Goal: Task Accomplishment & Management: Manage account settings

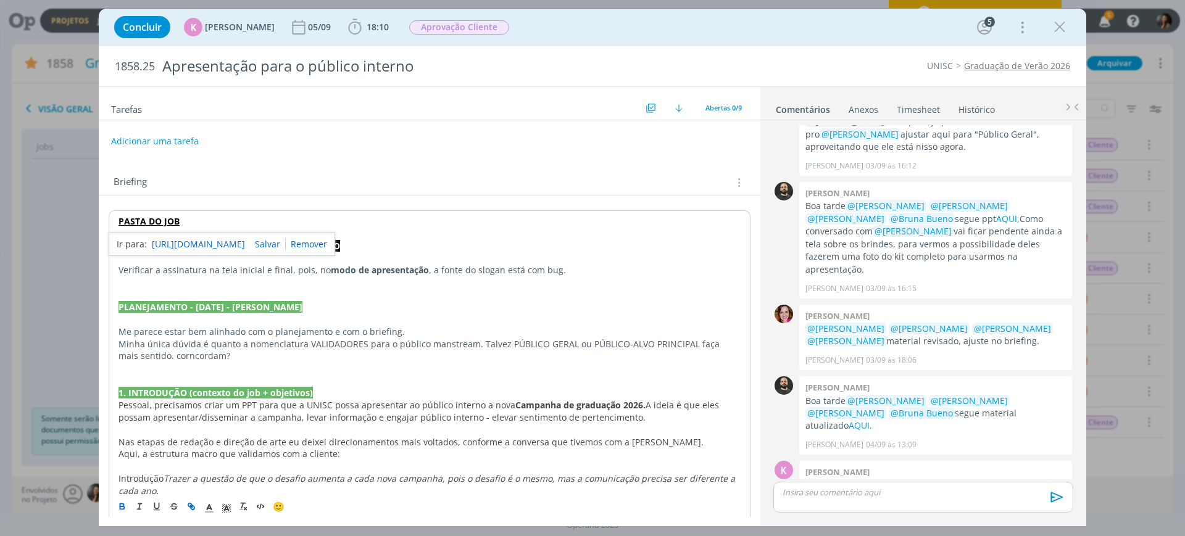
click at [184, 238] on link "https://sobeae.sharepoint.com/:f:/s/SOBEAE/ElekAD2zV09AgLS52iY453ABeAR6EbfFCJVC…" at bounding box center [198, 244] width 93 height 16
click at [431, 297] on p "dialog" at bounding box center [429, 295] width 622 height 12
click at [425, 261] on p "dialog" at bounding box center [429, 258] width 622 height 12
click at [421, 229] on p "dialog" at bounding box center [429, 234] width 622 height 12
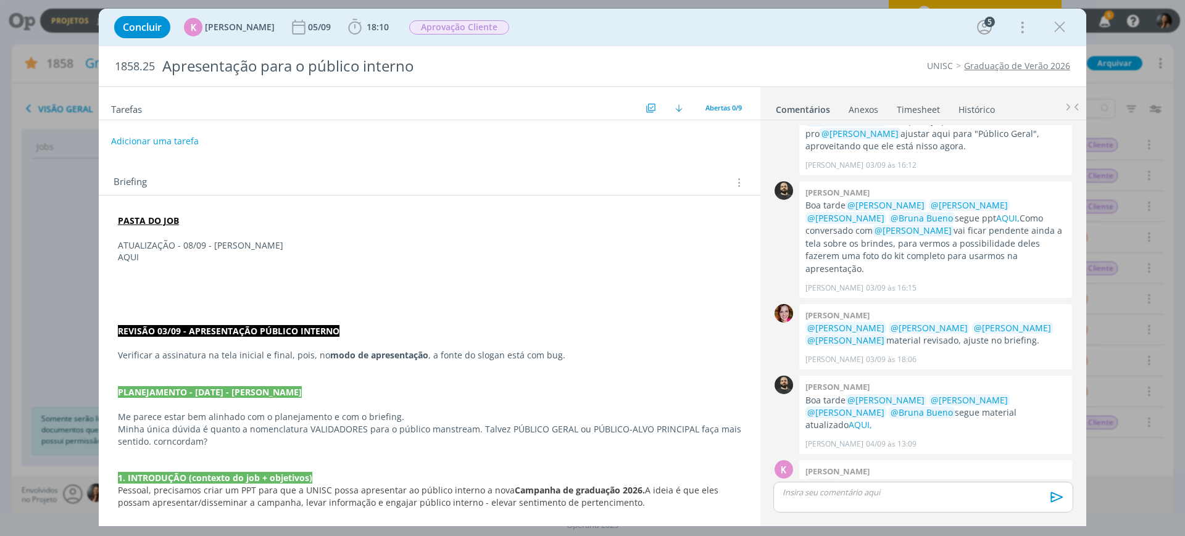
click at [128, 260] on p "AQUI" at bounding box center [429, 257] width 623 height 12
click at [191, 507] on icon "dialog" at bounding box center [190, 505] width 4 height 4
paste input "https://sobeae.sharepoint.com/:p:/s/SOBEAE/ETHpLKNsFllFiraaeDzeyFIBnntW_GcMYMWm…"
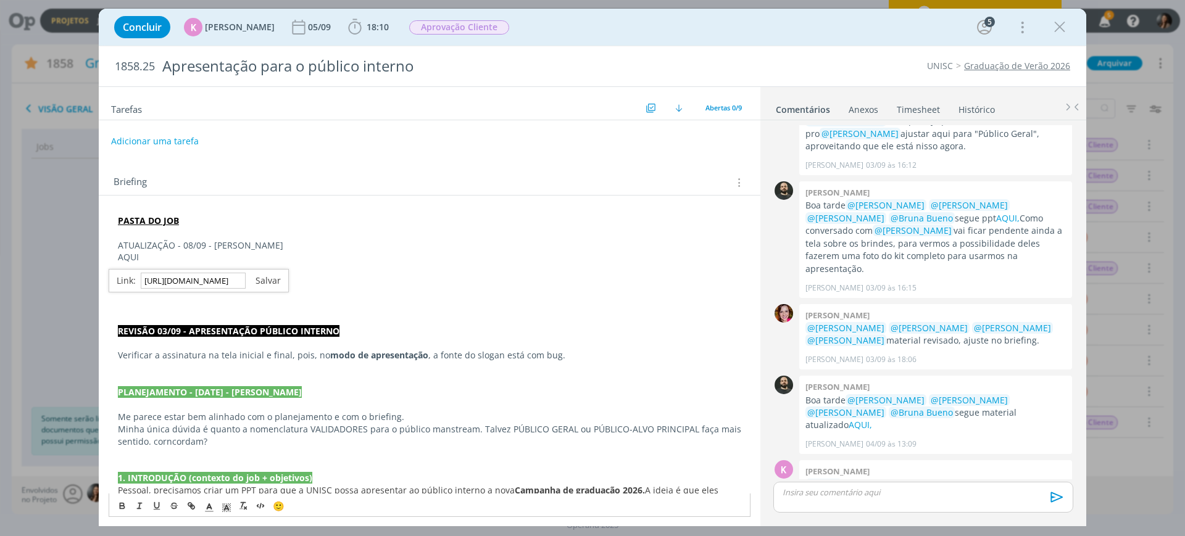
type input "https://sobeae.sharepoint.com/:p:/s/SOBEAE/ETHpLKNsFllFiraaeDzeyFIBnntW_GcMYMWm…"
click at [266, 278] on link "dialog" at bounding box center [263, 281] width 35 height 12
click at [279, 252] on p "AQUI" at bounding box center [429, 257] width 623 height 12
click at [267, 242] on p "ATUALIZAÇÃO - 08/09 - BEATRIZ" at bounding box center [429, 245] width 623 height 12
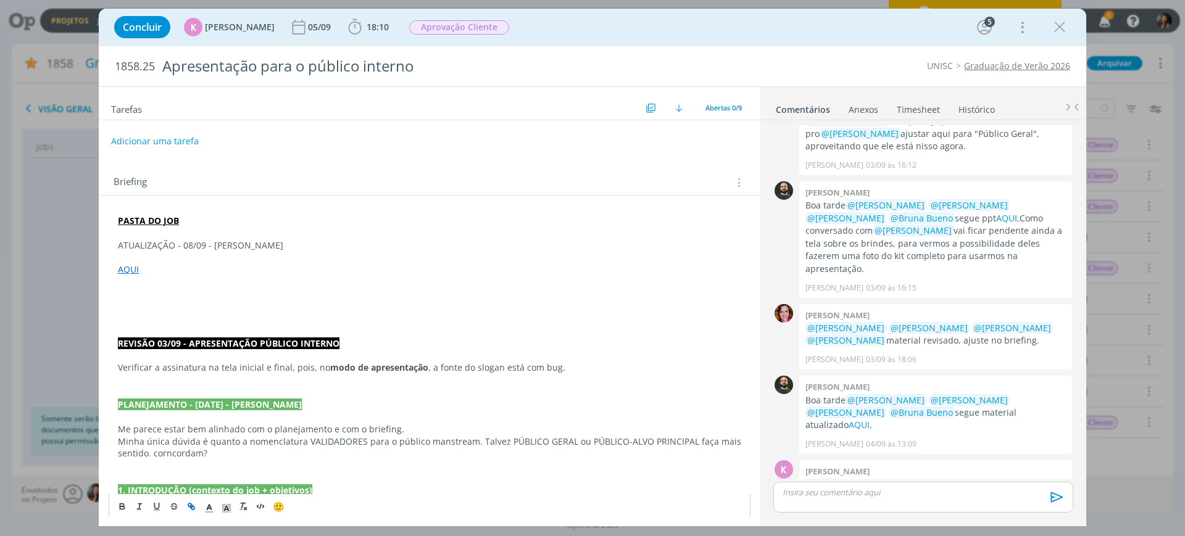
click at [159, 261] on p "dialog" at bounding box center [429, 257] width 623 height 12
click at [254, 247] on p "ATUALIZAÇÃO - 08/09 - BEATRIZ" at bounding box center [429, 245] width 623 height 12
click at [305, 259] on p "Willian, nas telas" at bounding box center [429, 257] width 623 height 12
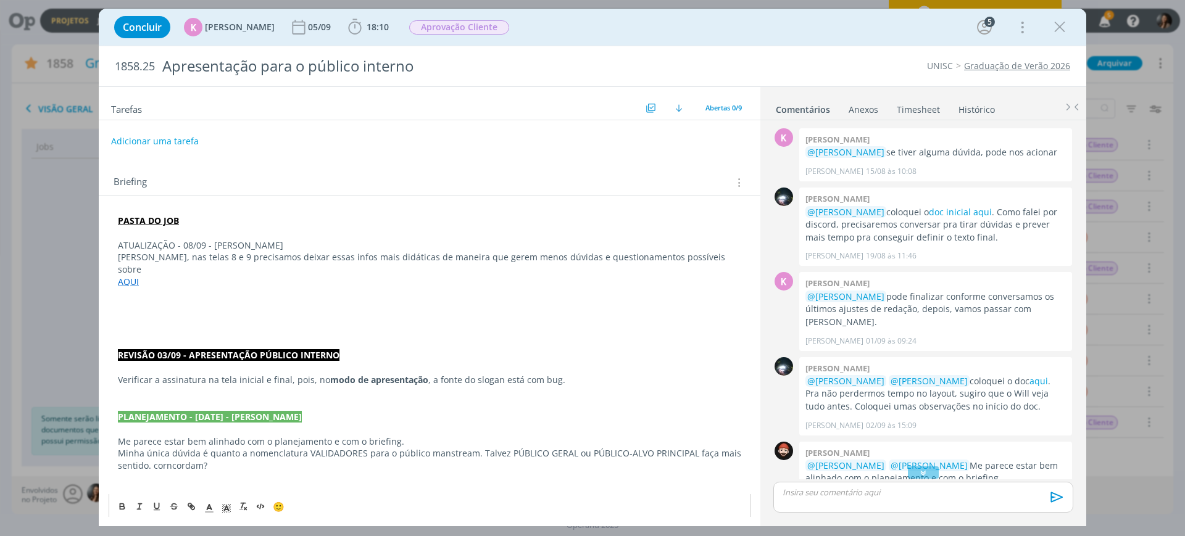
click at [716, 252] on p "Willian, nas telas 8 e 9 precisamos deixar essas infos mais didáticas de maneir…" at bounding box center [429, 263] width 623 height 25
drag, startPoint x: 152, startPoint y: 266, endPoint x: 115, endPoint y: 279, distance: 39.2
click at [151, 267] on p "Willian, nas telas 8 e 9 precisamos deixar essas infos mais didáticas de maneir…" at bounding box center [429, 263] width 623 height 25
click at [124, 271] on p "Willian, nas telas 8 e 9 precisamos deixar essas infos mais didáticas de maneir…" at bounding box center [429, 263] width 623 height 25
drag, startPoint x: 191, startPoint y: 268, endPoint x: 207, endPoint y: 261, distance: 17.4
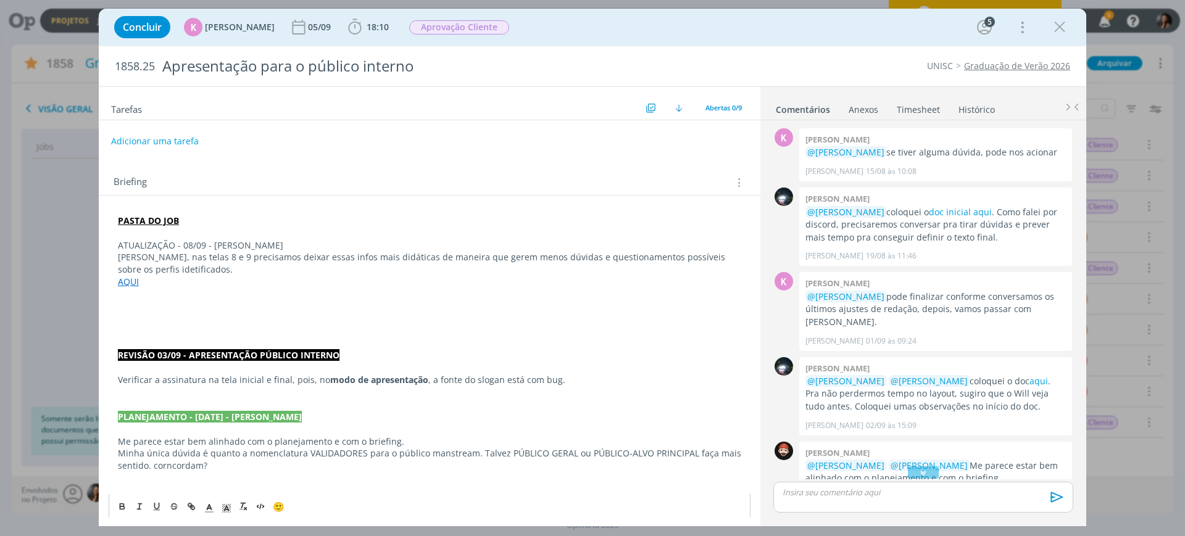
click at [191, 268] on p "Willian, nas telas 8 e 9 precisamos deixar essas infos mais didáticas de maneir…" at bounding box center [429, 263] width 623 height 25
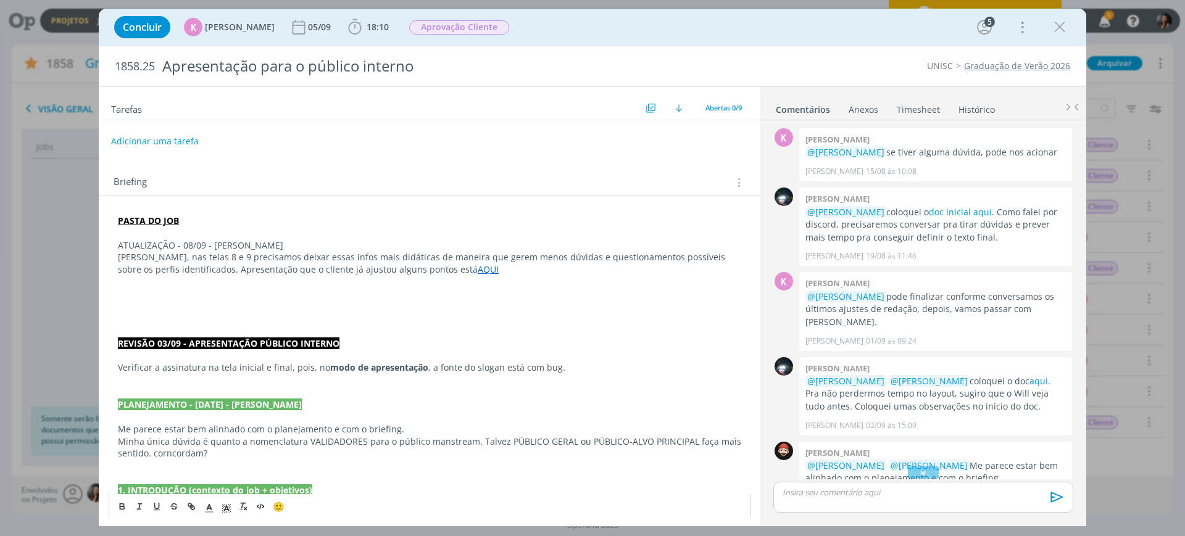
click at [473, 259] on p "Willian, nas telas 8 e 9 precisamos deixar essas infos mais didáticas de maneir…" at bounding box center [429, 263] width 623 height 25
click at [479, 270] on p "Willian, nas telas 8 e 9 precisamos deixar essas infos mais didáticas de maneir…" at bounding box center [429, 263] width 623 height 25
click at [473, 273] on p "Willian, nas telas 8 e 9 precisamos deixar essas infos mais didáticas de maneir…" at bounding box center [429, 263] width 623 height 25
click at [486, 268] on p "Willian, nas telas 8 e 9 precisamos deixar essas infos mais didáticas de maneir…" at bounding box center [429, 263] width 623 height 25
click at [689, 270] on p "Willian, nas telas 8 e 9 precisamos deixar essas infos mais didáticas de maneir…" at bounding box center [429, 263] width 623 height 25
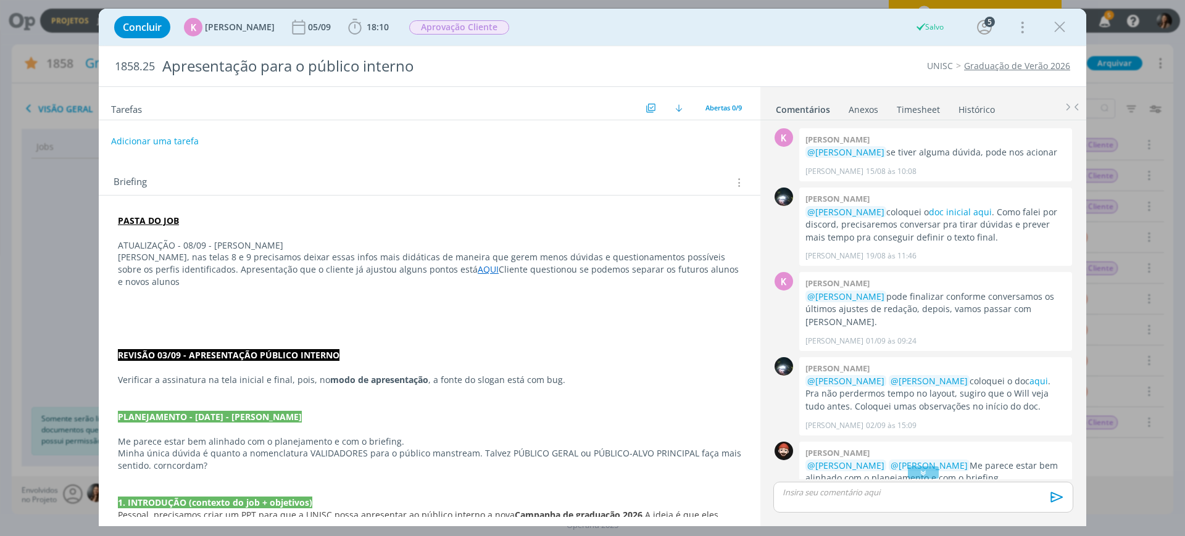
click at [658, 269] on p "Willian, nas telas 8 e 9 precisamos deixar essas infos mais didáticas de maneir…" at bounding box center [429, 269] width 623 height 37
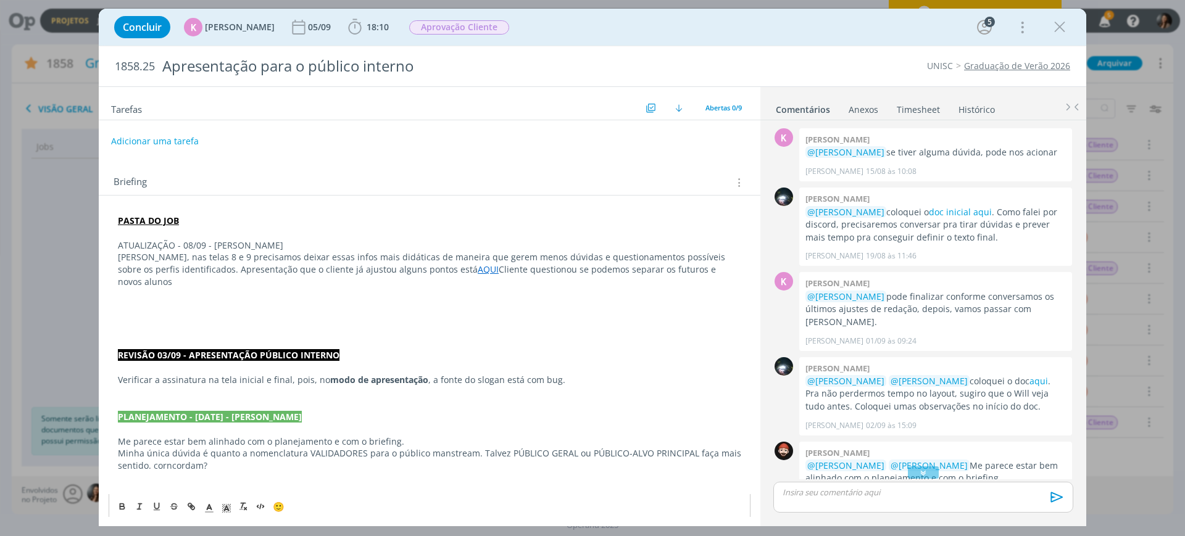
click at [700, 268] on p "Willian, nas telas 8 e 9 precisamos deixar essas infos mais didáticas de maneir…" at bounding box center [429, 269] width 623 height 37
drag, startPoint x: 427, startPoint y: 271, endPoint x: 631, endPoint y: 288, distance: 205.0
click at [634, 288] on p "dialog" at bounding box center [429, 294] width 623 height 12
click at [691, 261] on p "Willian, nas telas 8 e 9 precisamos deixar essas infos mais didáticas de maneir…" at bounding box center [429, 269] width 623 height 37
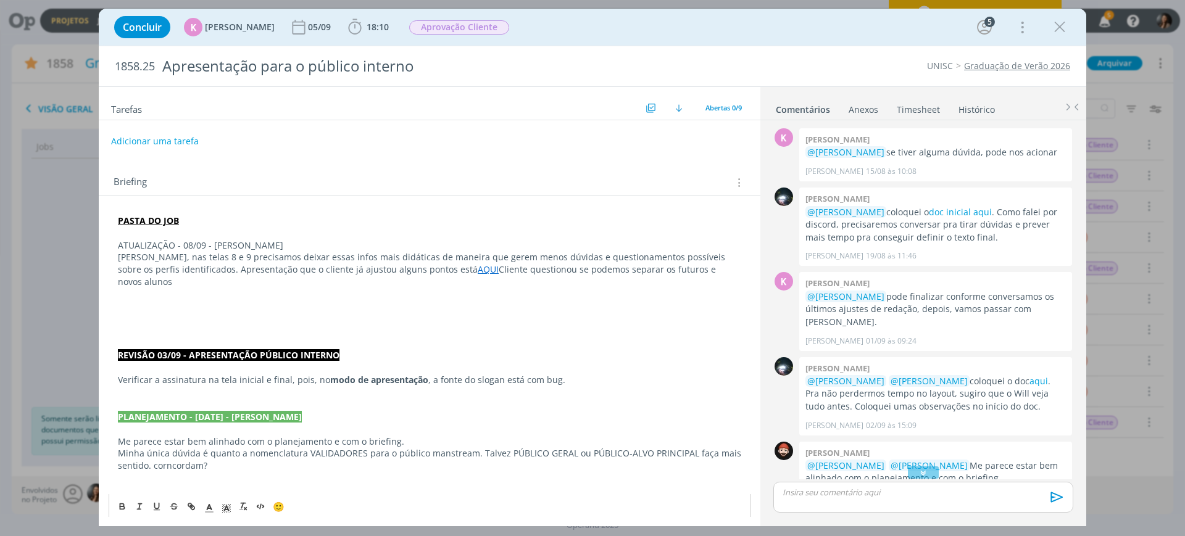
click at [701, 270] on p "Willian, nas telas 8 e 9 precisamos deixar essas infos mais didáticas de maneir…" at bounding box center [429, 269] width 623 height 37
click at [705, 273] on p "Willian, nas telas 8 e 9 precisamos deixar essas infos mais didáticas de maneir…" at bounding box center [429, 269] width 623 height 37
click at [694, 268] on p "Willian, nas telas 8 e 9 precisamos deixar essas infos mais didáticas de maneir…" at bounding box center [429, 269] width 623 height 37
click at [690, 275] on p "Willian, nas telas 8 e 9 precisamos deixar essas infos mais didáticas de maneir…" at bounding box center [429, 269] width 623 height 37
click at [696, 269] on p "Willian, nas telas 8 e 9 precisamos deixar essas infos mais didáticas de maneir…" at bounding box center [429, 269] width 623 height 37
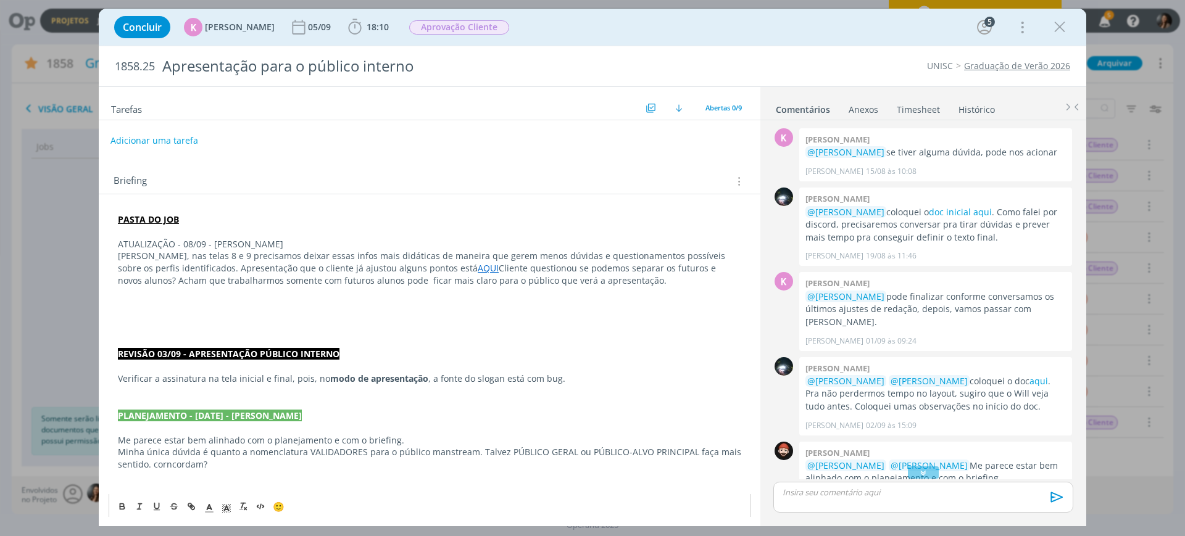
click at [152, 144] on button "Adicionar uma tarefa" at bounding box center [154, 140] width 88 height 21
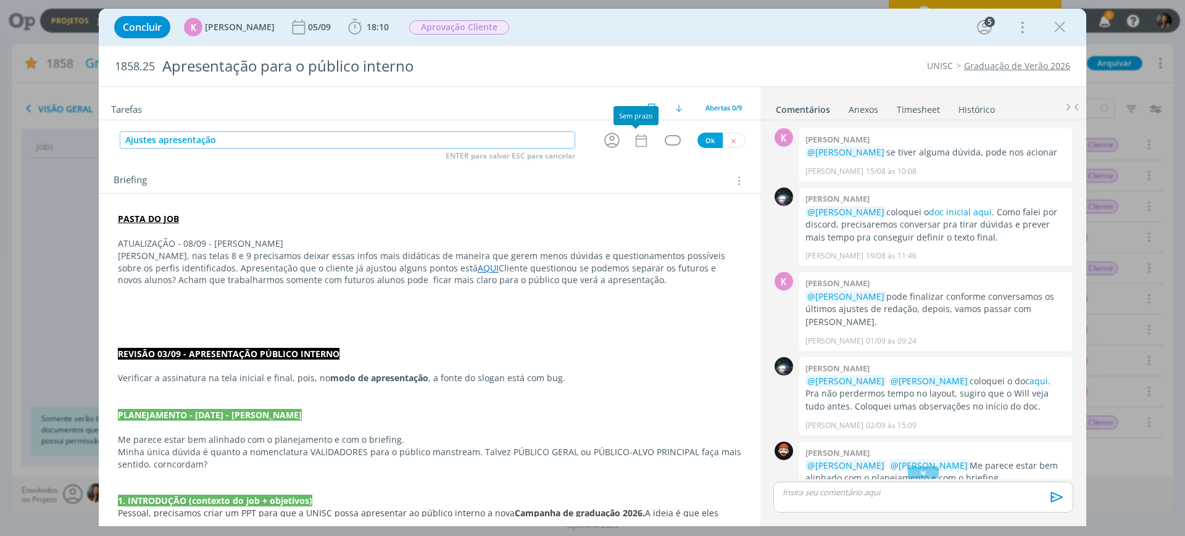
type input "Ajustes apresentação"
click at [616, 138] on div "dialog" at bounding box center [614, 140] width 24 height 20
click at [608, 141] on icon "dialog" at bounding box center [611, 140] width 19 height 19
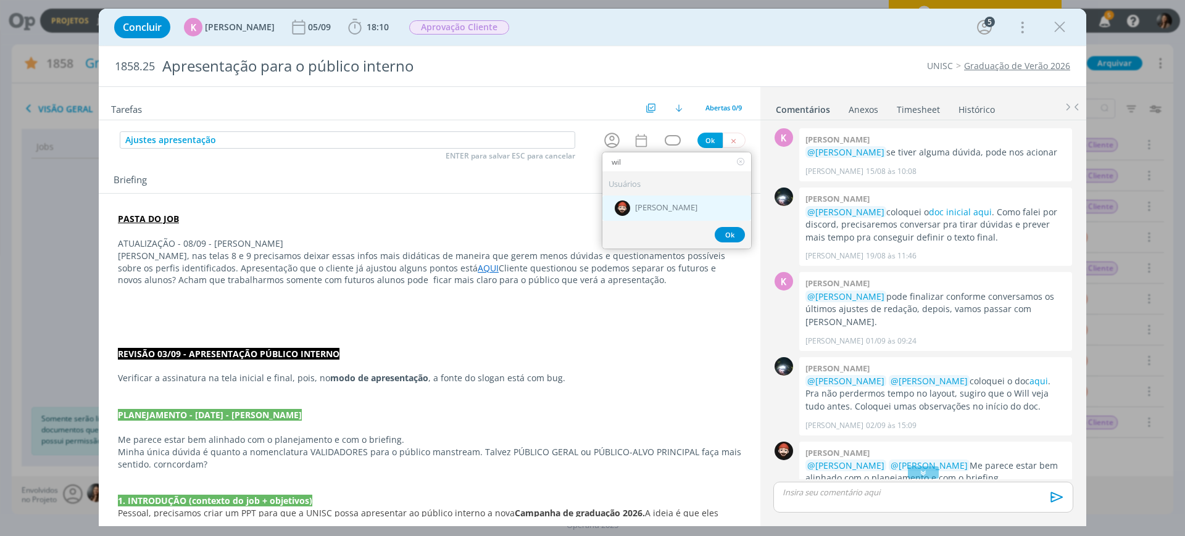
type input "wil"
drag, startPoint x: 672, startPoint y: 199, endPoint x: 669, endPoint y: 186, distance: 13.9
click at [671, 200] on div "[PERSON_NAME]" at bounding box center [676, 208] width 149 height 25
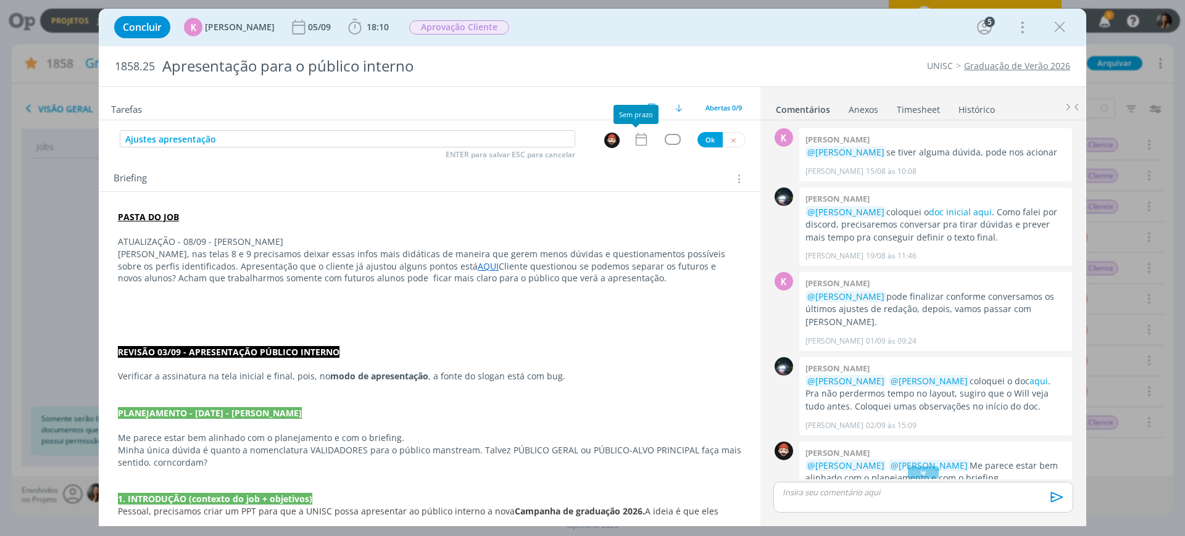
click at [637, 135] on icon "dialog" at bounding box center [641, 139] width 11 height 13
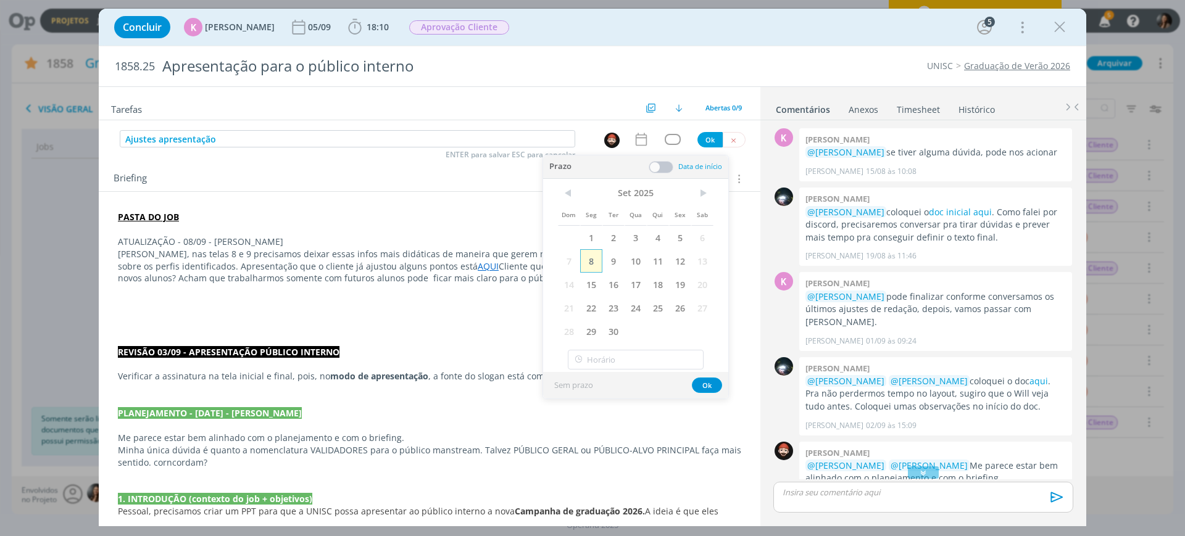
click at [588, 258] on span "8" at bounding box center [591, 260] width 22 height 23
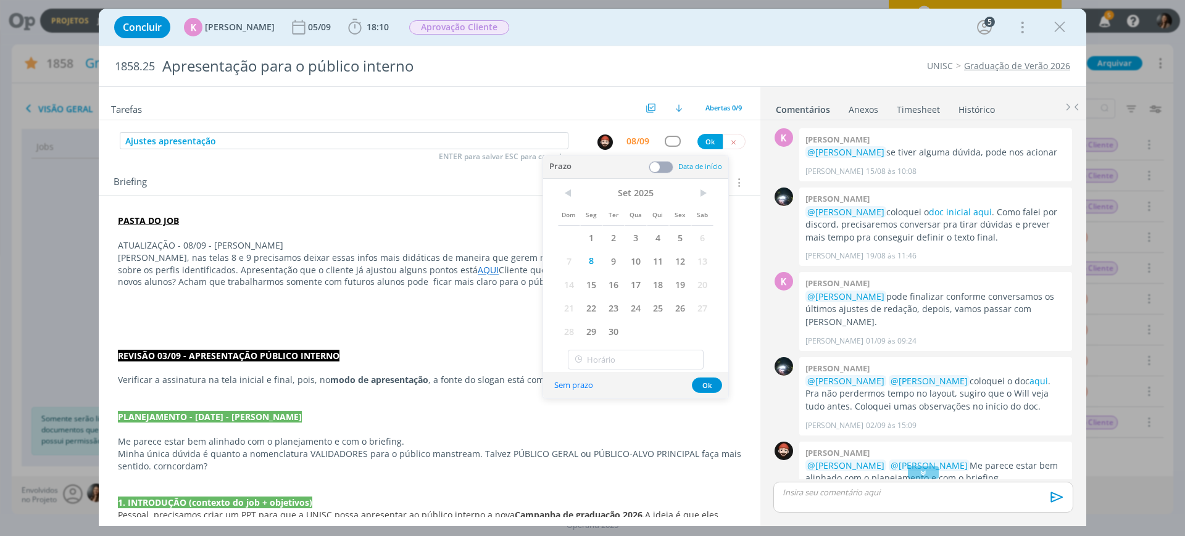
click at [664, 164] on span at bounding box center [660, 167] width 25 height 12
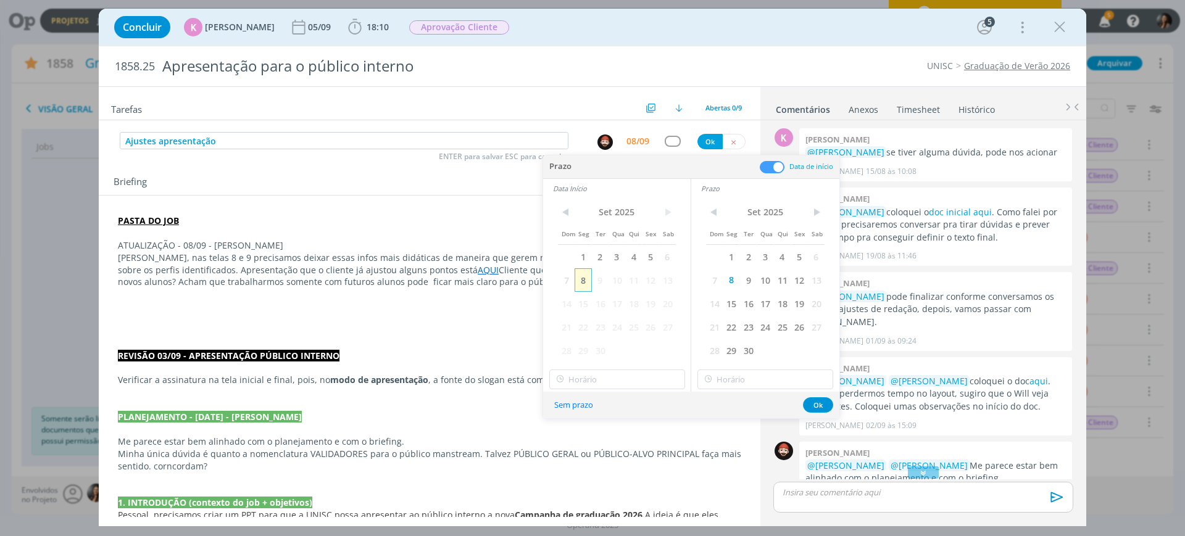
click at [584, 271] on span "8" at bounding box center [582, 279] width 17 height 23
click at [665, 378] on input "text" at bounding box center [617, 380] width 136 height 20
type input "14:00"
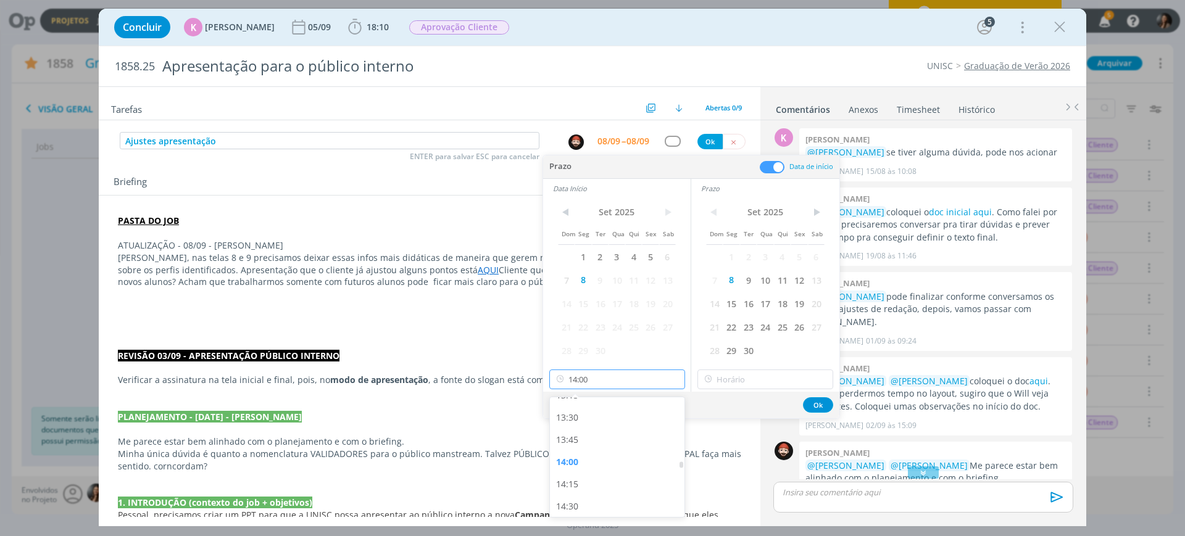
scroll to position [1227, 0]
click at [576, 419] on div "14:00" at bounding box center [619, 425] width 138 height 22
click at [710, 378] on icon at bounding box center [707, 380] width 15 height 20
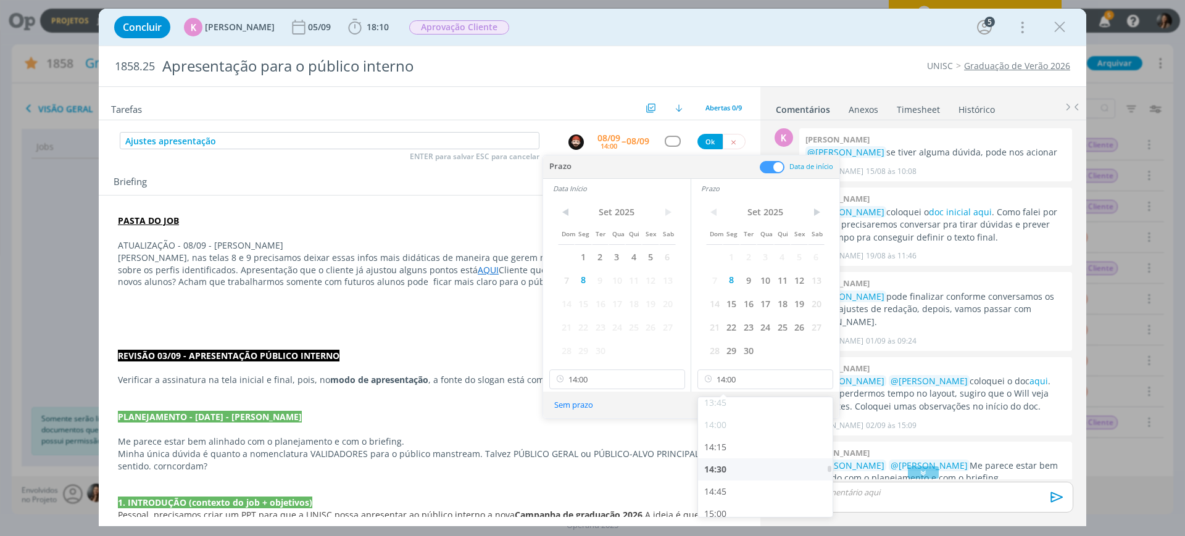
click at [728, 467] on div "14:30" at bounding box center [767, 469] width 138 height 22
type input "14:30"
click at [813, 401] on button "Ok" at bounding box center [818, 404] width 30 height 15
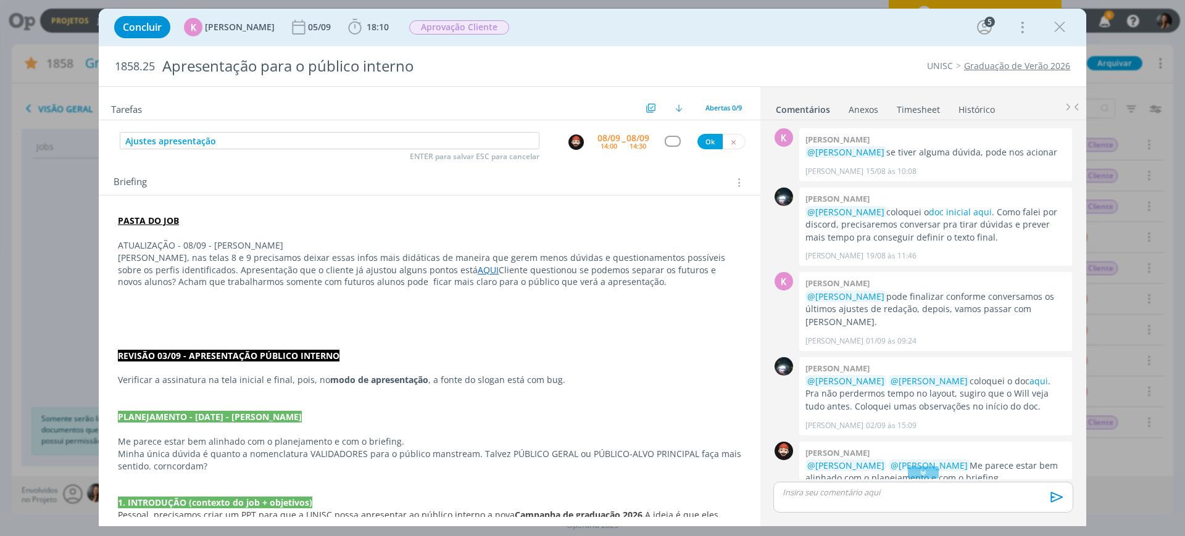
click at [665, 142] on div "dialog" at bounding box center [672, 141] width 15 height 10
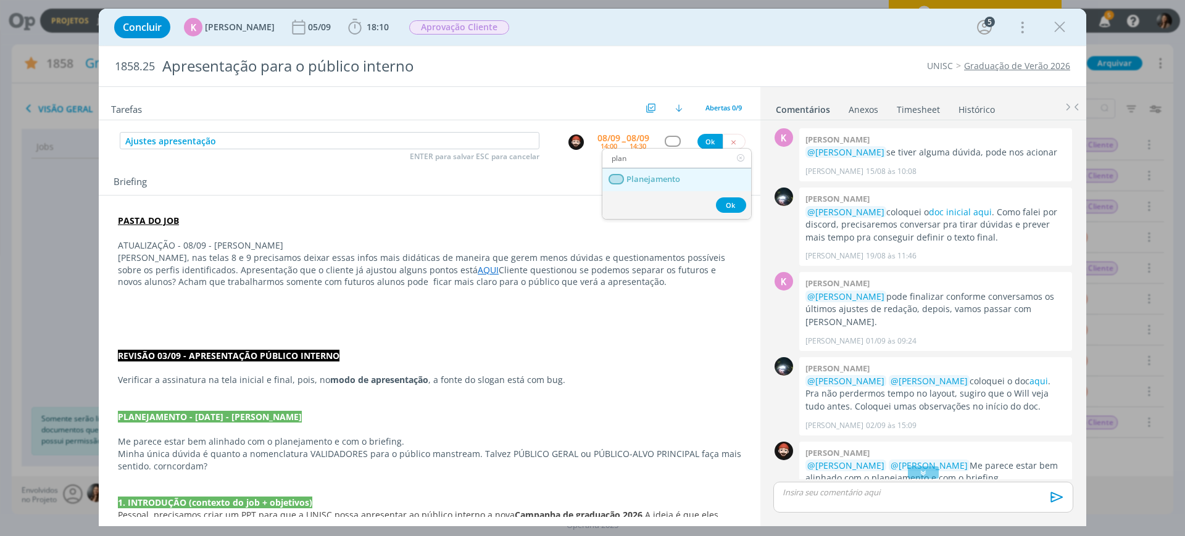
type input "plan"
click at [670, 181] on span "Planejamento" at bounding box center [653, 180] width 54 height 10
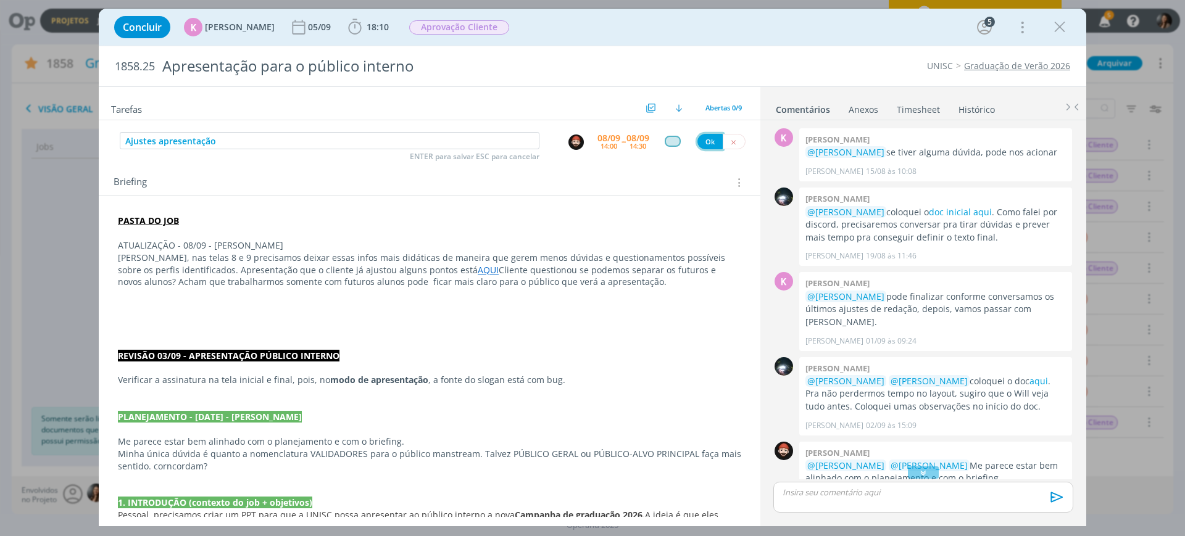
drag, startPoint x: 700, startPoint y: 133, endPoint x: 413, endPoint y: 164, distance: 287.9
click at [700, 134] on button "Ok" at bounding box center [709, 141] width 25 height 15
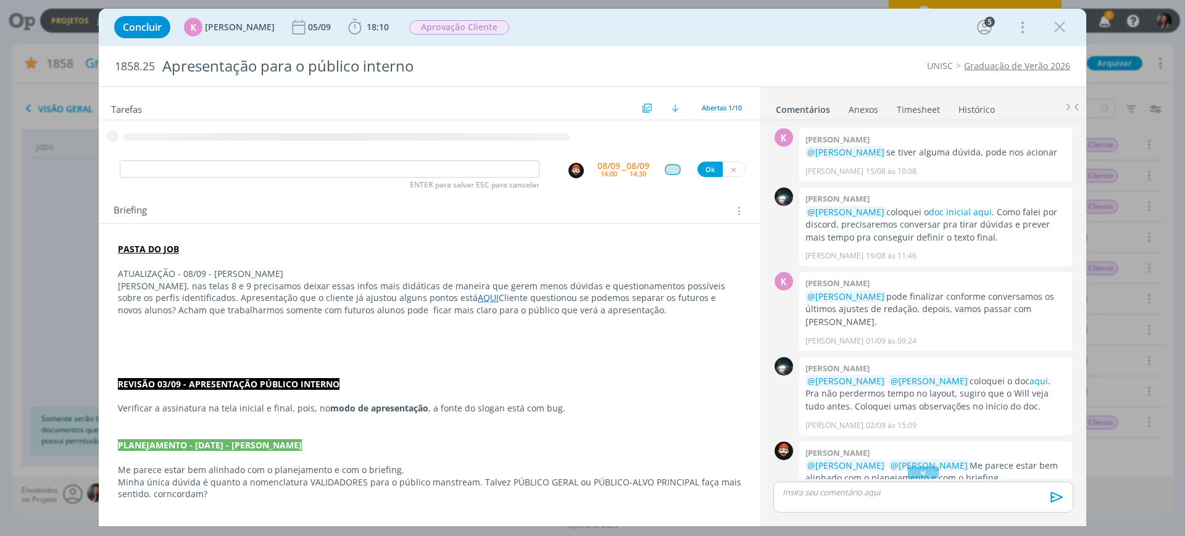
click at [700, 145] on icon "dialog" at bounding box center [429, 135] width 661 height 22
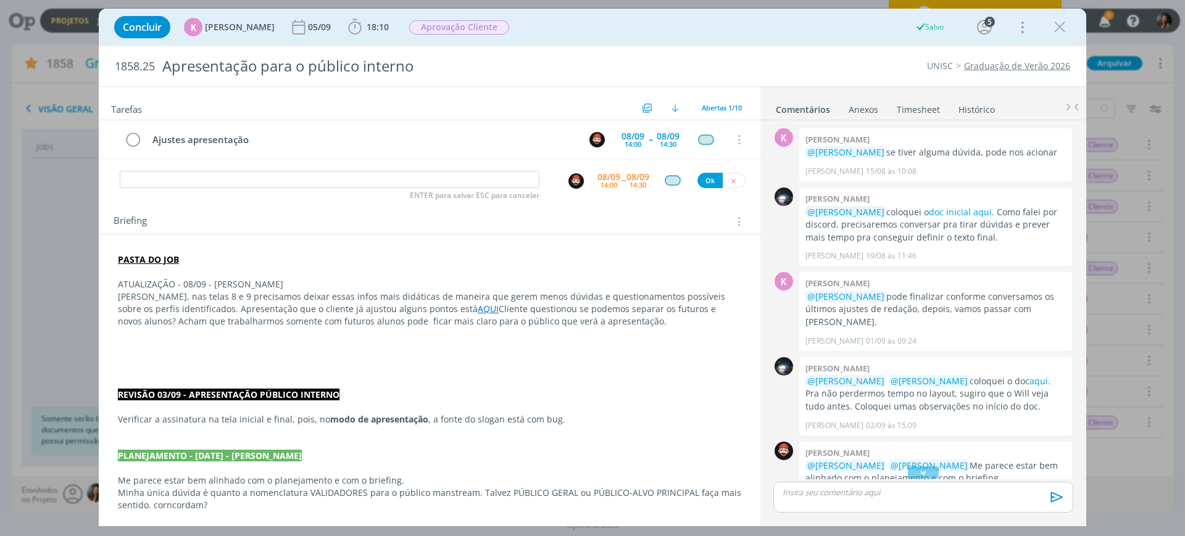
click at [222, 289] on p "ATUALIZAÇÃO - 08/09 - BEATRIZ" at bounding box center [429, 284] width 623 height 12
click at [220, 288] on p "ATUALIZAÇÃO - 08/09 - BEATRIZ" at bounding box center [429, 285] width 622 height 12
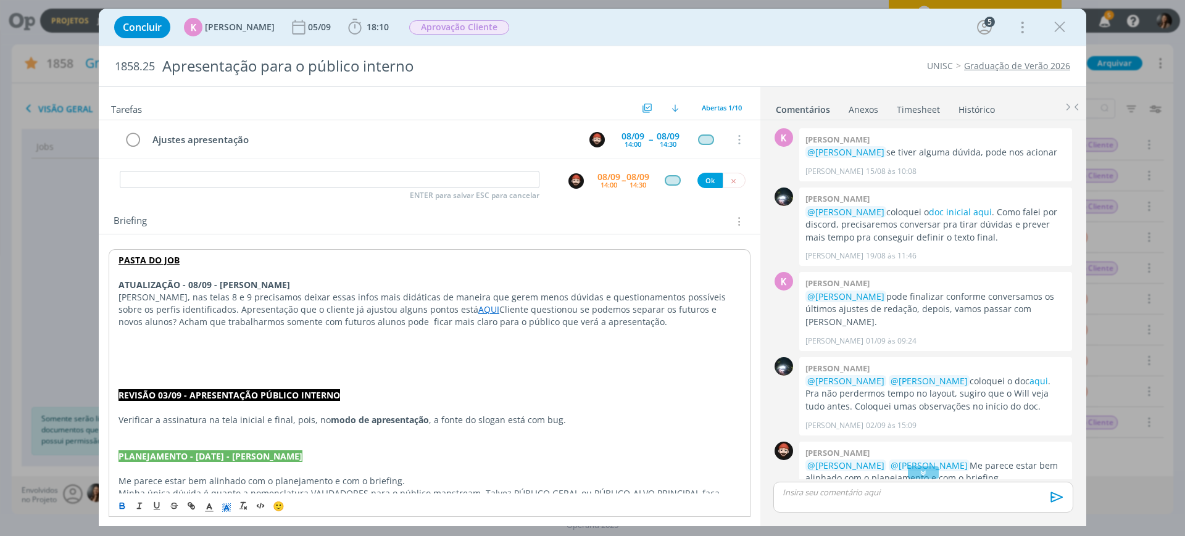
click at [226, 504] on icon "dialog" at bounding box center [226, 508] width 11 height 11
click at [302, 453] on span "dialog" at bounding box center [302, 452] width 10 height 10
drag, startPoint x: 296, startPoint y: 335, endPoint x: 185, endPoint y: 309, distance: 114.0
click at [296, 334] on p "dialog" at bounding box center [429, 334] width 622 height 12
drag, startPoint x: 150, startPoint y: 297, endPoint x: 560, endPoint y: 317, distance: 410.1
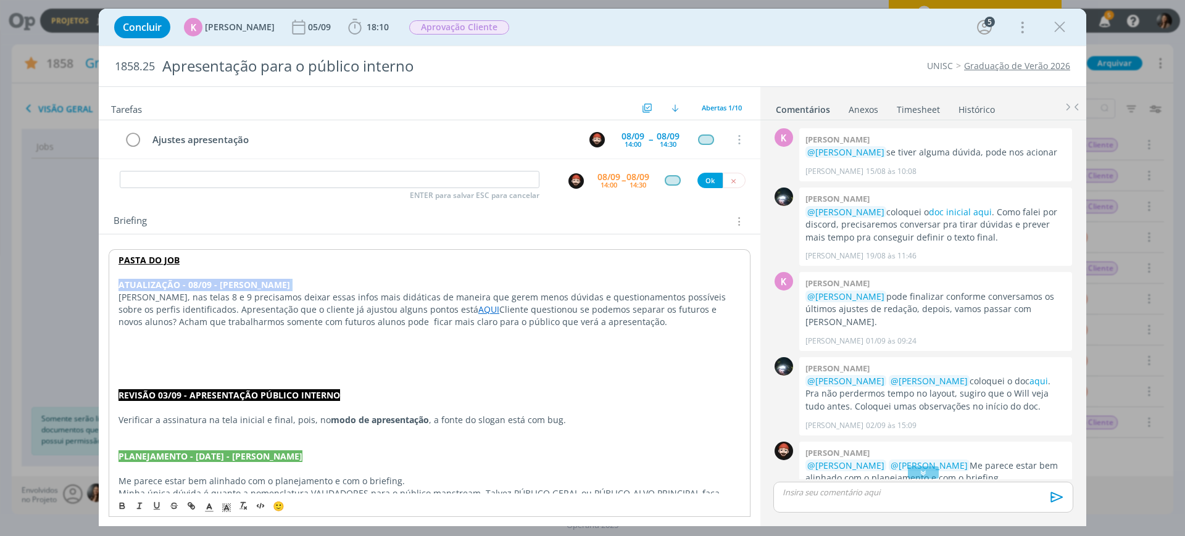
click at [560, 317] on p "Willian, nas telas 8 e 9 precisamos deixar essas infos mais didáticas de maneir…" at bounding box center [429, 309] width 622 height 37
copy p "nas telas 8 e 9 precisamos deixar essas infos mais didáticas de maneira que ger…"
click at [482, 354] on p "dialog" at bounding box center [429, 358] width 623 height 12
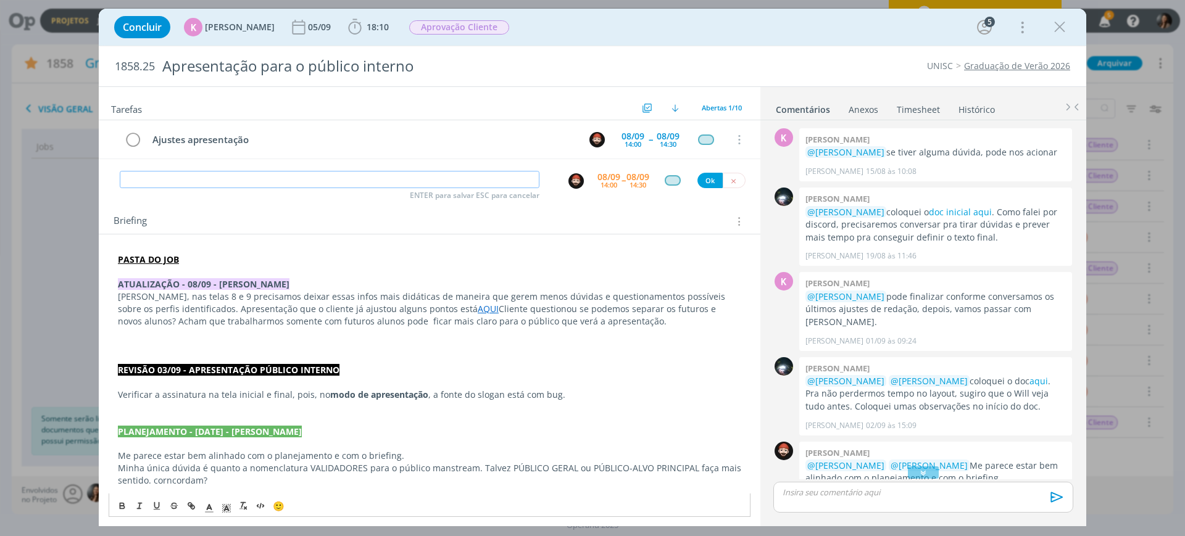
drag, startPoint x: 231, startPoint y: 172, endPoint x: 251, endPoint y: 167, distance: 20.4
click at [233, 174] on input "dialog" at bounding box center [330, 179] width 420 height 17
click at [568, 175] on img "dialog" at bounding box center [575, 180] width 15 height 15
type input "Revisão b"
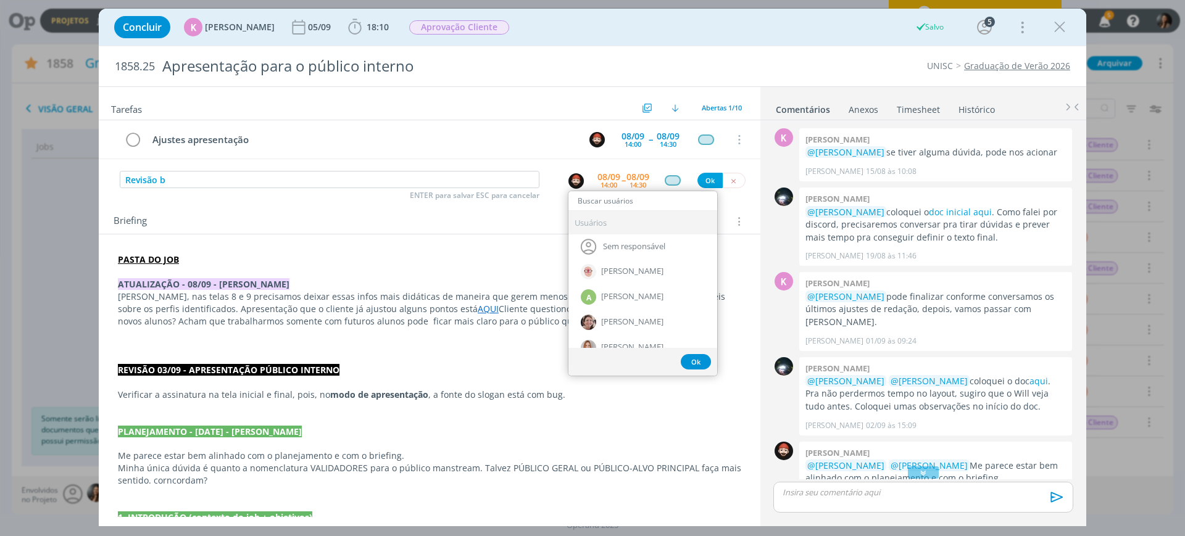
click at [627, 199] on input "dialog" at bounding box center [642, 201] width 149 height 17
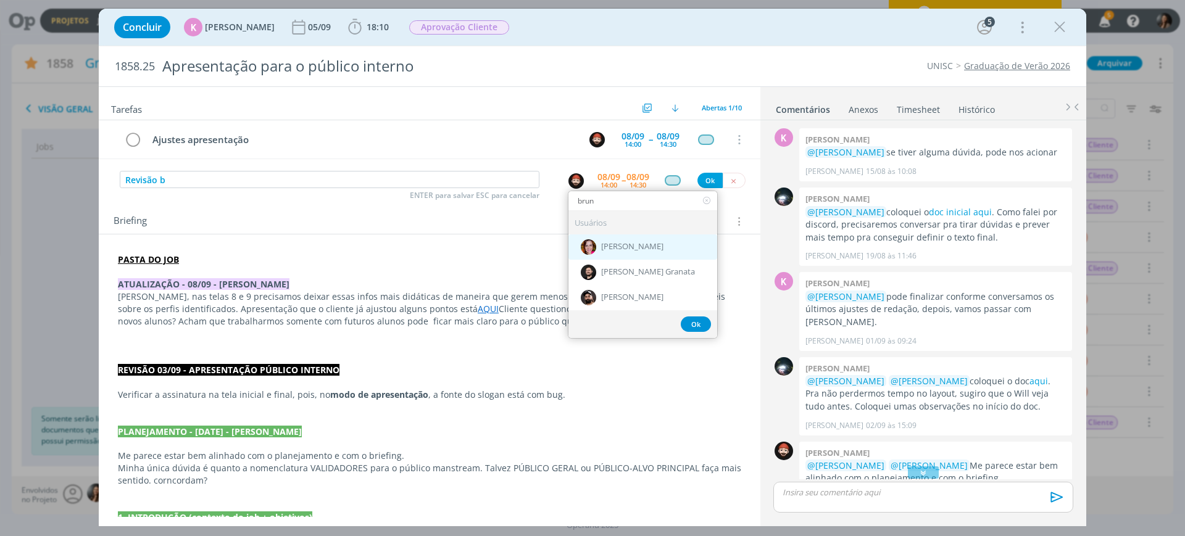
type input "brun"
click at [635, 241] on div "[PERSON_NAME]" at bounding box center [642, 246] width 149 height 25
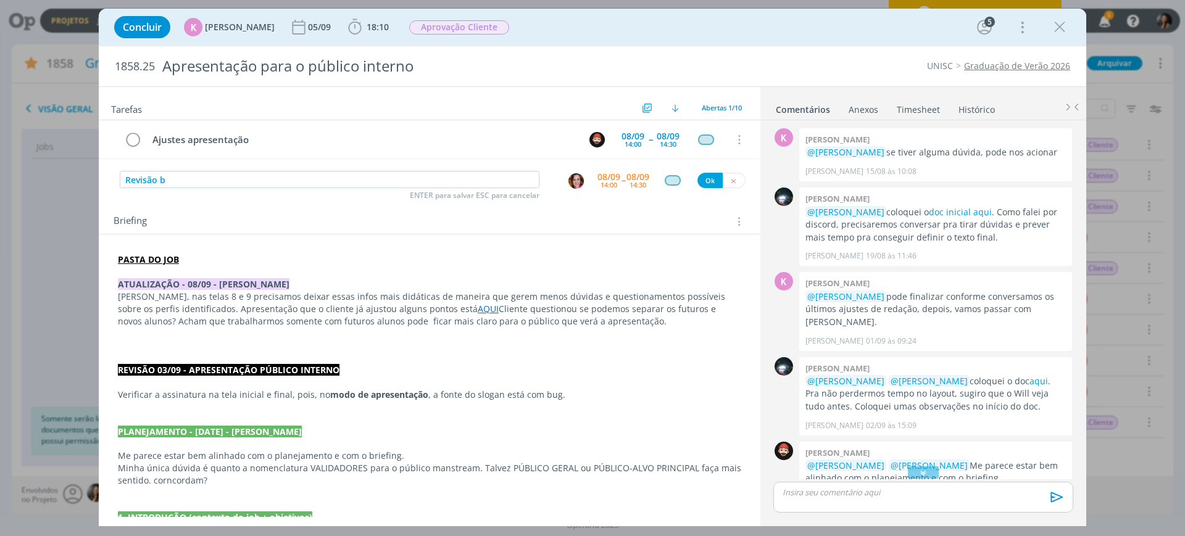
click at [600, 181] on div "14:00" at bounding box center [608, 184] width 17 height 7
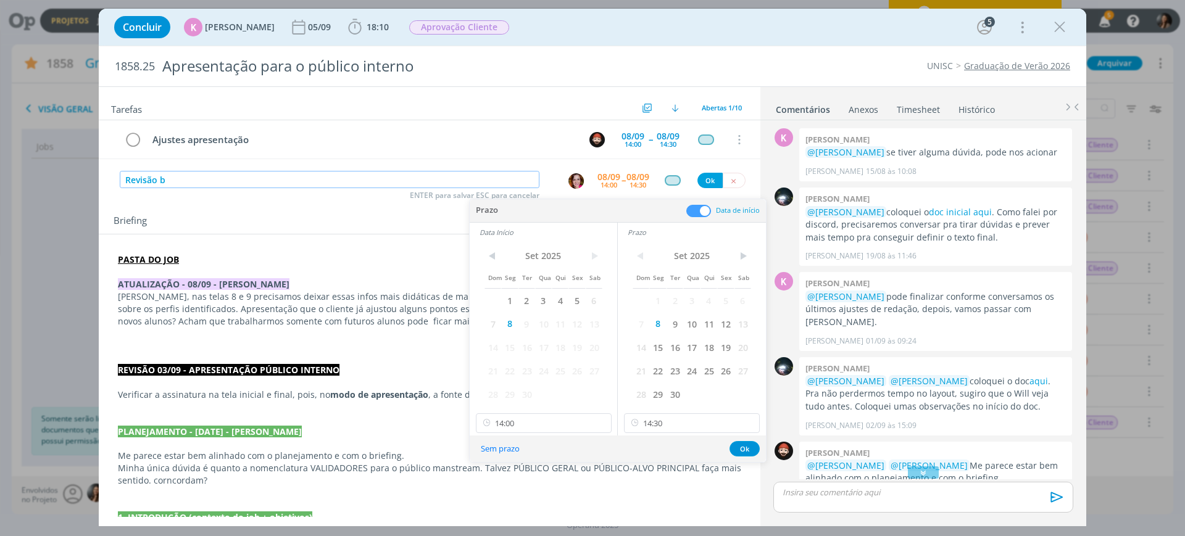
click at [383, 181] on input "Revisão b" at bounding box center [330, 179] width 420 height 17
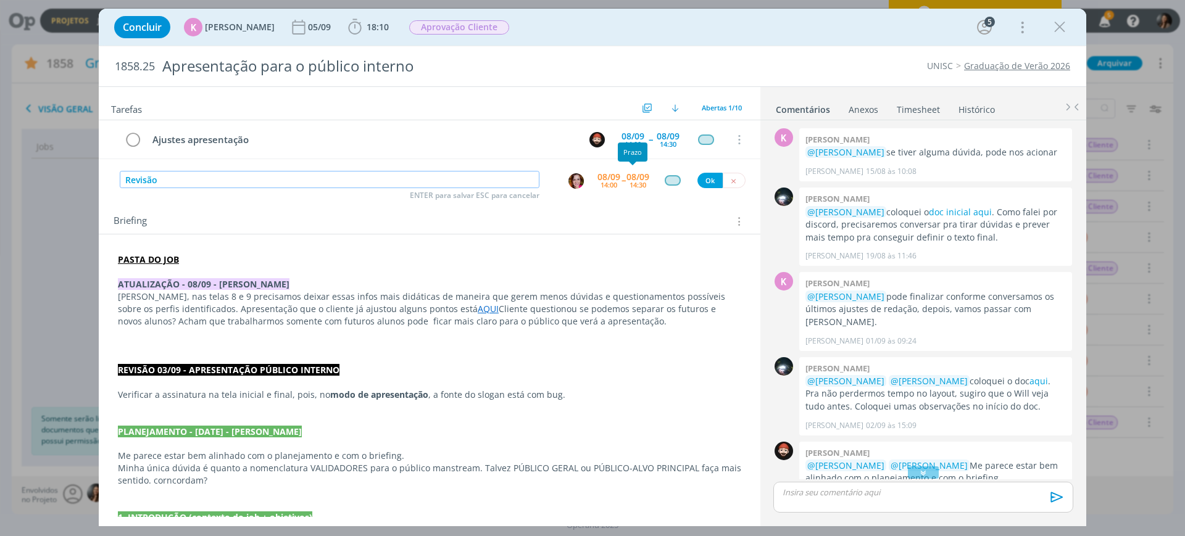
type input "Revisão"
click at [626, 179] on div "08/09" at bounding box center [637, 177] width 23 height 9
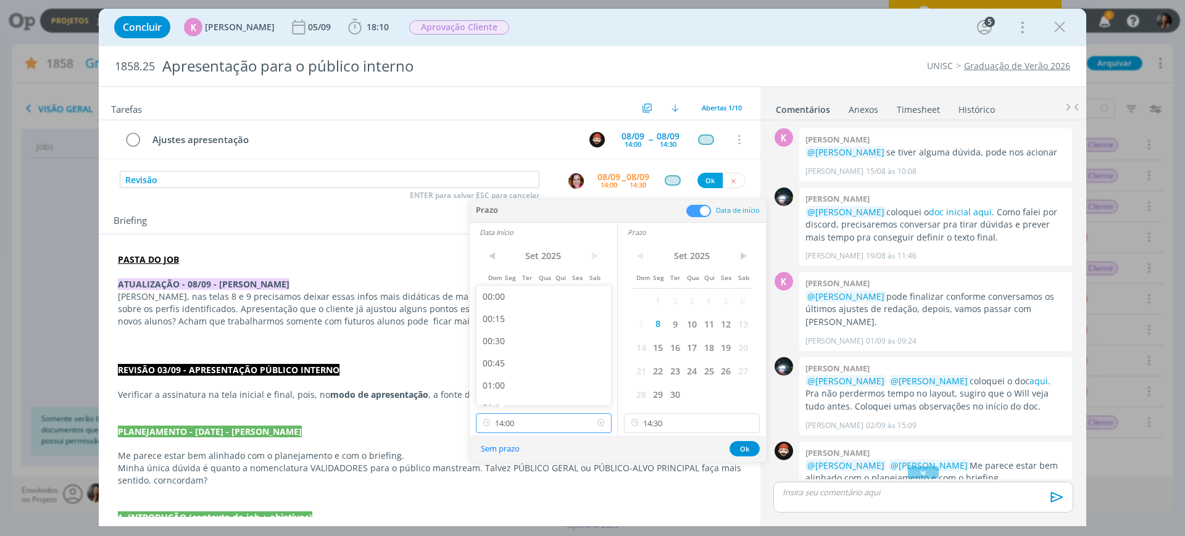
click at [524, 422] on input "14:00" at bounding box center [544, 423] width 136 height 20
click at [500, 334] on div "14:15" at bounding box center [545, 336] width 138 height 22
type input "14:15"
click at [681, 424] on input "14:30" at bounding box center [692, 423] width 136 height 20
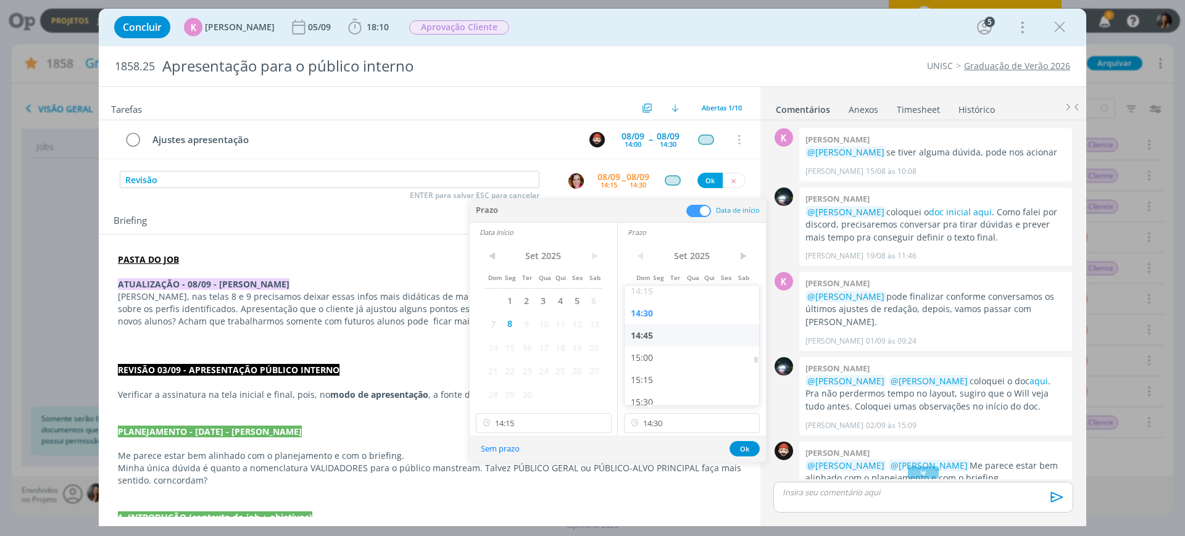
click at [645, 335] on div "14:45" at bounding box center [693, 336] width 138 height 22
type input "14:45"
drag, startPoint x: 740, startPoint y: 453, endPoint x: 726, endPoint y: 415, distance: 40.4
click at [740, 452] on button "Ok" at bounding box center [744, 448] width 30 height 15
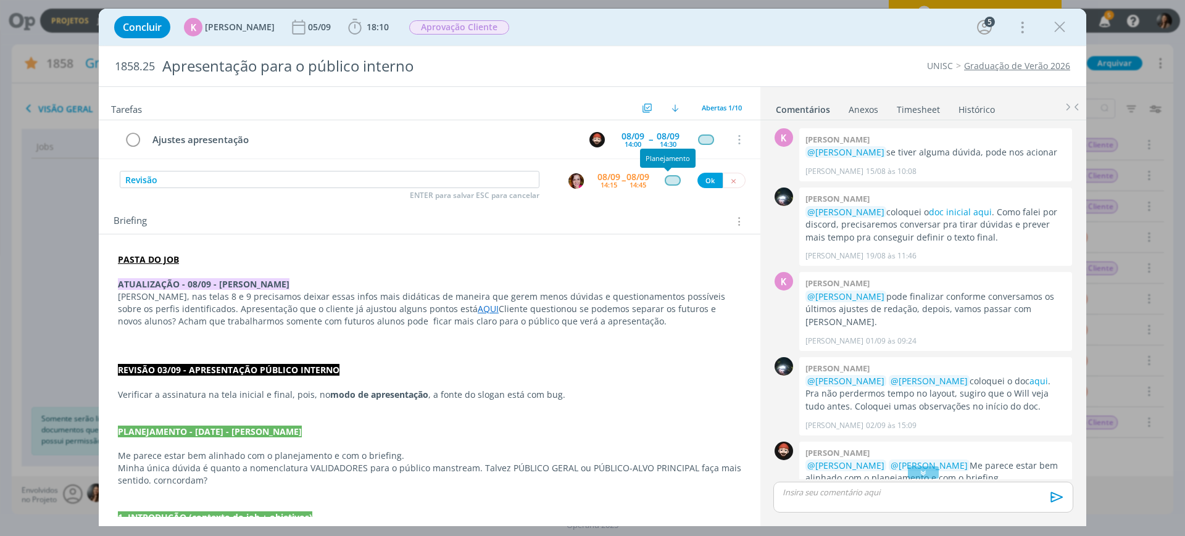
click at [668, 179] on div "dialog" at bounding box center [672, 180] width 15 height 10
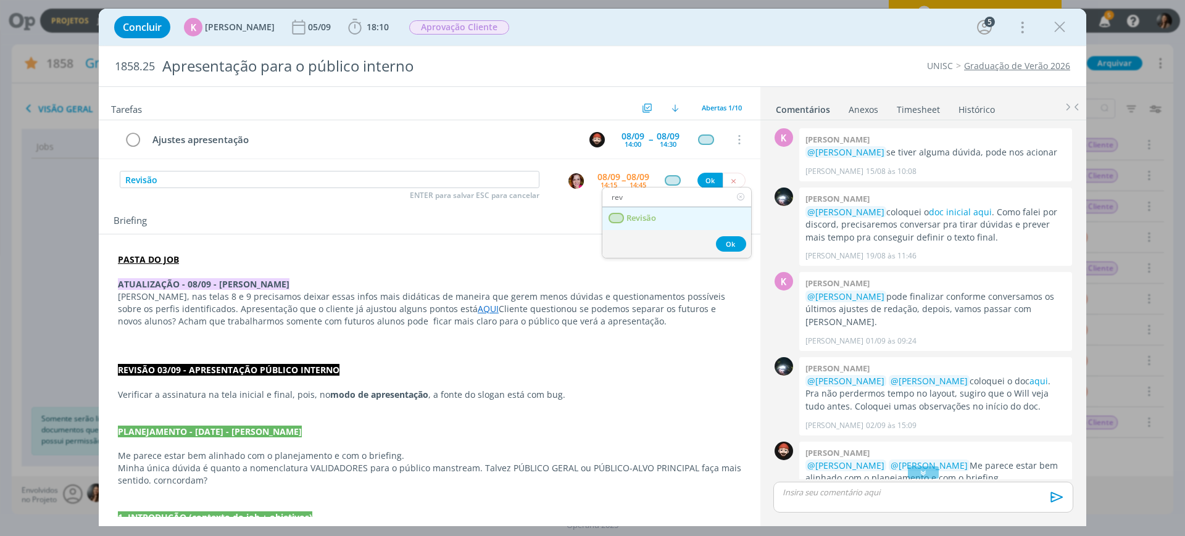
type input "rev"
drag, startPoint x: 658, startPoint y: 222, endPoint x: 673, endPoint y: 212, distance: 18.0
click at [658, 222] on link "Revisão" at bounding box center [676, 218] width 149 height 23
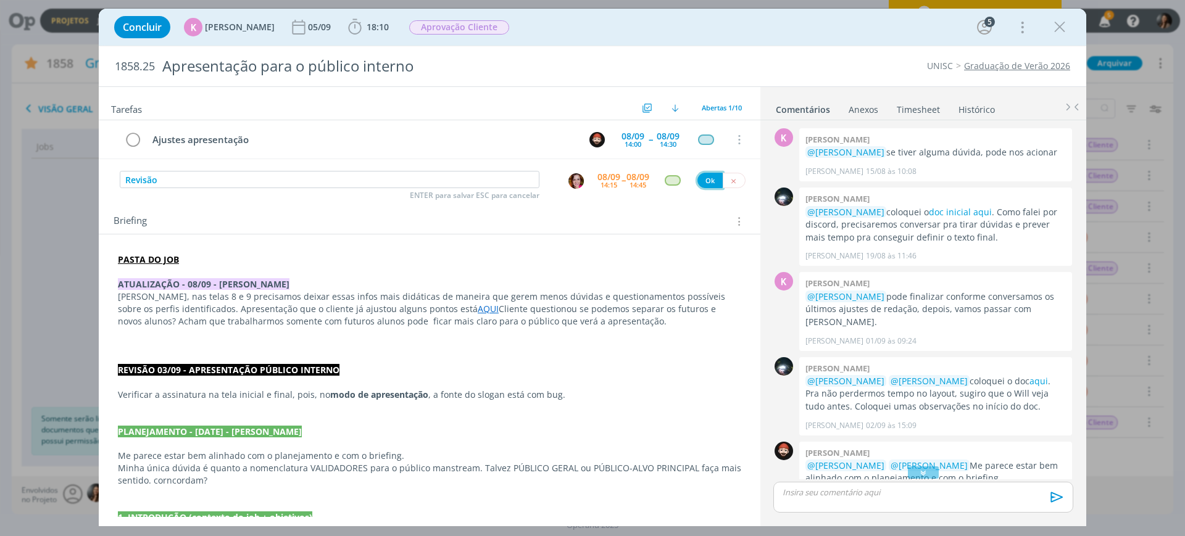
click at [705, 175] on button "Ok" at bounding box center [709, 180] width 25 height 15
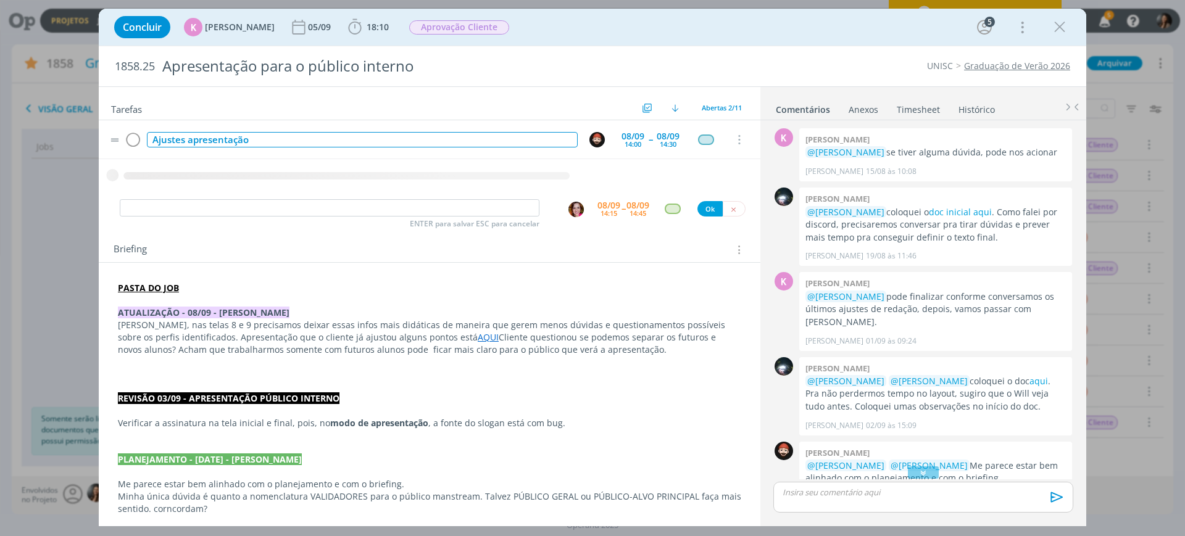
click at [321, 138] on div "Ajustes apresentação" at bounding box center [362, 139] width 431 height 15
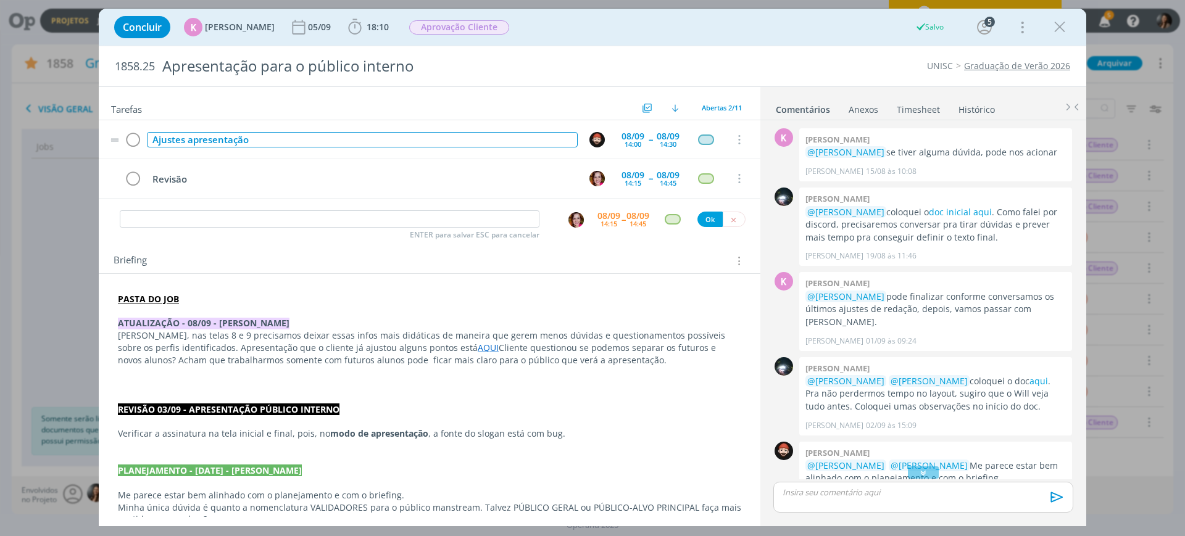
click at [271, 142] on div "Ajustes apresentação" at bounding box center [362, 139] width 431 height 15
click at [284, 145] on div "Ajustes apresentação - avisarBruna quando estiver ok" at bounding box center [362, 139] width 431 height 15
click at [518, 366] on p "Willian, nas telas 8 e 9 precisamos deixar essas infos mais didáticas de maneir…" at bounding box center [429, 347] width 623 height 37
drag, startPoint x: 441, startPoint y: 512, endPoint x: 437, endPoint y: 431, distance: 80.3
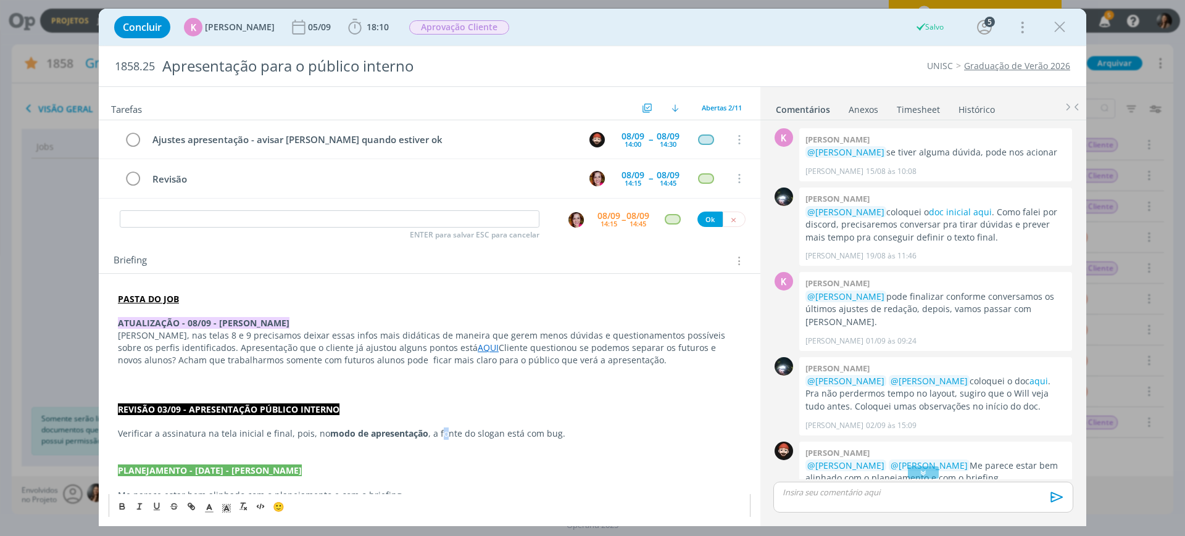
click at [438, 430] on p "Verificar a assinatura na tela inicial e final, pois, no modo de apresentação ,…" at bounding box center [429, 434] width 623 height 12
click at [486, 389] on p "dialog" at bounding box center [429, 385] width 623 height 12
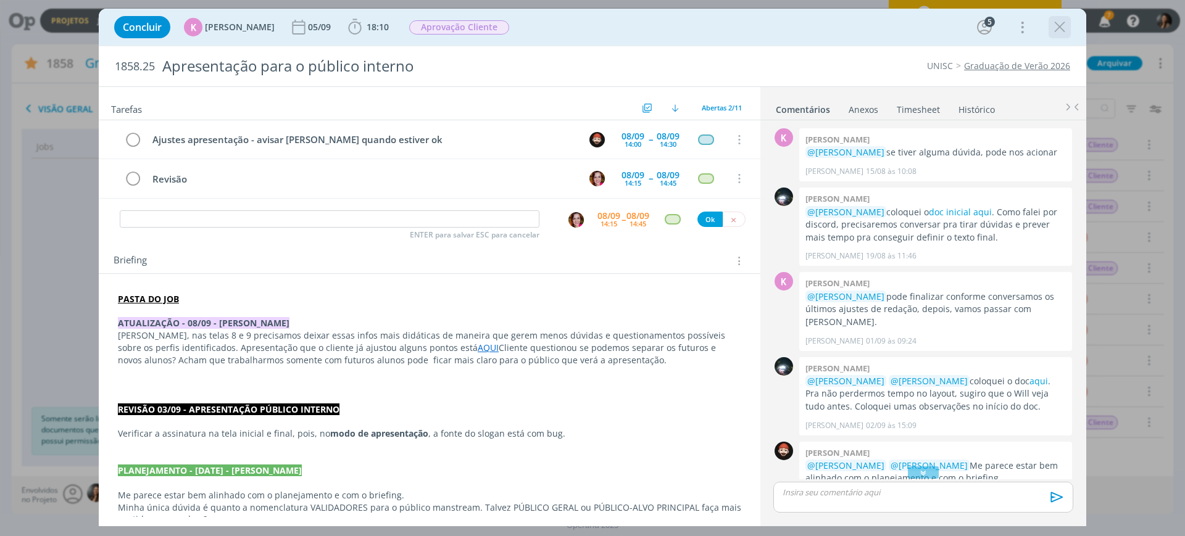
click at [1064, 35] on icon "dialog" at bounding box center [1059, 27] width 19 height 19
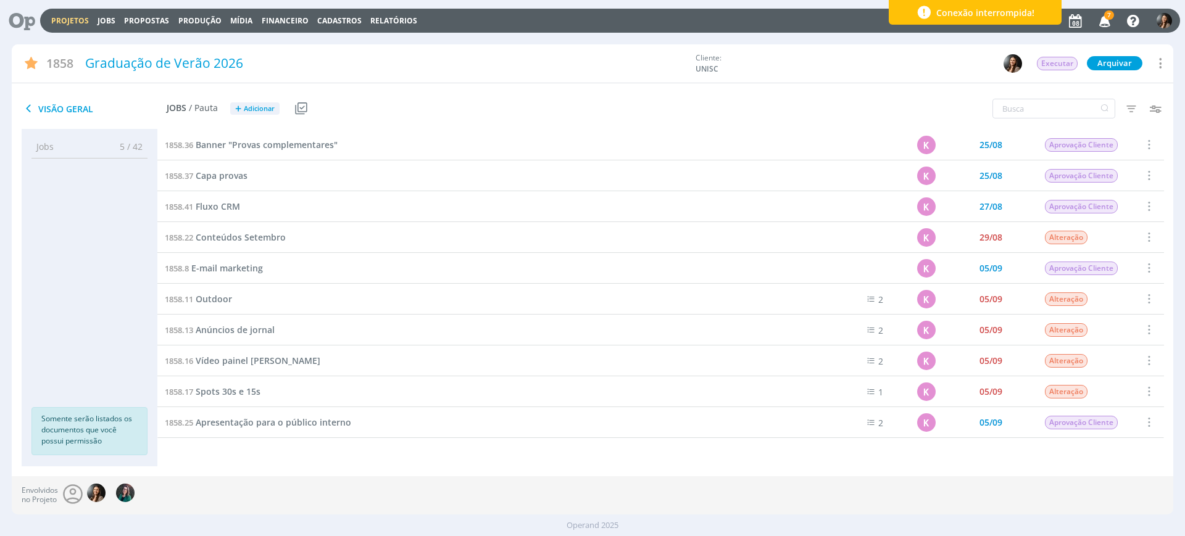
click at [73, 19] on link "Projetos" at bounding box center [70, 20] width 38 height 10
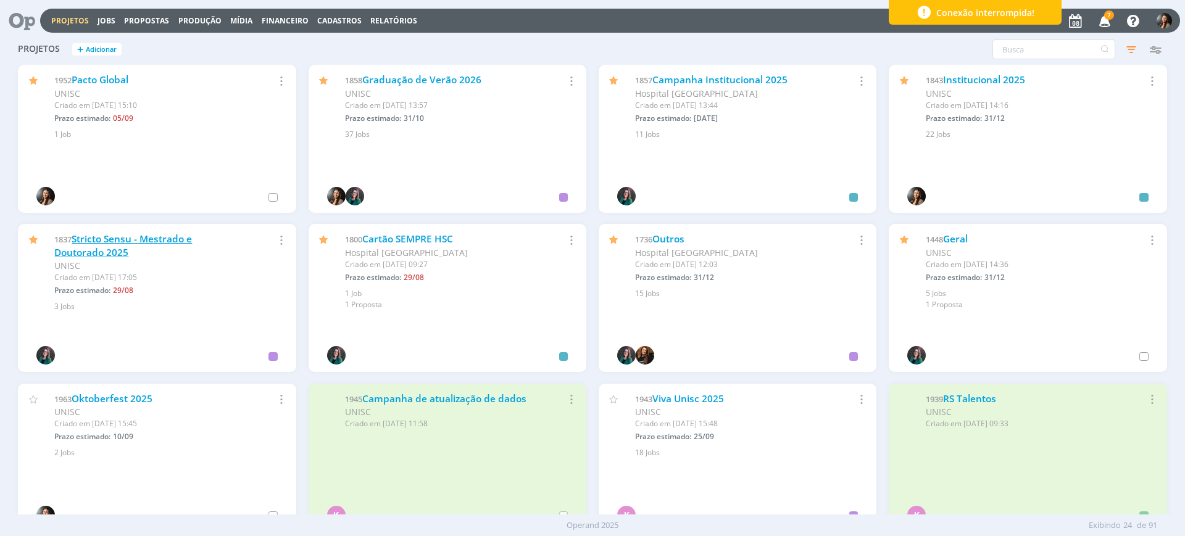
click at [100, 235] on link "Stricto Sensu - Mestrado e Doutorado 2025" at bounding box center [123, 246] width 138 height 27
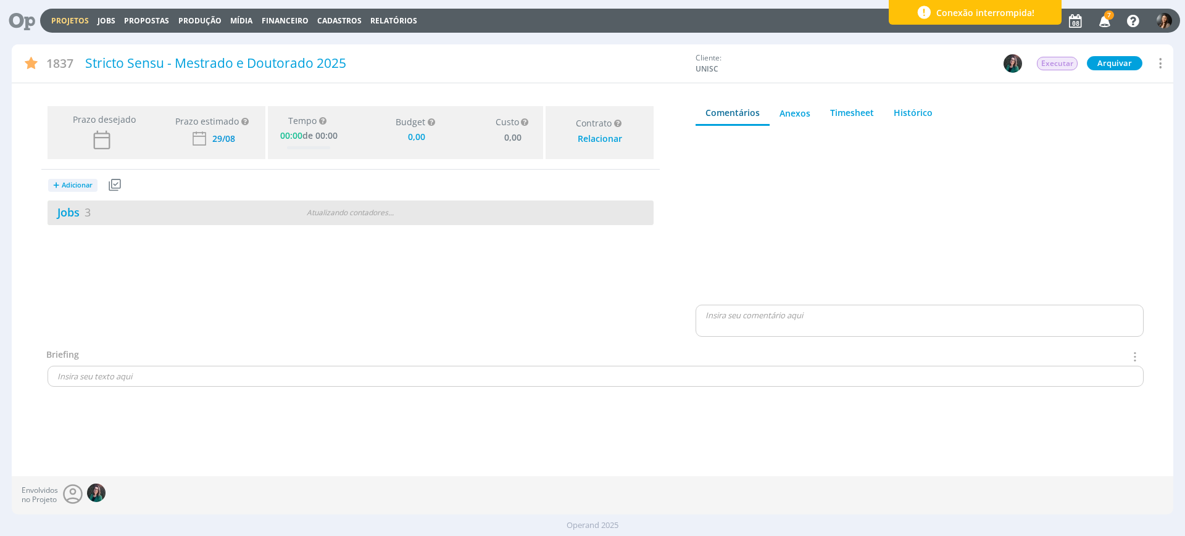
type input "0,00"
click at [452, 210] on div "Jobs 3 Atualizando contadores . . ." at bounding box center [351, 213] width 606 height 25
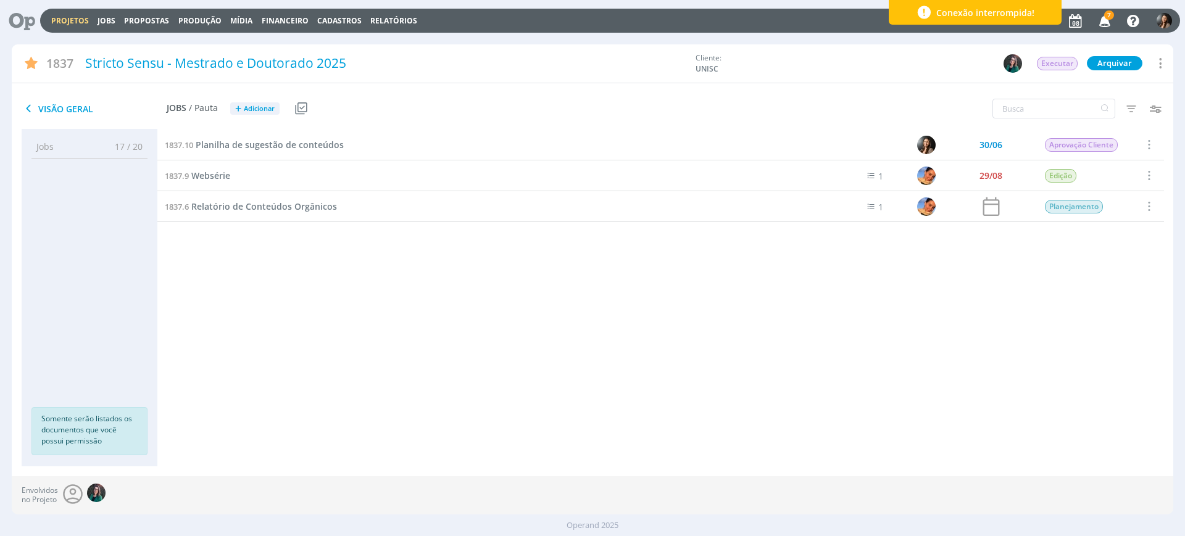
drag, startPoint x: 430, startPoint y: 292, endPoint x: 231, endPoint y: 193, distance: 223.0
click at [405, 275] on div "1837.10 Planilha de sugestão de conteúdos 30/06 Aprovação Cliente Selecionar Co…" at bounding box center [660, 286] width 1006 height 312
drag, startPoint x: 725, startPoint y: 442, endPoint x: 767, endPoint y: 383, distance: 72.6
click at [726, 443] on div "1837.10 Planilha de sugestão de conteúdos 30/06 Aprovação Cliente Selecionar Co…" at bounding box center [660, 297] width 1006 height 337
click at [1154, 110] on icon "button" at bounding box center [1154, 108] width 22 height 22
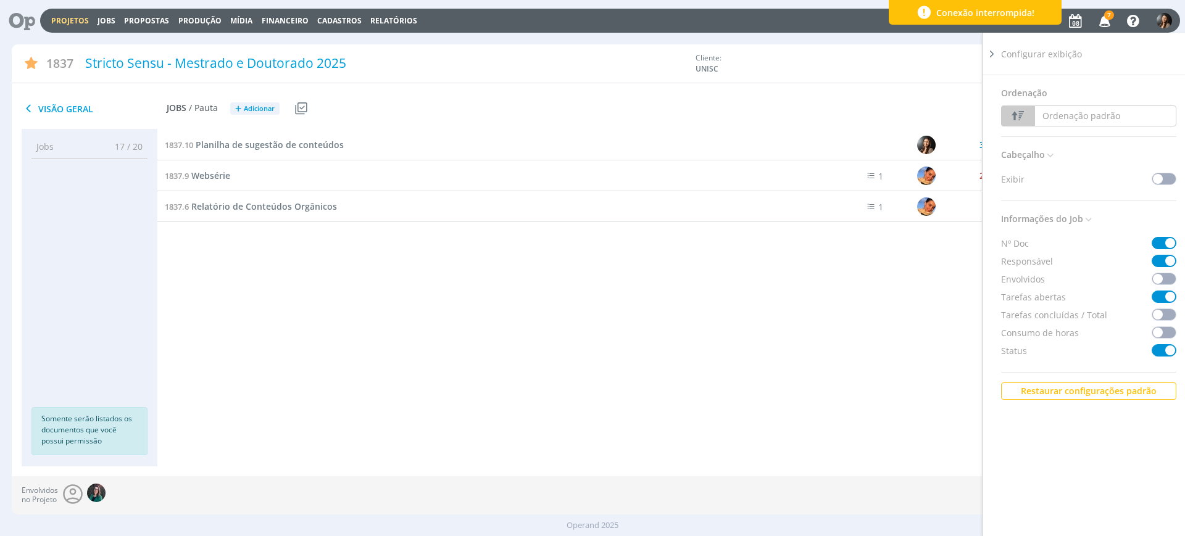
click at [993, 52] on icon at bounding box center [991, 54] width 12 height 13
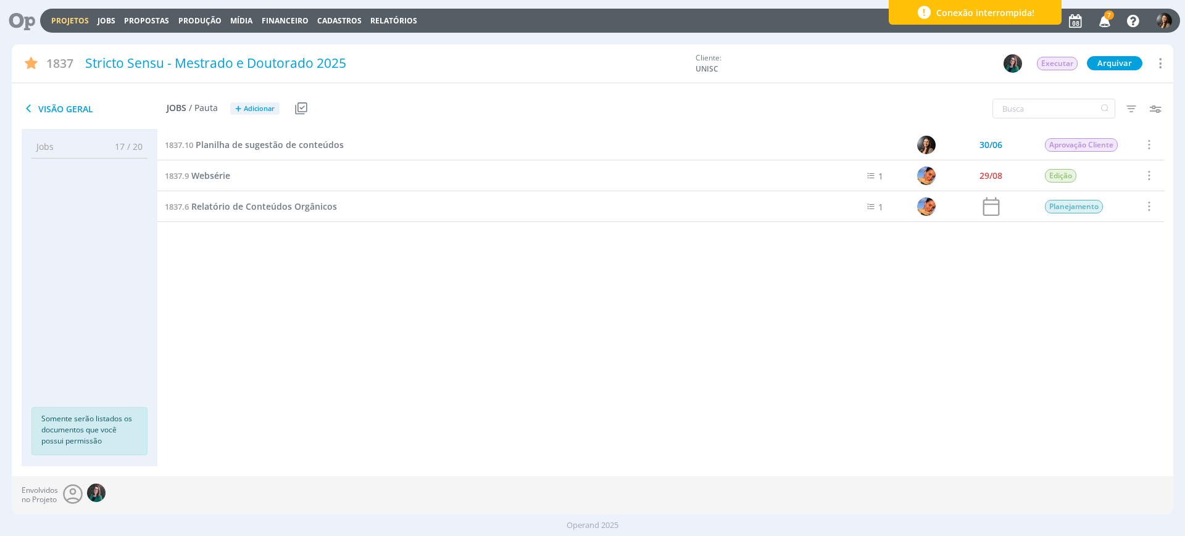
click at [54, 19] on link "Projetos" at bounding box center [70, 20] width 38 height 10
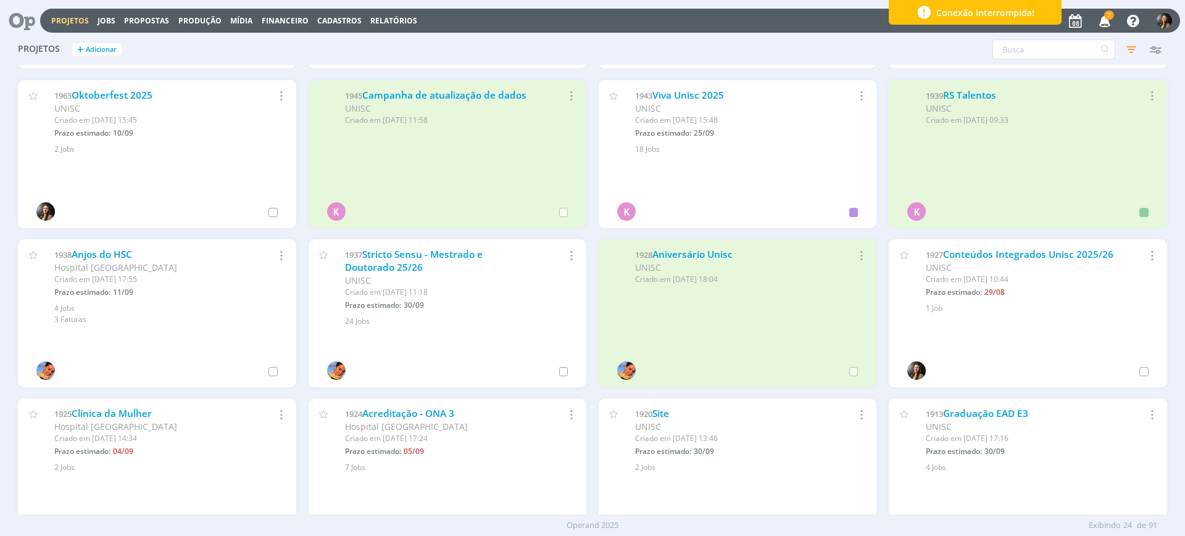
scroll to position [309, 0]
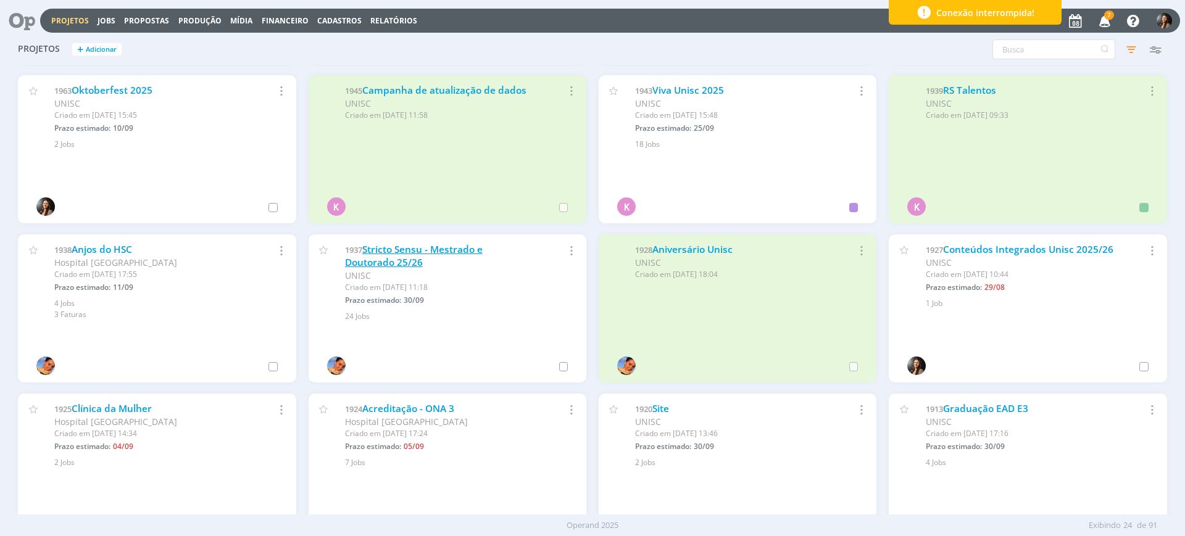
click at [389, 260] on link "Stricto Sensu - Mestrado e Doutorado 25/26" at bounding box center [414, 256] width 138 height 27
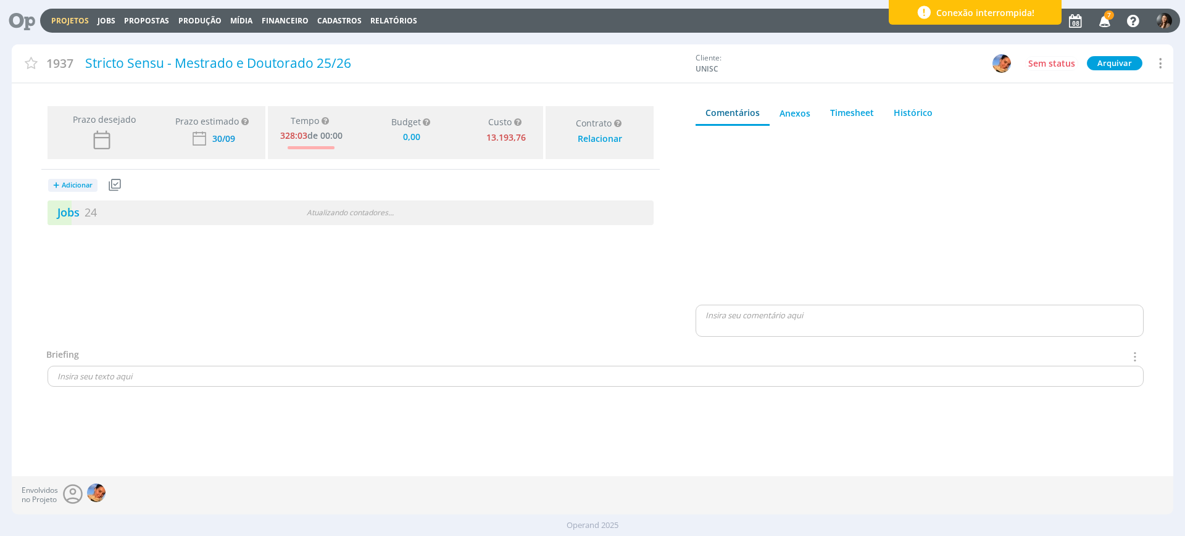
type input "0,00"
click at [360, 225] on div "Prazo desejado Prazo estimado Prazo estimado é a maior data dentre todos os job…" at bounding box center [350, 224] width 677 height 247
click at [366, 213] on div "Atualizando contadores . . ." at bounding box center [350, 212] width 196 height 11
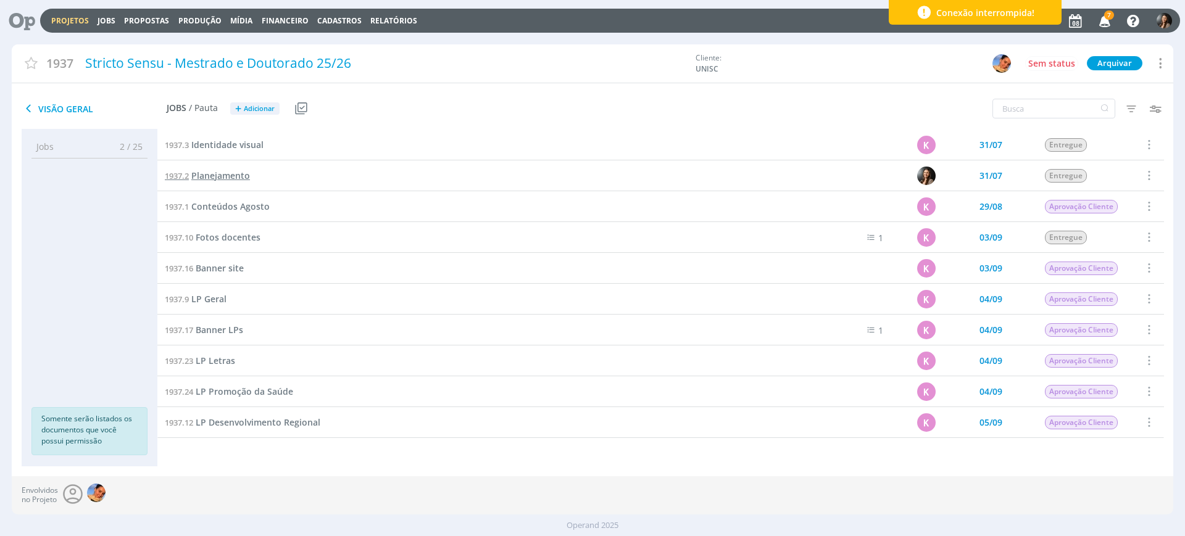
click at [215, 176] on span "Planejamento" at bounding box center [220, 176] width 59 height 12
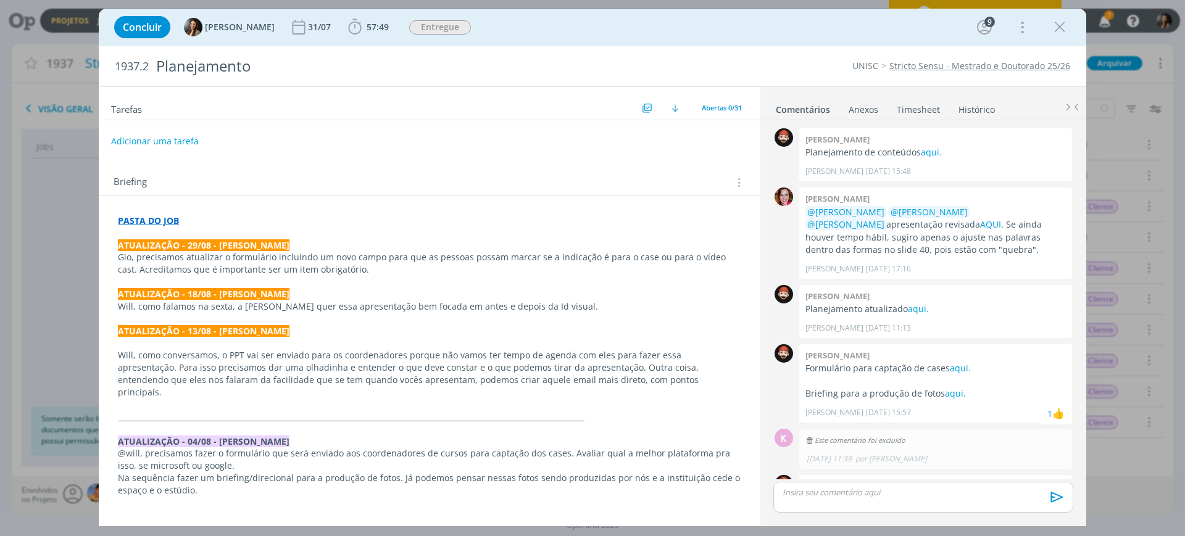
scroll to position [344, 0]
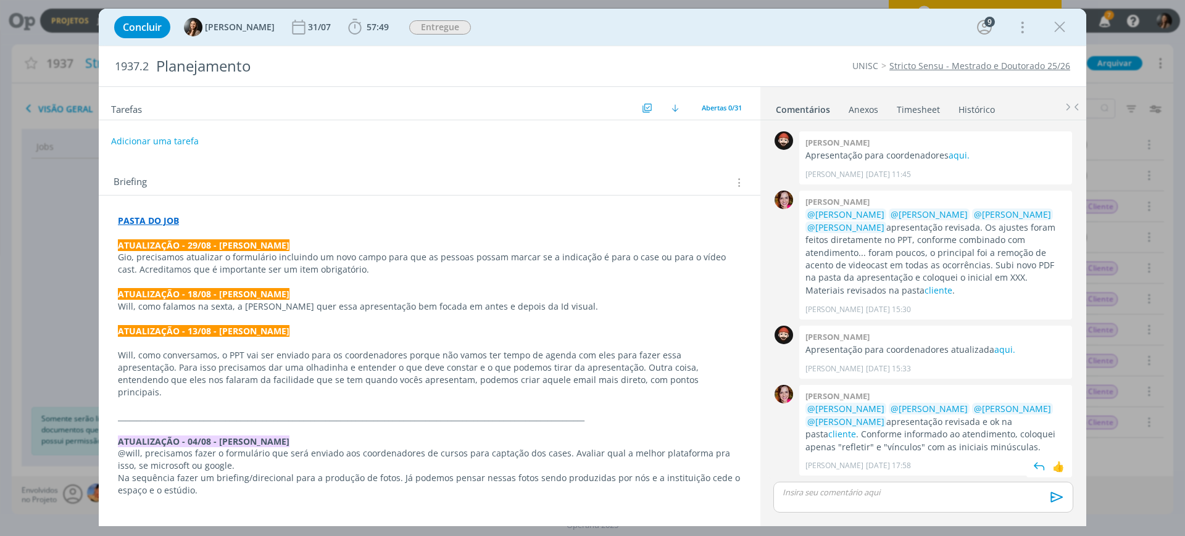
click at [960, 435] on p "@William Meurer @Beatriz Luchese @Karoline Arend @Luíza Santana apresentação re…" at bounding box center [935, 428] width 260 height 51
click at [1001, 351] on link "aqui." at bounding box center [1004, 350] width 21 height 12
drag, startPoint x: 1058, startPoint y: 20, endPoint x: 2, endPoint y: 204, distance: 1071.5
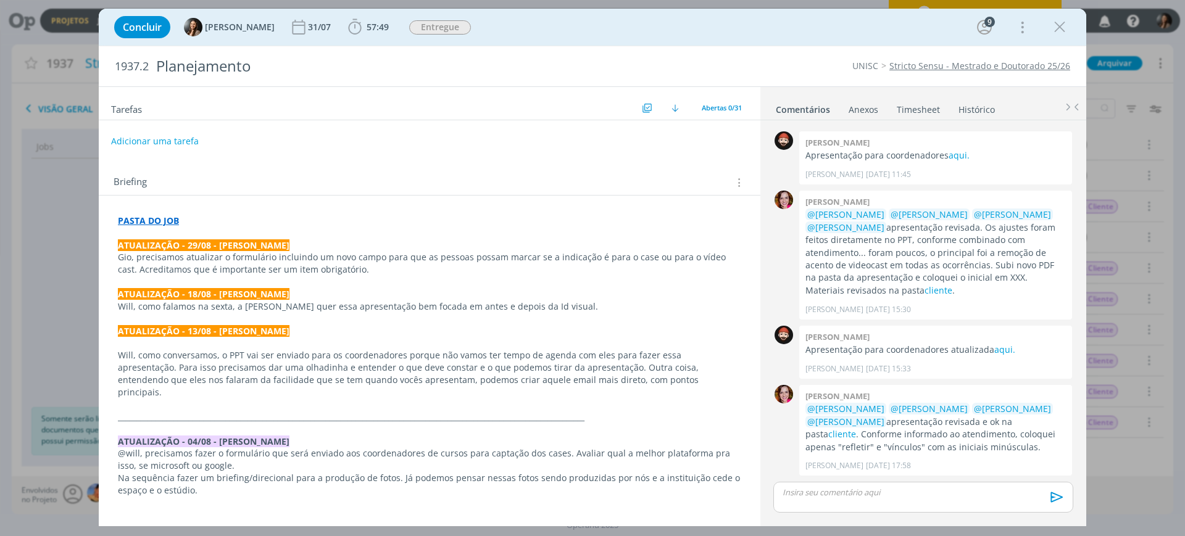
click at [1058, 21] on icon "dialog" at bounding box center [1059, 27] width 19 height 19
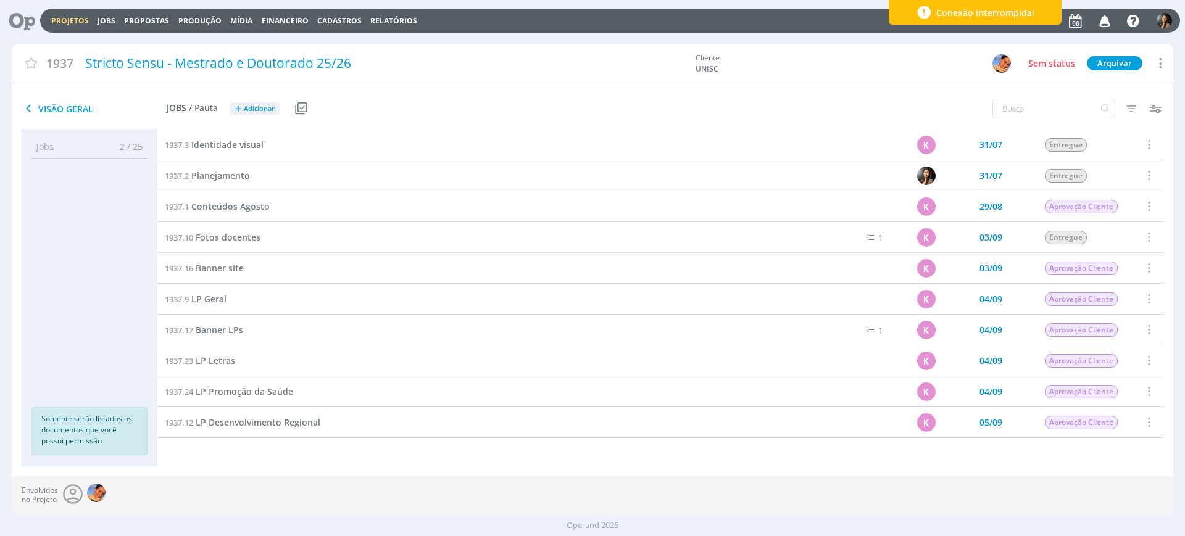
click at [54, 15] on link "Projetos" at bounding box center [70, 20] width 38 height 10
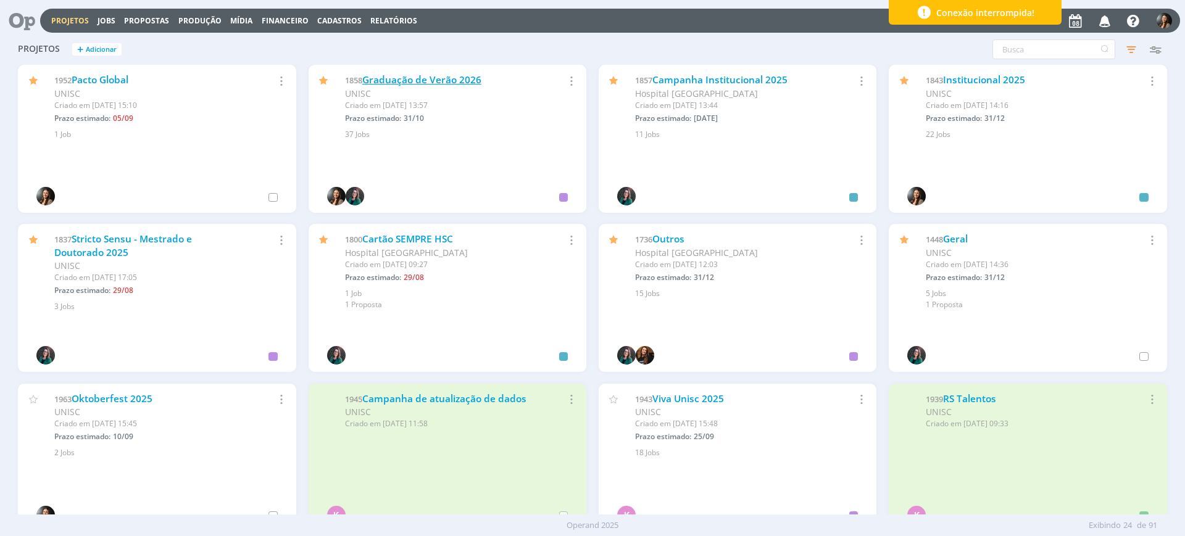
click at [458, 81] on link "Graduação de Verão 2026" at bounding box center [421, 79] width 119 height 13
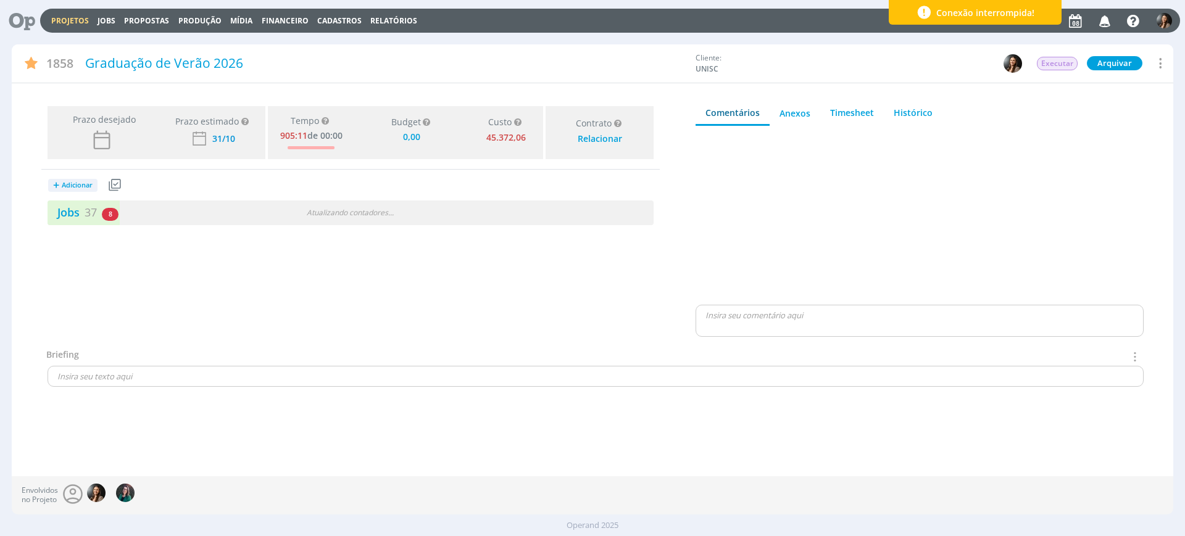
type input "0,00"
click at [191, 214] on div "Jobs 37 8 atrasados" at bounding box center [199, 212] width 303 height 17
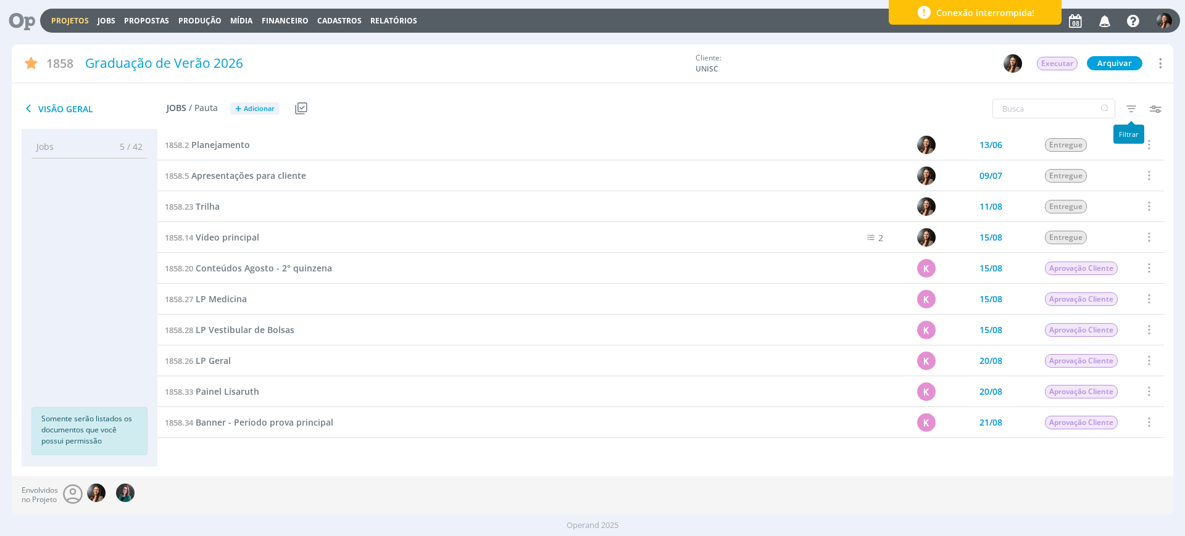
click at [1129, 110] on icon "button" at bounding box center [1131, 108] width 22 height 22
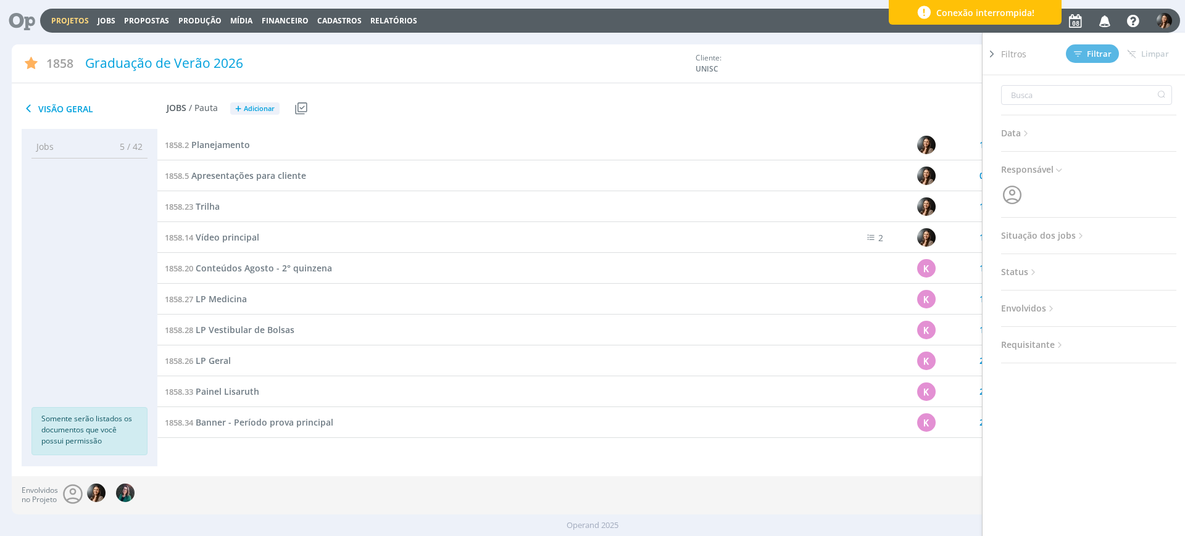
click at [1035, 236] on span "Situação dos jobs" at bounding box center [1043, 236] width 85 height 16
click at [1083, 265] on span at bounding box center [1081, 269] width 25 height 12
click at [1092, 50] on span "Filtrar" at bounding box center [1093, 54] width 38 height 8
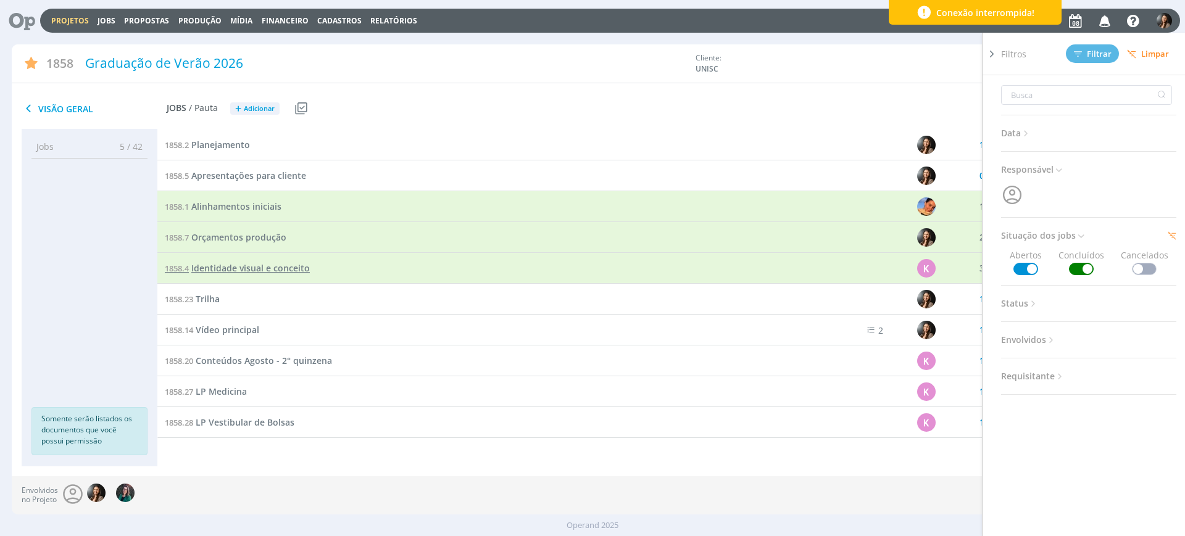
click at [243, 267] on span "Identidade visual e conceito" at bounding box center [250, 268] width 118 height 12
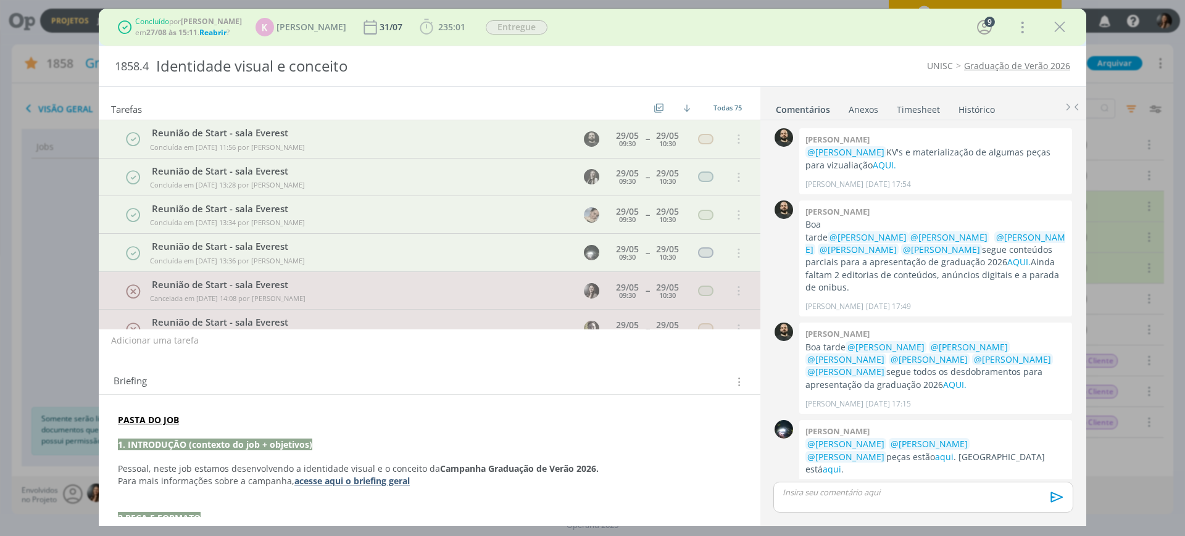
scroll to position [335, 0]
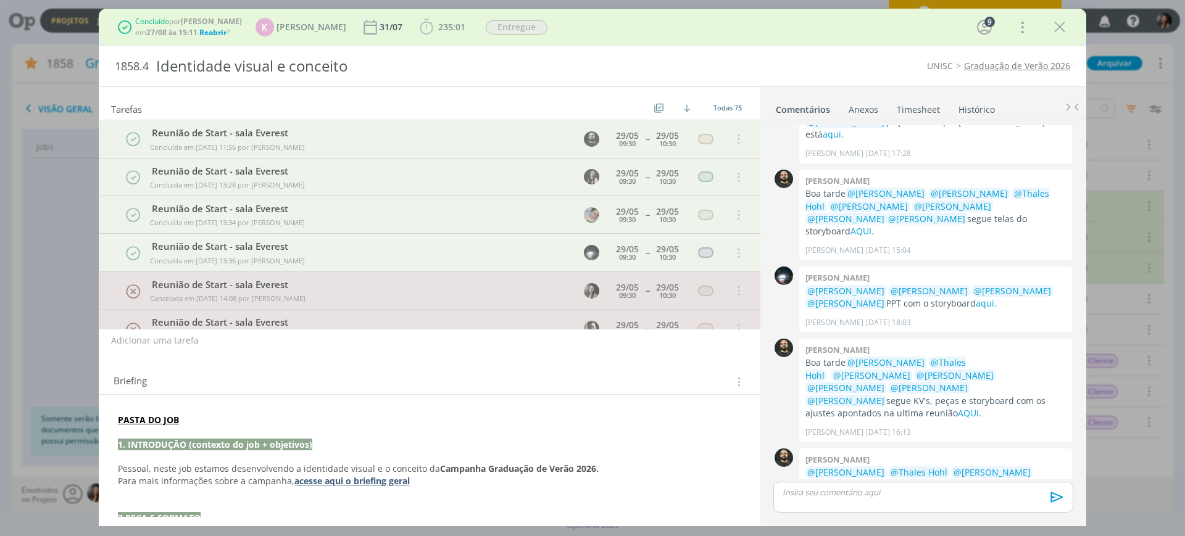
click at [866, 505] on link "AQUI." at bounding box center [853, 511] width 23 height 12
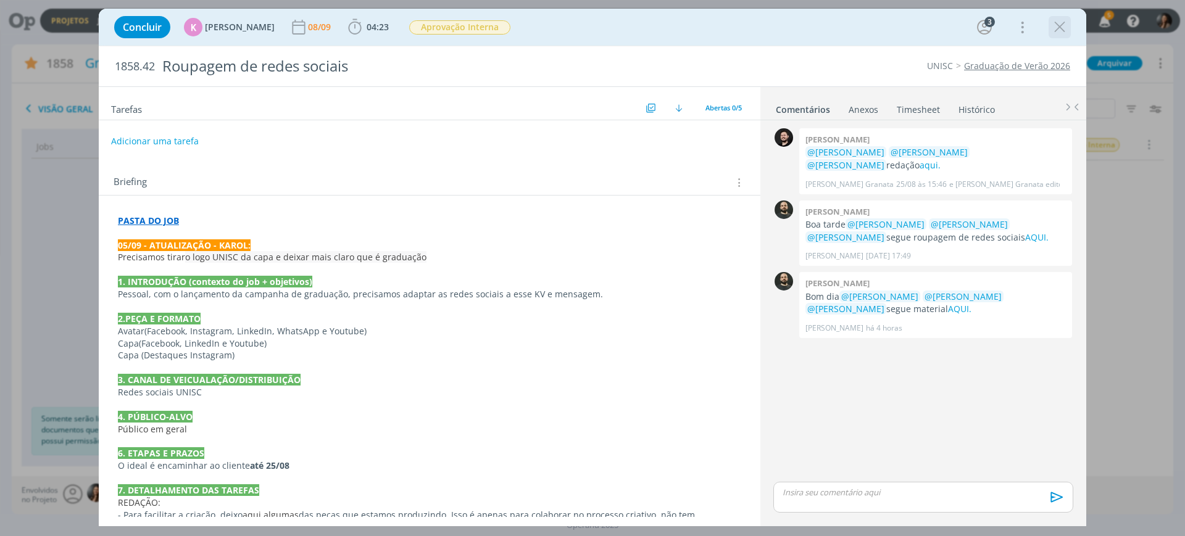
scroll to position [154, 0]
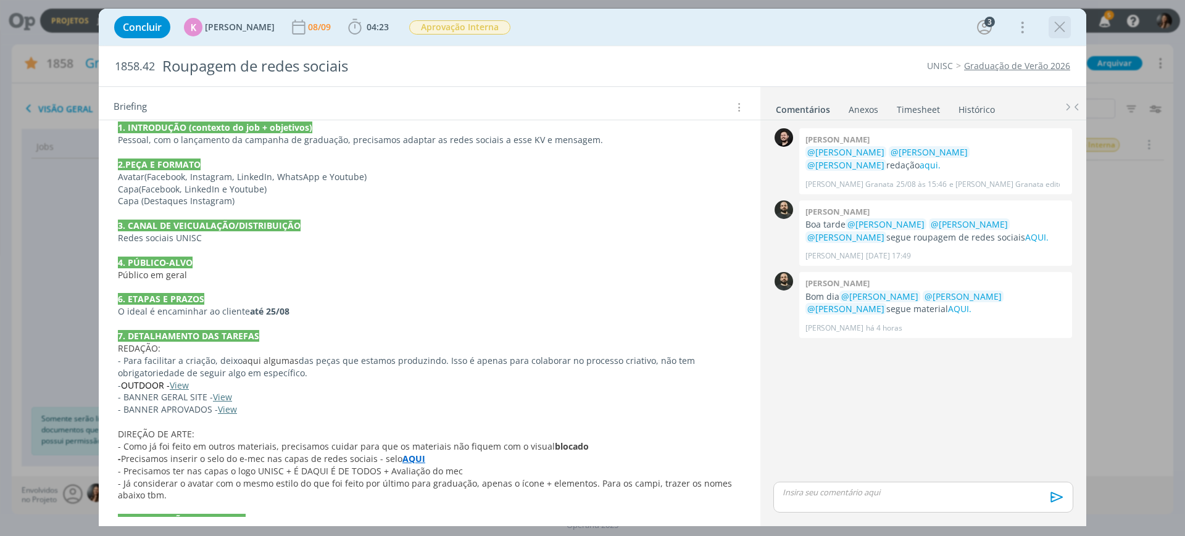
click at [1062, 18] on icon "dialog" at bounding box center [1059, 27] width 19 height 19
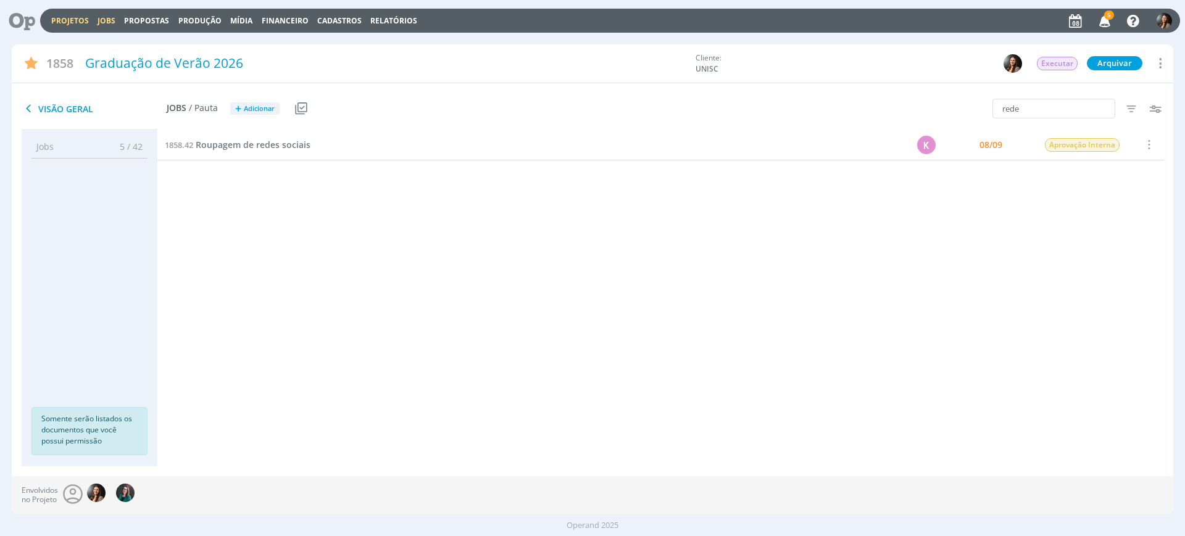
click at [109, 19] on link "Jobs" at bounding box center [106, 20] width 18 height 10
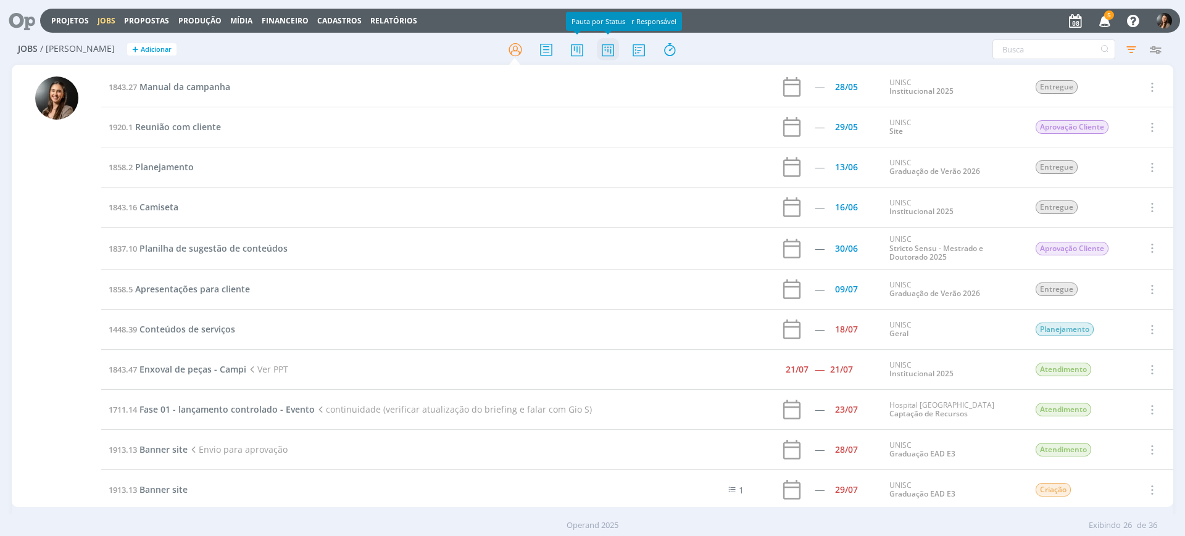
click at [613, 48] on icon at bounding box center [608, 50] width 22 height 24
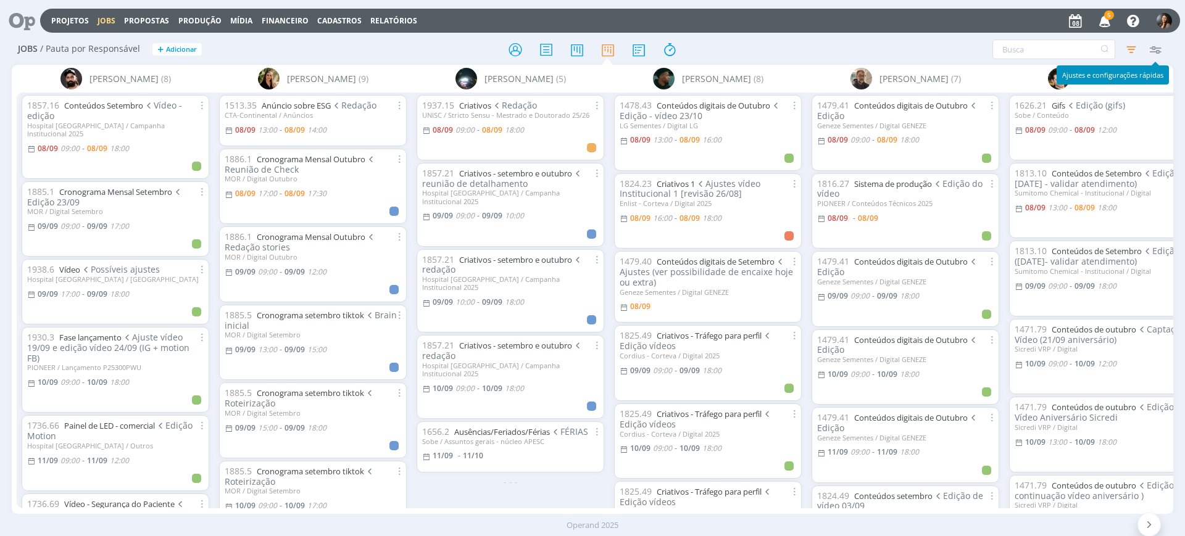
click at [1150, 44] on icon "button" at bounding box center [1154, 49] width 22 height 22
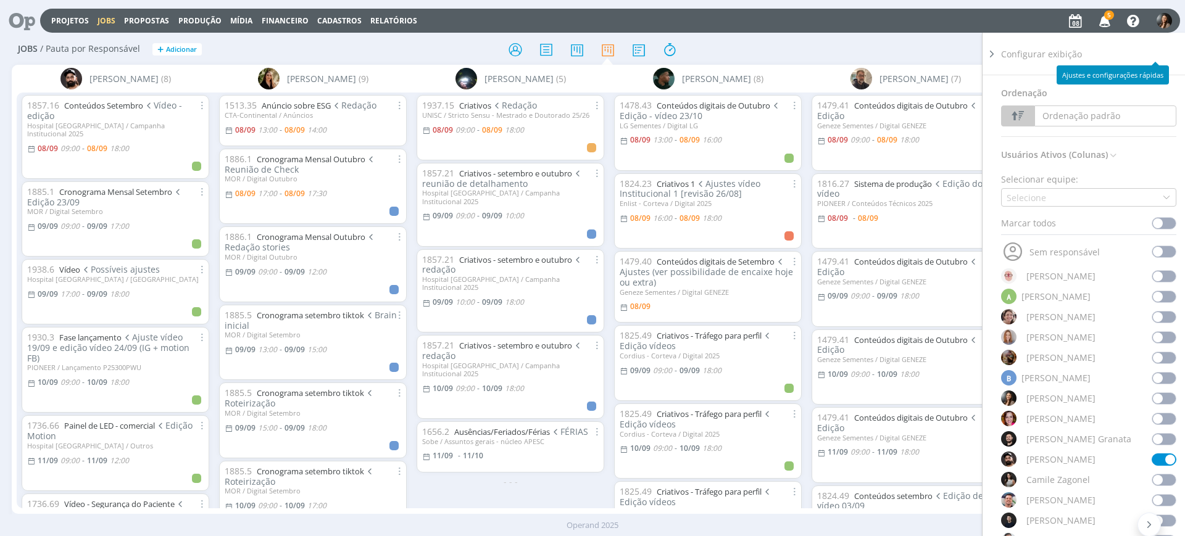
drag, startPoint x: 1149, startPoint y: 415, endPoint x: 1158, endPoint y: 416, distance: 8.8
click at [1151, 415] on span at bounding box center [1163, 419] width 25 height 12
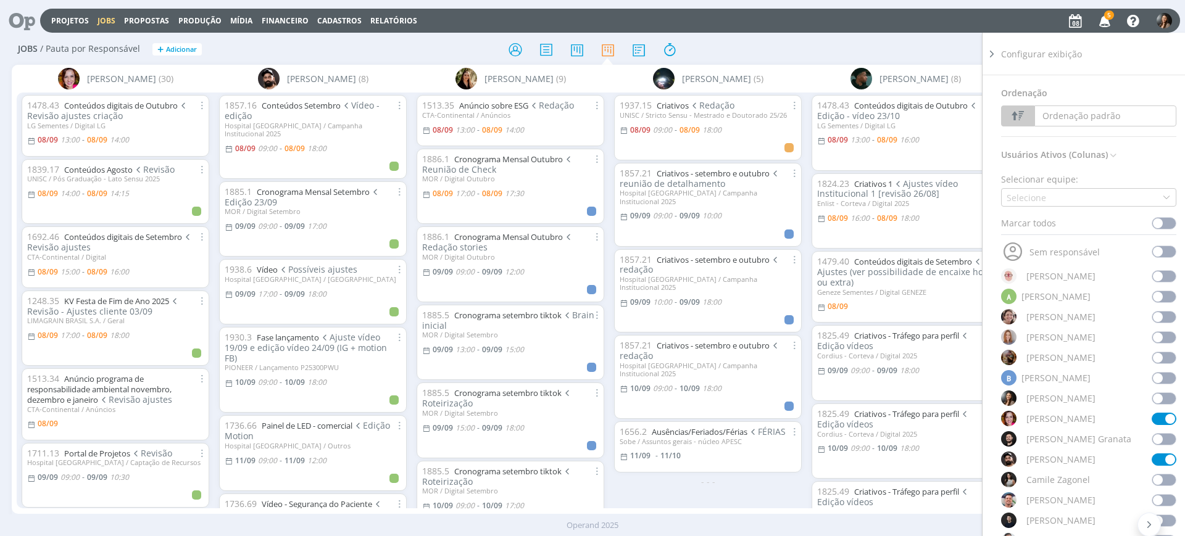
drag, startPoint x: 990, startPoint y: 50, endPoint x: 981, endPoint y: 65, distance: 18.0
click at [990, 52] on icon at bounding box center [991, 54] width 12 height 13
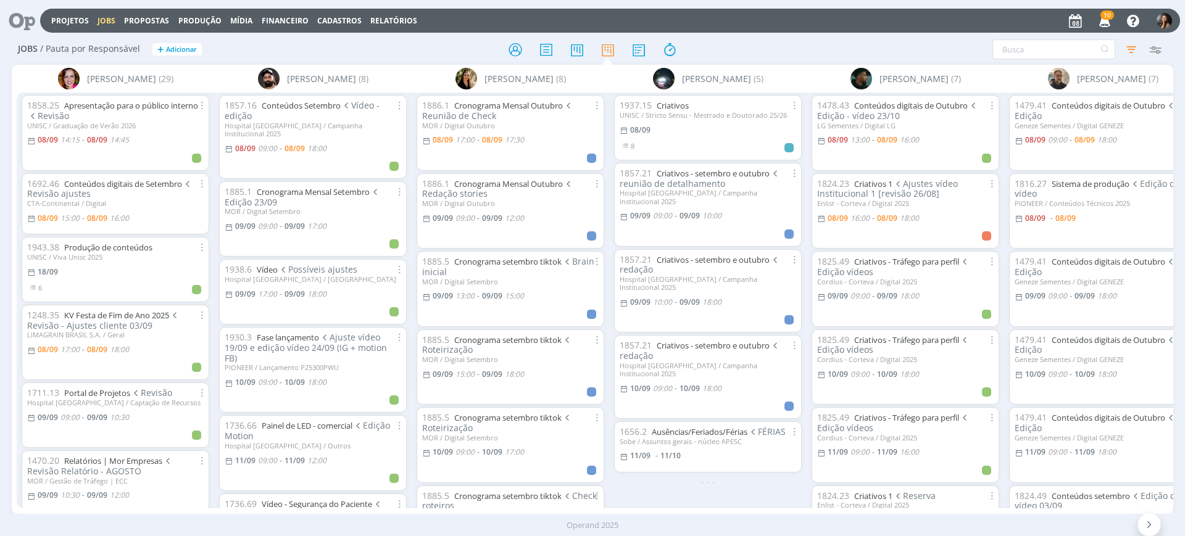
drag, startPoint x: 85, startPoint y: 25, endPoint x: 75, endPoint y: 28, distance: 10.5
click at [85, 25] on link "Projetos" at bounding box center [70, 20] width 38 height 10
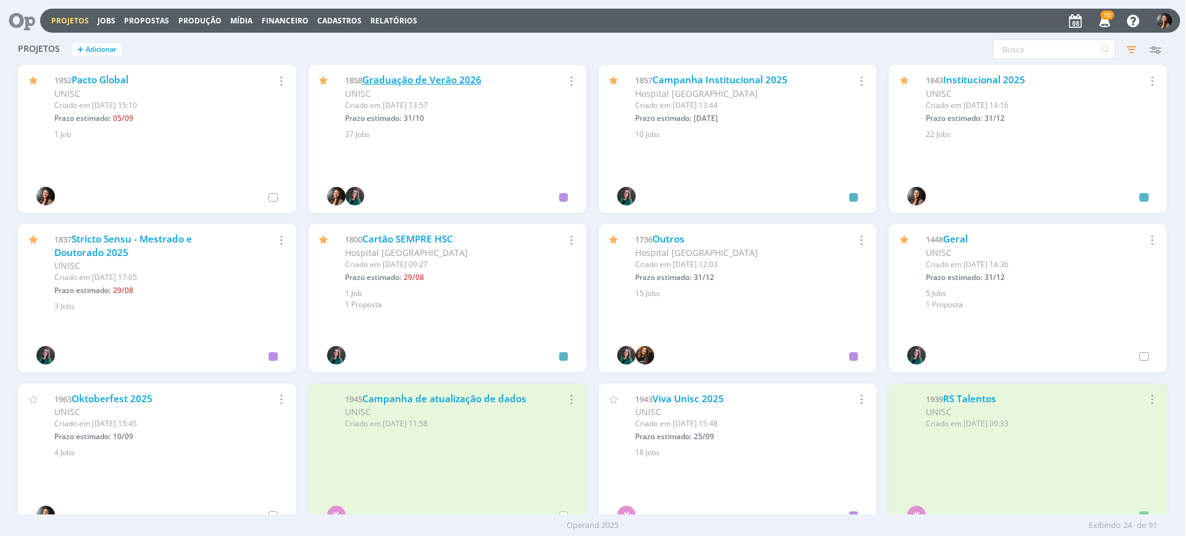
click at [439, 77] on link "Graduação de Verão 2026" at bounding box center [421, 79] width 119 height 13
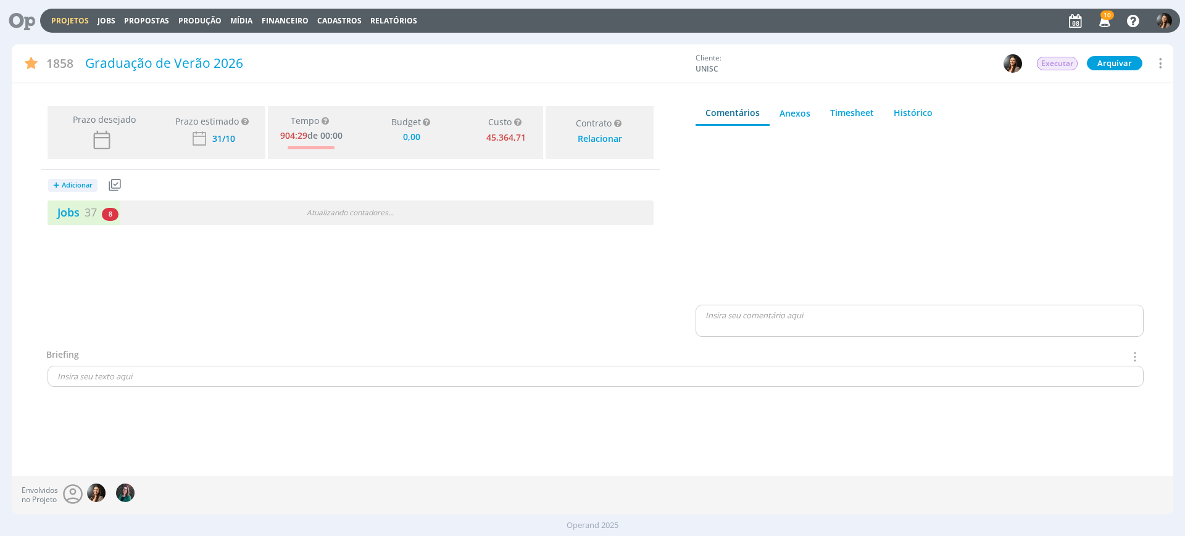
click at [415, 196] on div "+ Adicionar Projetos Jobs Propostas Produção Mídia Receitas Despesas Jobs 37 8 …" at bounding box center [350, 198] width 618 height 56
type input "0,00"
click at [417, 223] on div "Jobs 37 8 atrasados Atualizando contadores . . ." at bounding box center [351, 213] width 606 height 25
click at [417, 210] on div "Atualizando contadores . . ." at bounding box center [350, 212] width 196 height 11
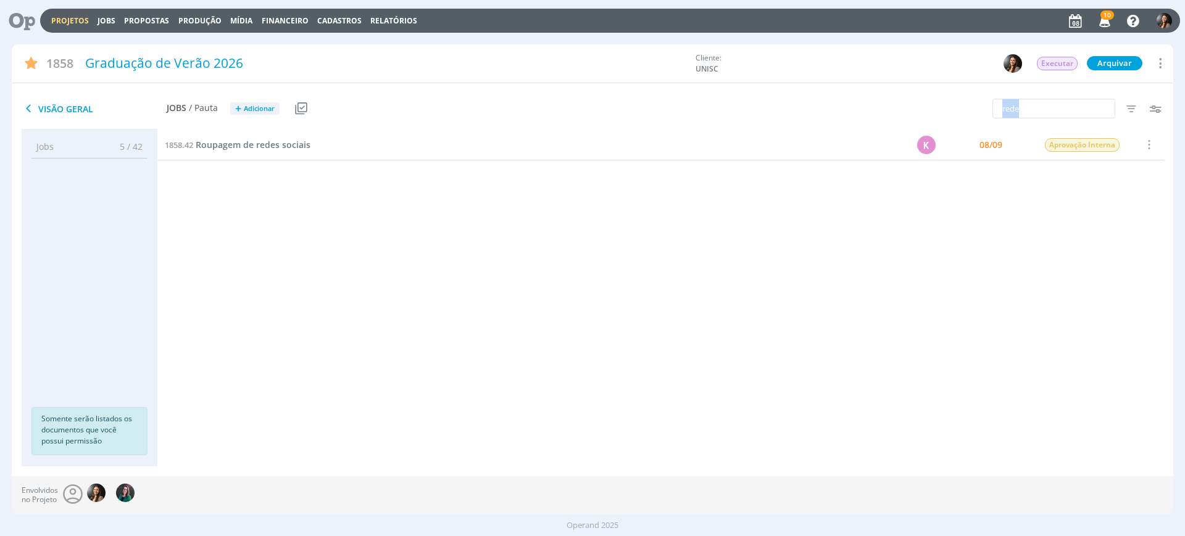
drag, startPoint x: 1031, startPoint y: 121, endPoint x: 979, endPoint y: 116, distance: 52.1
click at [963, 118] on div "rede Filtros Filtrar Limpar rede Data Personalizado a Responsável Situação dos …" at bounding box center [979, 109] width 387 height 31
click at [1040, 109] on input "rede" at bounding box center [1053, 109] width 123 height 20
click at [1053, 111] on input "rede" at bounding box center [1053, 109] width 123 height 20
click at [1053, 110] on input "rede" at bounding box center [1053, 109] width 123 height 20
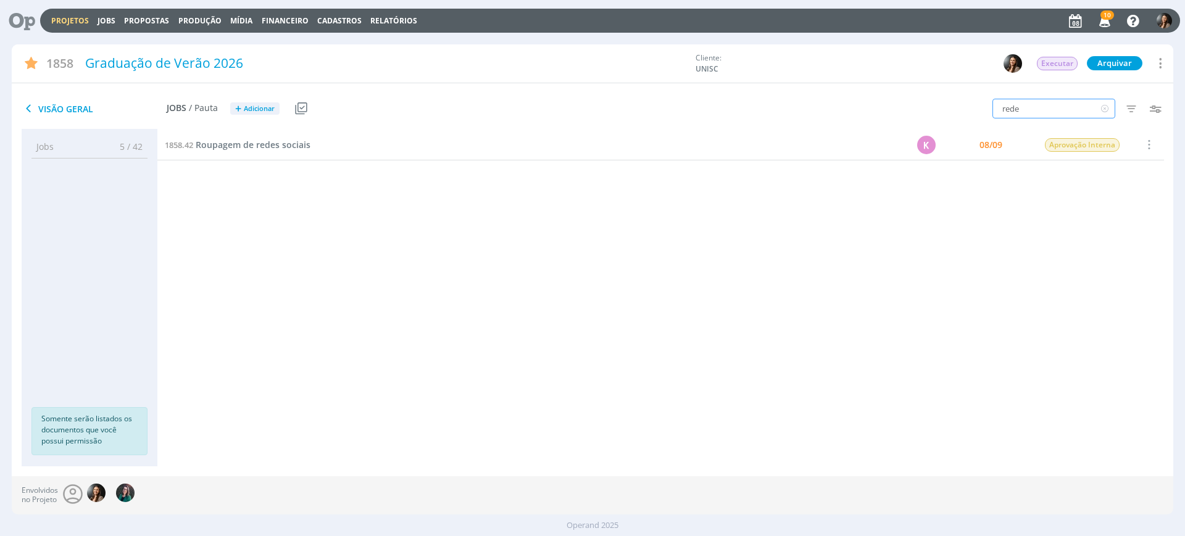
click at [1053, 110] on input "rede" at bounding box center [1053, 109] width 123 height 20
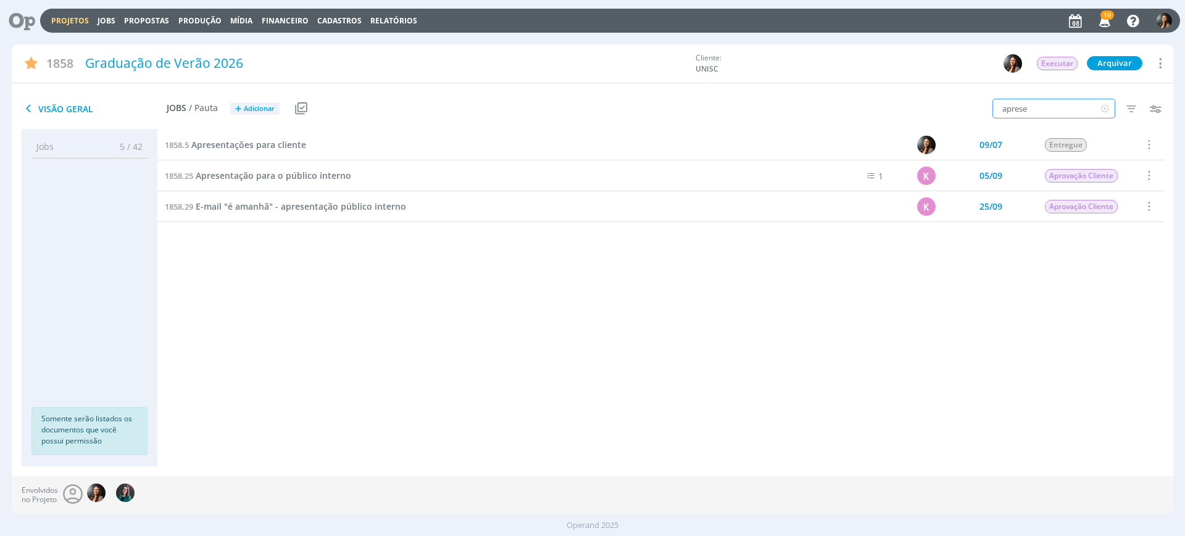
type input "aprese"
click at [537, 428] on div "1858.2 Planejamento 13/06 Entregue Selecionar Concluir Cancelar Iniciar timeshe…" at bounding box center [660, 286] width 1006 height 312
click at [275, 170] on span "Apresentação para o público interno" at bounding box center [273, 176] width 155 height 12
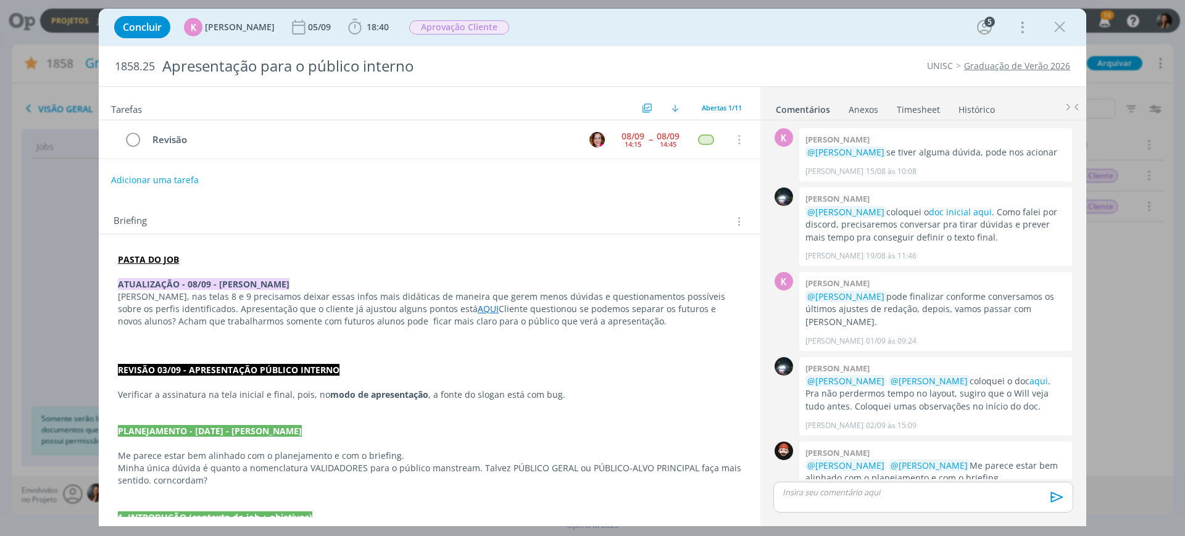
scroll to position [526, 0]
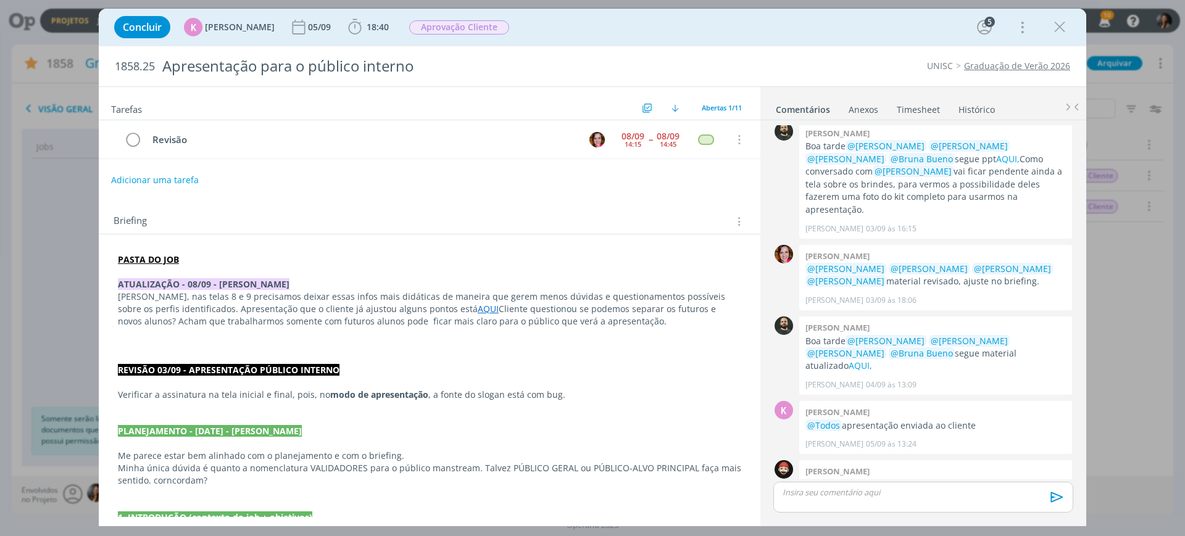
click at [621, 342] on p "dialog" at bounding box center [429, 345] width 623 height 12
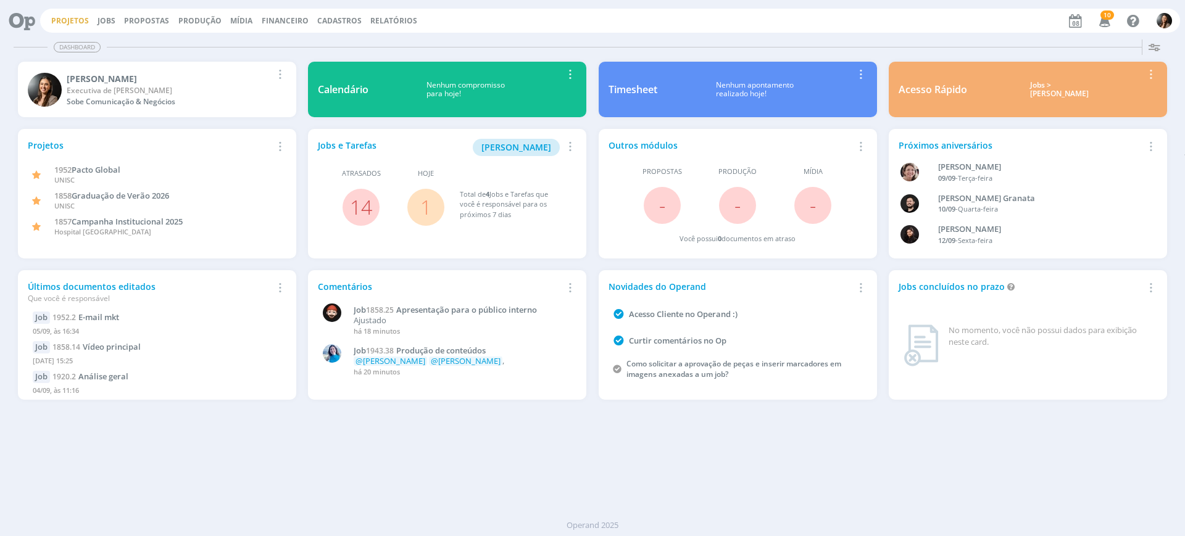
click at [75, 16] on link "Projetos" at bounding box center [70, 20] width 38 height 10
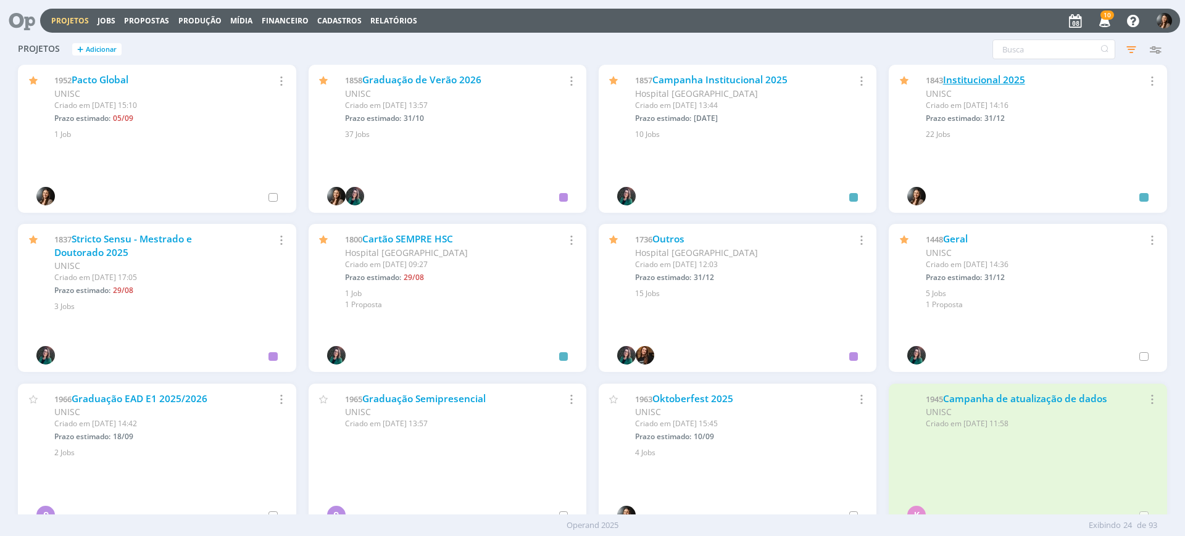
click at [996, 75] on link "Institucional 2025" at bounding box center [984, 79] width 82 height 13
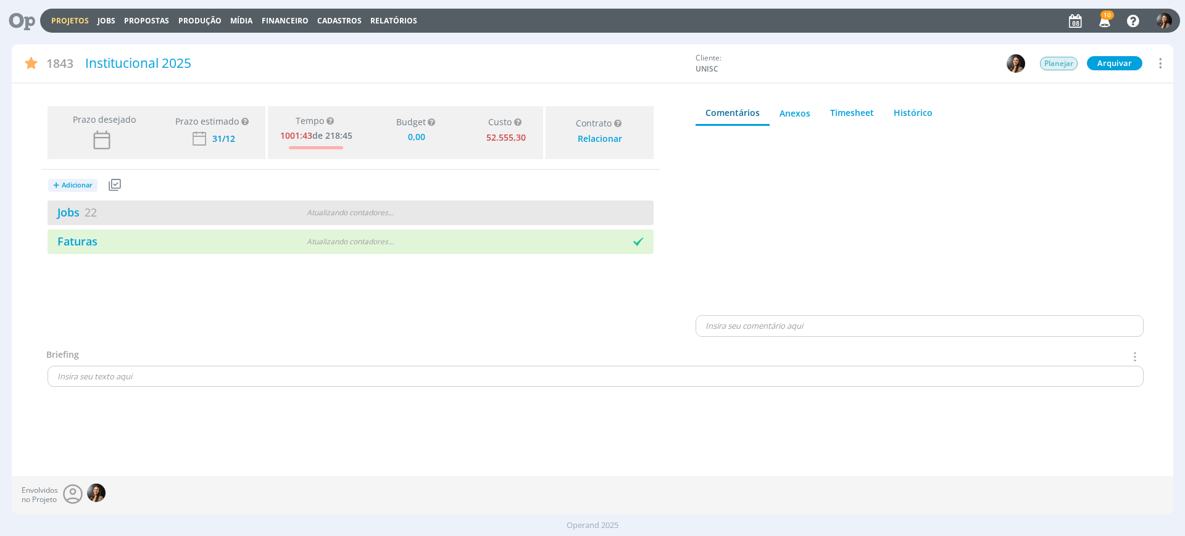
type input "0,00"
click at [563, 213] on div "34 / 56" at bounding box center [501, 213] width 303 height 14
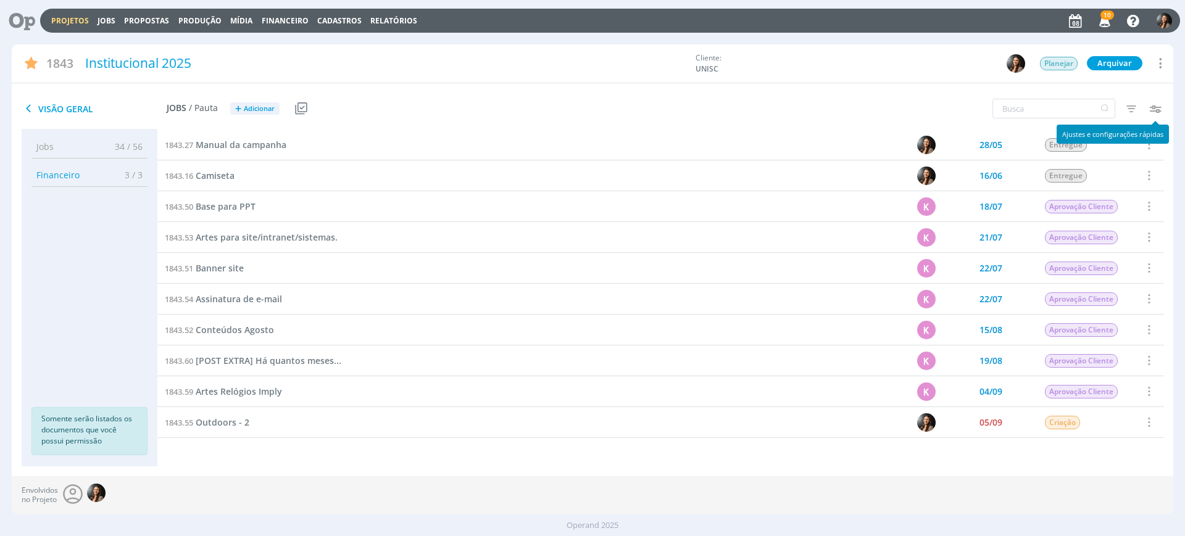
click at [1152, 111] on icon "button" at bounding box center [1154, 108] width 22 height 22
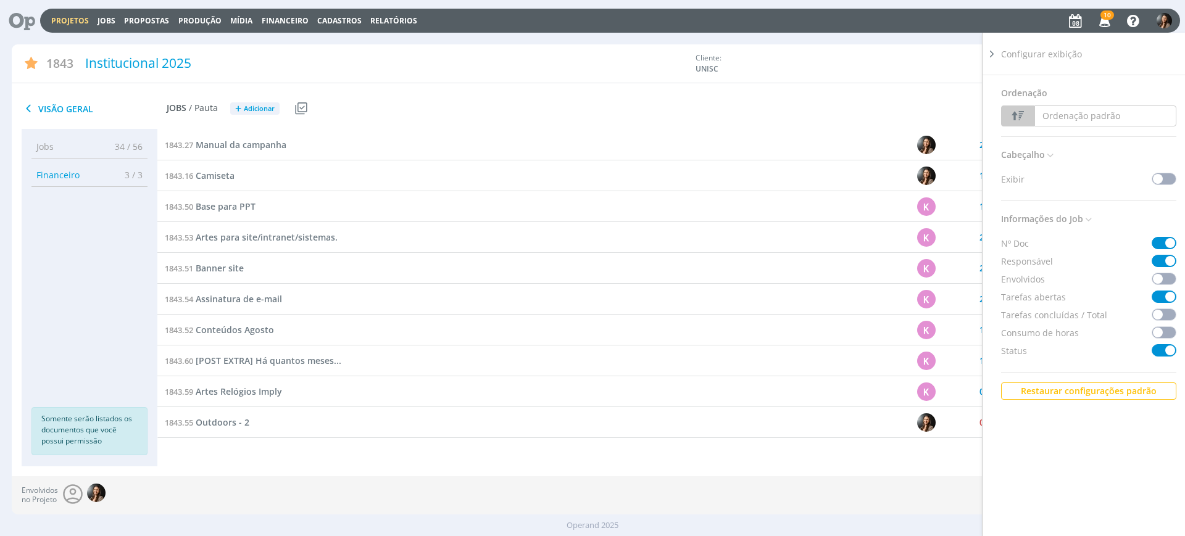
click at [994, 49] on icon at bounding box center [991, 54] width 12 height 13
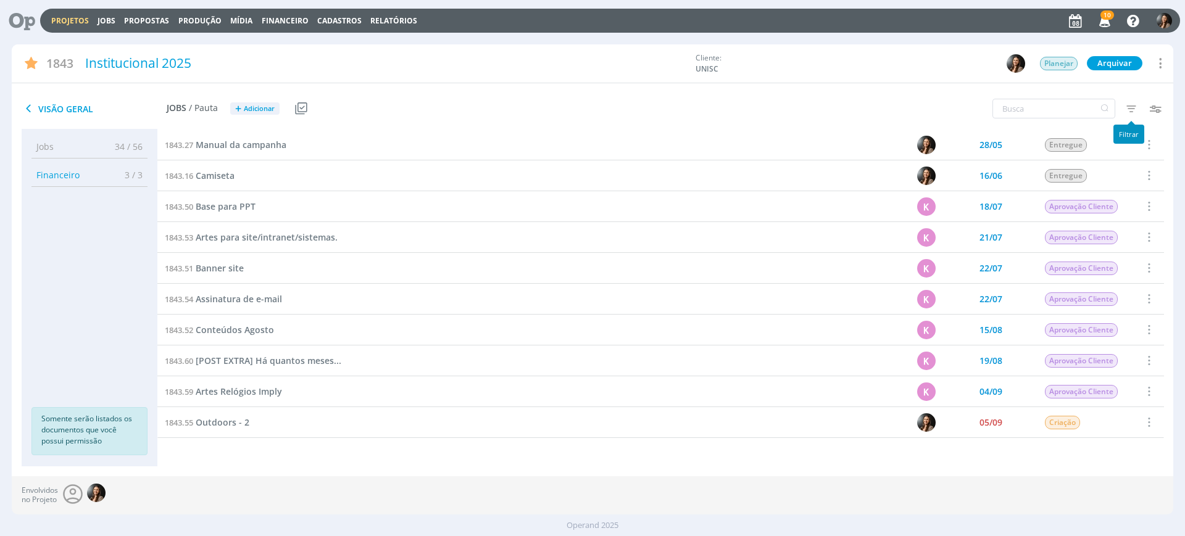
click at [1124, 106] on icon "button" at bounding box center [1131, 108] width 22 height 22
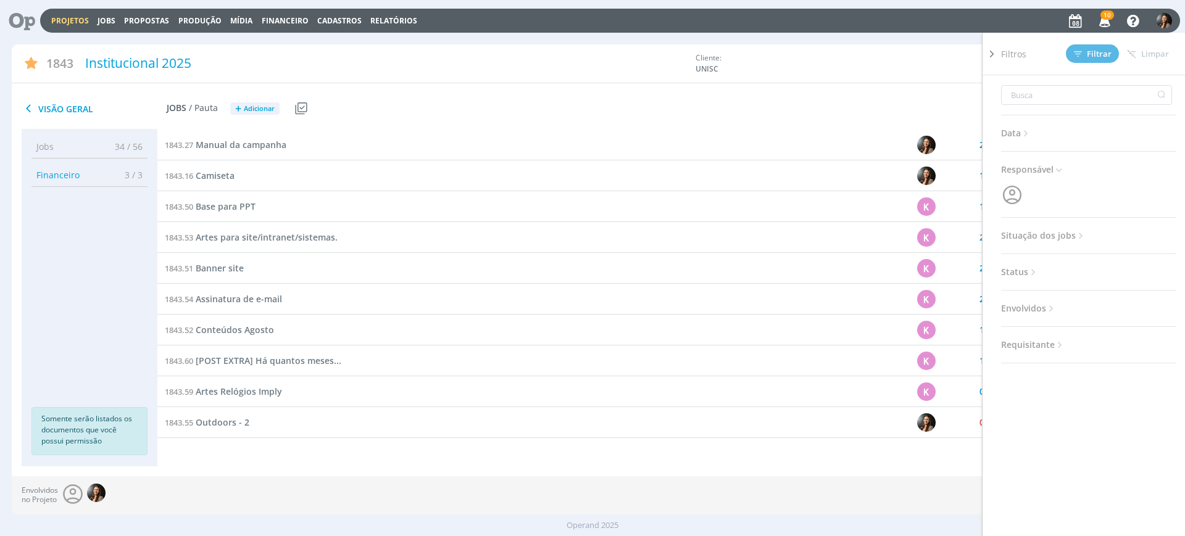
click at [1032, 239] on span "Situação dos jobs" at bounding box center [1043, 236] width 85 height 16
drag, startPoint x: 1084, startPoint y: 271, endPoint x: 1086, endPoint y: 103, distance: 168.5
click at [1084, 271] on span at bounding box center [1081, 269] width 25 height 12
drag, startPoint x: 1102, startPoint y: 56, endPoint x: 1042, endPoint y: 117, distance: 85.5
click at [1101, 56] on span "Filtrar" at bounding box center [1093, 54] width 38 height 8
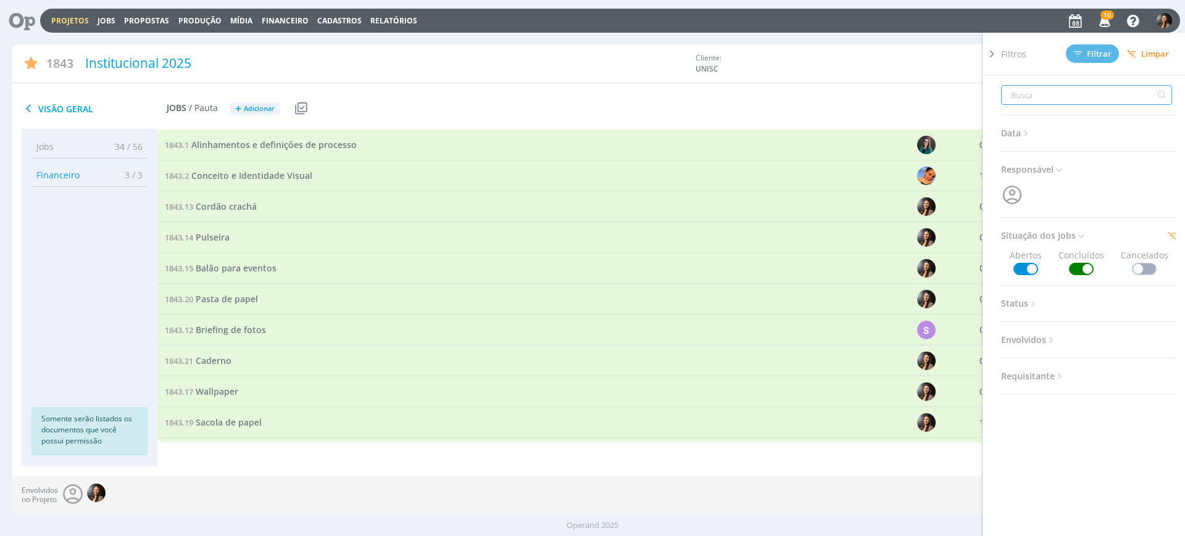
click at [1054, 97] on input "text" at bounding box center [1086, 95] width 171 height 20
type input "c"
type input "cor"
type input "cord"
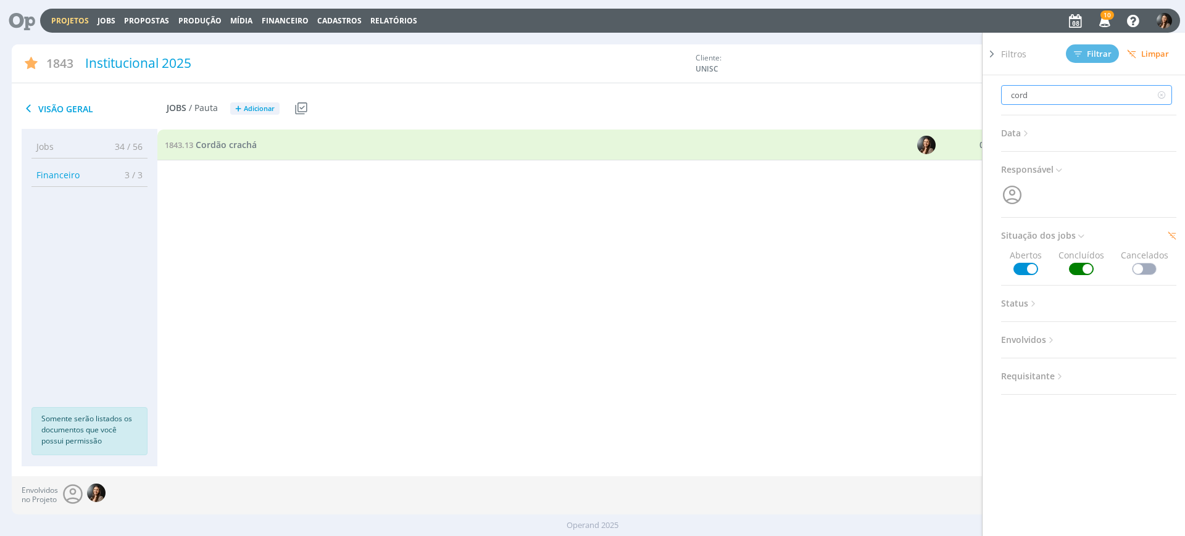
type input "cordã"
type input "cordão"
drag, startPoint x: 413, startPoint y: 357, endPoint x: 263, endPoint y: 223, distance: 201.0
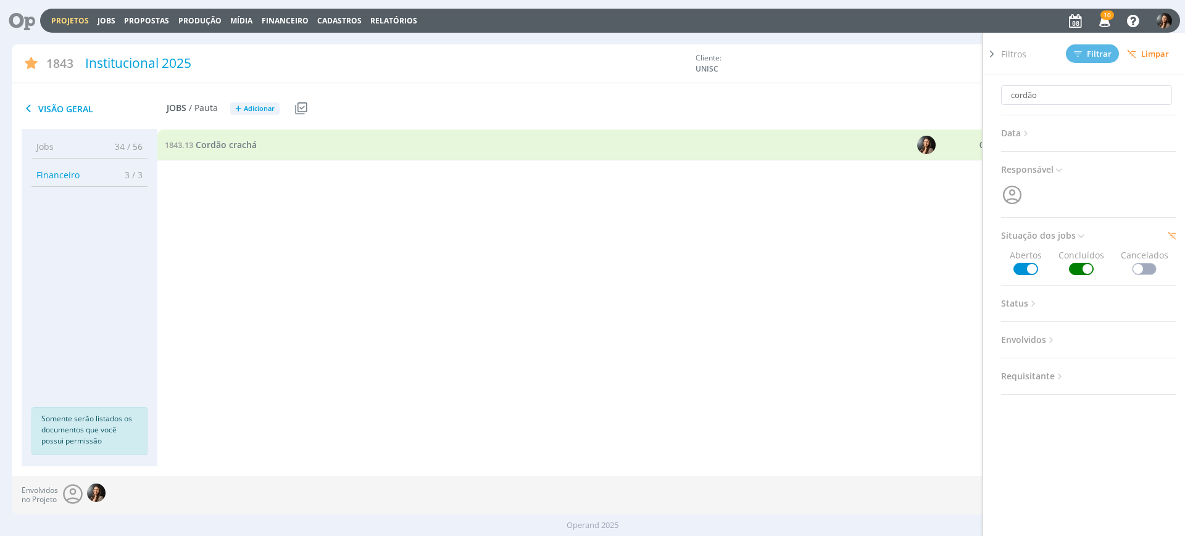
click at [410, 355] on div "1843.1 Alinhamentos e definições de processo 07/03 Entregue Selecionar Reabrir …" at bounding box center [660, 286] width 1006 height 312
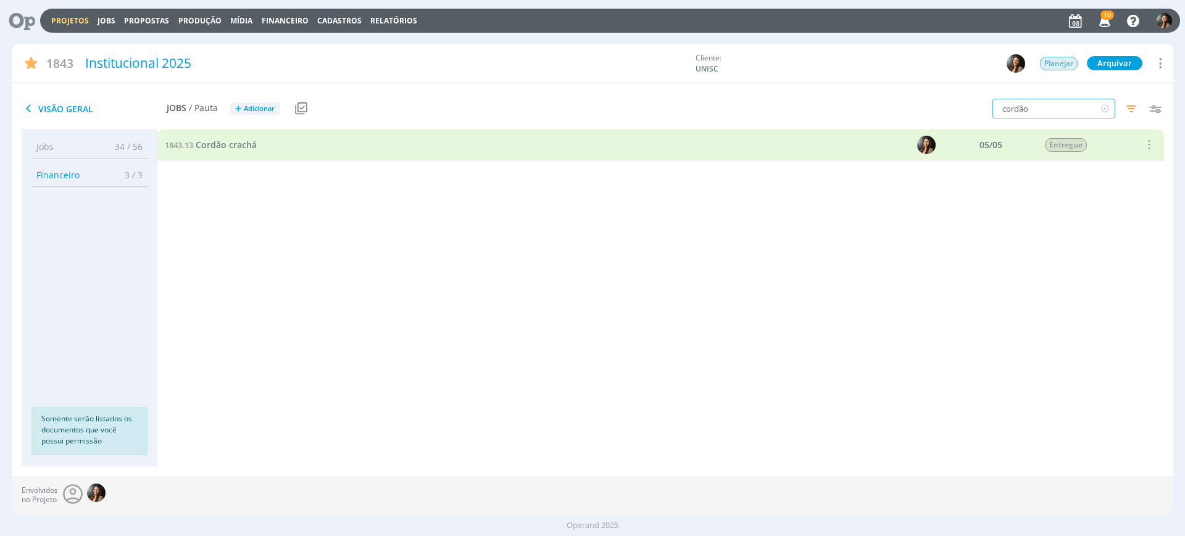
drag, startPoint x: 986, startPoint y: 112, endPoint x: 974, endPoint y: 113, distance: 11.8
click at [974, 113] on div "cordão Filtros Filtrar Limpar cordão Data Personalizado a Responsável Situação …" at bounding box center [979, 109] width 387 height 31
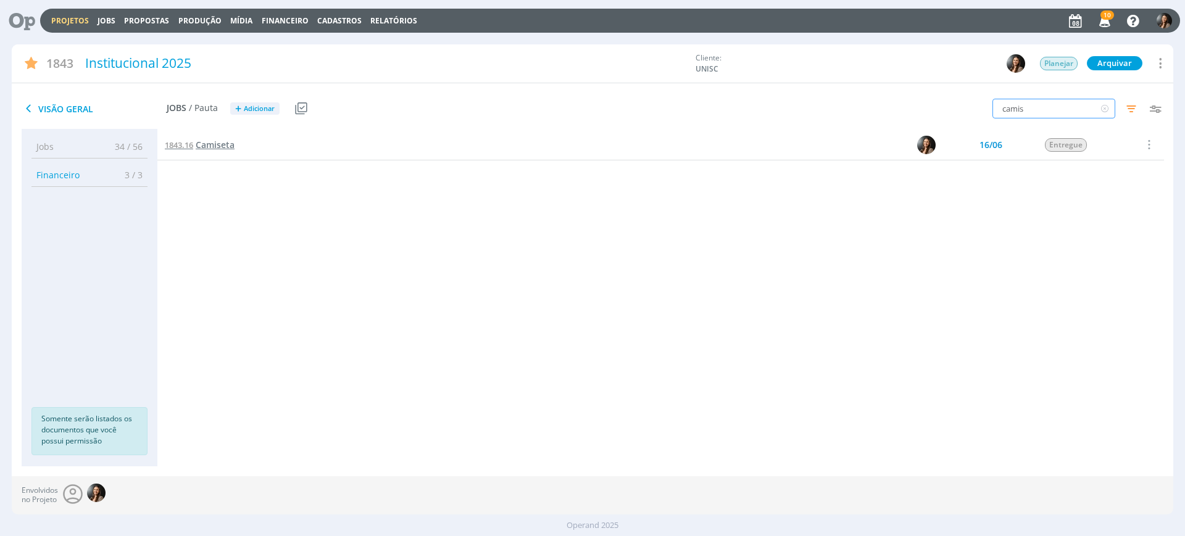
type input "camis"
drag, startPoint x: 1059, startPoint y: 111, endPoint x: 956, endPoint y: 109, distance: 103.1
click at [956, 109] on div "camis Filtros Filtrar Limpar camis Data Personalizado a Responsável Situação do…" at bounding box center [979, 109] width 387 height 31
drag, startPoint x: 938, startPoint y: 249, endPoint x: 966, endPoint y: 238, distance: 29.1
click at [951, 239] on div "1843.1 Alinhamentos e definições de processo 07/03 Entregue Selecionar Reabrir …" at bounding box center [660, 286] width 1006 height 312
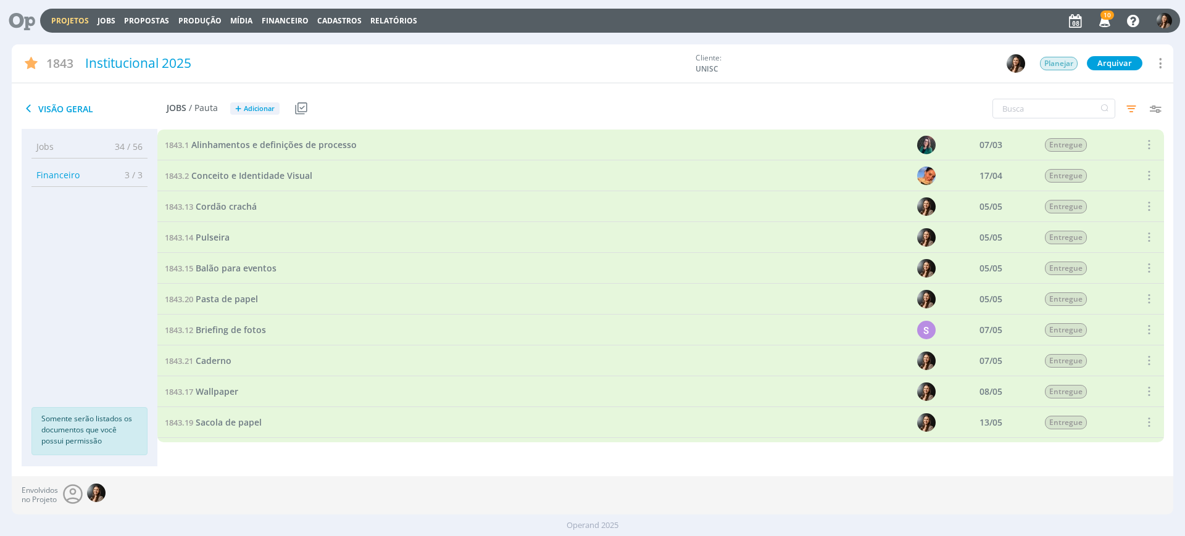
click at [66, 22] on link "Projetos" at bounding box center [70, 20] width 38 height 10
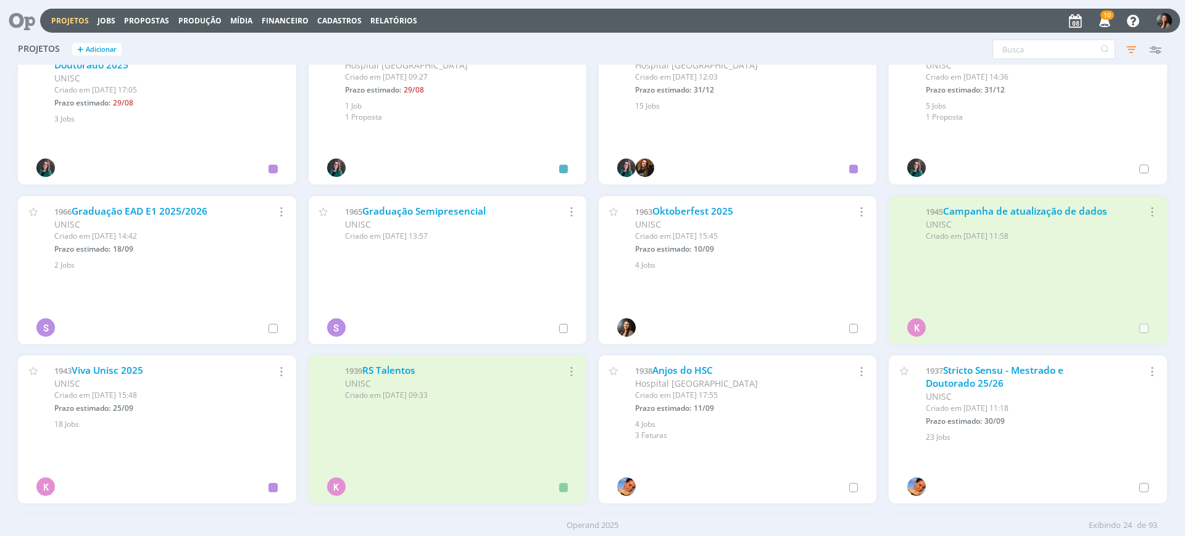
scroll to position [231, 0]
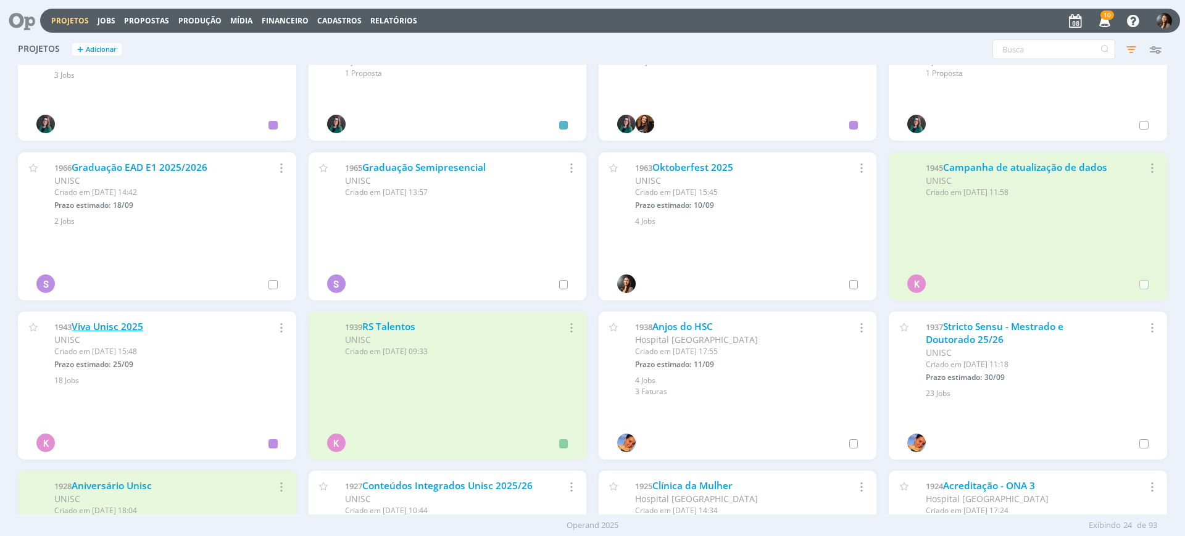
click at [88, 325] on link "Viva Unisc 2025" at bounding box center [108, 326] width 72 height 13
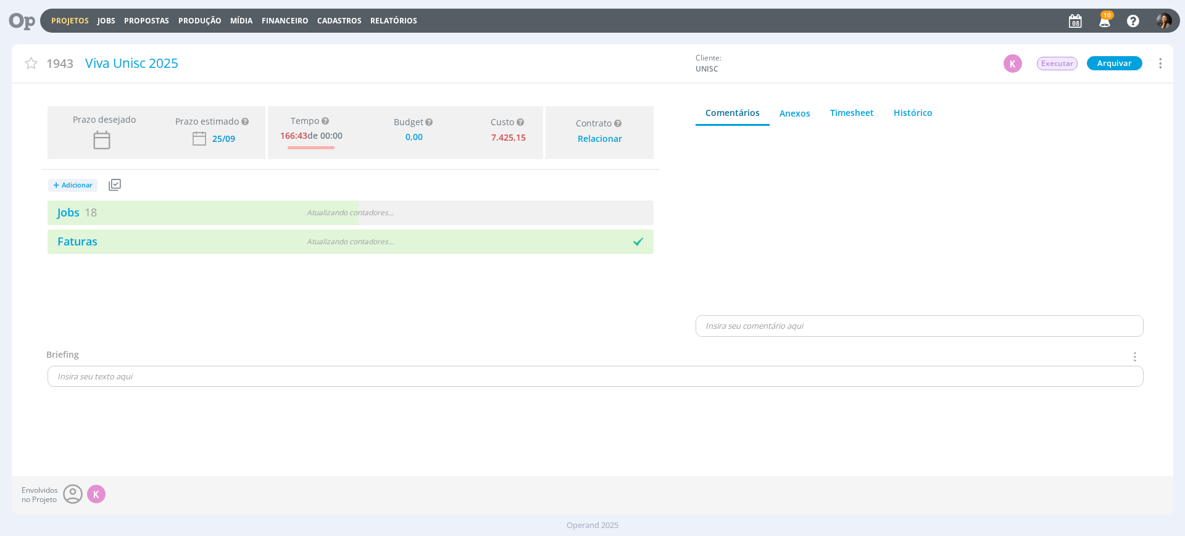
type input "0,00"
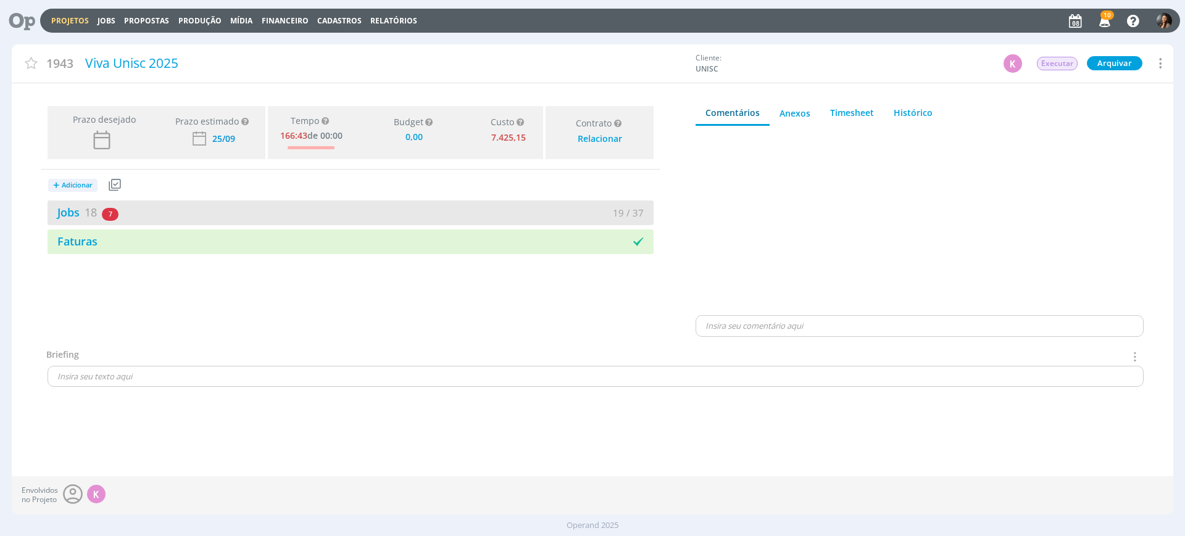
click at [352, 201] on div "Jobs 18 7 atrasados 19 / 37" at bounding box center [351, 213] width 606 height 25
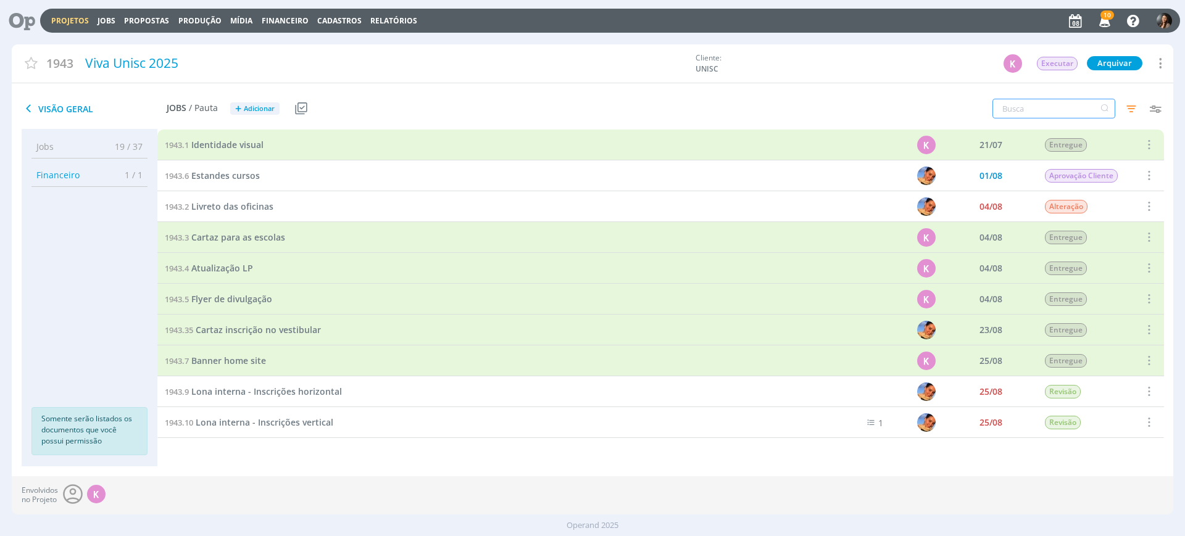
click at [1055, 107] on input "text" at bounding box center [1053, 109] width 123 height 20
type input "copo"
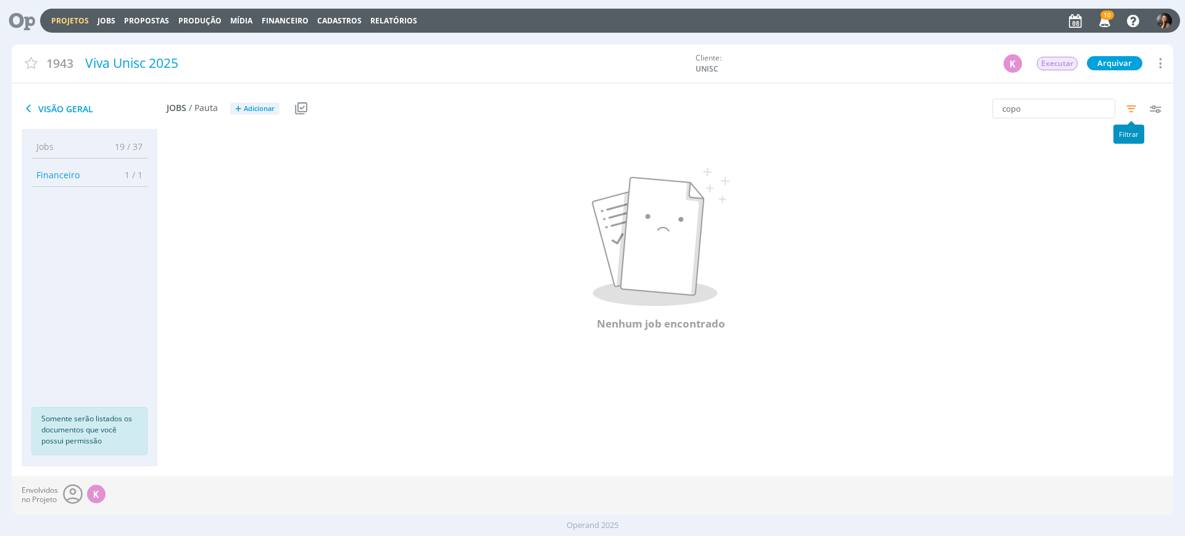
click at [1129, 104] on icon "button" at bounding box center [1131, 108] width 22 height 22
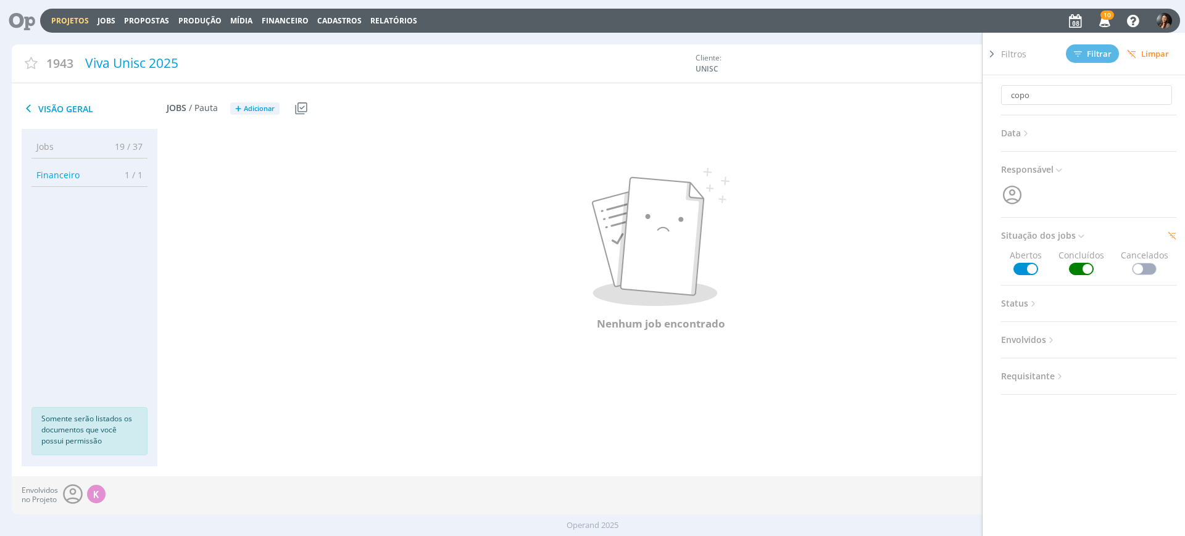
click at [995, 60] on icon at bounding box center [991, 54] width 12 height 13
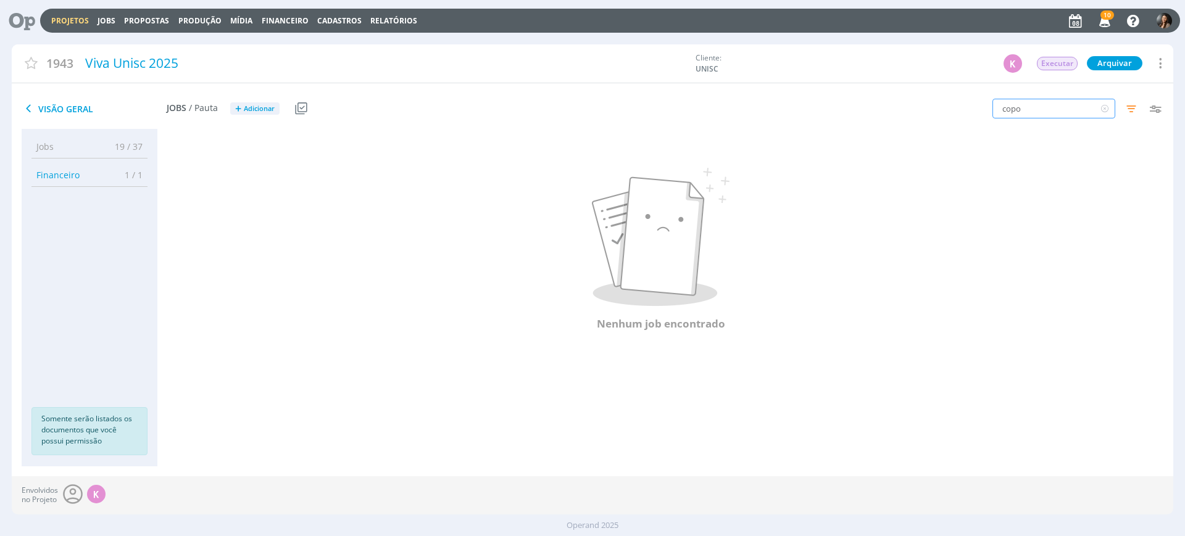
drag, startPoint x: 1038, startPoint y: 111, endPoint x: 951, endPoint y: 101, distance: 87.6
click at [951, 101] on div "copo Filtros Filtrar Limpar copo Data Personalizado a Responsável Situação dos …" at bounding box center [979, 109] width 387 height 31
drag, startPoint x: 365, startPoint y: 339, endPoint x: 391, endPoint y: 362, distance: 35.0
click at [365, 340] on div "Nenhum job encontrado" at bounding box center [660, 249] width 1006 height 217
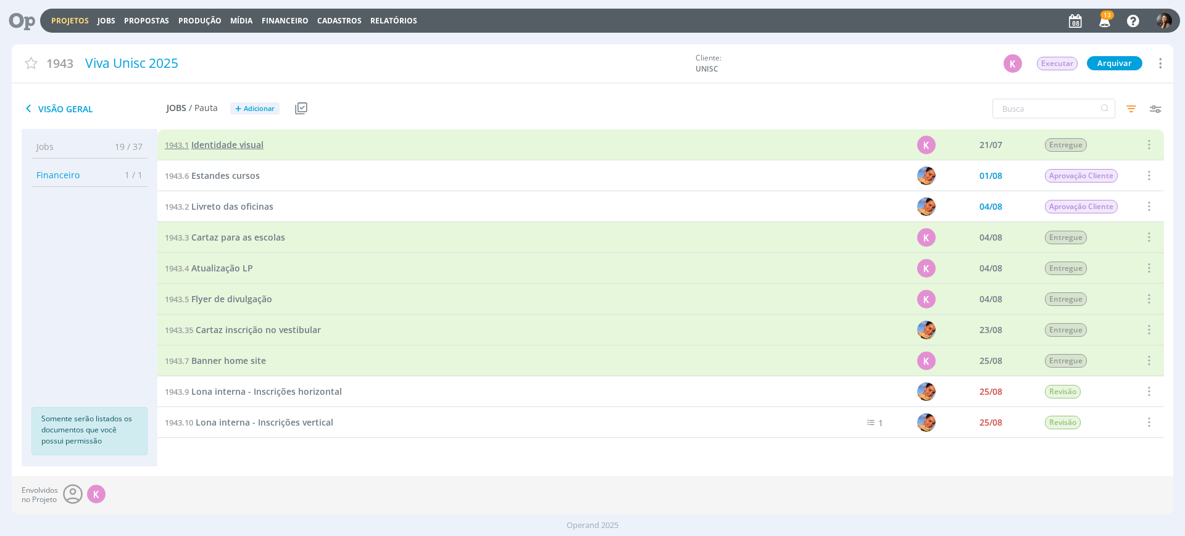
click at [224, 139] on div "1943.1 Identidade visual" at bounding box center [484, 145] width 655 height 30
click at [224, 139] on span "Identidade visual" at bounding box center [227, 145] width 72 height 12
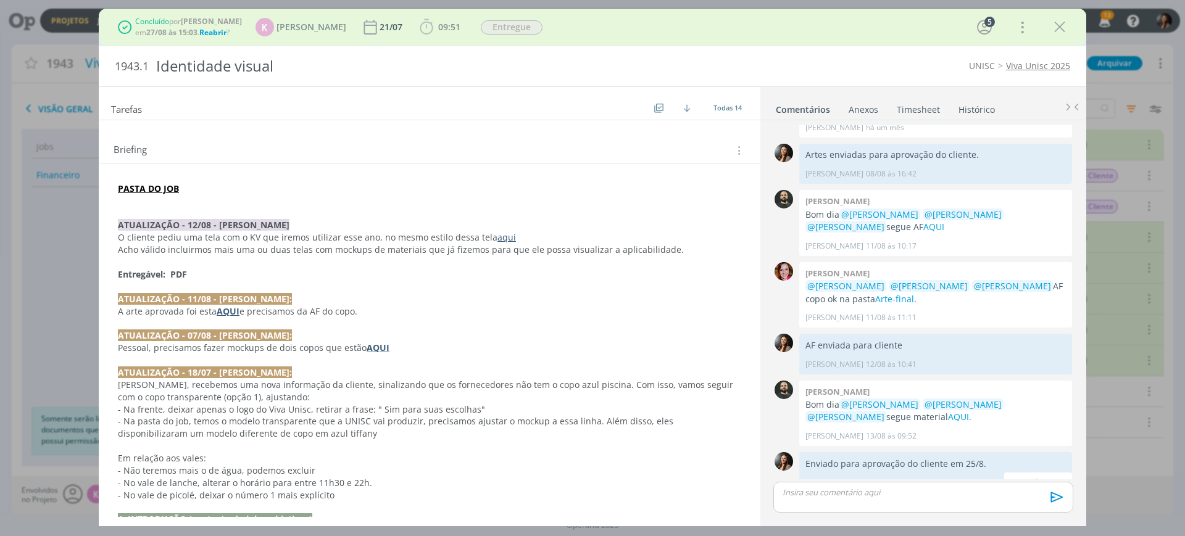
scroll to position [445, 0]
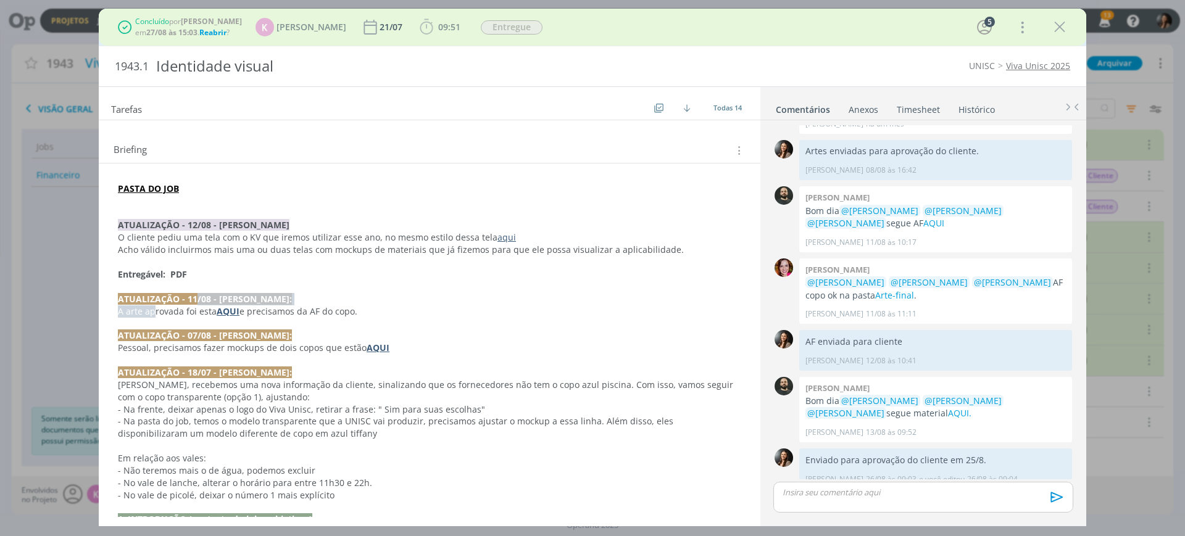
drag, startPoint x: 156, startPoint y: 305, endPoint x: 305, endPoint y: 313, distance: 149.5
click at [209, 303] on div "PASTA DO JOB ATUALIZAÇÃO - 12/08 - BEATRIZ O cliente pediu uma tela com o KV qu…" at bounding box center [430, 532] width 642 height 708
click at [305, 313] on p "A arte aprovada foi esta AQUI e precisamos da AF do copo." at bounding box center [429, 312] width 622 height 12
click at [220, 312] on strong "AQUI" at bounding box center [228, 312] width 23 height 12
click at [1060, 27] on icon "dialog" at bounding box center [1059, 27] width 19 height 19
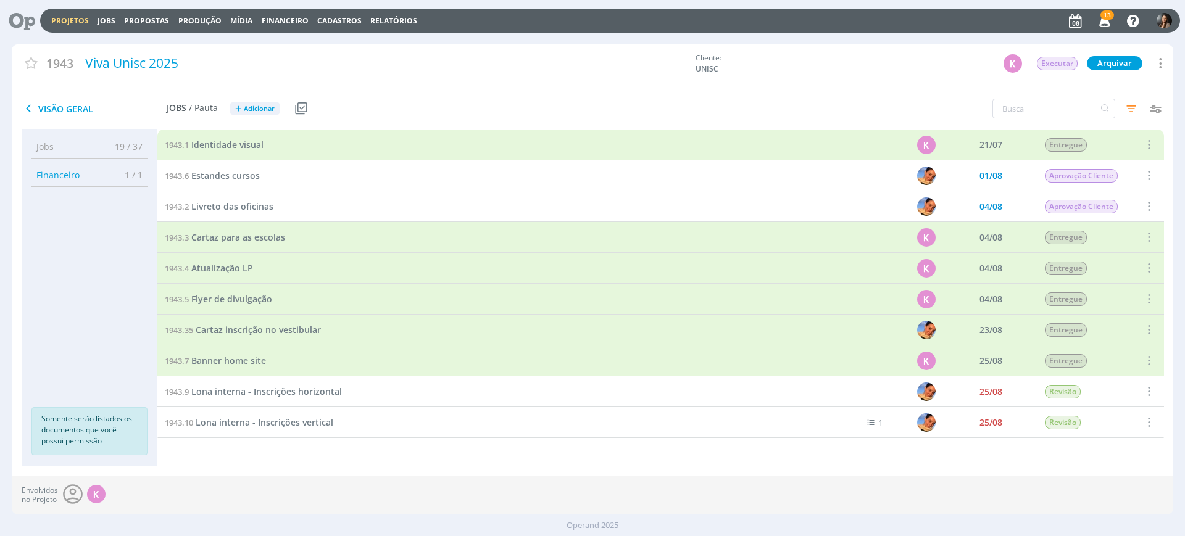
click at [1113, 16] on div at bounding box center [592, 268] width 1185 height 536
click at [1102, 24] on icon "button" at bounding box center [1105, 20] width 22 height 21
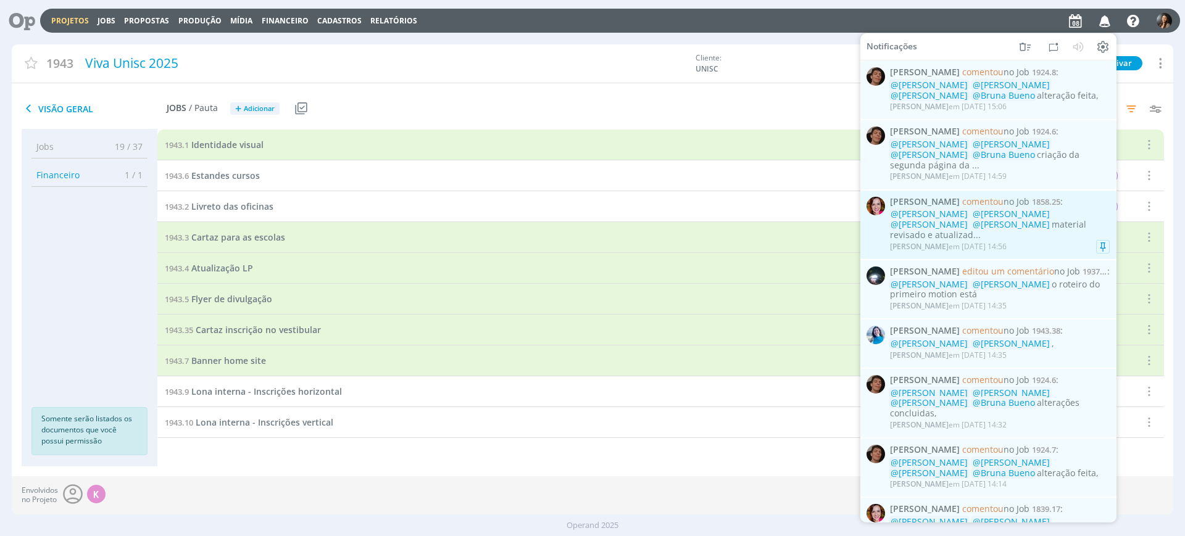
click at [1042, 241] on div "Bruna Bueno em 08/09 às 14:56" at bounding box center [1000, 247] width 220 height 12
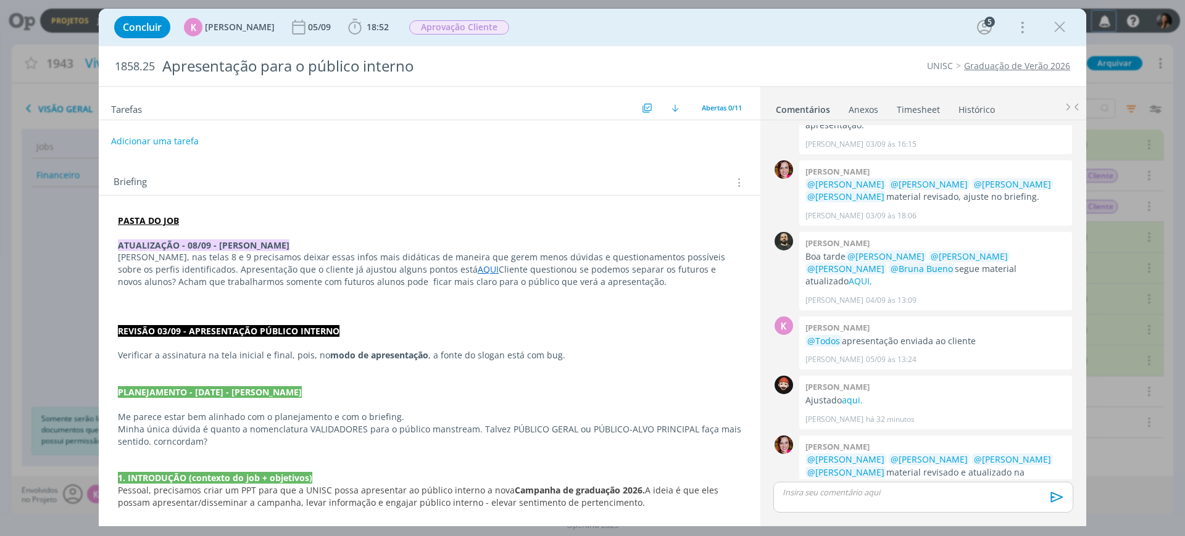
scroll to position [610, 0]
click at [828, 479] on link "cliente" at bounding box center [842, 485] width 28 height 12
click at [1074, 17] on div "Concluir K Karoline Arend 05/09 18:52 Iniciar Apontar Data * 08/09/2025 Horas *…" at bounding box center [592, 27] width 969 height 30
drag, startPoint x: 1058, startPoint y: 27, endPoint x: 884, endPoint y: 271, distance: 300.3
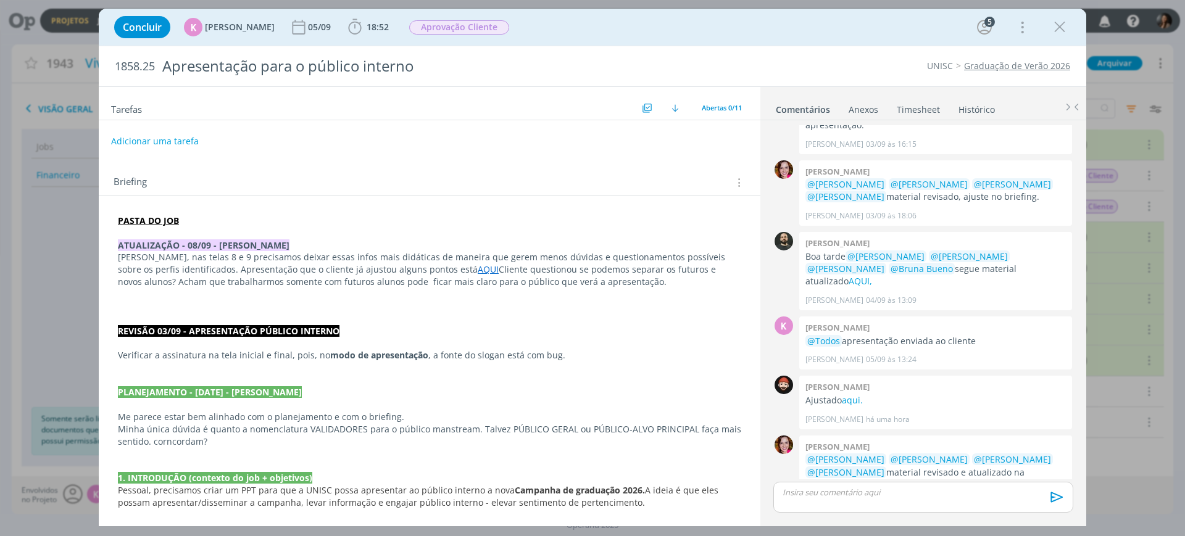
click at [1059, 27] on icon "dialog" at bounding box center [1059, 27] width 19 height 19
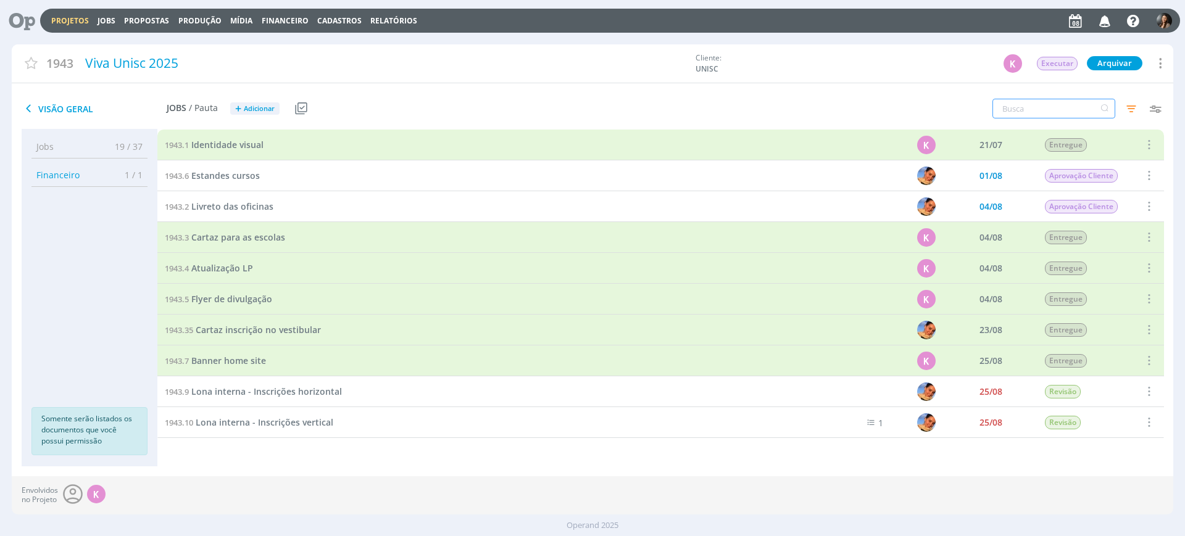
click at [1023, 113] on input "text" at bounding box center [1053, 109] width 123 height 20
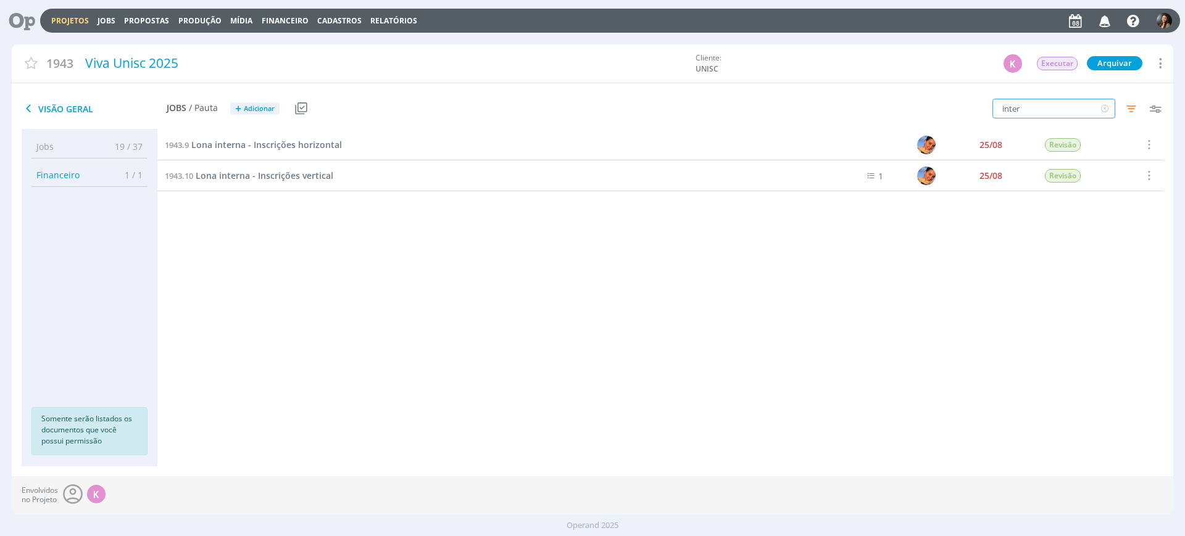
type input "inter"
click at [74, 19] on link "Projetos" at bounding box center [70, 20] width 38 height 10
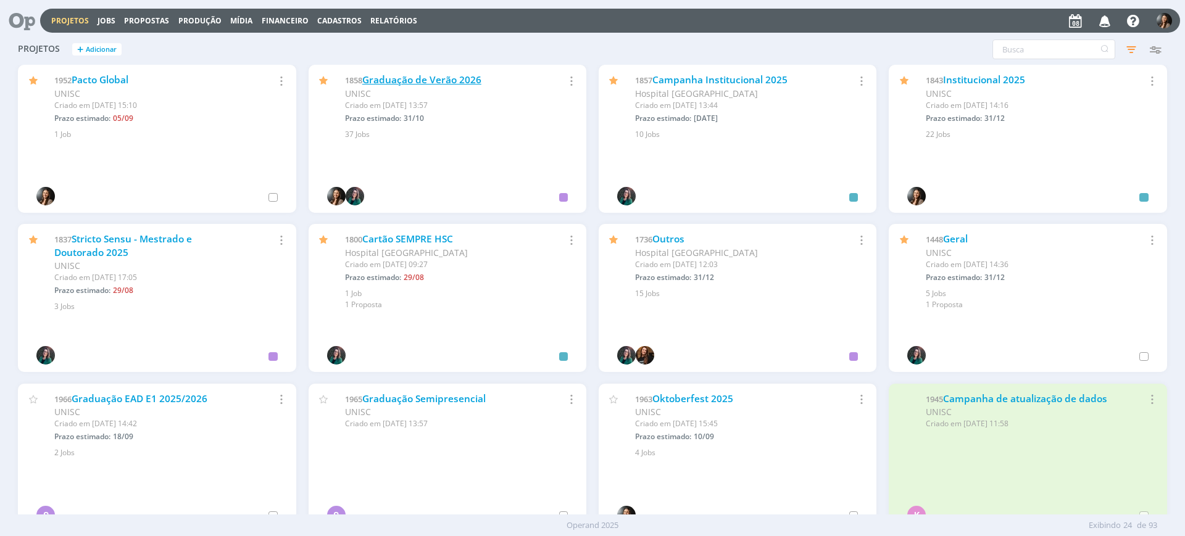
click at [454, 77] on link "Graduação de Verão 2026" at bounding box center [421, 79] width 119 height 13
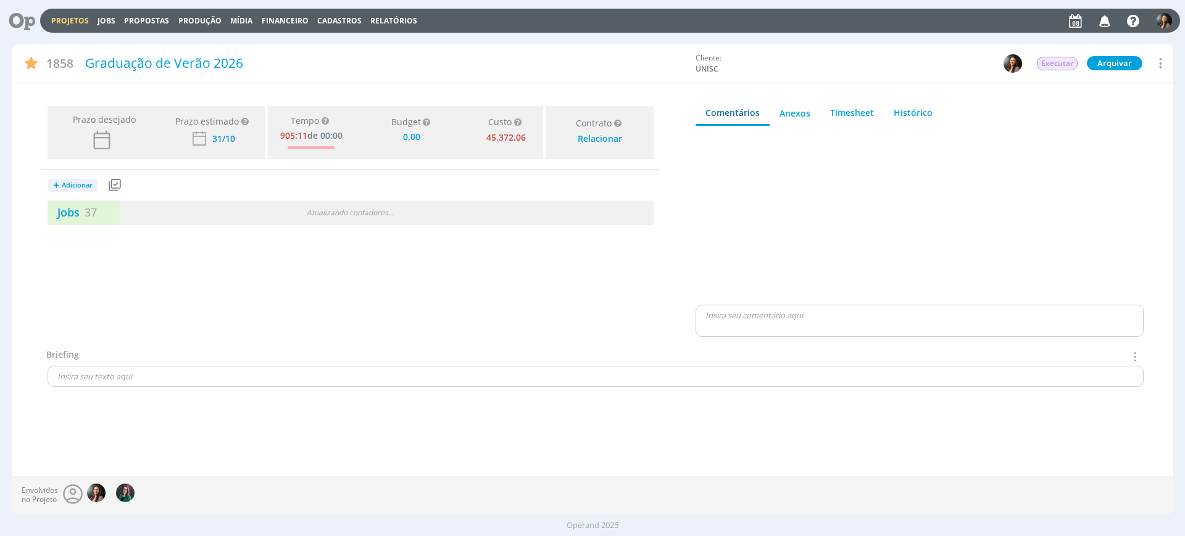
type input "0,00"
click at [399, 212] on div "5 / 42" at bounding box center [501, 213] width 303 height 14
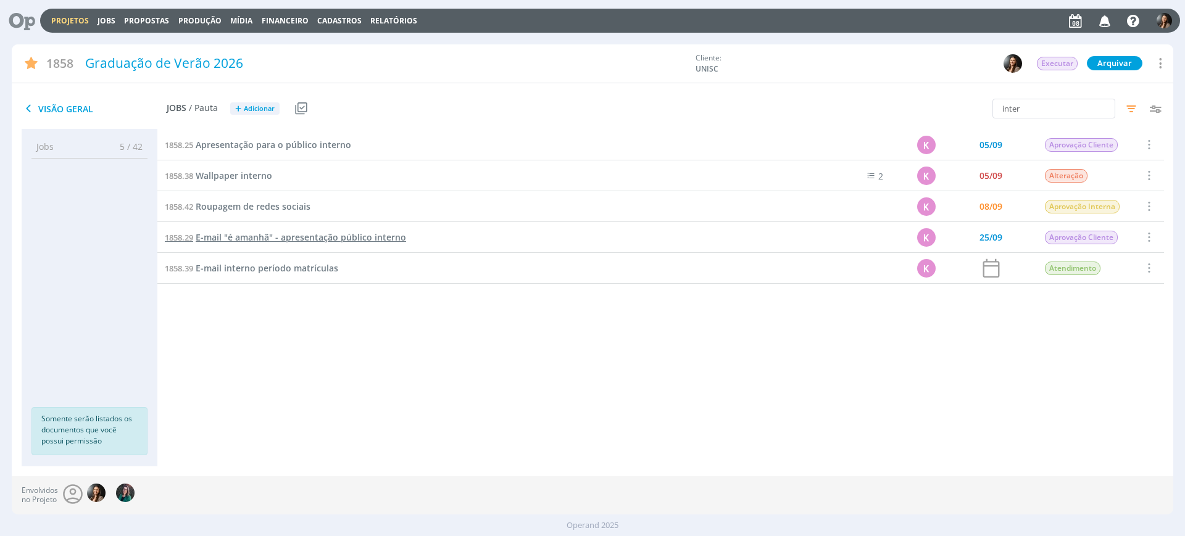
click at [259, 239] on span "E-mail "é amanhã" - apresentação público interno" at bounding box center [301, 237] width 210 height 12
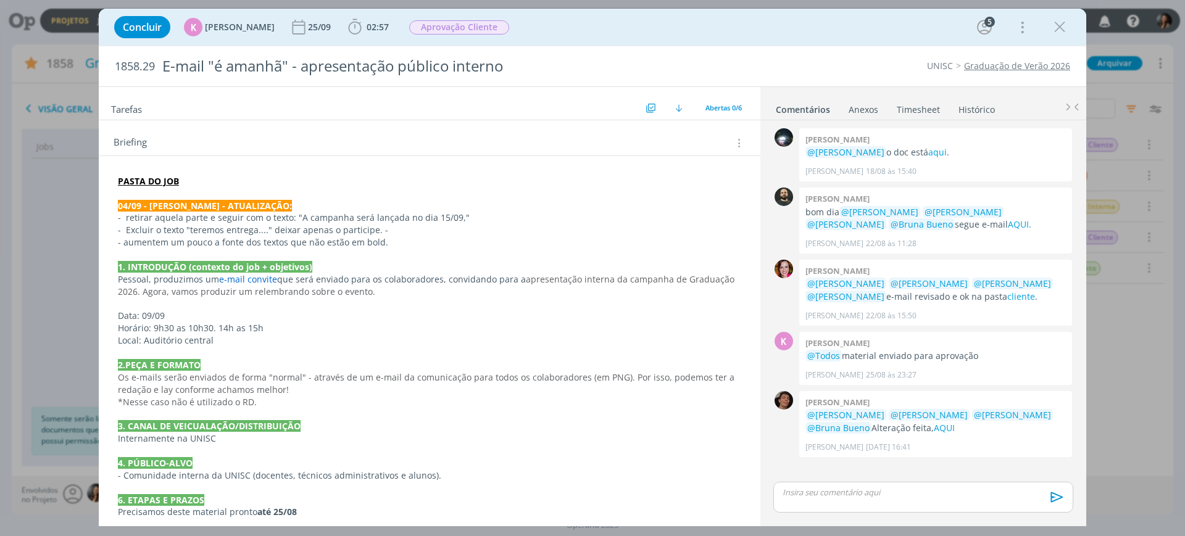
scroll to position [77, 0]
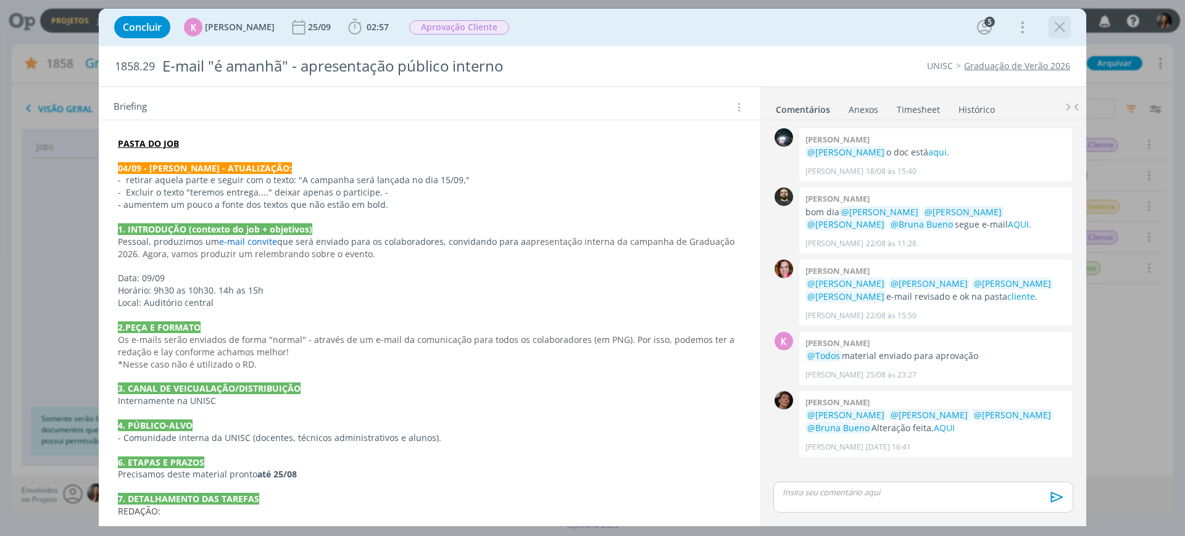
click at [1056, 31] on icon "dialog" at bounding box center [1059, 27] width 19 height 19
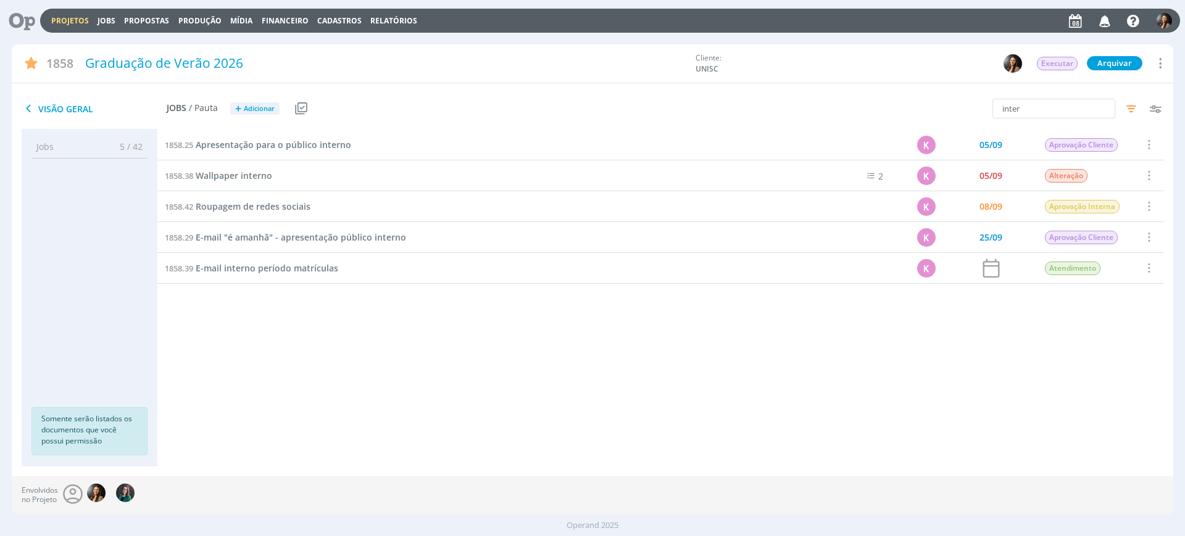
drag, startPoint x: 388, startPoint y: 438, endPoint x: 383, endPoint y: 425, distance: 13.9
click at [385, 437] on div "1858.25 Apresentação para o público interno K 05/09 Aprovação Cliente Seleciona…" at bounding box center [660, 286] width 1006 height 312
drag, startPoint x: 324, startPoint y: 428, endPoint x: 297, endPoint y: 359, distance: 74.0
click at [321, 426] on div "1858.25 Apresentação para o público interno K 05/09 Aprovação Cliente Seleciona…" at bounding box center [660, 286] width 1006 height 312
drag, startPoint x: 334, startPoint y: 320, endPoint x: 355, endPoint y: 209, distance: 112.5
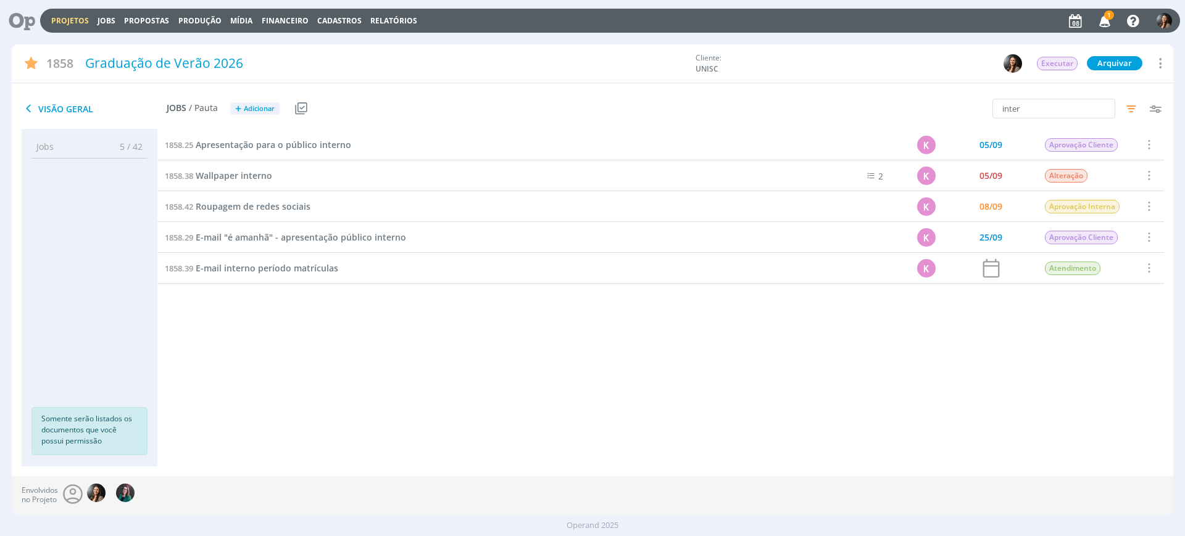
click at [334, 320] on div "1858.25 Apresentação para o público interno K 05/09 Aprovação Cliente Seleciona…" at bounding box center [660, 286] width 1006 height 312
click at [696, 392] on div "1858.25 Apresentação para o público interno K 05/09 Aprovação Cliente Seleciona…" at bounding box center [660, 286] width 1006 height 312
click at [267, 296] on div "1858.25 Apresentação para o público interno K 05/09 Aprovação Cliente Seleciona…" at bounding box center [660, 286] width 1006 height 312
drag, startPoint x: 296, startPoint y: 401, endPoint x: 317, endPoint y: 286, distance: 117.3
click at [283, 373] on div "1858.25 Apresentação para o público interno K 05/09 Aprovação Cliente Seleciona…" at bounding box center [660, 286] width 1006 height 312
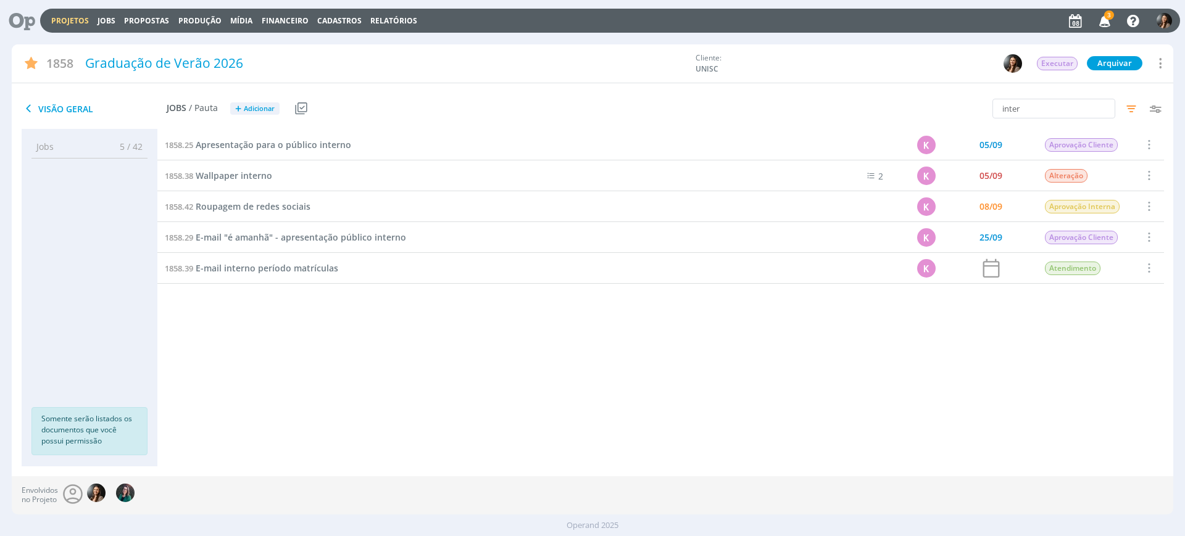
click at [562, 417] on div "1858.25 Apresentação para o público interno K 05/09 Aprovação Cliente Seleciona…" at bounding box center [660, 286] width 1006 height 312
drag, startPoint x: 584, startPoint y: 526, endPoint x: 566, endPoint y: 504, distance: 28.4
click at [580, 521] on div "Operand 2025" at bounding box center [592, 526] width 1185 height 12
click at [541, 455] on div "Jobs 5 / 42 Propostas 0 / 0 Produção 0 / 0 Mídia 0 / 0 Financeiro 0 / 0 Somente…" at bounding box center [592, 302] width 1161 height 347
drag, startPoint x: 288, startPoint y: 352, endPoint x: 250, endPoint y: 281, distance: 81.2
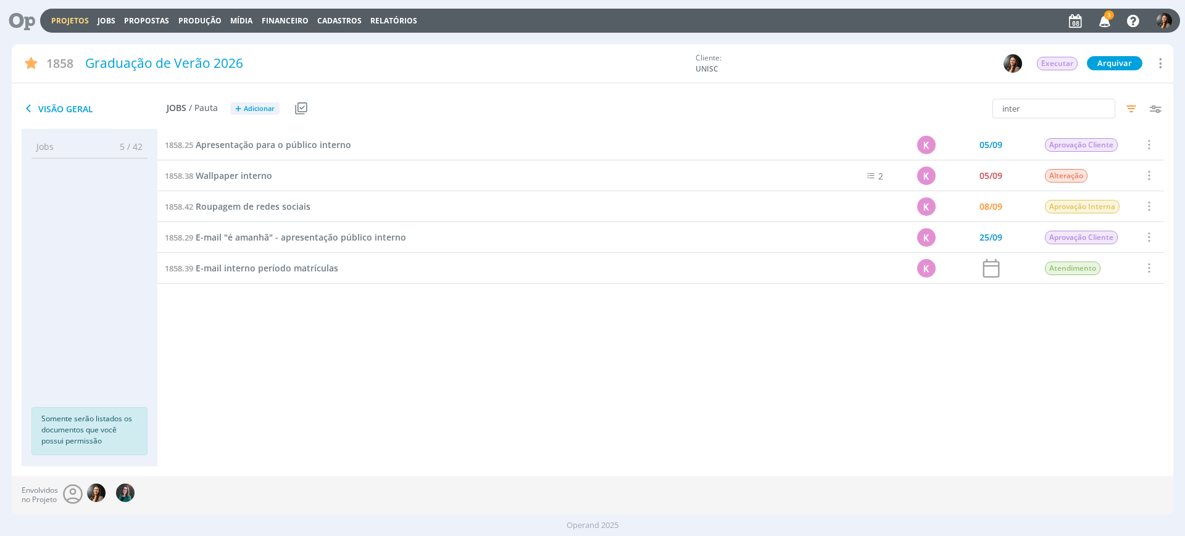
click at [286, 350] on div "1858.25 Apresentação para o público interno K 05/09 Aprovação Cliente Seleciona…" at bounding box center [660, 286] width 1006 height 312
click at [241, 146] on span "Apresentação para o público interno" at bounding box center [273, 145] width 155 height 12
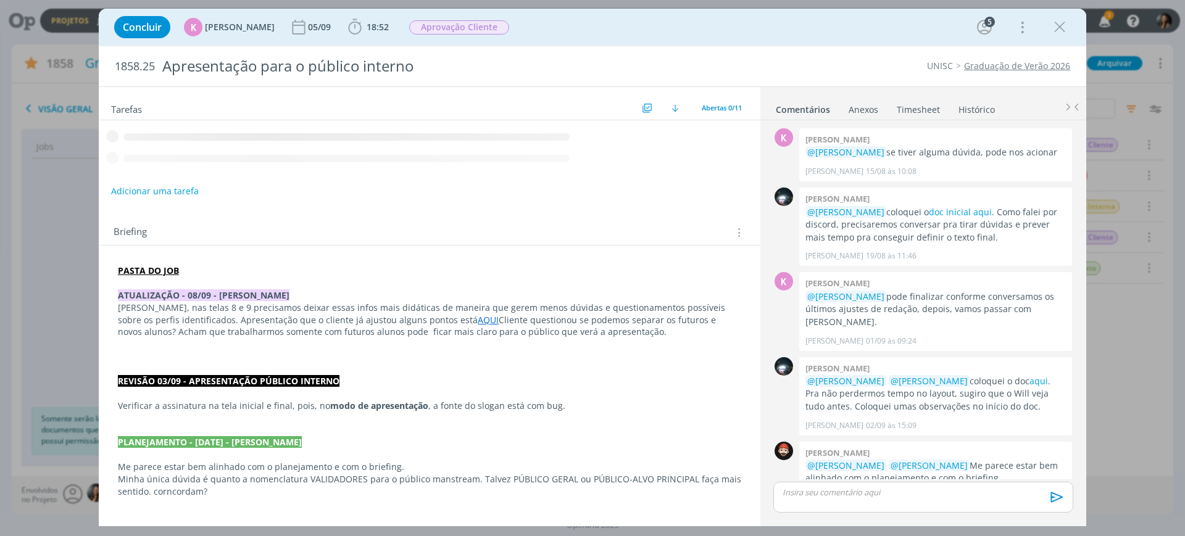
scroll to position [611, 0]
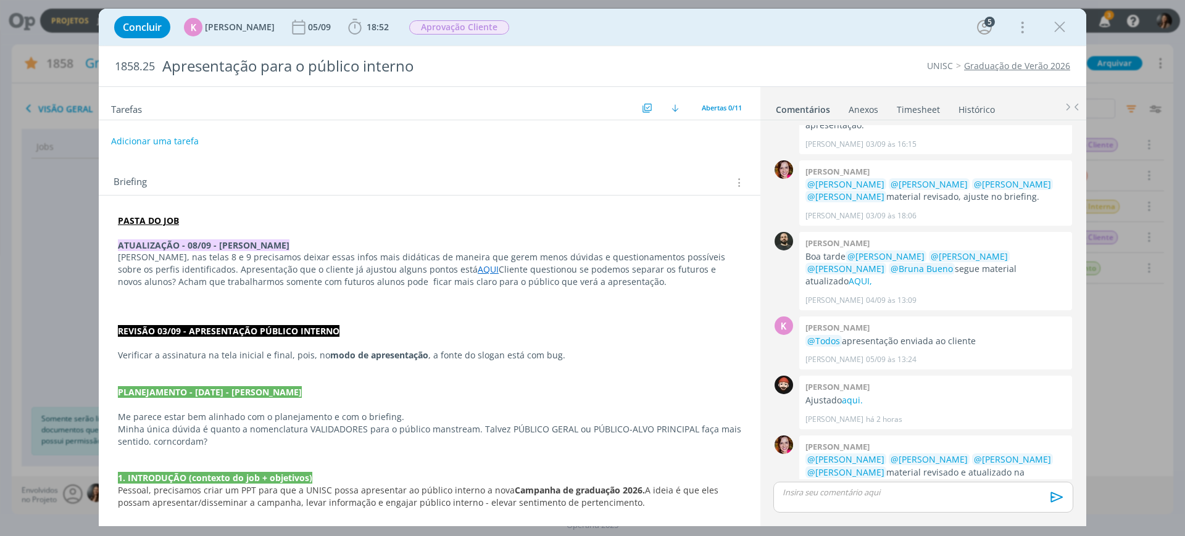
click at [828, 479] on link "cliente" at bounding box center [842, 485] width 28 height 12
drag, startPoint x: 1061, startPoint y: 25, endPoint x: 386, endPoint y: 178, distance: 692.6
click at [1061, 25] on icon "dialog" at bounding box center [1059, 27] width 19 height 19
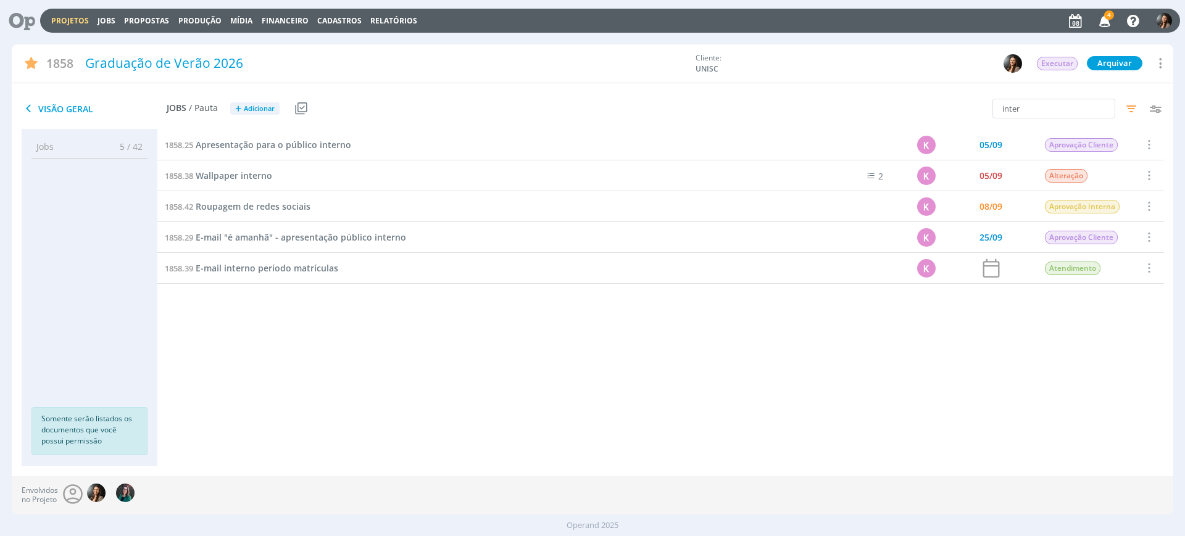
drag, startPoint x: 337, startPoint y: 354, endPoint x: 332, endPoint y: 333, distance: 21.6
click at [338, 355] on div "1858.25 Apresentação para o público interno K 05/09 Aprovação Cliente Seleciona…" at bounding box center [660, 286] width 1006 height 312
click at [318, 234] on span "E-mail "é amanhã" - apresentação público interno" at bounding box center [301, 237] width 210 height 12
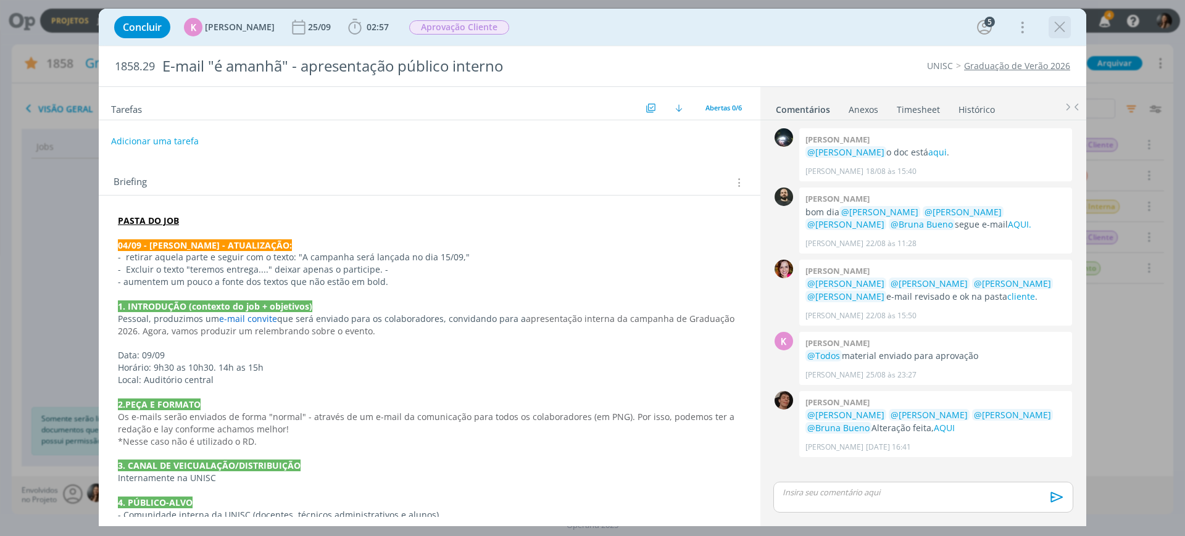
click at [1056, 30] on icon "dialog" at bounding box center [1059, 27] width 19 height 19
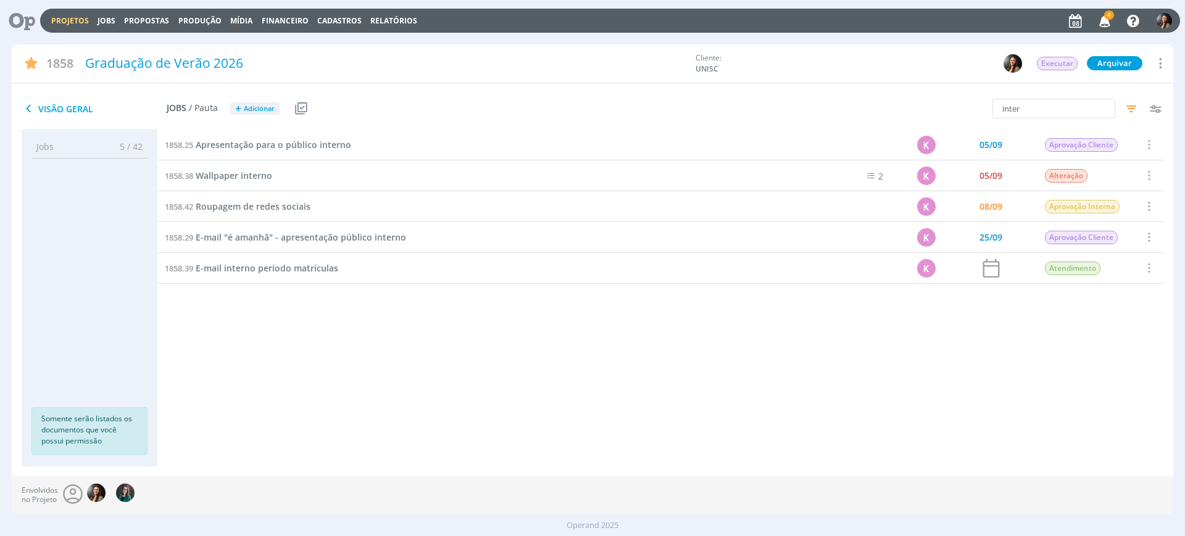
click at [252, 257] on div "1858.39 E-mail interno período matrículas" at bounding box center [484, 268] width 655 height 30
click at [257, 268] on span "E-mail interno período matrículas" at bounding box center [267, 268] width 143 height 12
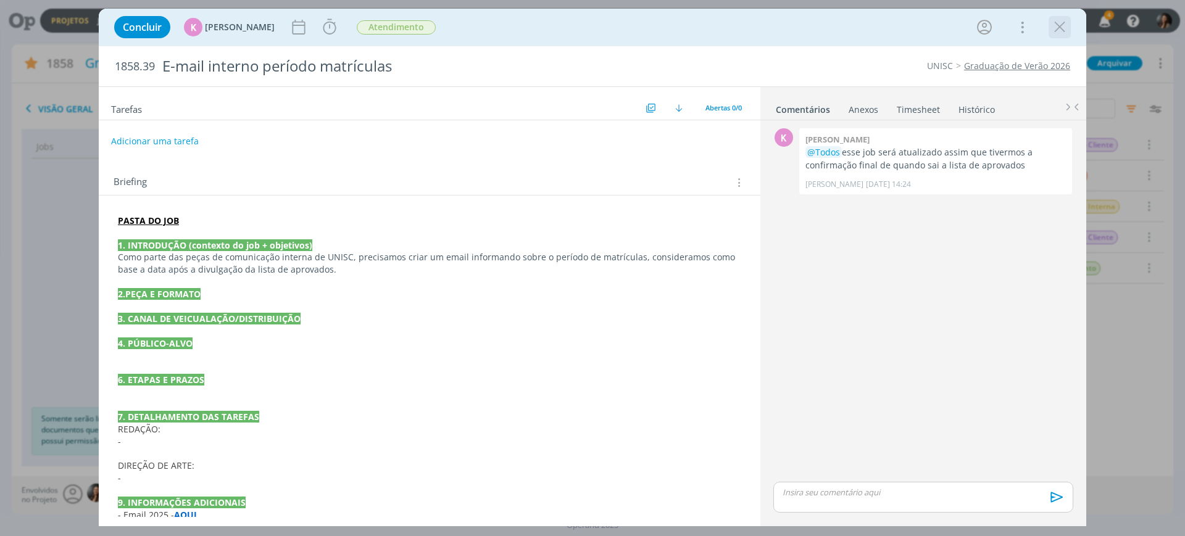
drag, startPoint x: 1054, startPoint y: 30, endPoint x: 455, endPoint y: 463, distance: 739.8
click at [1053, 31] on icon "dialog" at bounding box center [1059, 27] width 19 height 19
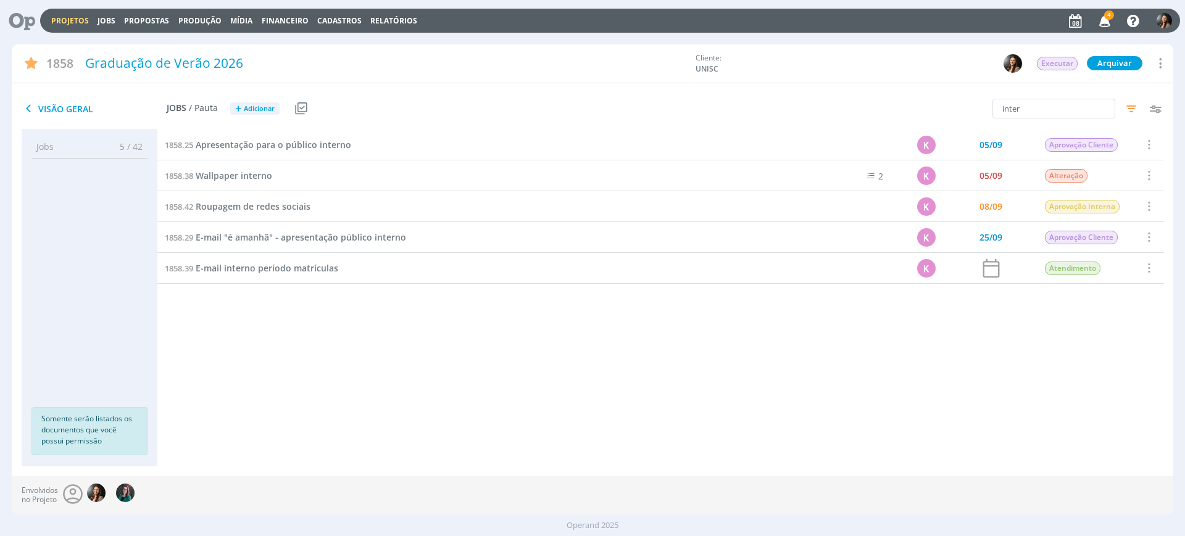
drag, startPoint x: 323, startPoint y: 365, endPoint x: 313, endPoint y: 334, distance: 33.0
click at [322, 356] on div "1858.25 Apresentação para o público interno K 05/09 Aprovação Cliente Seleciona…" at bounding box center [660, 286] width 1006 height 312
drag, startPoint x: 392, startPoint y: 404, endPoint x: 342, endPoint y: 333, distance: 87.1
click at [387, 402] on div "1858.25 Apresentação para o público interno K 05/09 Aprovação Cliente Seleciona…" at bounding box center [660, 286] width 1006 height 312
click at [268, 233] on span "E-mail "é amanhã" - apresentação público interno" at bounding box center [301, 237] width 210 height 12
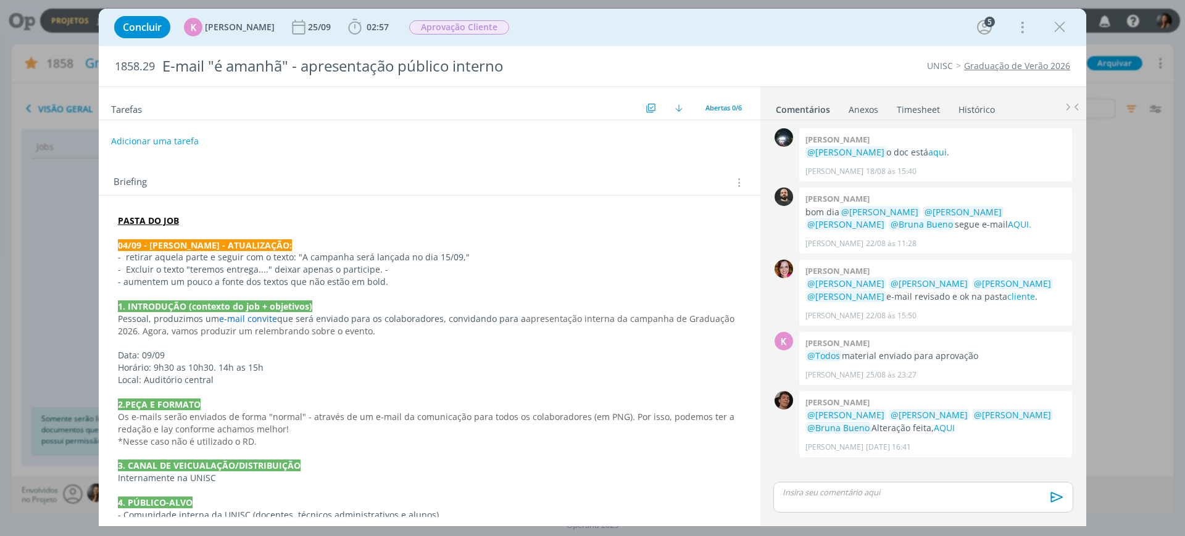
click at [1013, 64] on link "Graduação de Verão 2026" at bounding box center [1017, 66] width 106 height 12
click at [1067, 20] on icon "dialog" at bounding box center [1059, 27] width 19 height 19
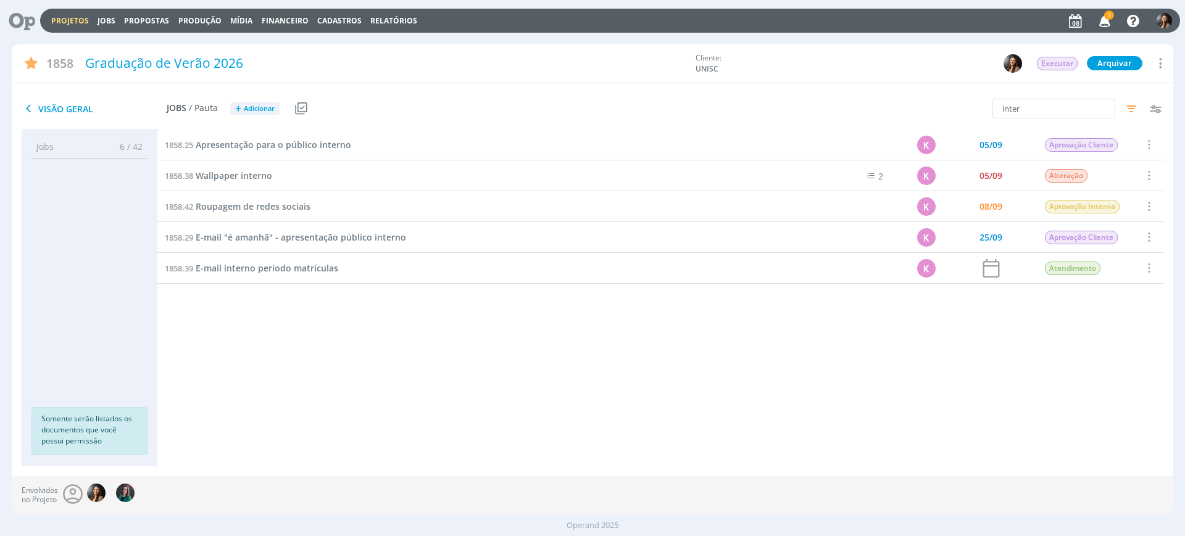
click at [398, 268] on div "1858.39 E-mail interno período matrículas" at bounding box center [484, 268] width 655 height 30
click at [290, 143] on span "Apresentação para o público interno" at bounding box center [273, 145] width 155 height 12
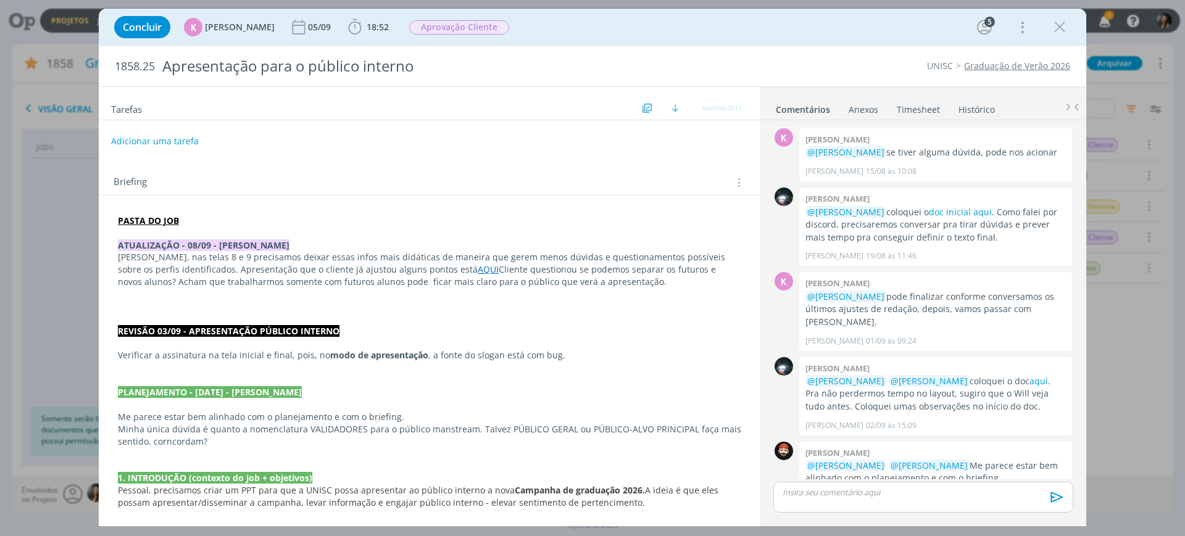
scroll to position [611, 0]
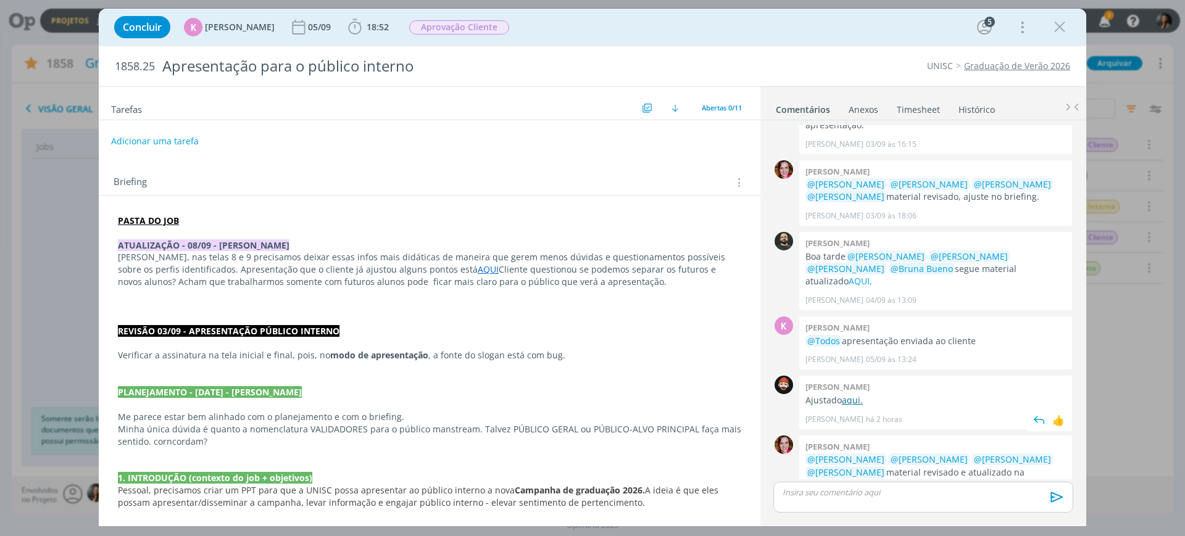
click at [849, 394] on link "aqui." at bounding box center [852, 400] width 21 height 12
click at [1063, 19] on icon "dialog" at bounding box center [1059, 27] width 19 height 19
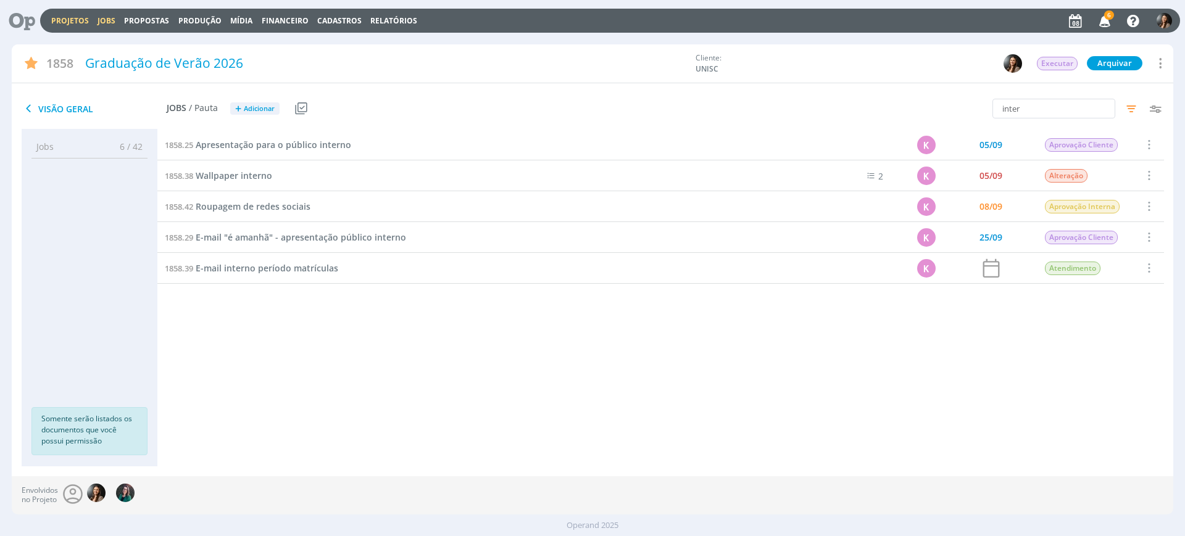
click at [99, 19] on link "Jobs" at bounding box center [106, 20] width 18 height 10
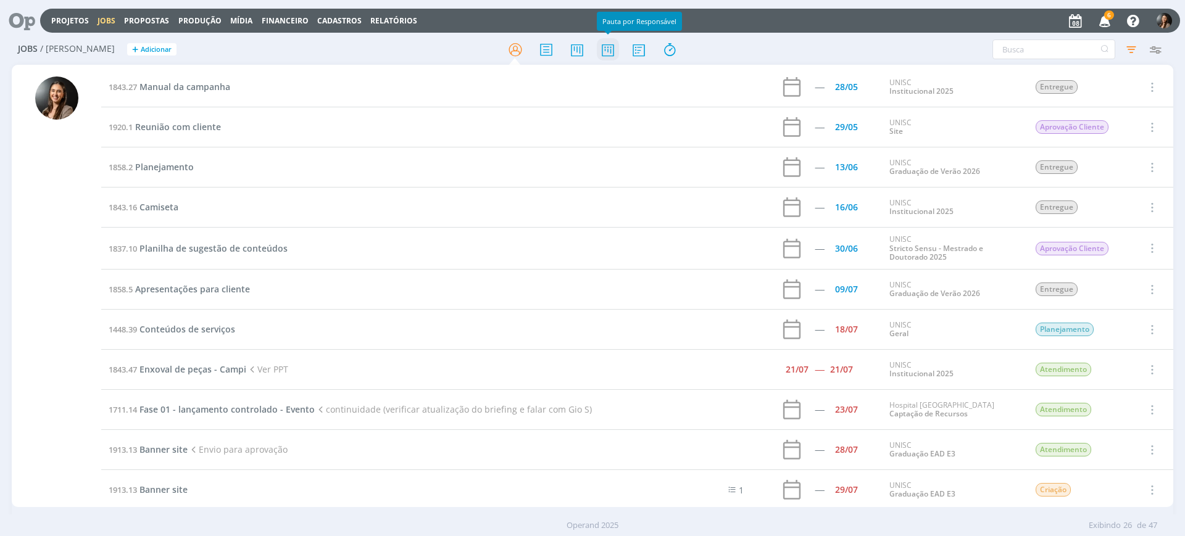
click at [600, 53] on icon at bounding box center [608, 50] width 22 height 24
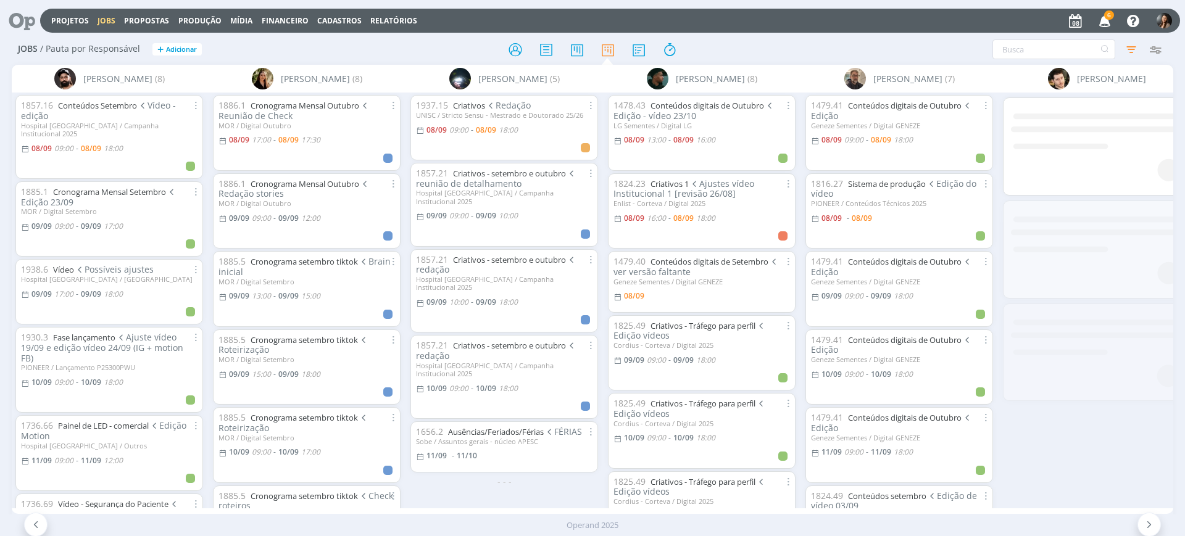
scroll to position [0, 231]
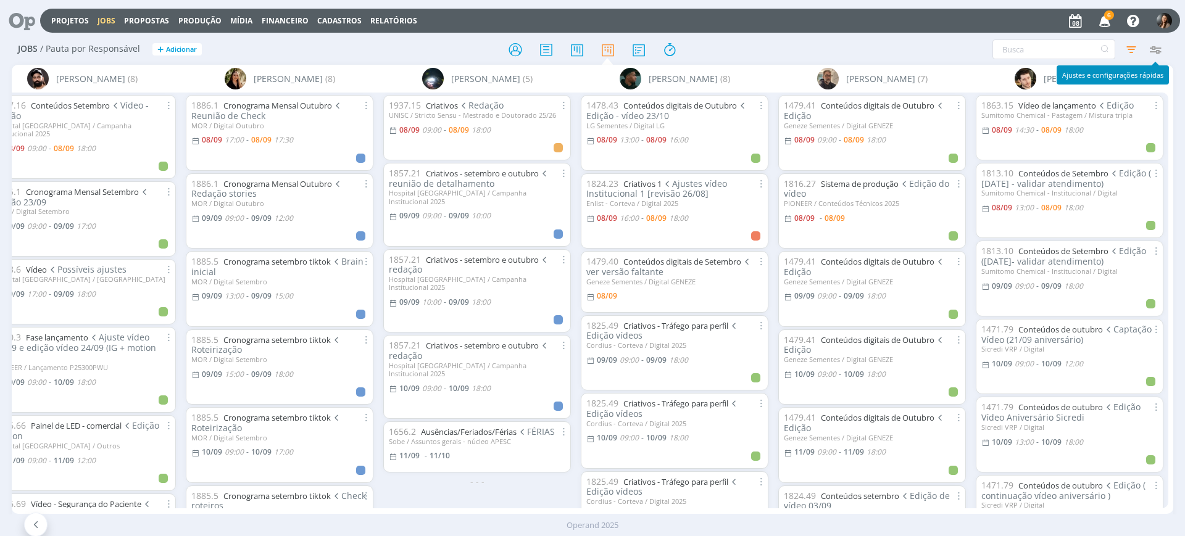
click at [1158, 54] on icon "button" at bounding box center [1154, 49] width 22 height 22
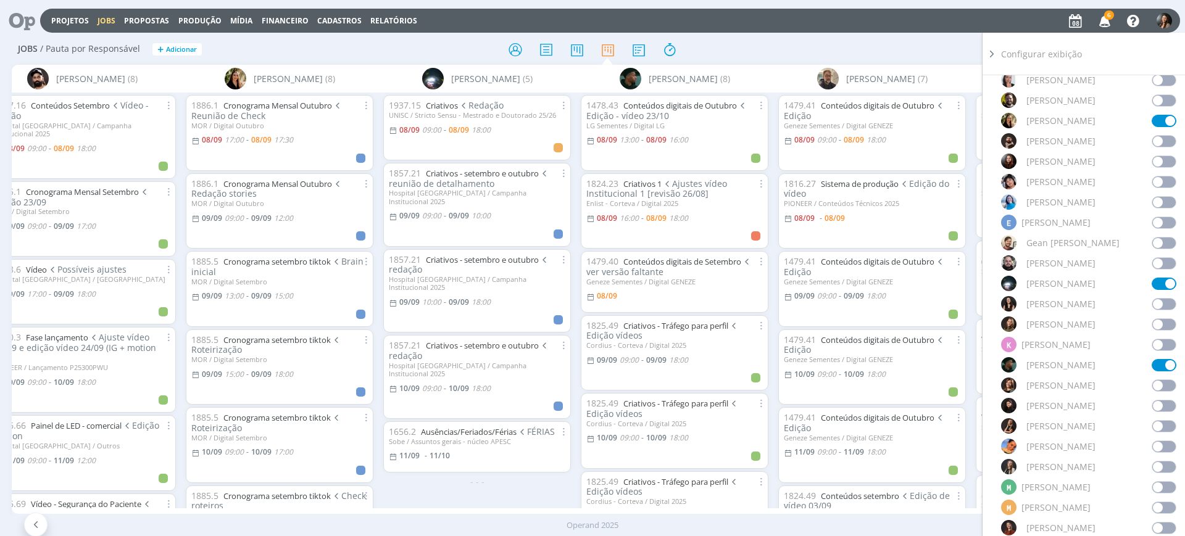
scroll to position [463, 0]
click at [1160, 381] on span at bounding box center [1163, 384] width 25 height 12
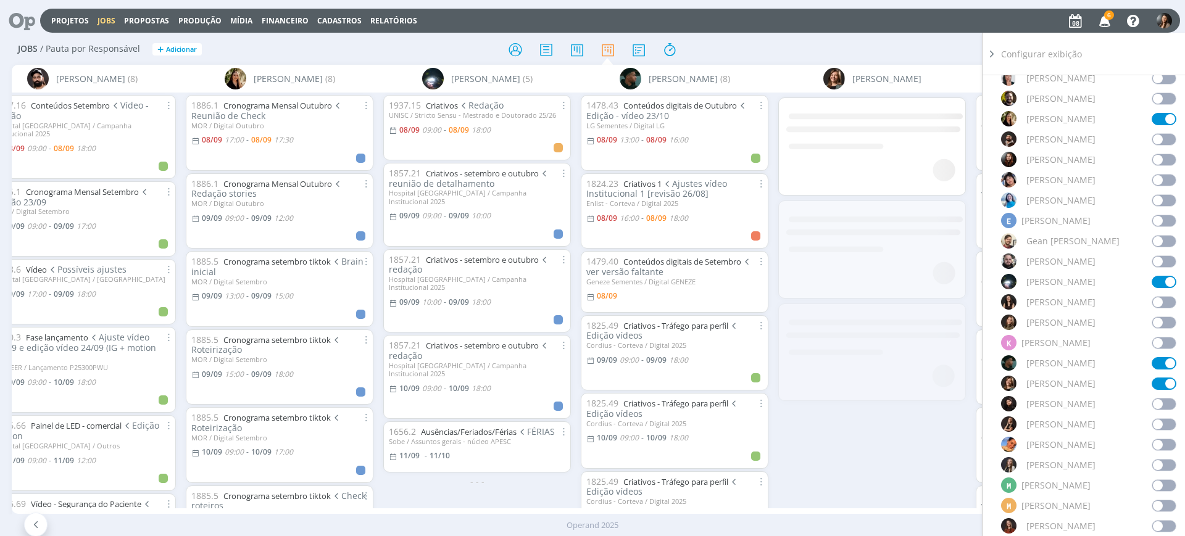
click at [1151, 359] on span at bounding box center [1163, 363] width 25 height 12
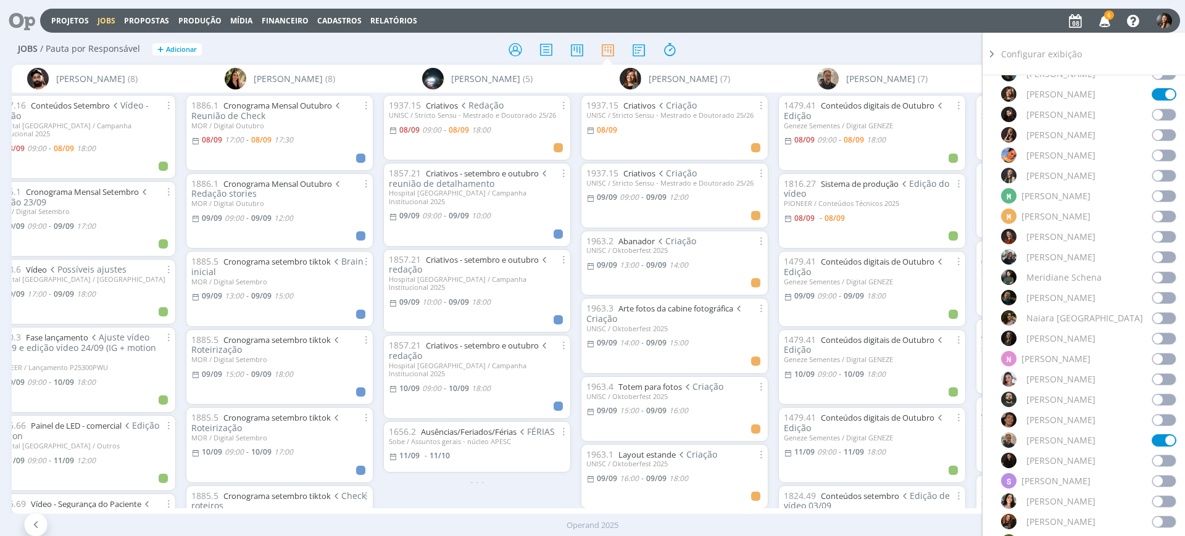
scroll to position [848, 0]
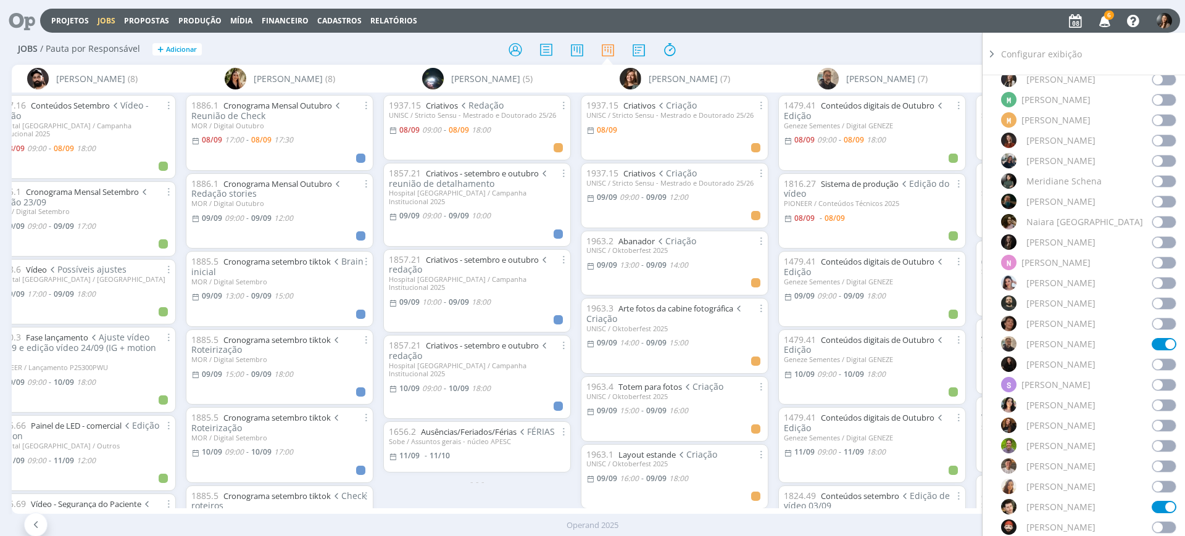
click at [990, 54] on icon at bounding box center [991, 54] width 12 height 13
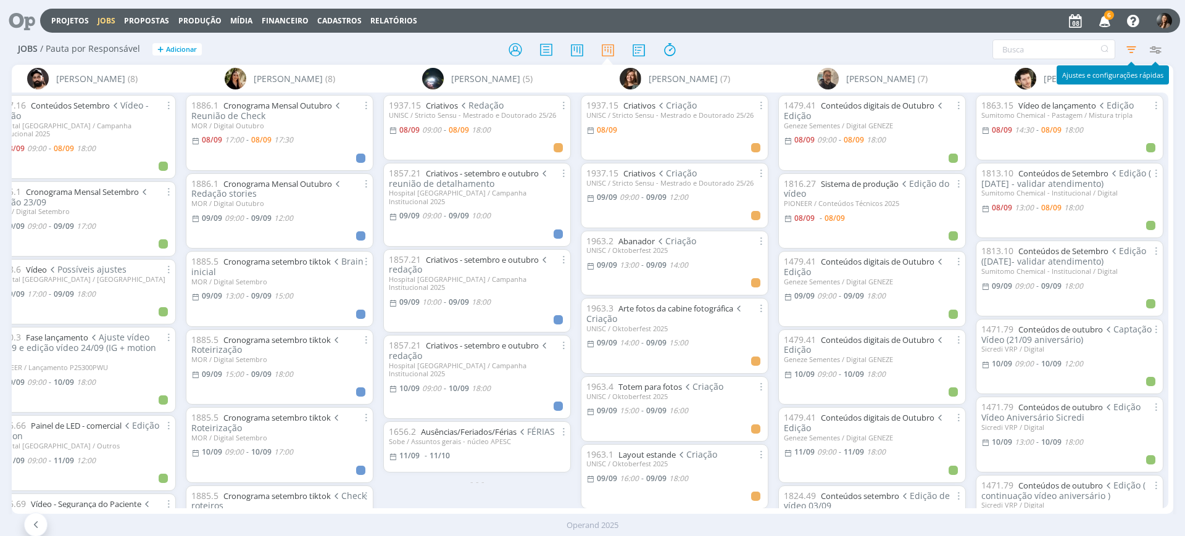
click at [1159, 53] on icon "button" at bounding box center [1154, 49] width 22 height 22
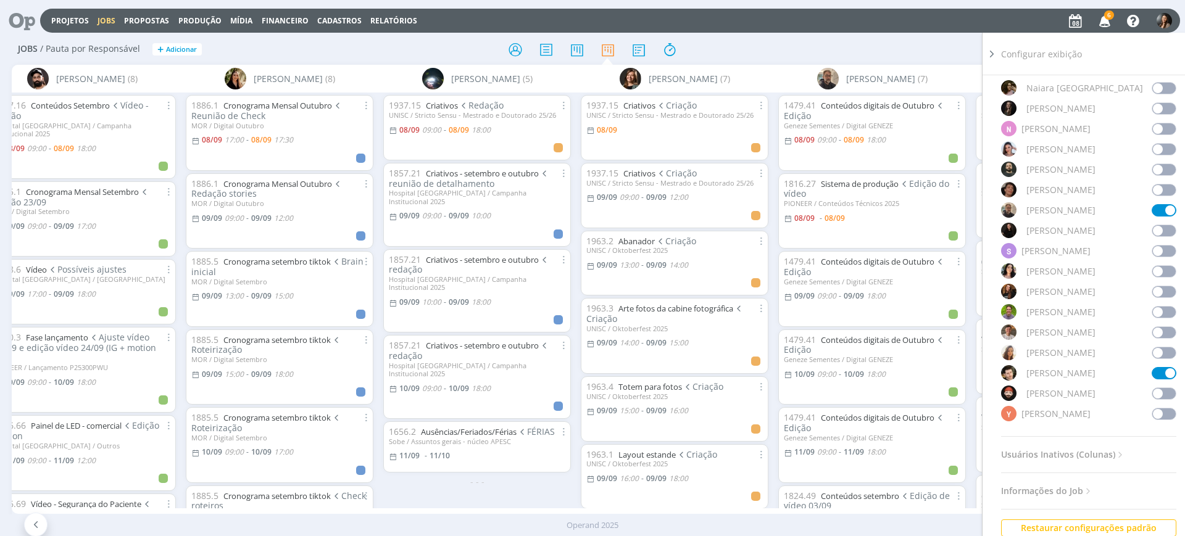
scroll to position [1125, 0]
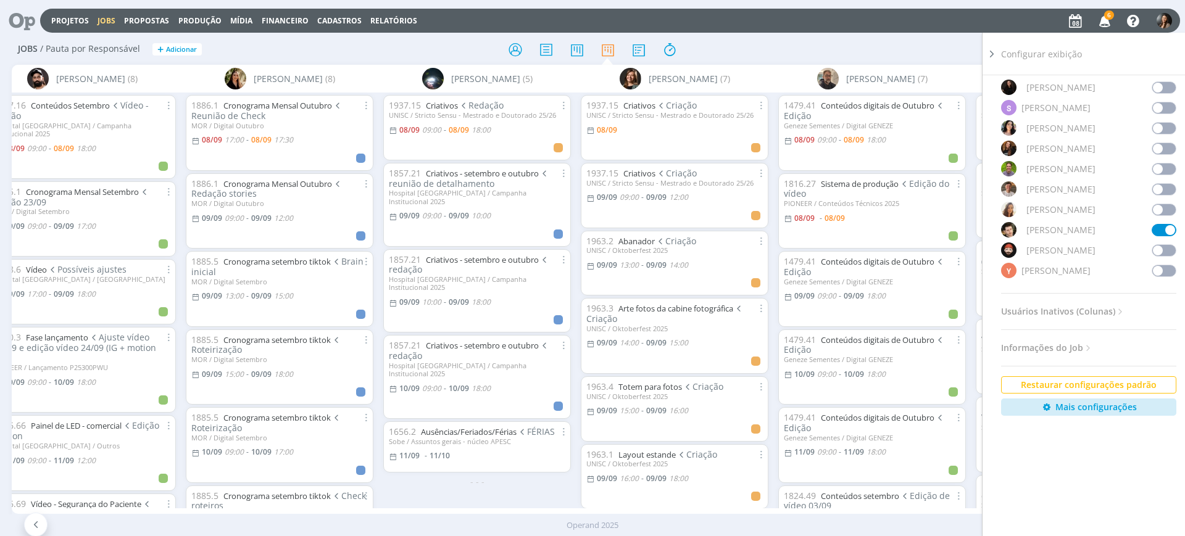
click at [1157, 230] on span at bounding box center [1163, 230] width 25 height 12
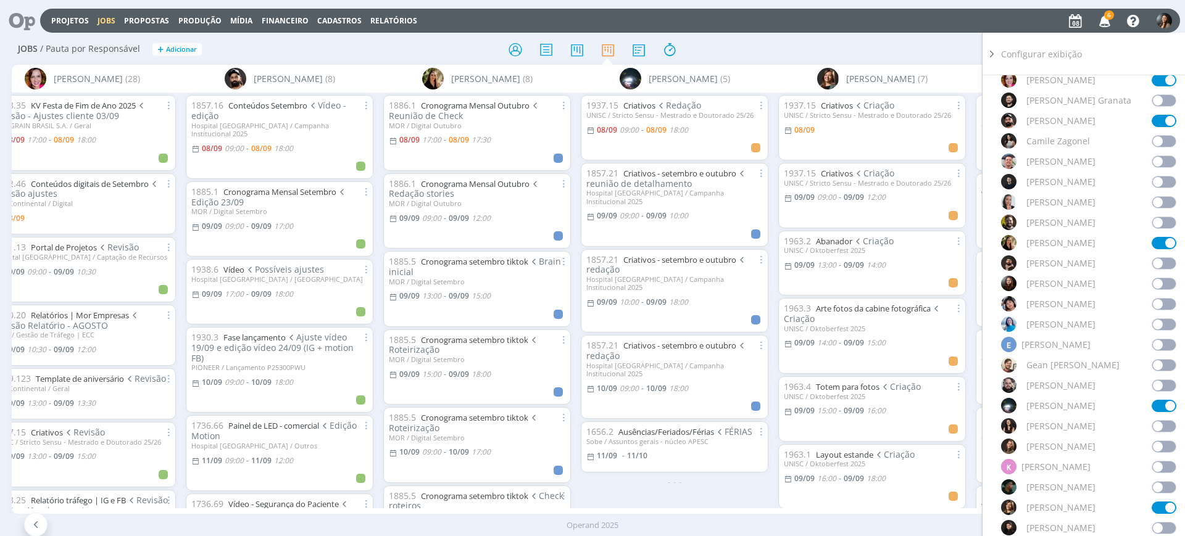
scroll to position [277, 0]
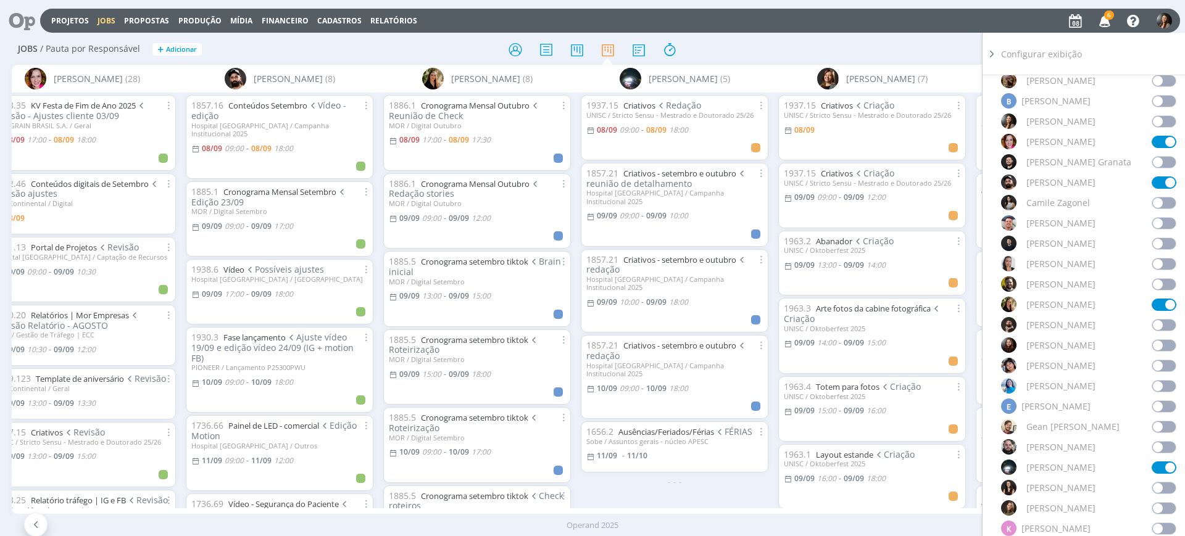
click at [1158, 181] on span at bounding box center [1163, 182] width 25 height 12
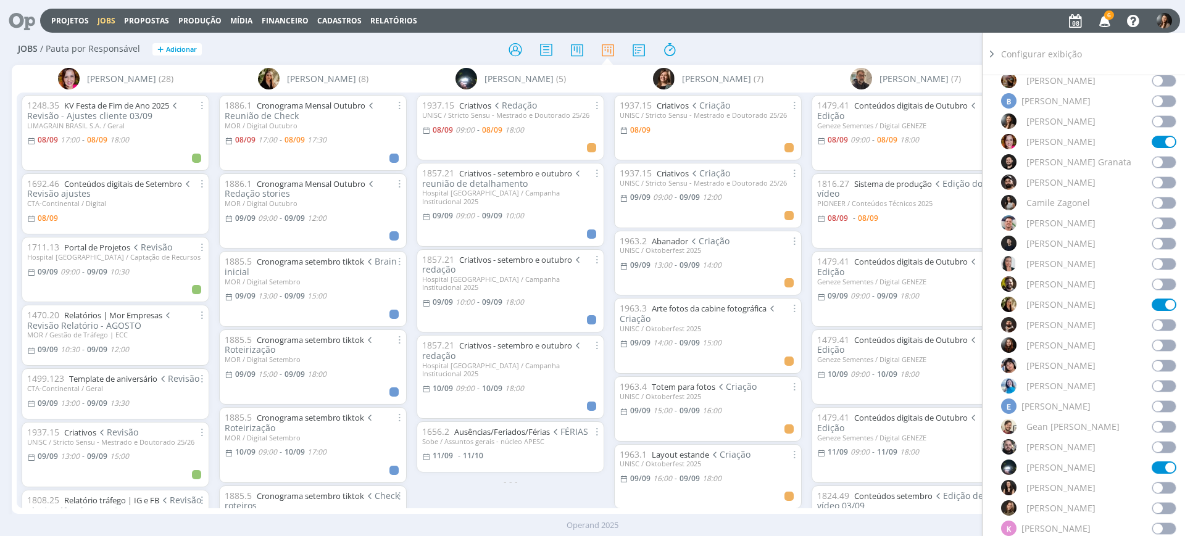
scroll to position [0, 0]
click at [990, 48] on icon at bounding box center [991, 54] width 12 height 13
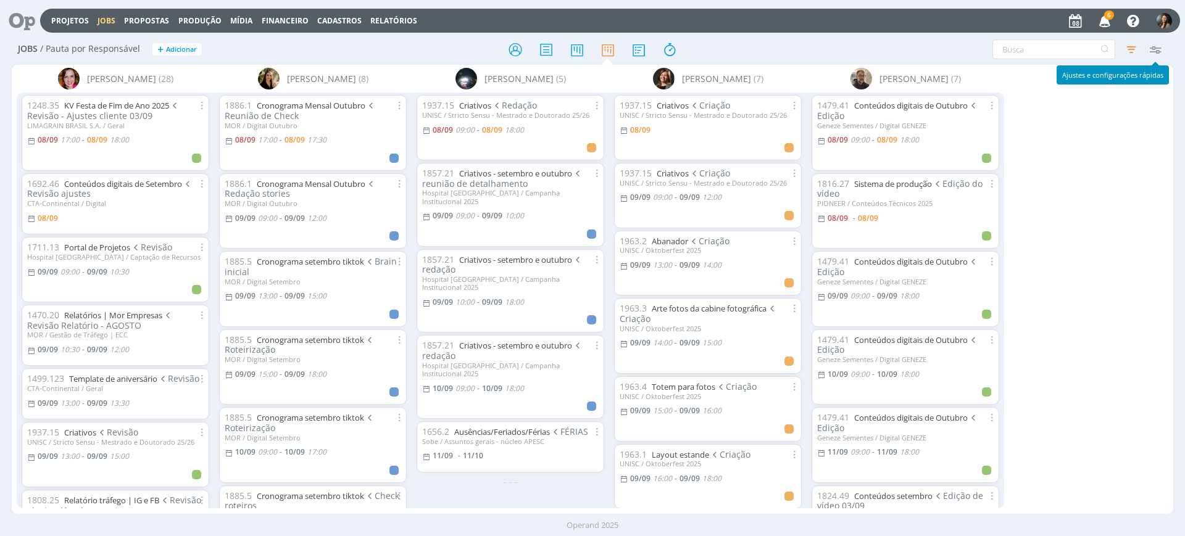
click at [1158, 48] on icon "button" at bounding box center [1154, 49] width 22 height 22
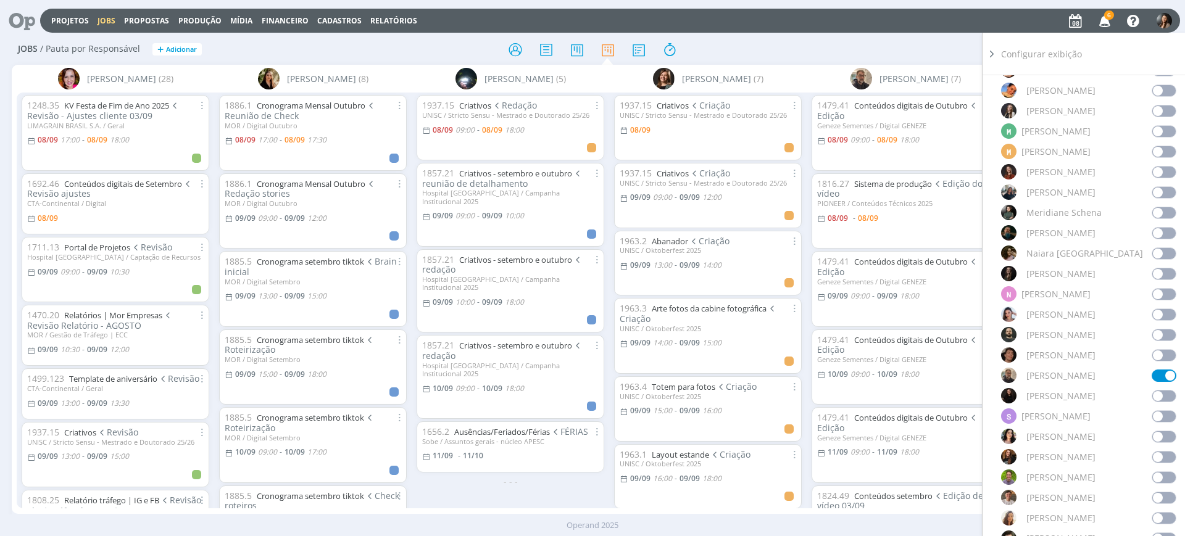
scroll to position [894, 0]
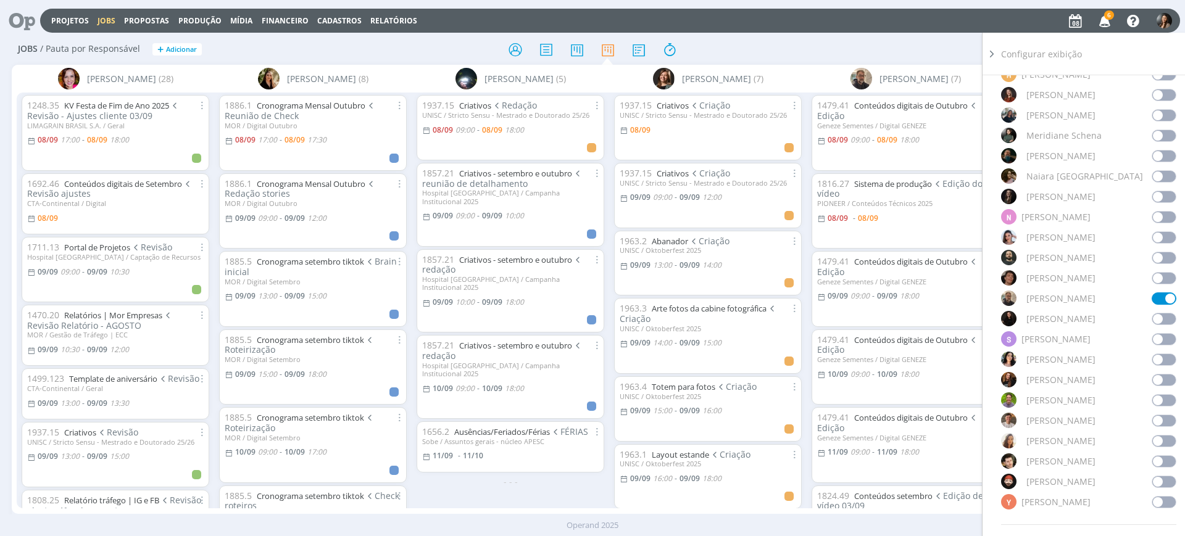
click at [1159, 280] on span at bounding box center [1163, 278] width 25 height 12
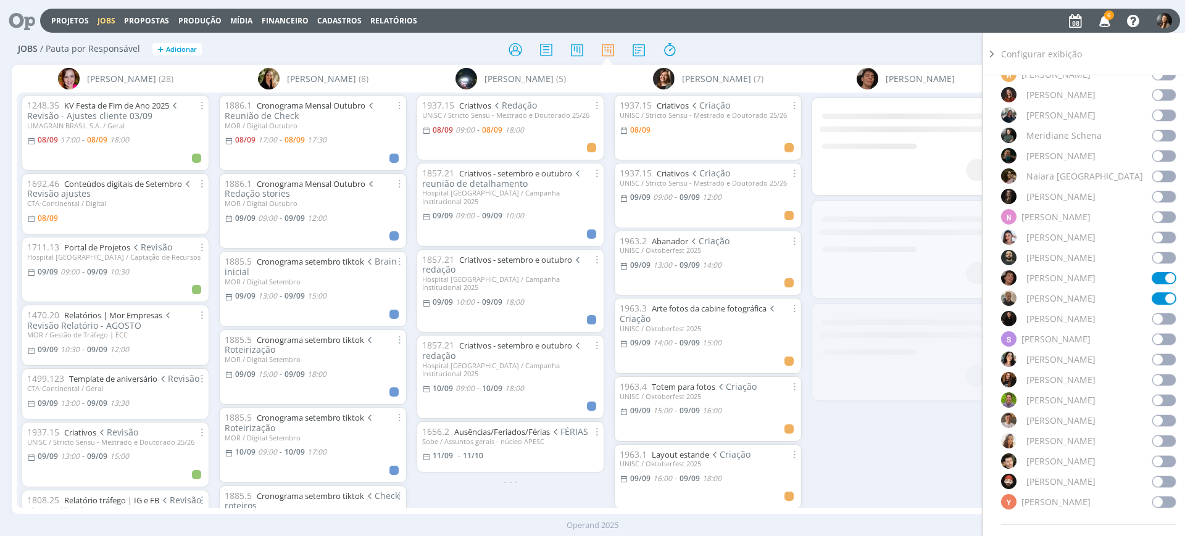
click at [1163, 258] on span at bounding box center [1163, 258] width 25 height 12
click at [1160, 300] on span at bounding box center [1163, 298] width 25 height 12
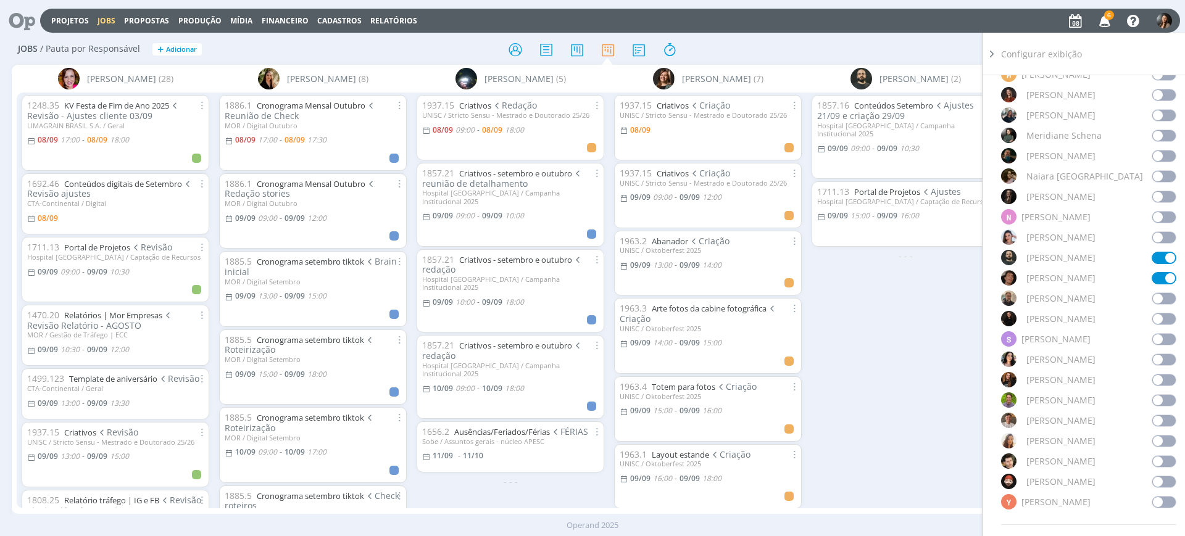
click at [992, 57] on icon at bounding box center [991, 54] width 12 height 13
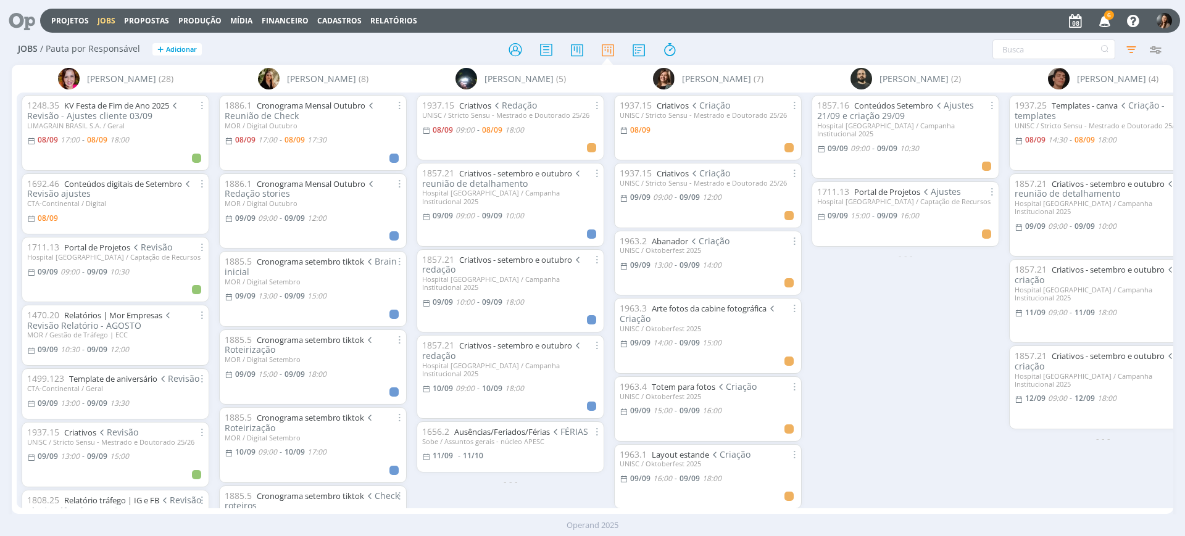
click at [917, 332] on div "1857.16 Conteúdos Setembro Ajustes 21/09 e criação 29/09 Hospital Santa Cruz / …" at bounding box center [904, 300] width 197 height 415
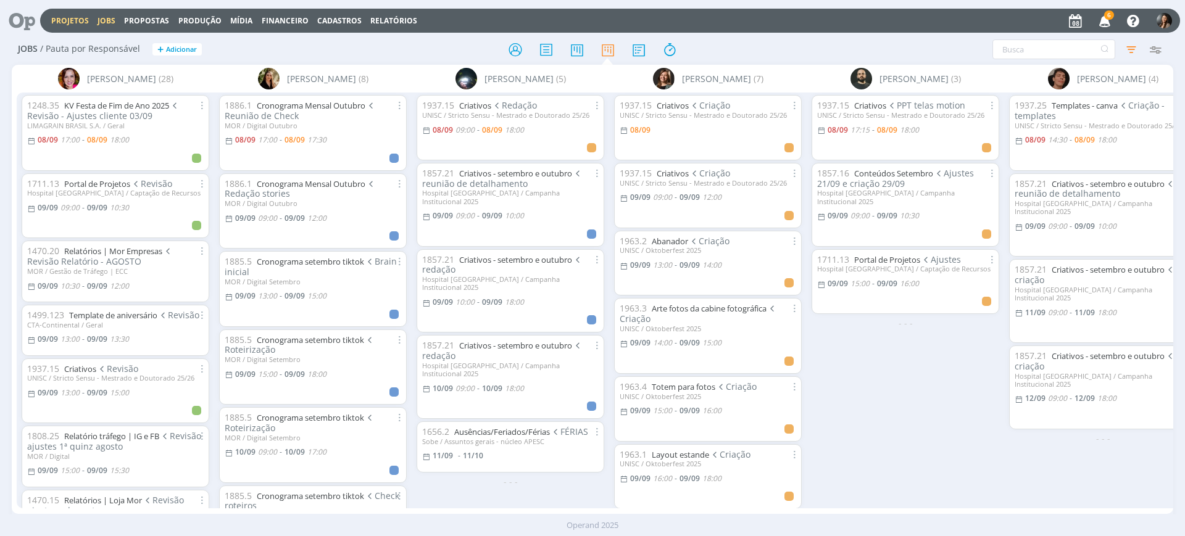
click at [76, 17] on link "Projetos" at bounding box center [70, 20] width 38 height 10
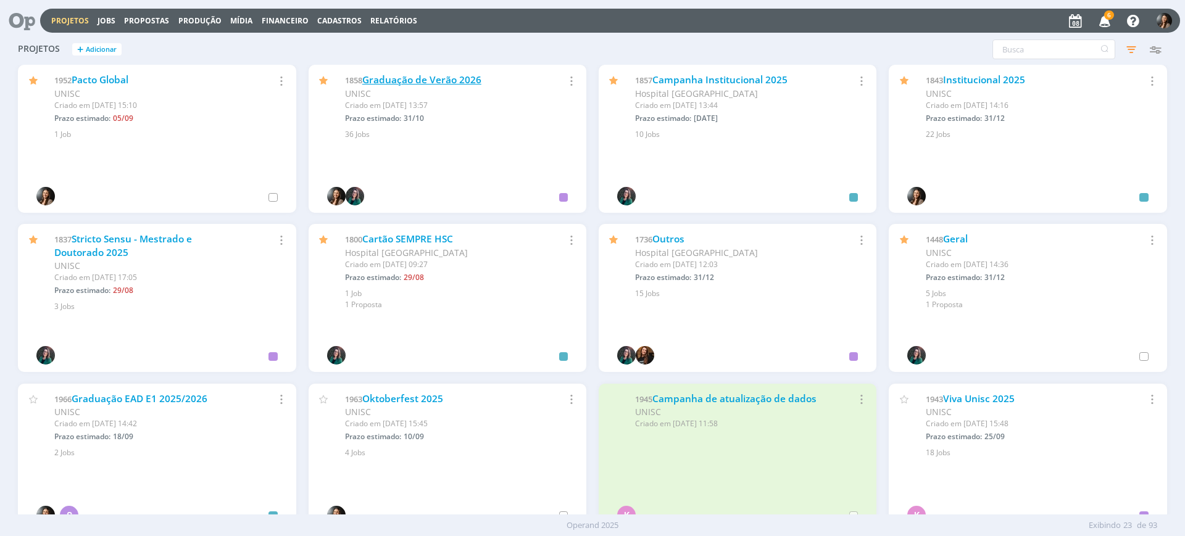
click at [449, 77] on link "Graduação de Verão 2026" at bounding box center [421, 79] width 119 height 13
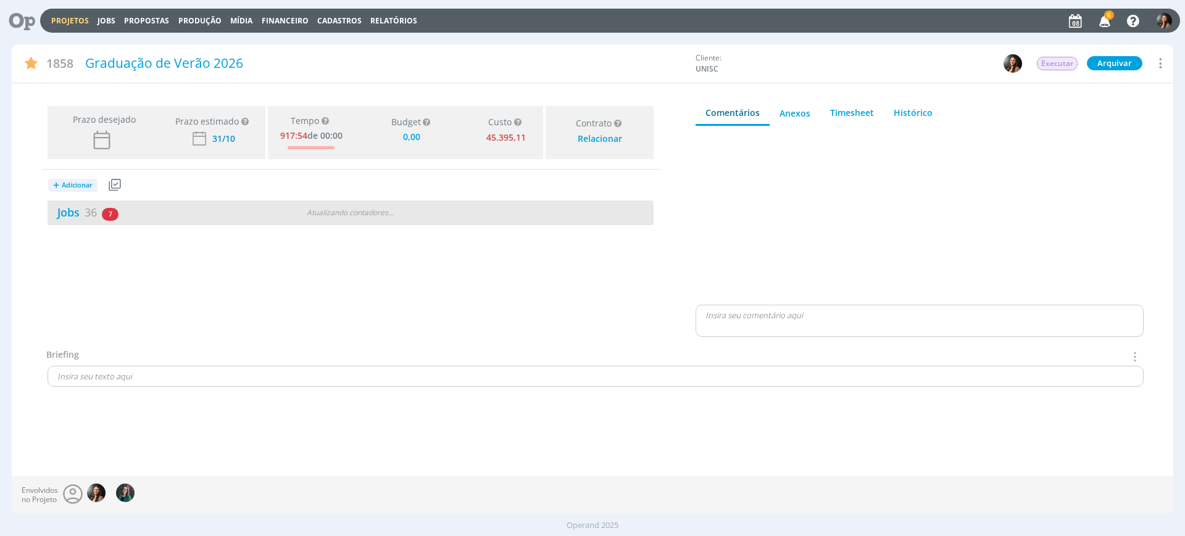
type input "0,00"
click at [507, 206] on div "6 / 42" at bounding box center [501, 213] width 303 height 14
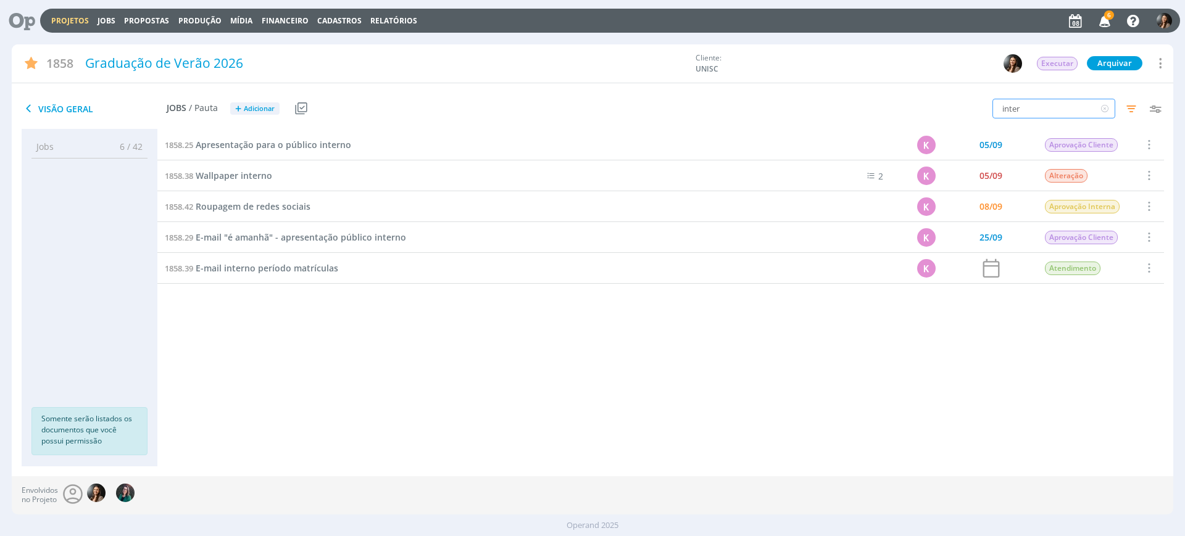
drag, startPoint x: 1050, startPoint y: 116, endPoint x: 953, endPoint y: 104, distance: 97.6
click at [953, 104] on div "inter Filtros Filtrar Limpar inter Data Personalizado a Responsável Situação do…" at bounding box center [979, 109] width 387 height 31
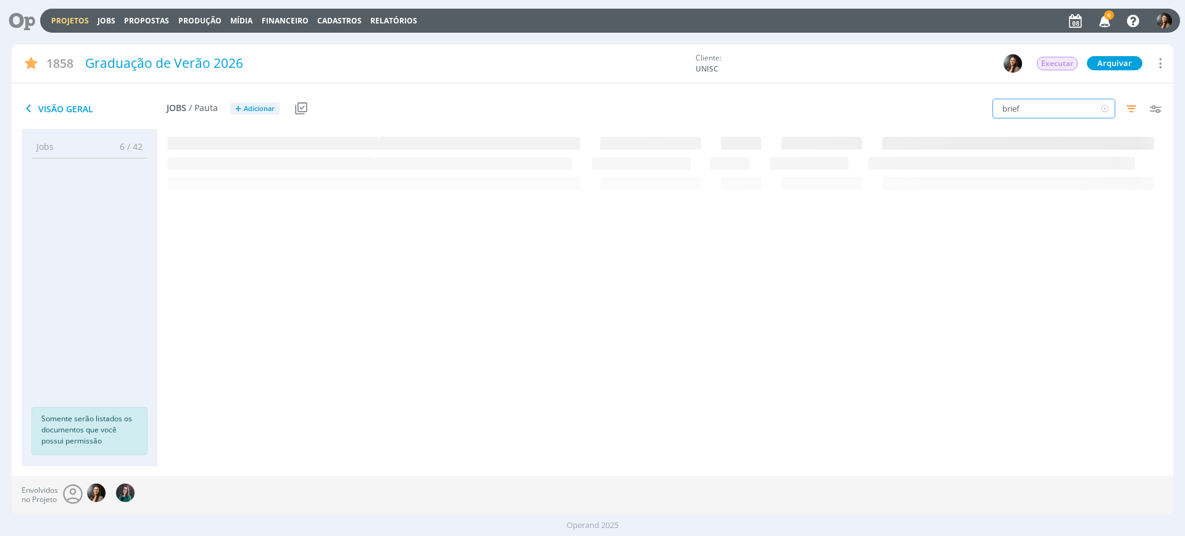
click at [1035, 112] on input "brief" at bounding box center [1053, 109] width 123 height 20
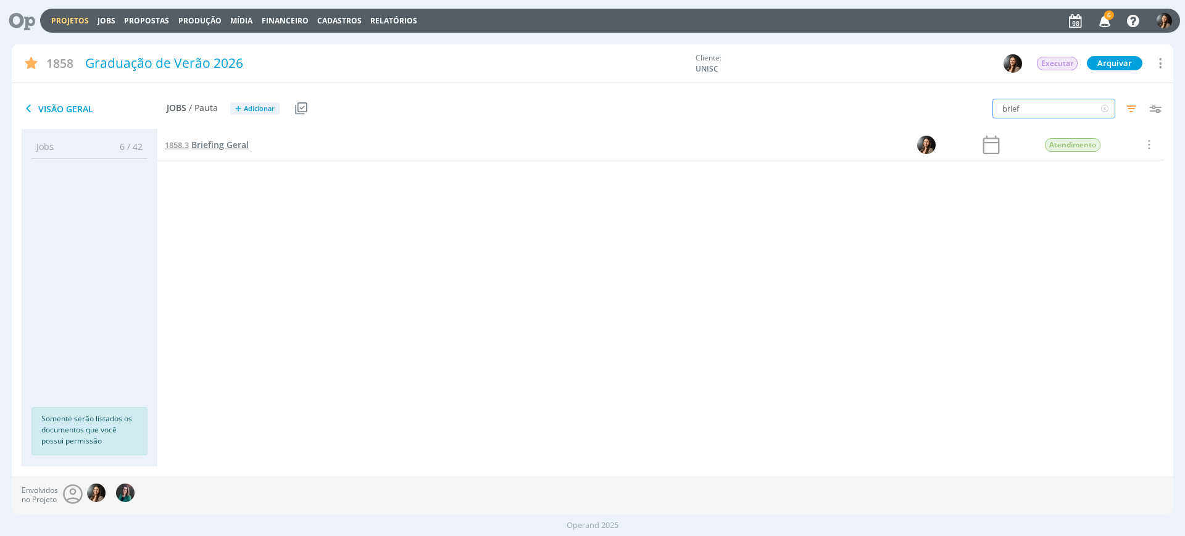
type input "brief"
click at [224, 143] on span "Briefing Geral" at bounding box center [219, 145] width 57 height 12
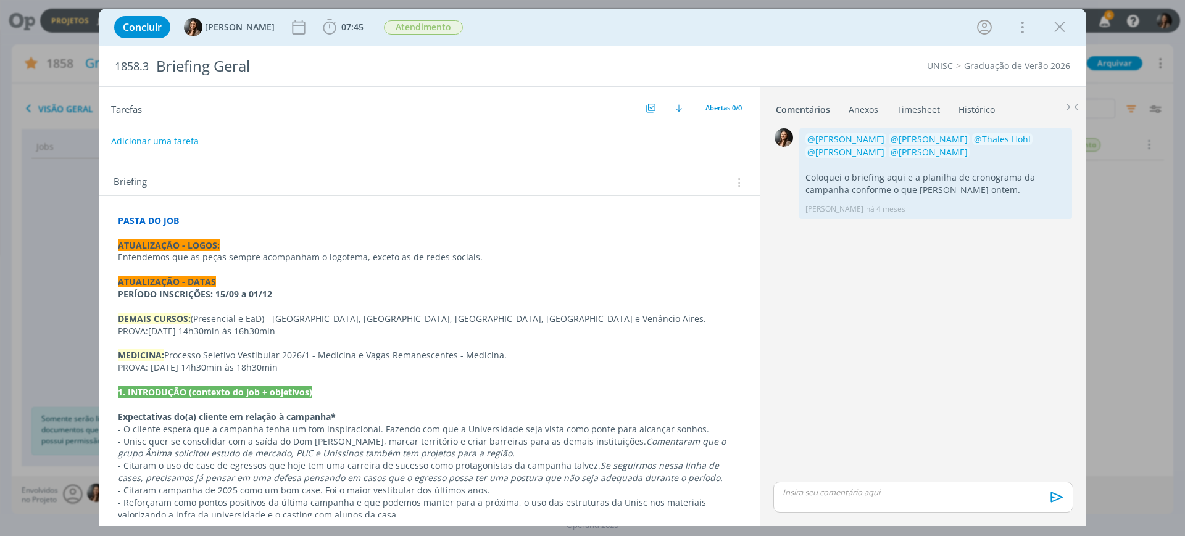
click at [914, 111] on link "Timesheet" at bounding box center [918, 107] width 44 height 18
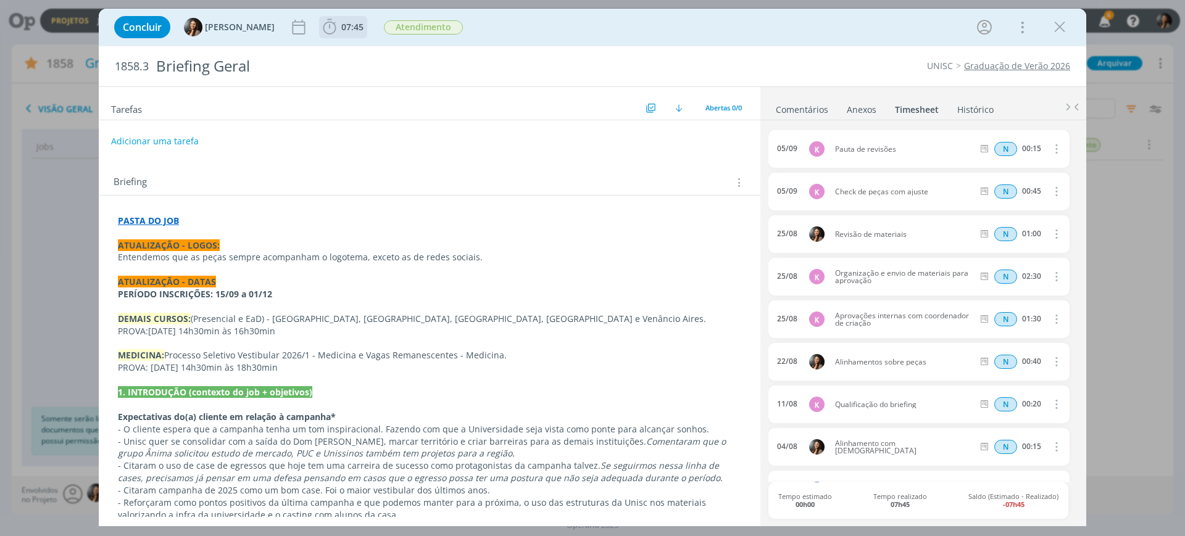
click at [345, 25] on span "07:45" at bounding box center [352, 27] width 22 height 12
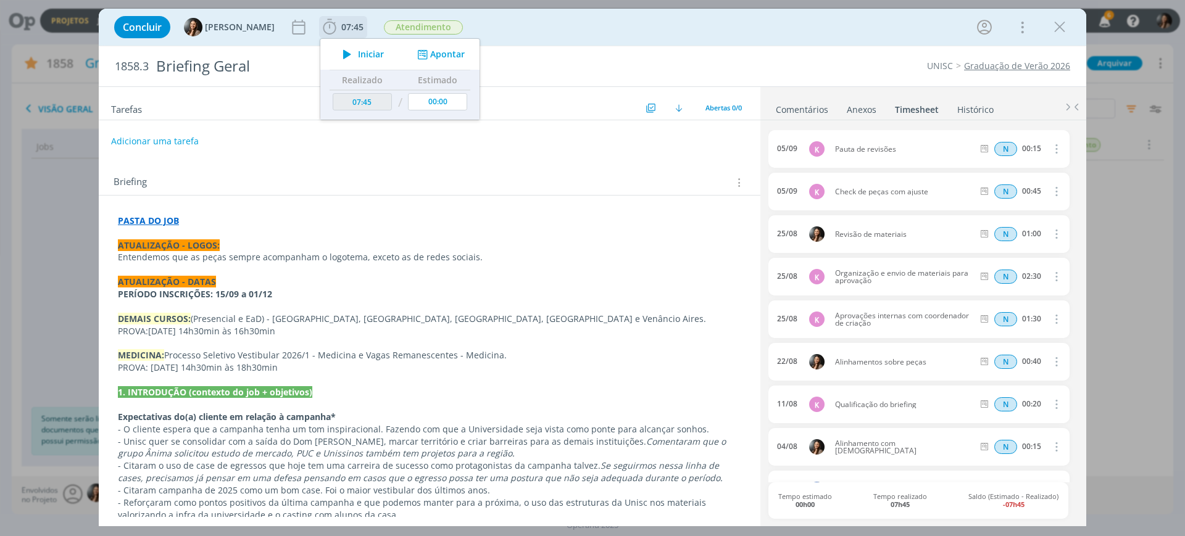
click at [426, 56] on button "Apontar" at bounding box center [439, 54] width 51 height 13
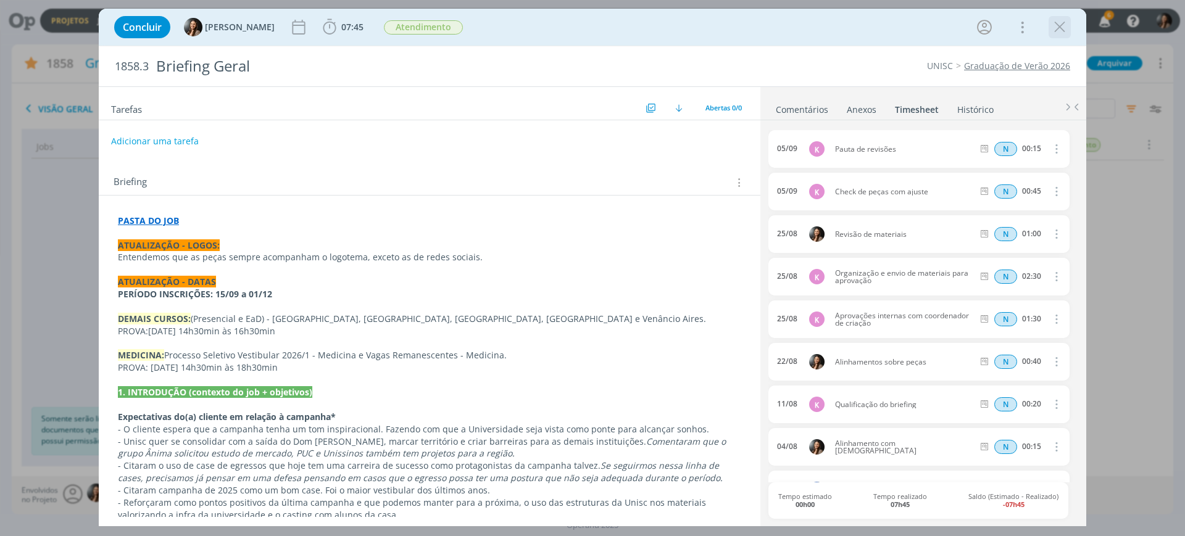
click at [1062, 30] on icon "dialog" at bounding box center [1059, 27] width 19 height 19
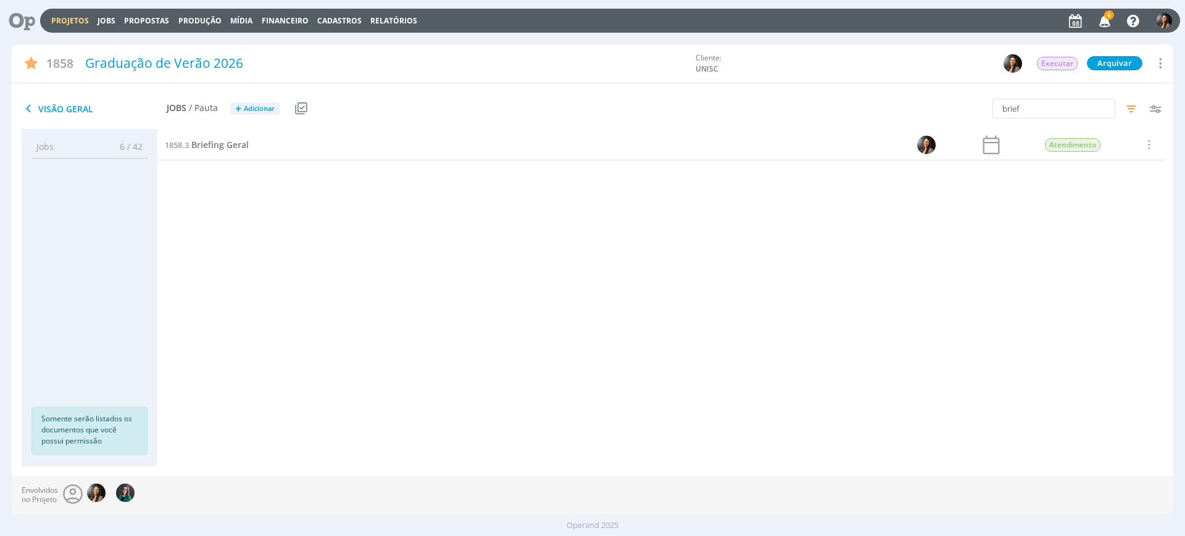
drag, startPoint x: 315, startPoint y: 351, endPoint x: 309, endPoint y: 245, distance: 106.3
click at [296, 327] on div "1858.25 Apresentação para o público interno K 05/09 Aprovação Cliente Seleciona…" at bounding box center [660, 286] width 1006 height 312
drag, startPoint x: 1039, startPoint y: 115, endPoint x: 985, endPoint y: 114, distance: 53.7
click at [986, 114] on div "brief Filtros Filtrar Limpar brief Data Personalizado a Responsável Situação do…" at bounding box center [979, 109] width 387 height 31
drag, startPoint x: 756, startPoint y: 375, endPoint x: 677, endPoint y: 387, distance: 79.9
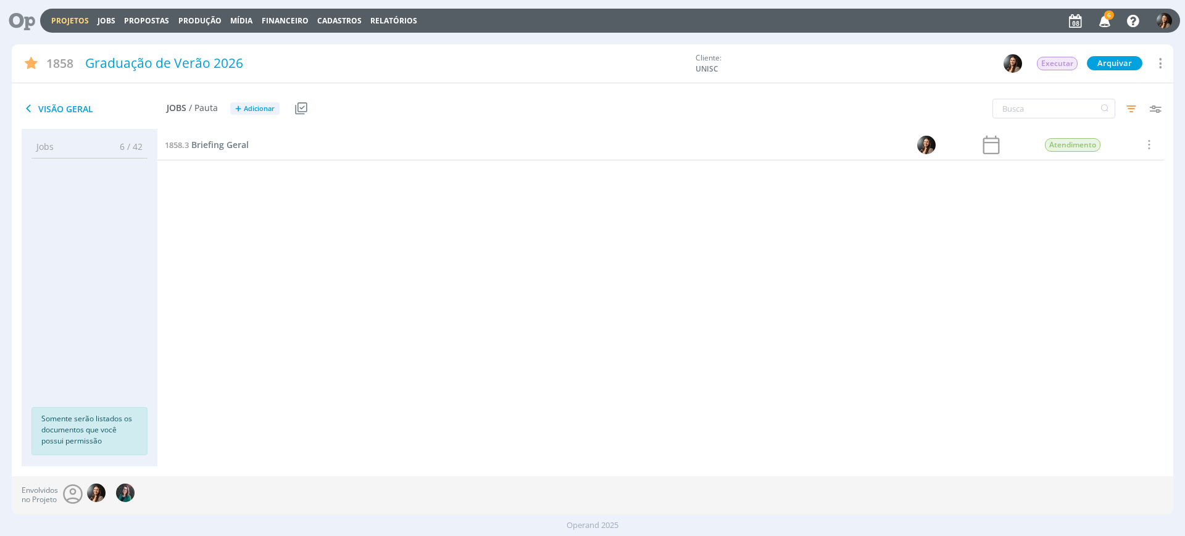
click at [747, 374] on div "1858.25 Apresentação para o público interno K 05/09 Aprovação Cliente Seleciona…" at bounding box center [660, 286] width 1006 height 312
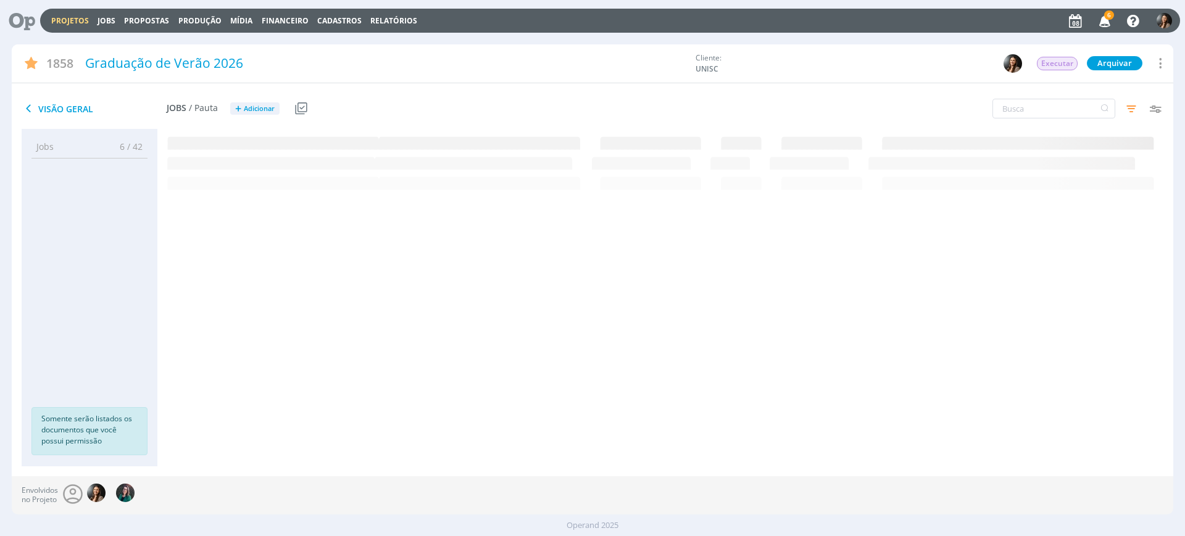
click at [65, 20] on link "Projetos" at bounding box center [70, 20] width 38 height 10
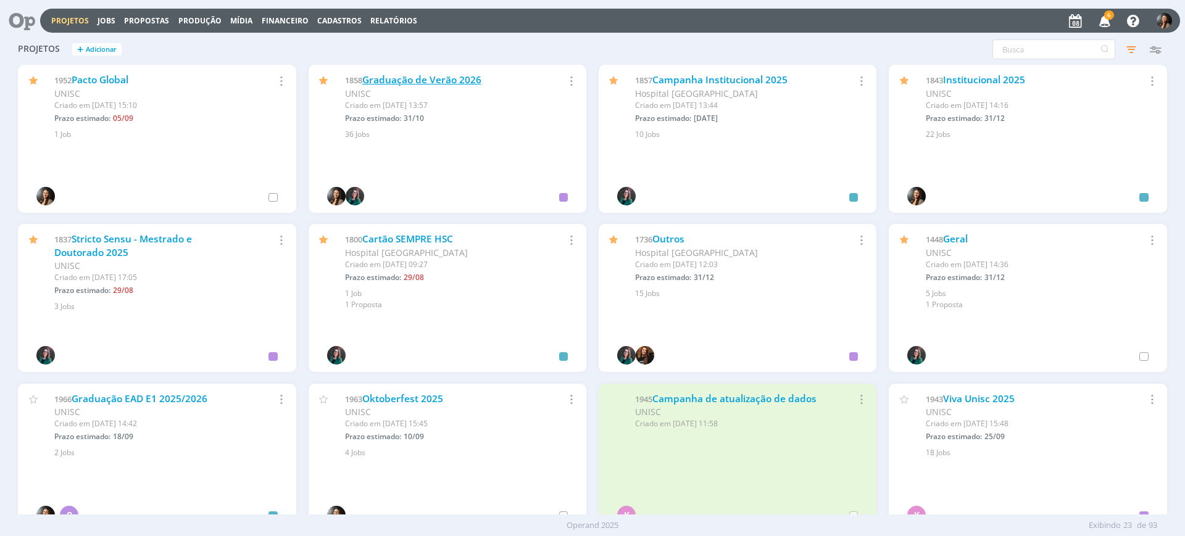
click at [459, 75] on link "Graduação de Verão 2026" at bounding box center [421, 79] width 119 height 13
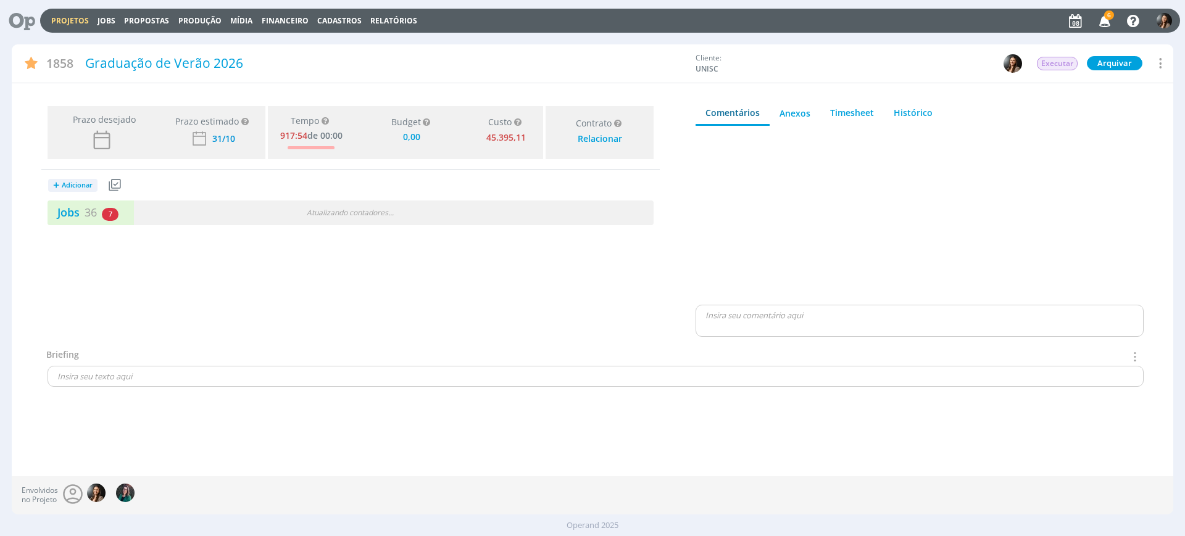
type input "0,00"
drag, startPoint x: 420, startPoint y: 212, endPoint x: 39, endPoint y: 204, distance: 381.4
click at [420, 212] on div "6 / 42" at bounding box center [501, 213] width 303 height 14
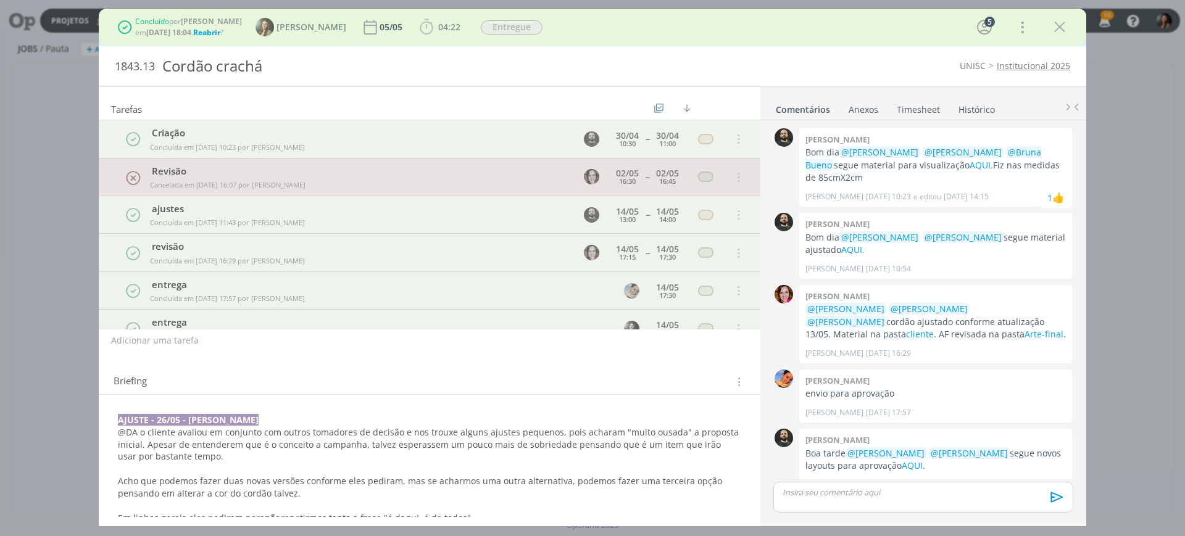
scroll to position [391, 0]
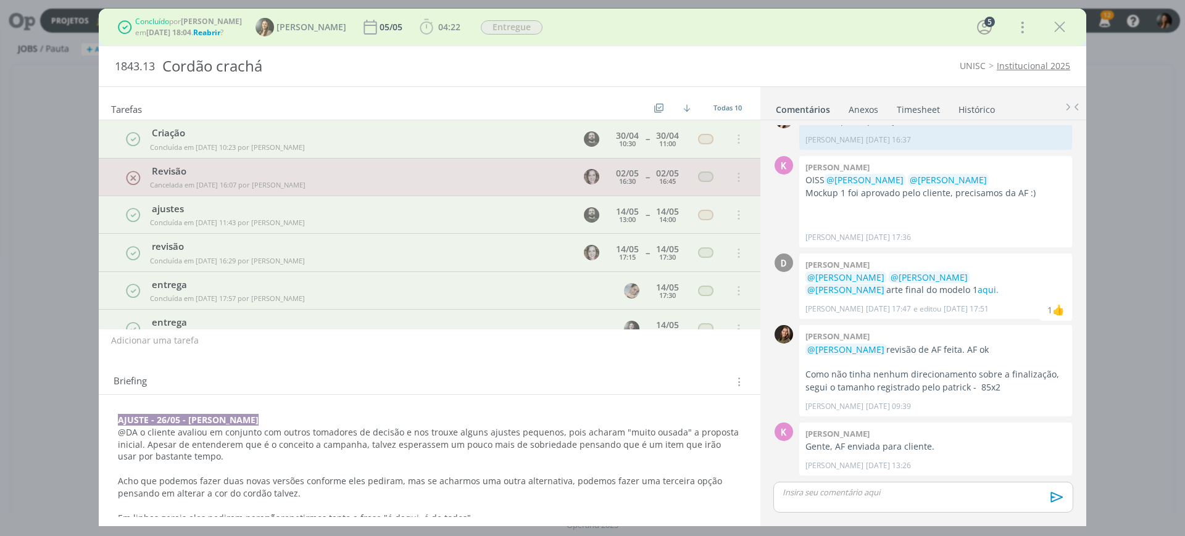
drag, startPoint x: 917, startPoint y: 349, endPoint x: 974, endPoint y: 353, distance: 57.5
click at [981, 347] on p "@[PERSON_NAME] revisão de AF feita. AF ok" at bounding box center [935, 350] width 260 height 12
drag, startPoint x: 919, startPoint y: 412, endPoint x: 917, endPoint y: 397, distance: 14.9
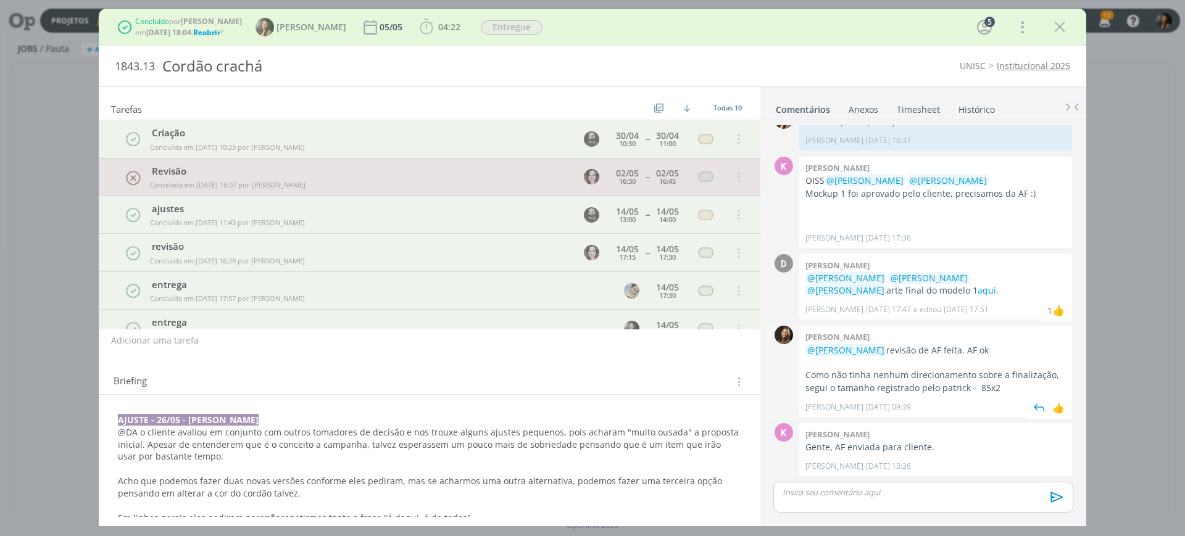
click at [917, 410] on div "Julia abich @Beatriz Luchese revisão de AF feita. AF ok Como não tinha nenhum d…" at bounding box center [935, 371] width 273 height 91
drag, startPoint x: 913, startPoint y: 383, endPoint x: 999, endPoint y: 377, distance: 86.6
click at [999, 377] on p "Como não tinha nenhum direcionamento sobre a finalização, segui o tamanho regis…" at bounding box center [935, 381] width 260 height 25
click at [942, 395] on div "Julia abich @Beatriz Luchese revisão de AF feita. AF ok Como não tinha nenhum d…" at bounding box center [935, 371] width 273 height 91
drag, startPoint x: 882, startPoint y: 372, endPoint x: 988, endPoint y: 389, distance: 107.5
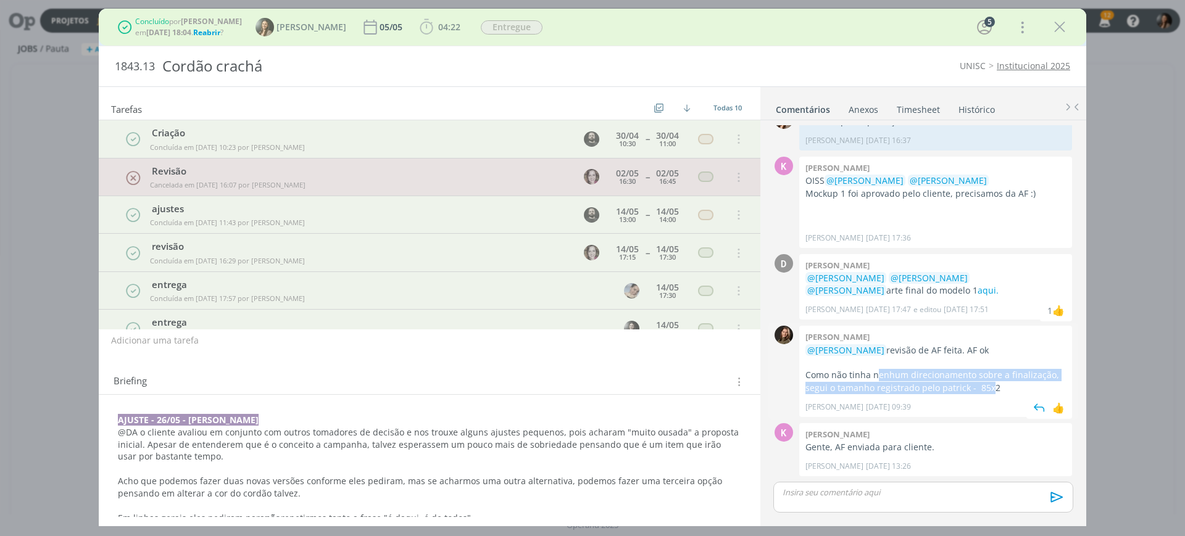
click at [988, 389] on p "Como não tinha nenhum direcionamento sobre a finalização, segui o tamanho regis…" at bounding box center [935, 381] width 260 height 25
click at [977, 288] on link "aqui." at bounding box center [987, 290] width 21 height 12
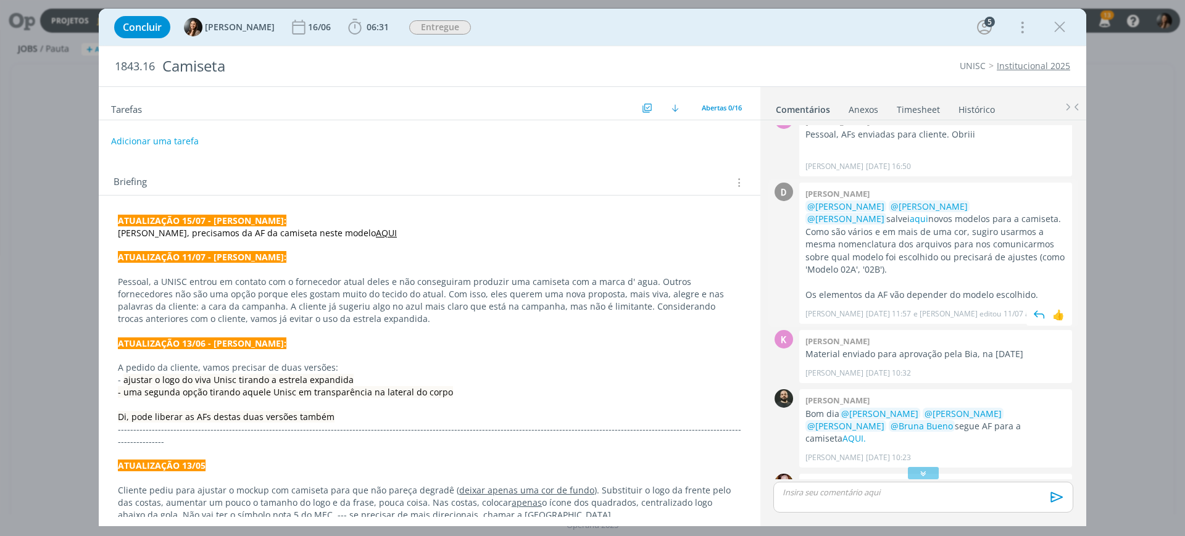
scroll to position [588, 0]
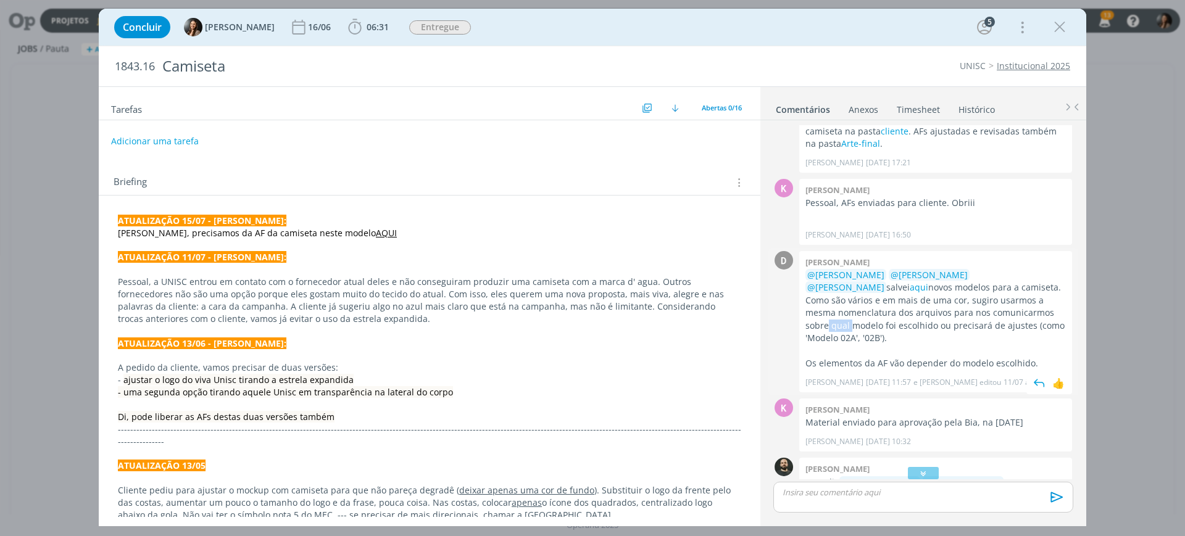
drag, startPoint x: 964, startPoint y: 289, endPoint x: 985, endPoint y: 290, distance: 21.0
click at [985, 290] on p "@[PERSON_NAME] @[PERSON_NAME] @[PERSON_NAME] salvei aqui novos modelos para a c…" at bounding box center [935, 307] width 260 height 76
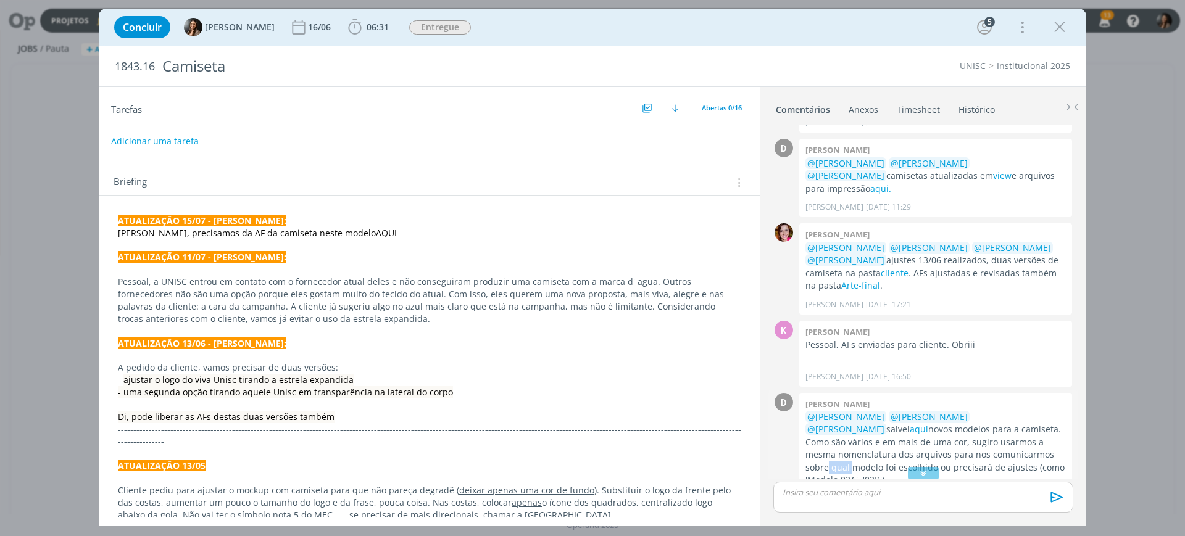
scroll to position [434, 0]
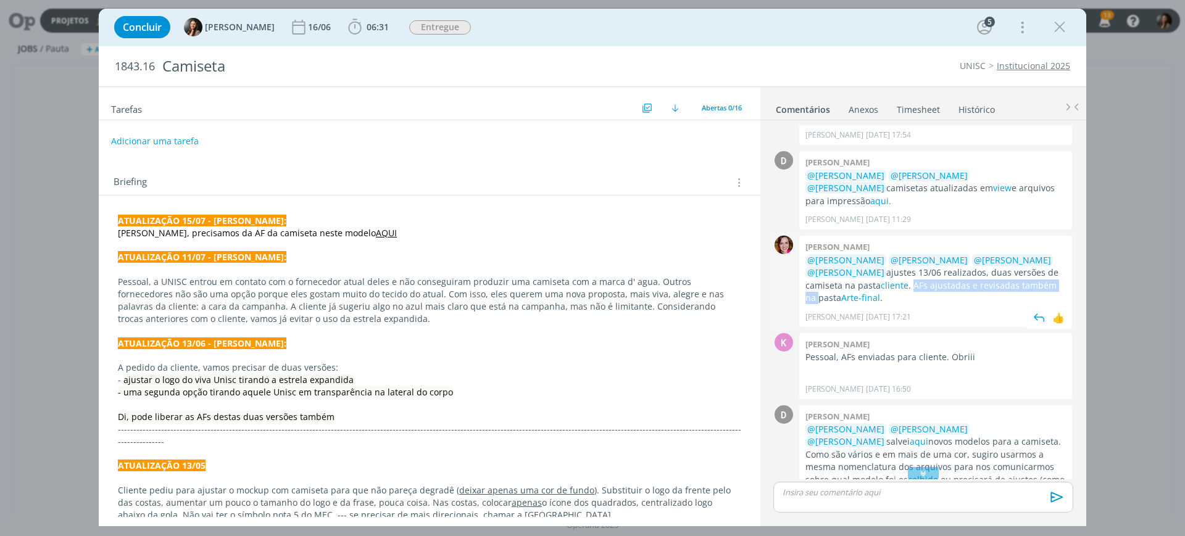
drag, startPoint x: 907, startPoint y: 263, endPoint x: 1016, endPoint y: 260, distance: 108.6
click at [1016, 260] on p "@[PERSON_NAME] @[PERSON_NAME] @[PERSON_NAME] @[PERSON_NAME] ajustes 13/06 reali…" at bounding box center [935, 279] width 260 height 51
click at [1017, 267] on p "@[PERSON_NAME] @[PERSON_NAME] @[PERSON_NAME] @[PERSON_NAME] ajustes 13/06 reali…" at bounding box center [935, 279] width 260 height 51
click at [993, 182] on link "view" at bounding box center [1002, 188] width 19 height 12
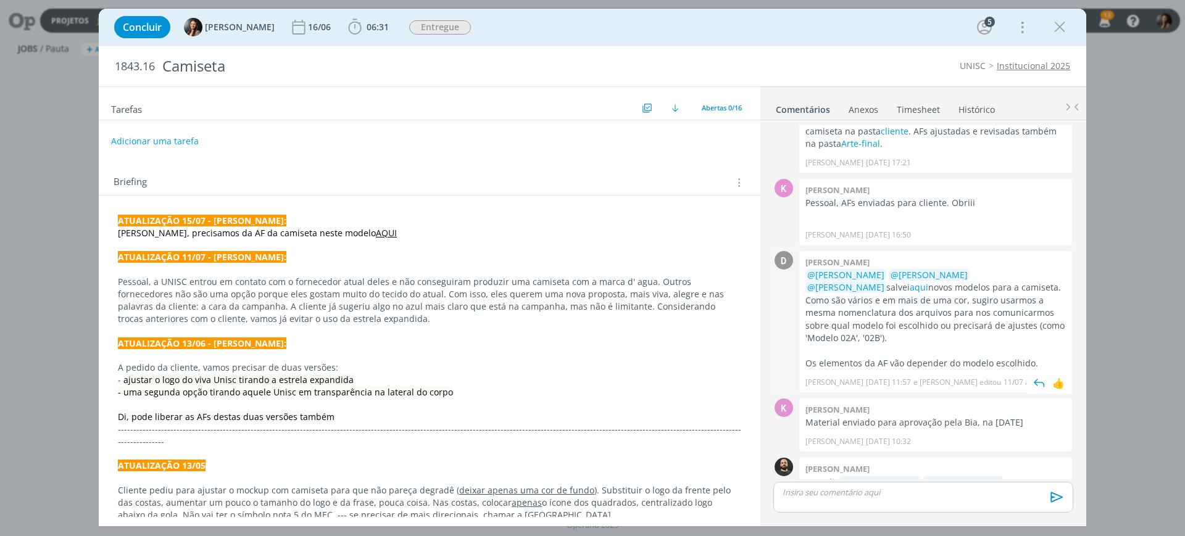
scroll to position [742, 0]
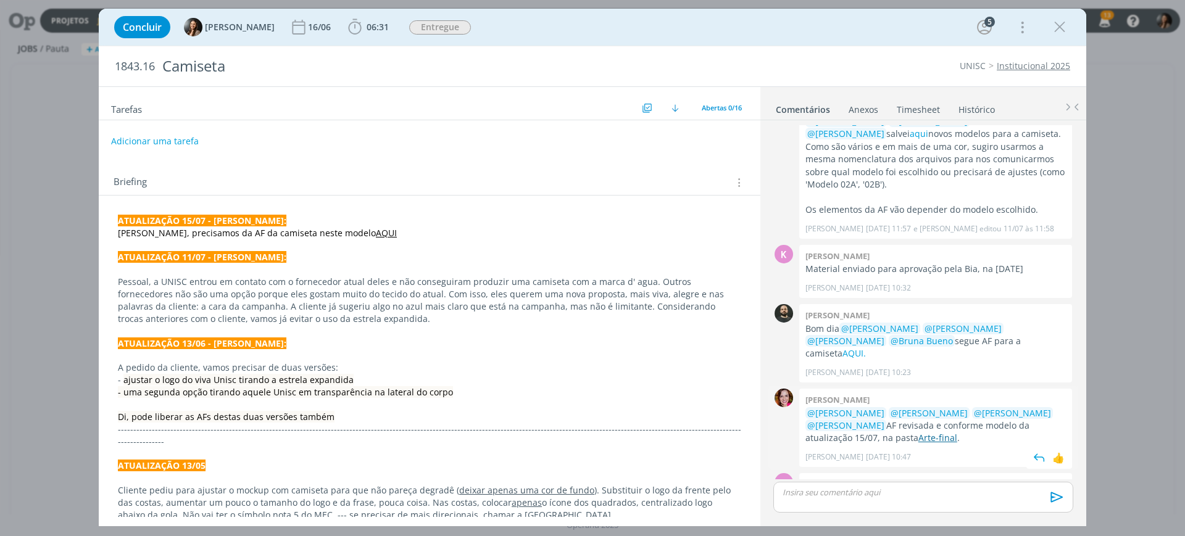
click at [918, 432] on link "Arte-final" at bounding box center [937, 438] width 39 height 12
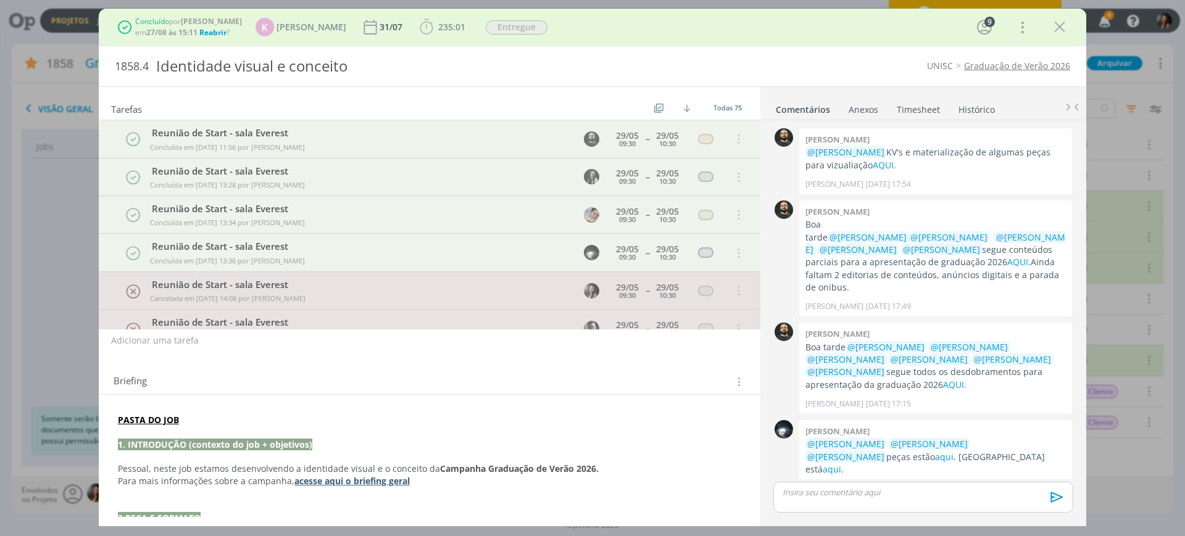
scroll to position [336, 0]
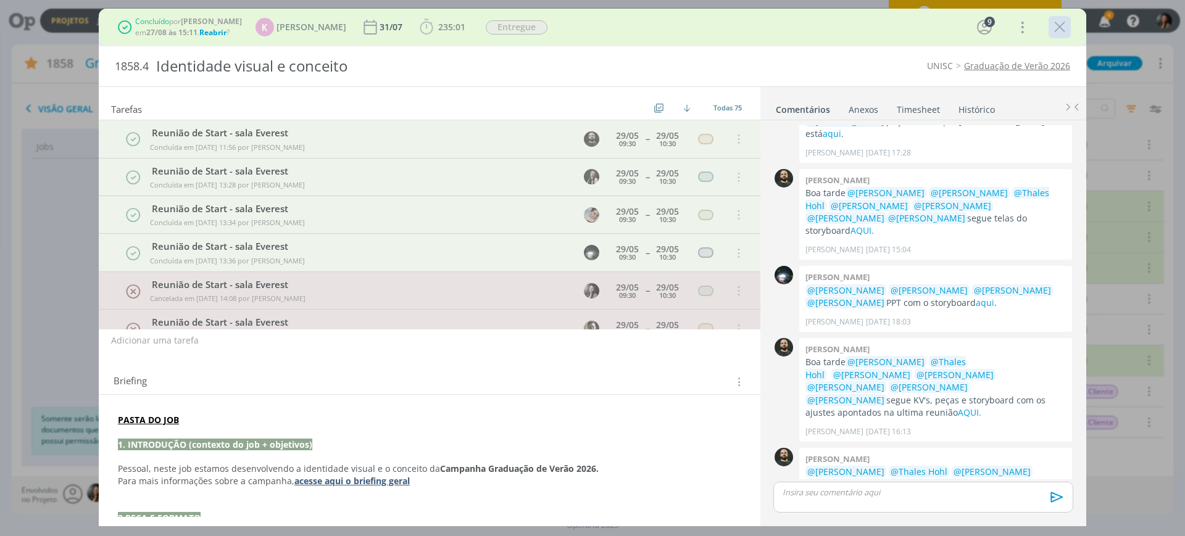
click at [1058, 25] on icon "dialog" at bounding box center [1059, 27] width 19 height 19
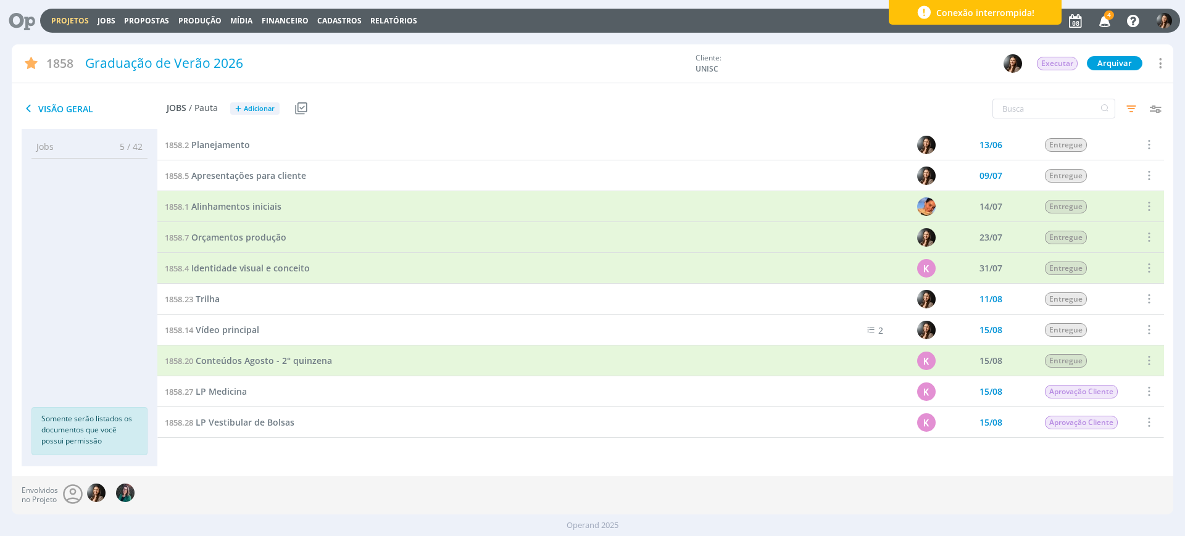
click at [303, 458] on div "1858.2 Planejamento 13/06 Entregue Selecionar Concluir Cancelar Iniciar timeshe…" at bounding box center [660, 297] width 1006 height 337
click at [1109, 20] on icon "button" at bounding box center [1105, 20] width 22 height 21
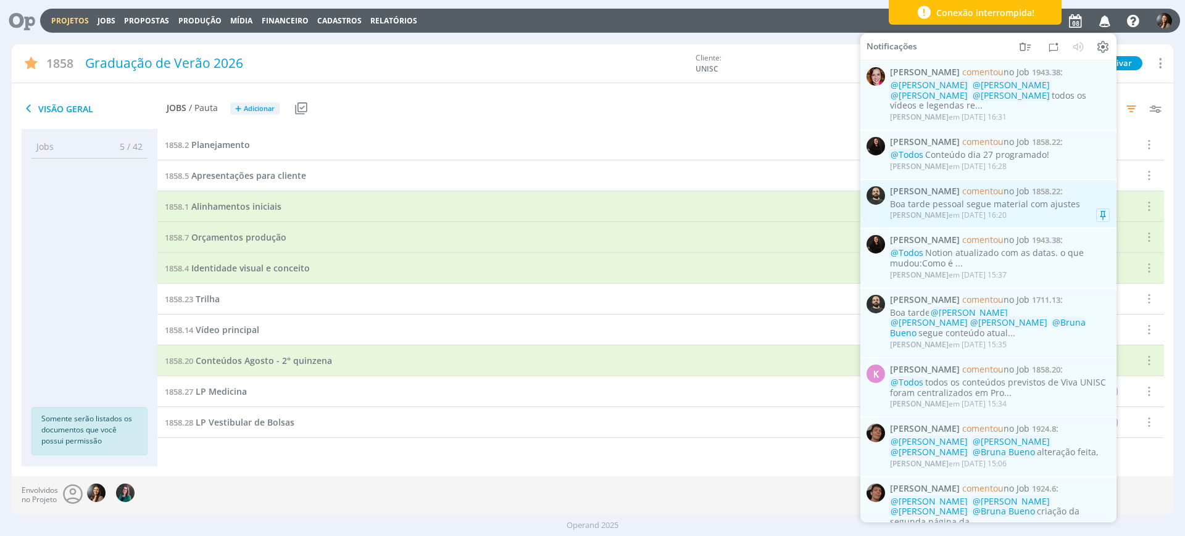
click at [1039, 199] on div "Boa tarde pessoal segue material com ajustes" at bounding box center [1000, 204] width 220 height 10
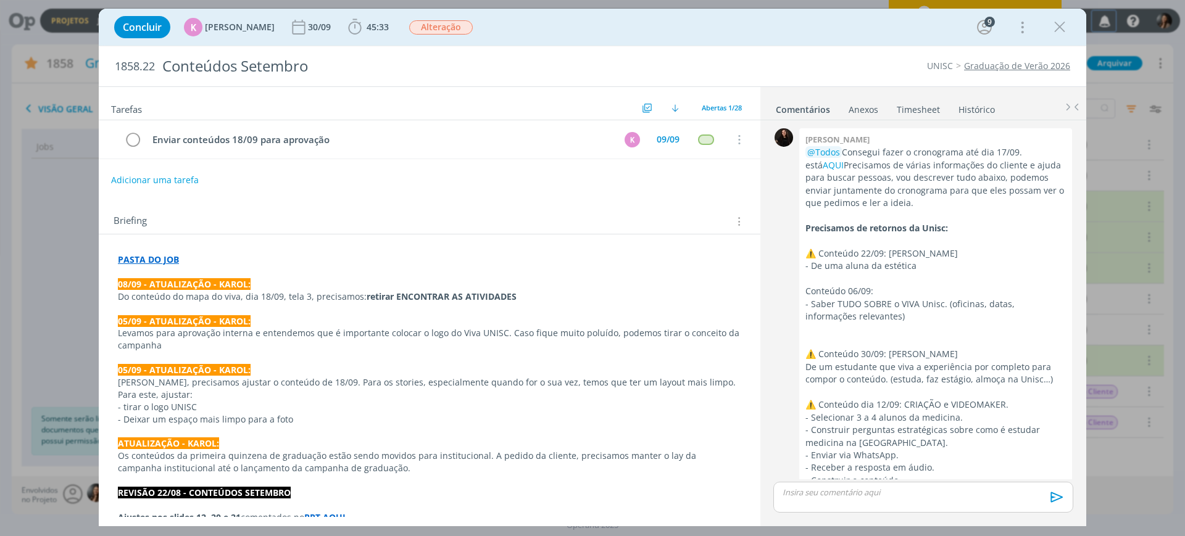
scroll to position [2279, 0]
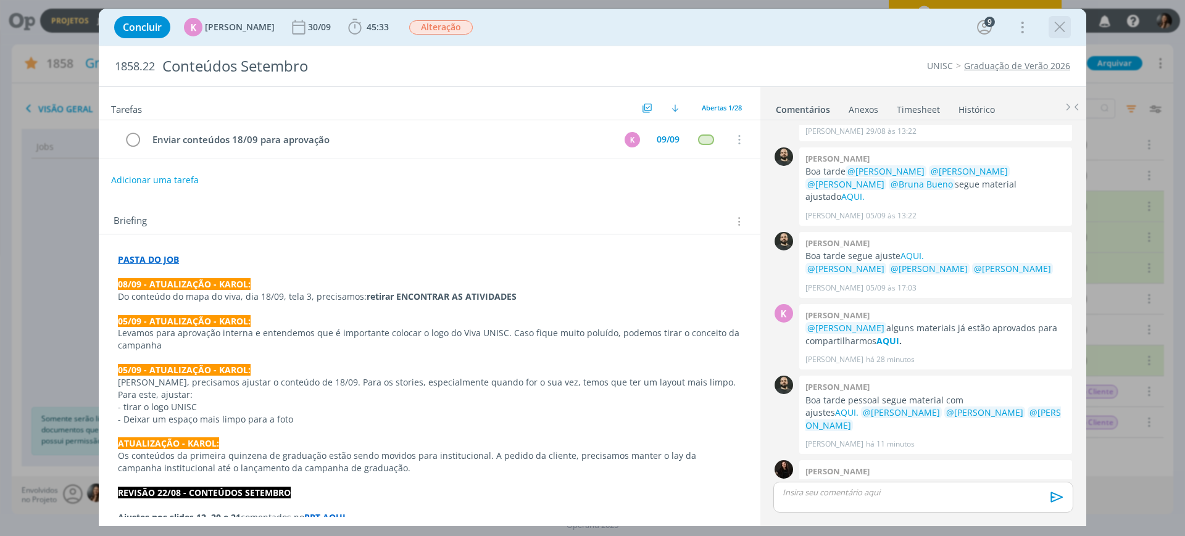
click at [1061, 26] on icon "dialog" at bounding box center [1059, 27] width 19 height 19
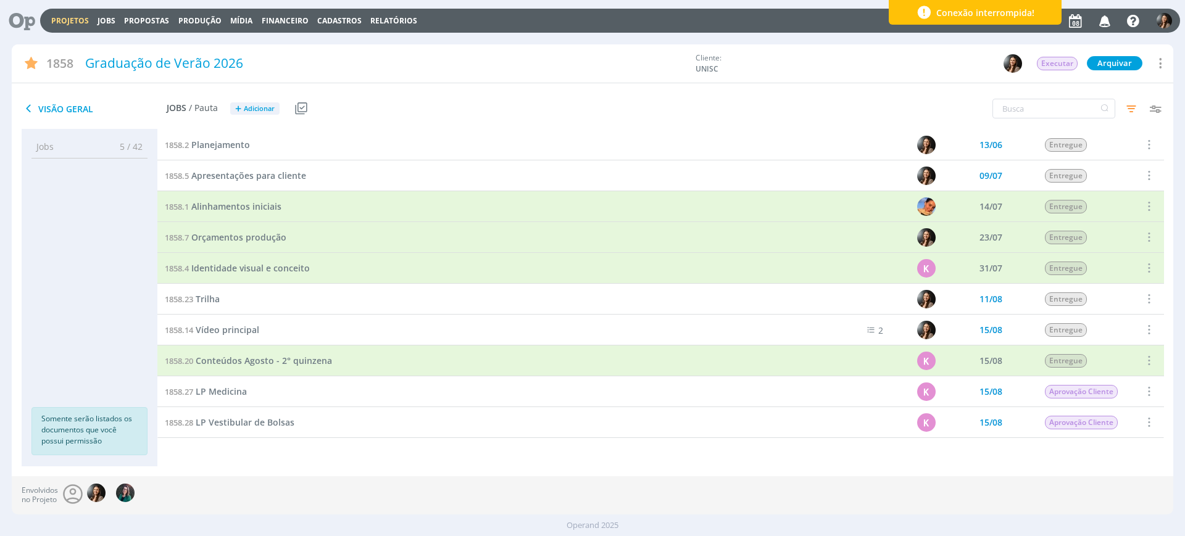
click at [1109, 18] on icon "button" at bounding box center [1105, 20] width 22 height 21
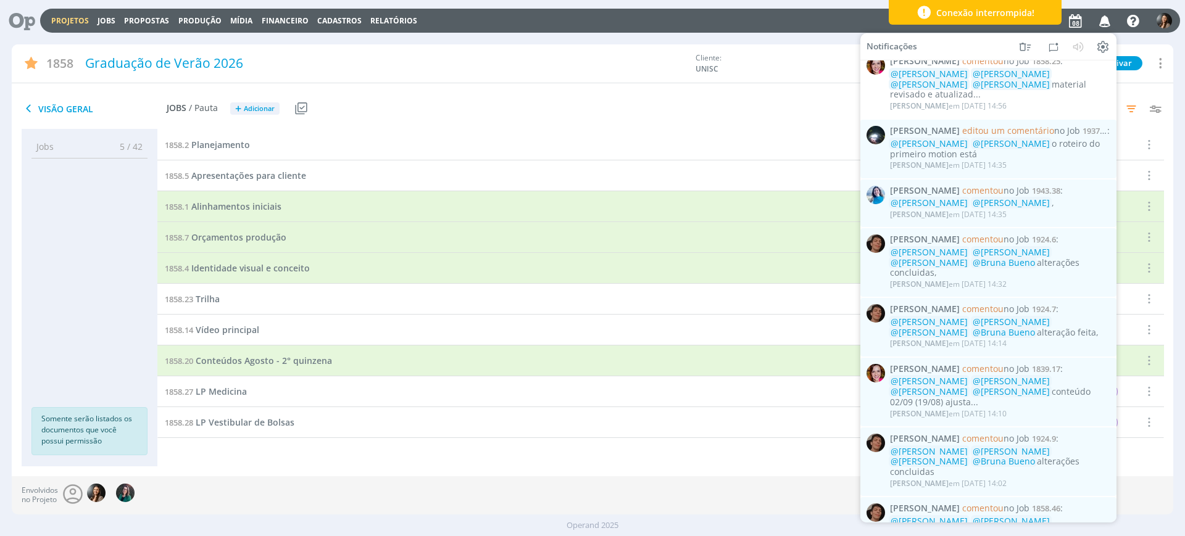
scroll to position [540, 0]
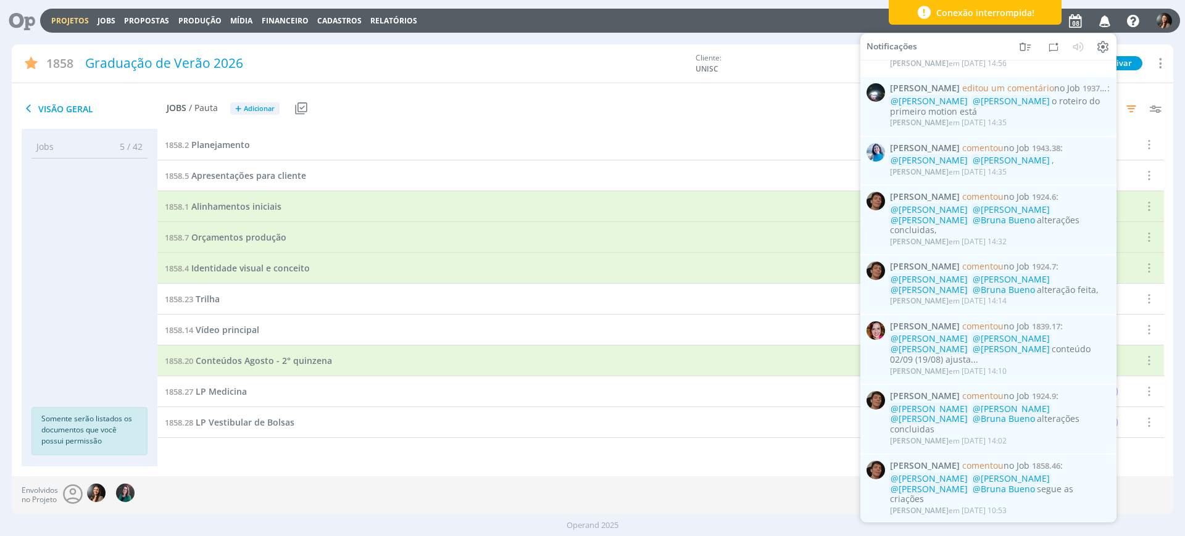
click at [82, 7] on div "Projetos Jobs Propostas Produção Mídia Financeiro Cadastros Relatórios Notifica…" at bounding box center [592, 20] width 1175 height 30
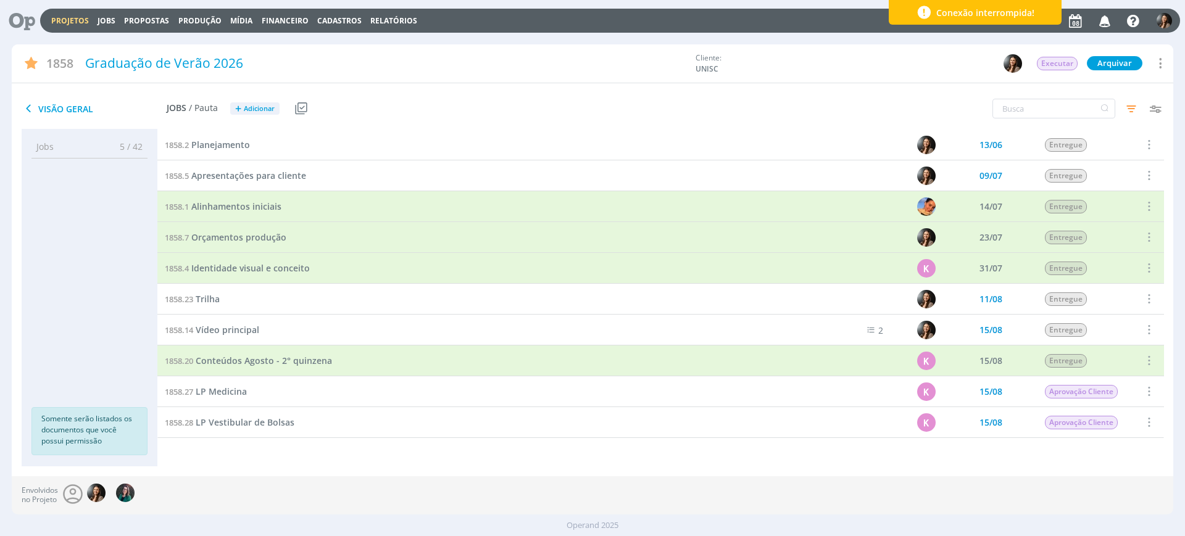
click at [78, 13] on div "Projetos Jobs Propostas Produção Mídia Financeiro Cadastros Relatórios Notifica…" at bounding box center [610, 21] width 1140 height 24
click at [73, 19] on link "Projetos" at bounding box center [70, 20] width 38 height 10
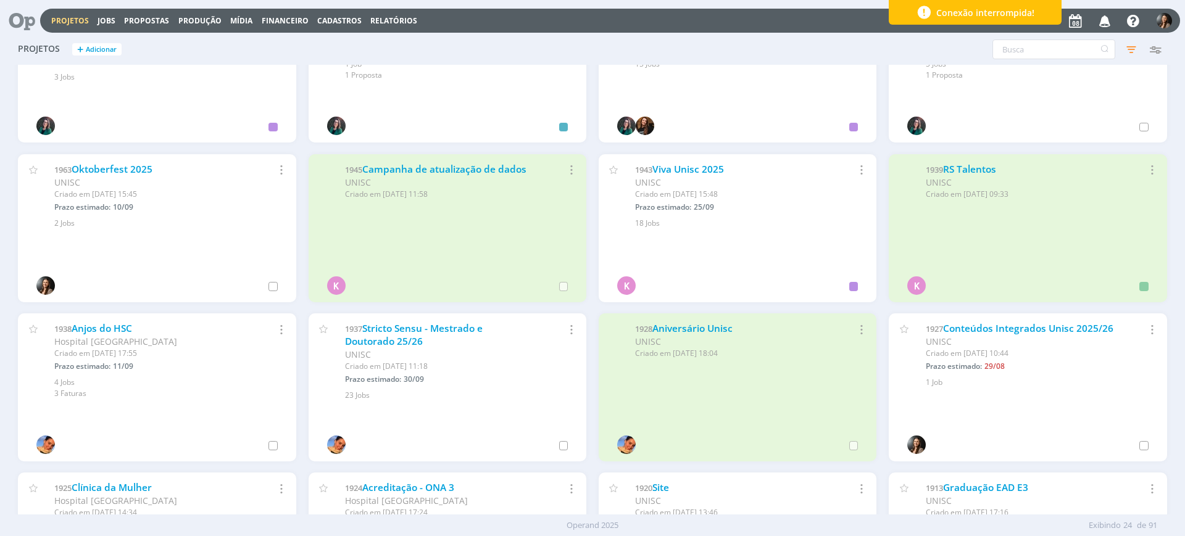
scroll to position [231, 0]
click at [112, 333] on div "1938 Anjos do HSC Hospital Santa Cruz Criado em 09/07 às 17:55 Prazo estimado: …" at bounding box center [146, 345] width 196 height 51
click at [114, 326] on link "Anjos do HSC" at bounding box center [102, 326] width 60 height 13
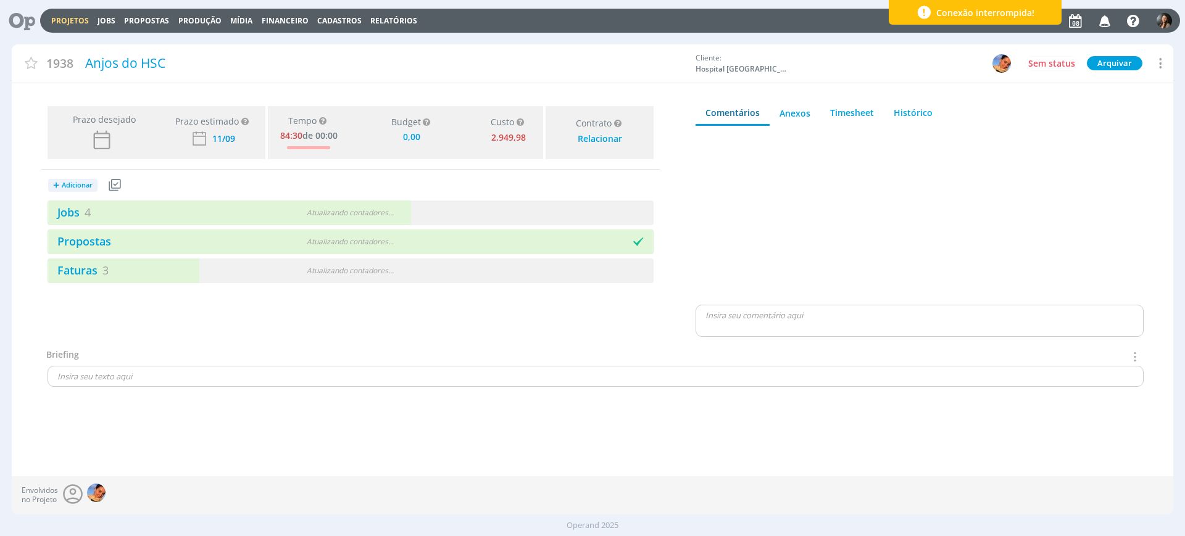
type input "0,00"
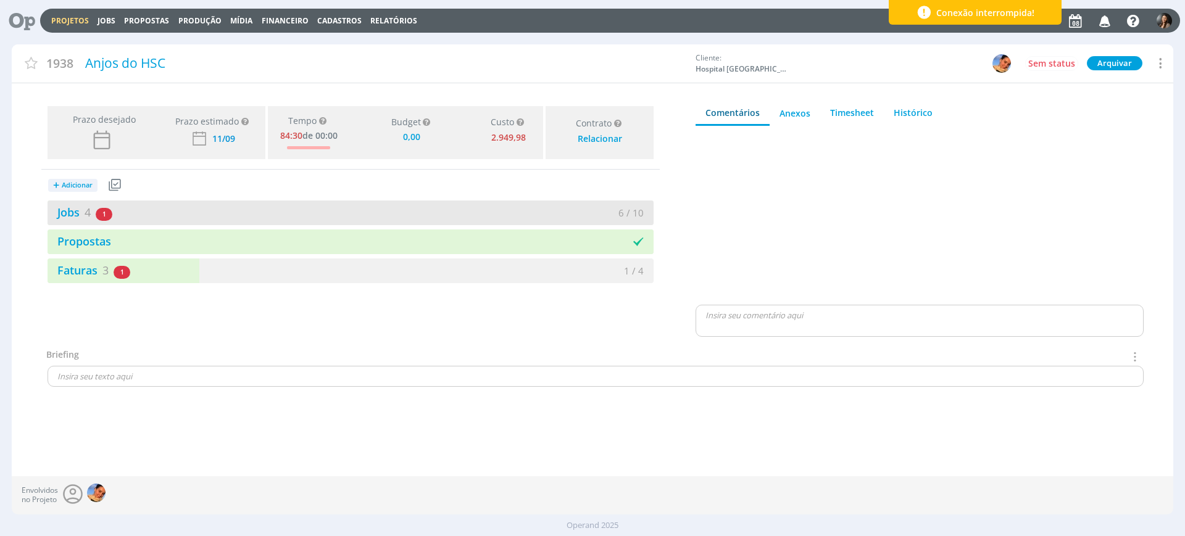
click at [332, 215] on div "Jobs 4 1 atrasado" at bounding box center [199, 212] width 303 height 17
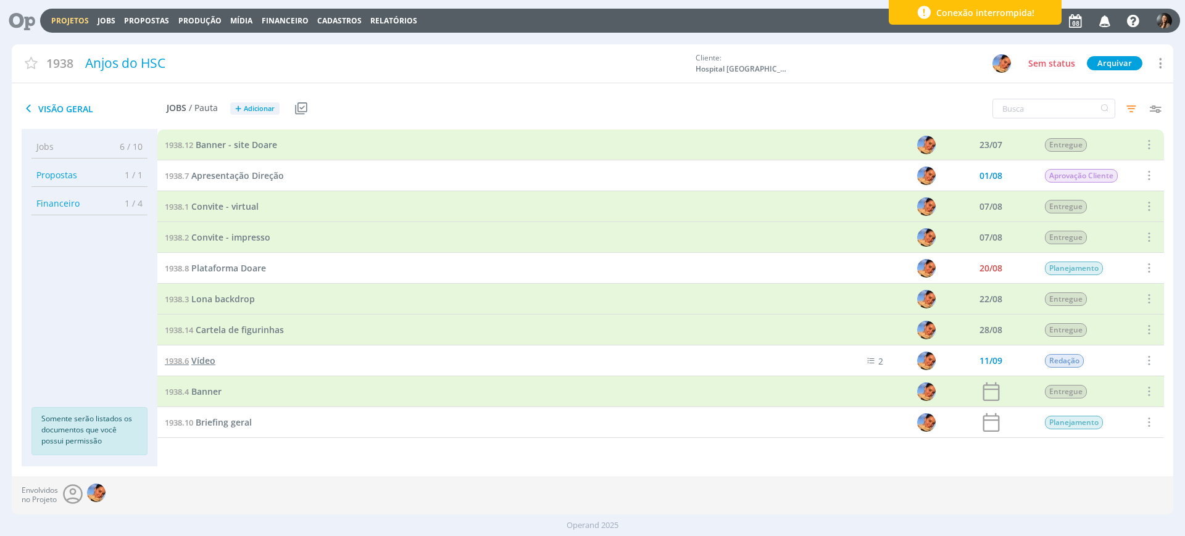
click at [208, 361] on span "Vídeo" at bounding box center [203, 361] width 24 height 12
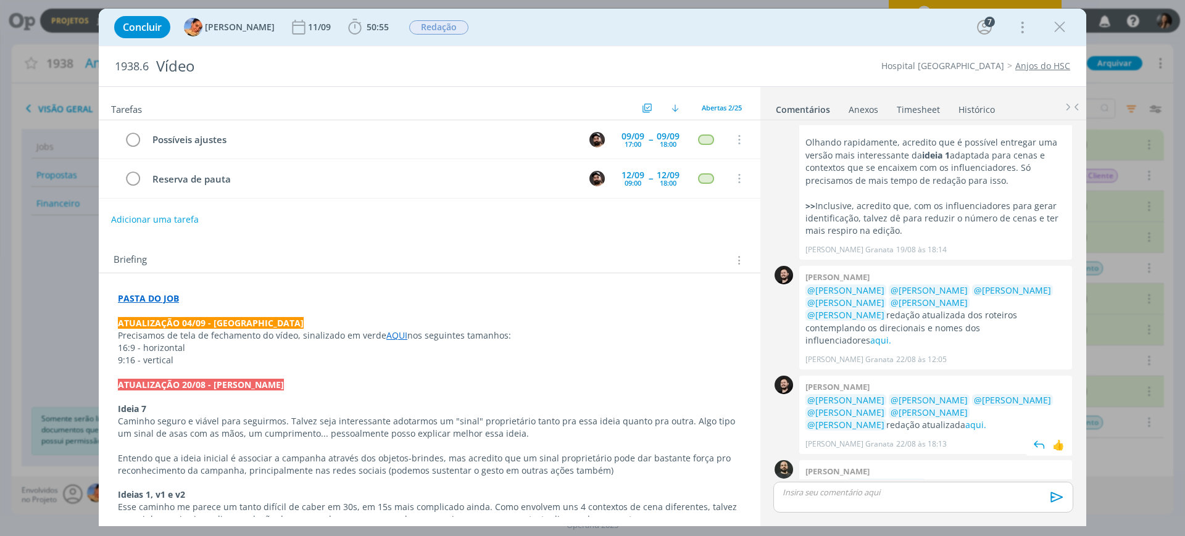
scroll to position [558, 0]
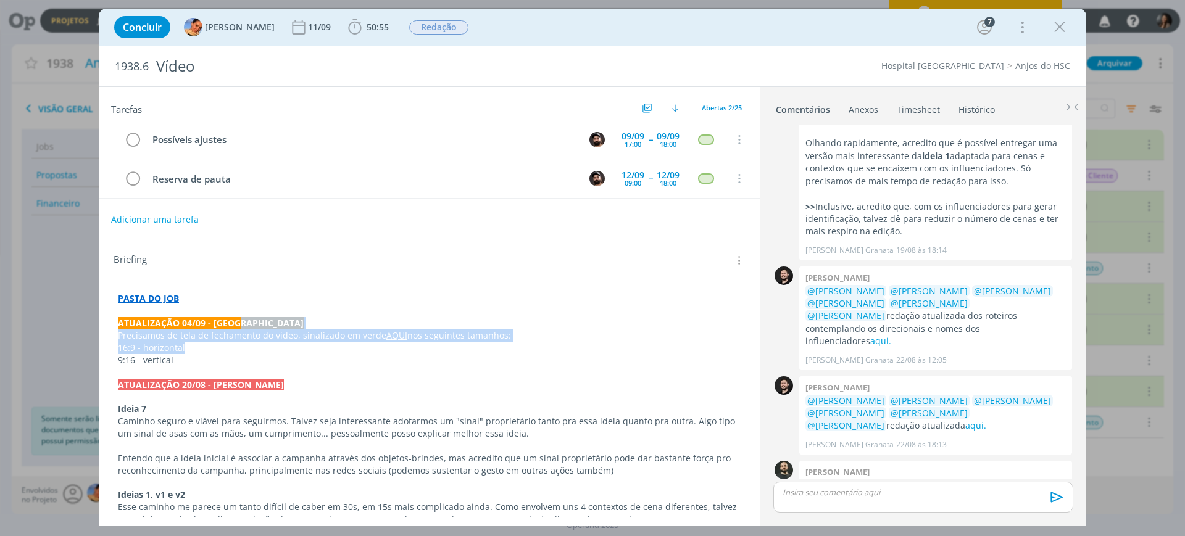
drag, startPoint x: 282, startPoint y: 327, endPoint x: 356, endPoint y: 348, distance: 77.0
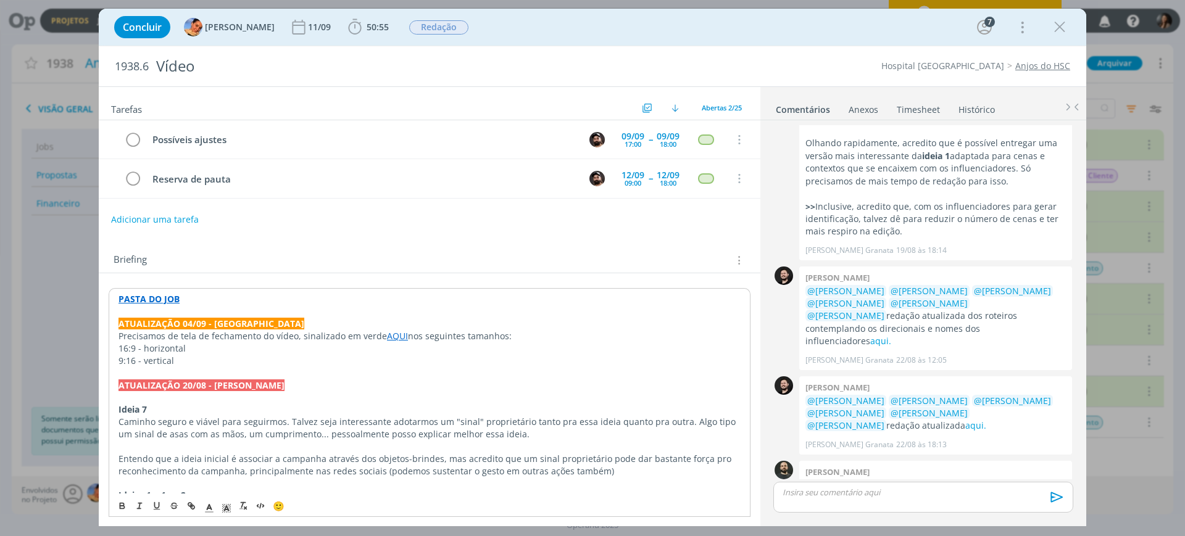
click at [356, 404] on p "Ideia 7" at bounding box center [429, 410] width 622 height 12
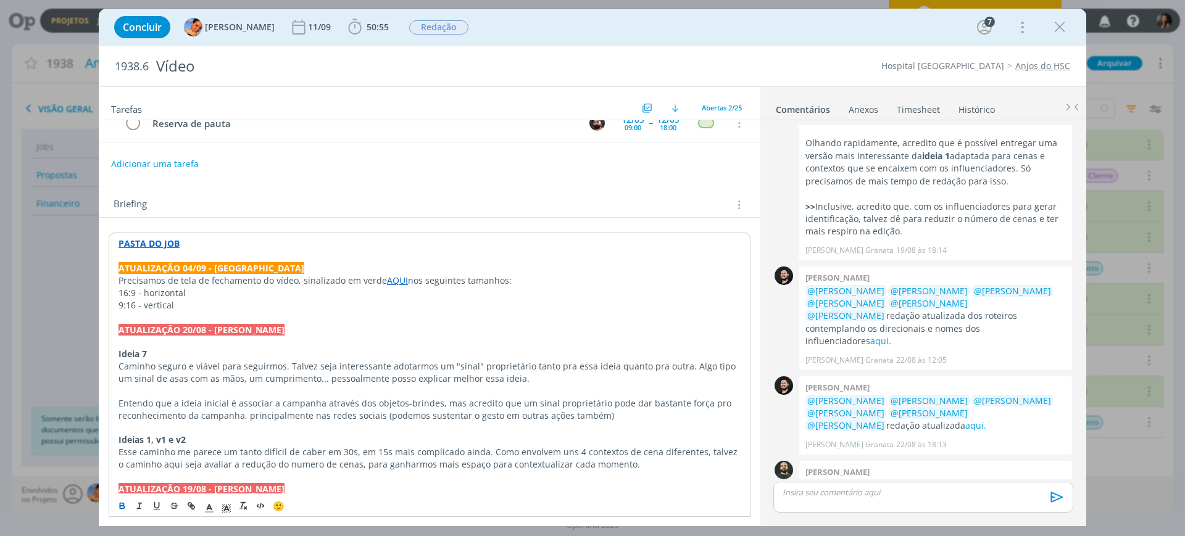
scroll to position [154, 0]
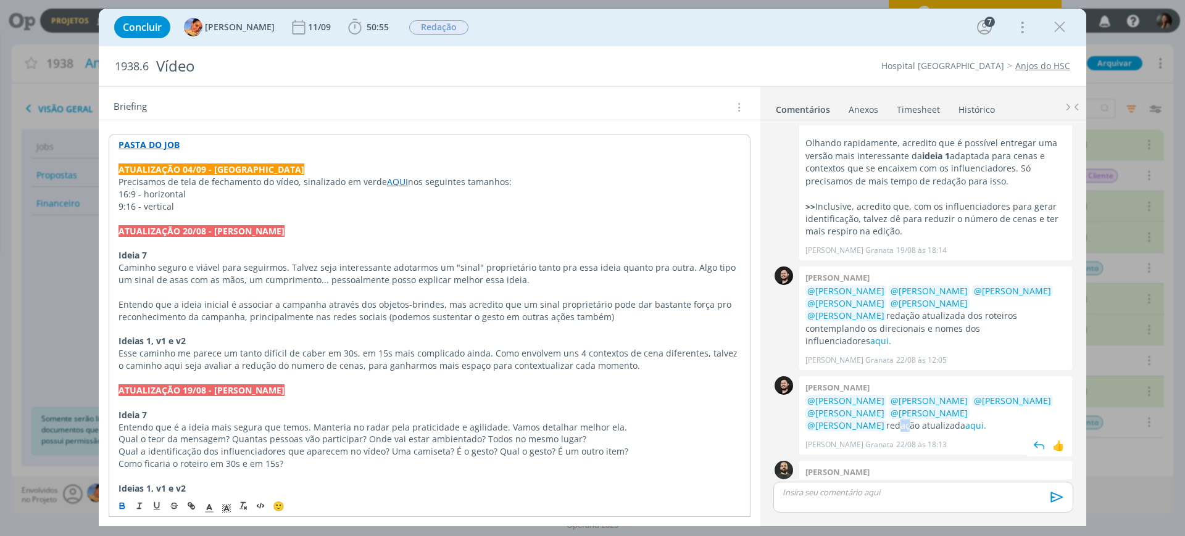
drag, startPoint x: 1024, startPoint y: 363, endPoint x: 1035, endPoint y: 358, distance: 12.5
click at [1035, 395] on p "@Luíza Santana @Beatriz Hoesker @Giovani Souza @William Meurer @Bruno Gassen @L…" at bounding box center [935, 414] width 260 height 38
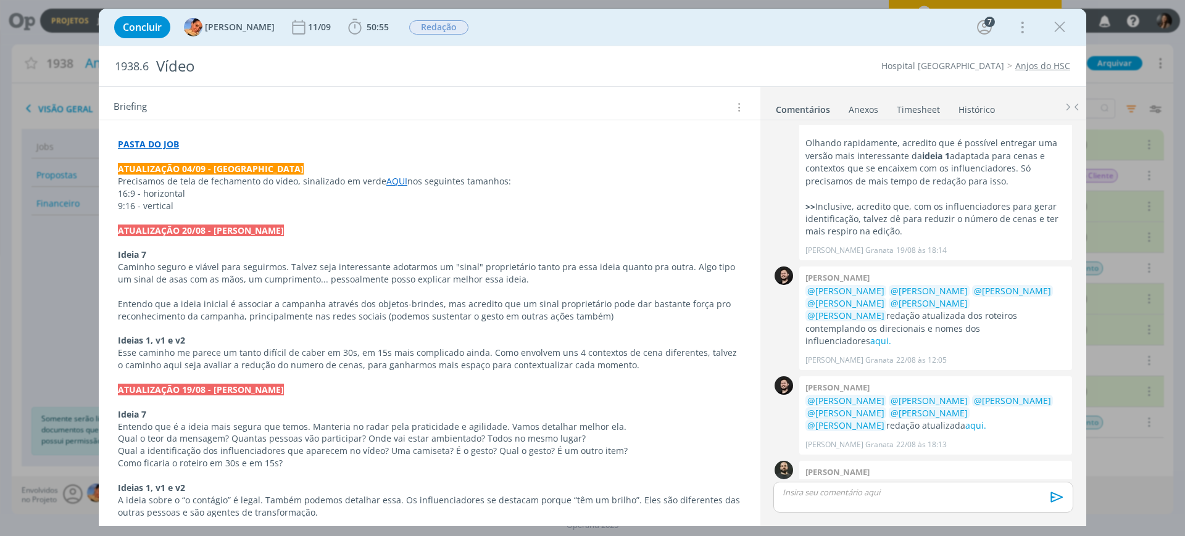
drag, startPoint x: 482, startPoint y: 479, endPoint x: 623, endPoint y: 449, distance: 143.8
click at [480, 478] on p "dialog" at bounding box center [429, 476] width 623 height 12
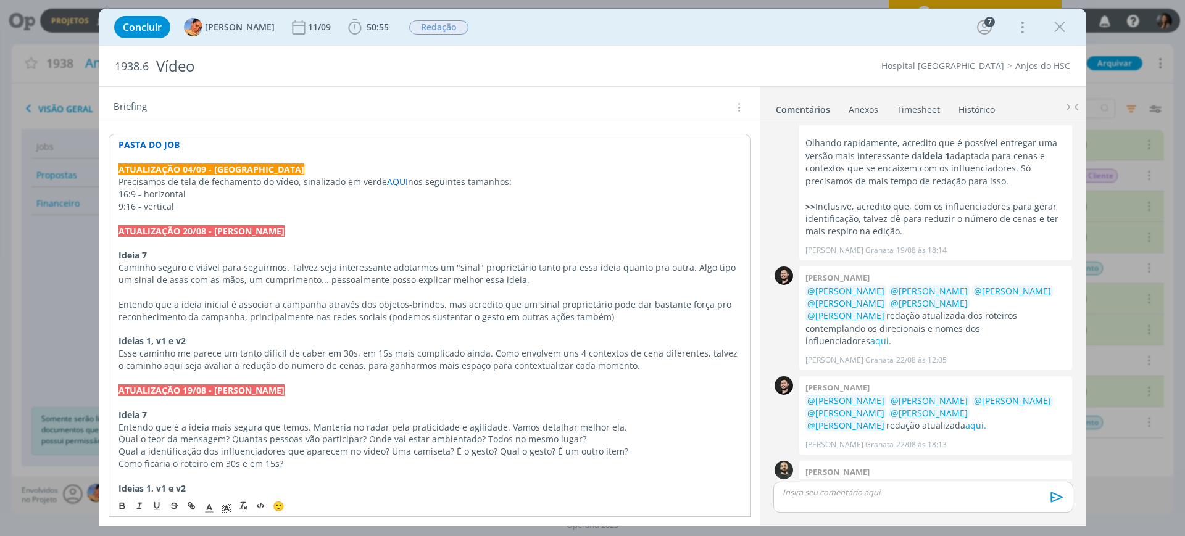
click at [951, 492] on link "AQUI." at bounding box center [949, 498] width 23 height 12
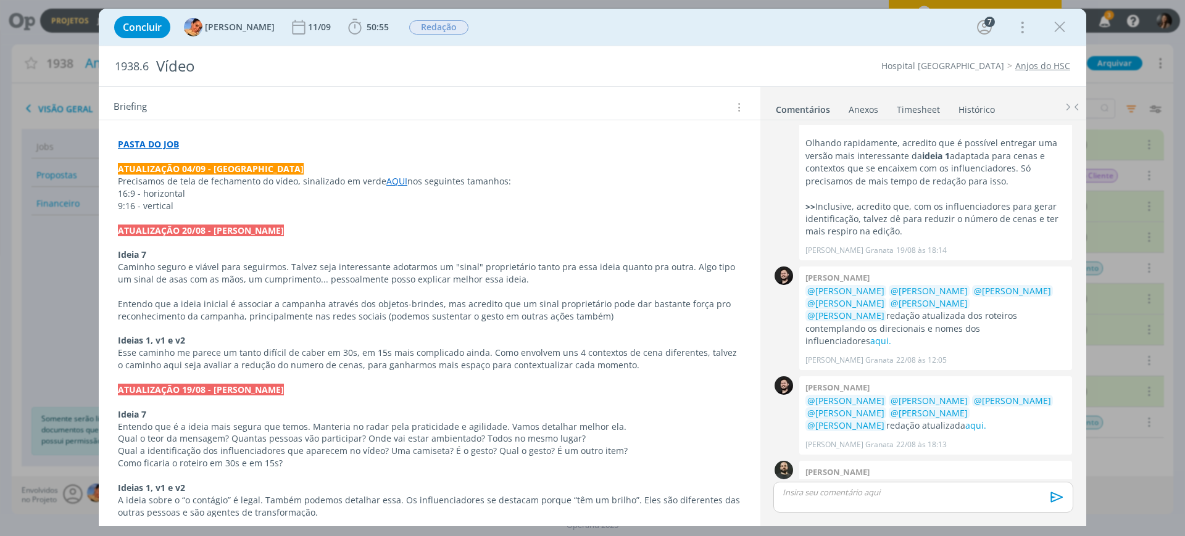
scroll to position [559, 0]
click at [416, 354] on p "Esse caminho me parece um tanto difícil de caber em 30s, em 15s mais complicado…" at bounding box center [429, 359] width 623 height 25
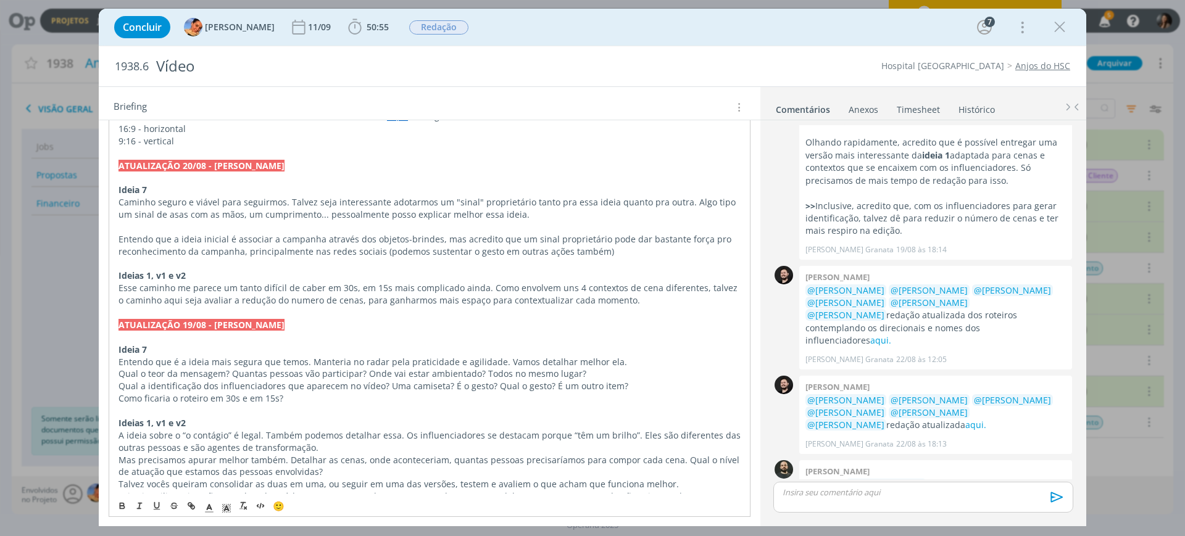
scroll to position [495, 0]
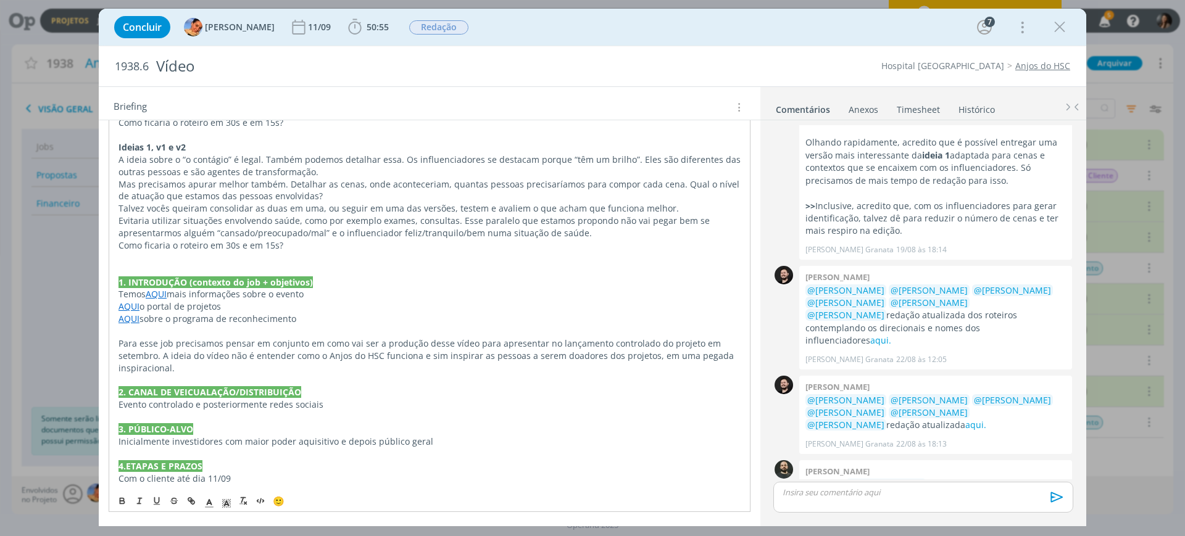
click at [203, 311] on p "AQUI o portal de projetos" at bounding box center [429, 306] width 622 height 12
click at [325, 352] on p "Para esse job precisamos pensar em conjunto em como vai ser a produção desse ví…" at bounding box center [429, 356] width 622 height 37
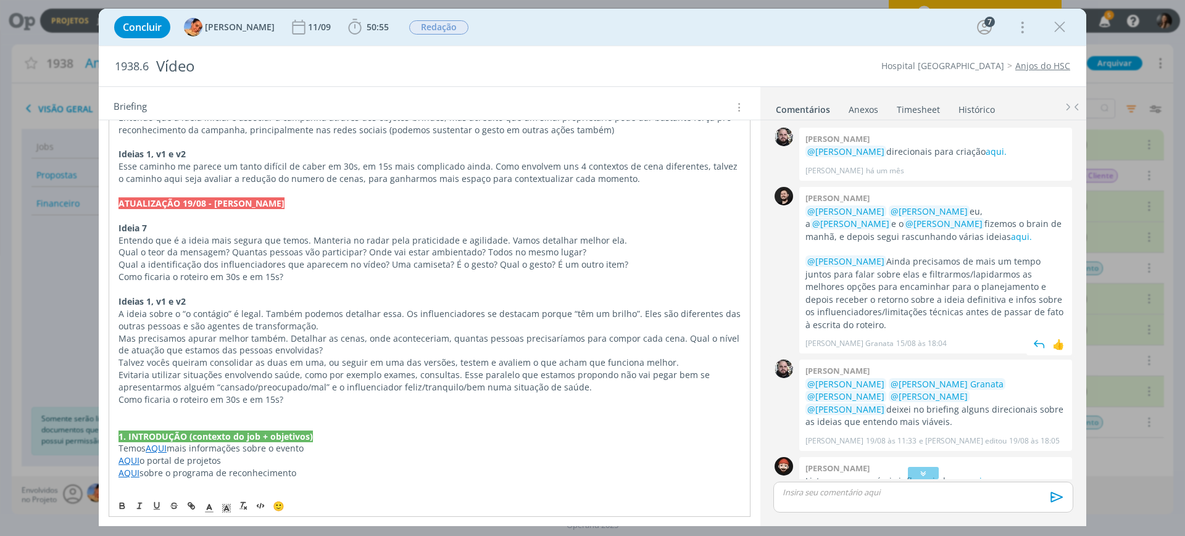
scroll to position [0, 0]
drag, startPoint x: 984, startPoint y: 144, endPoint x: 982, endPoint y: 151, distance: 6.6
click at [985, 144] on div "Giovani souza @Luíza Santana direcionais para criação aqui. Giovani Souza há um…" at bounding box center [935, 154] width 273 height 53
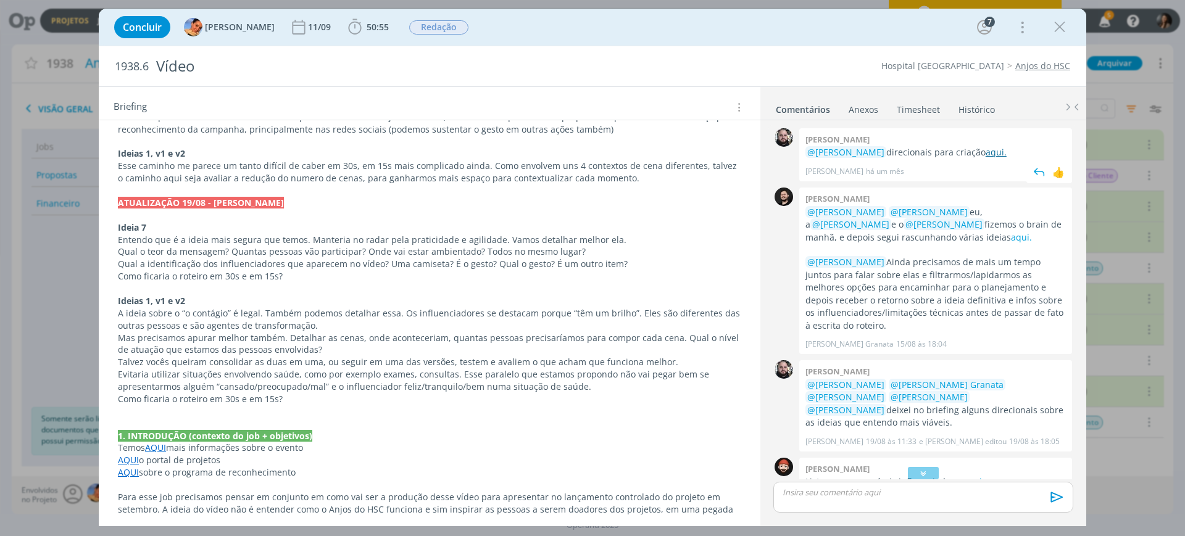
click at [985, 152] on link "aqui." at bounding box center [995, 152] width 21 height 12
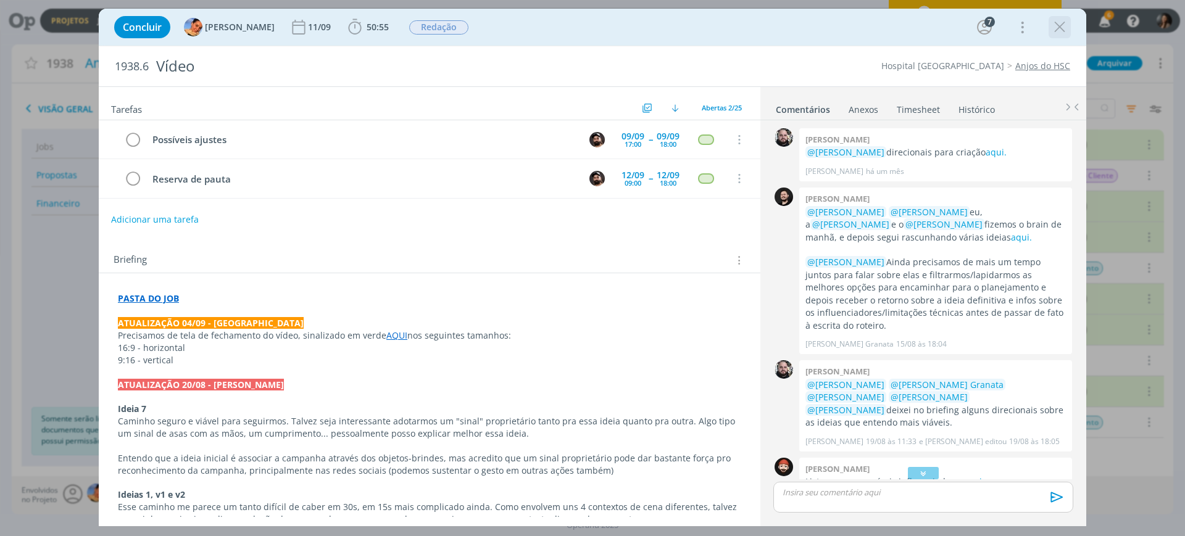
click at [1065, 25] on icon "dialog" at bounding box center [1059, 27] width 19 height 19
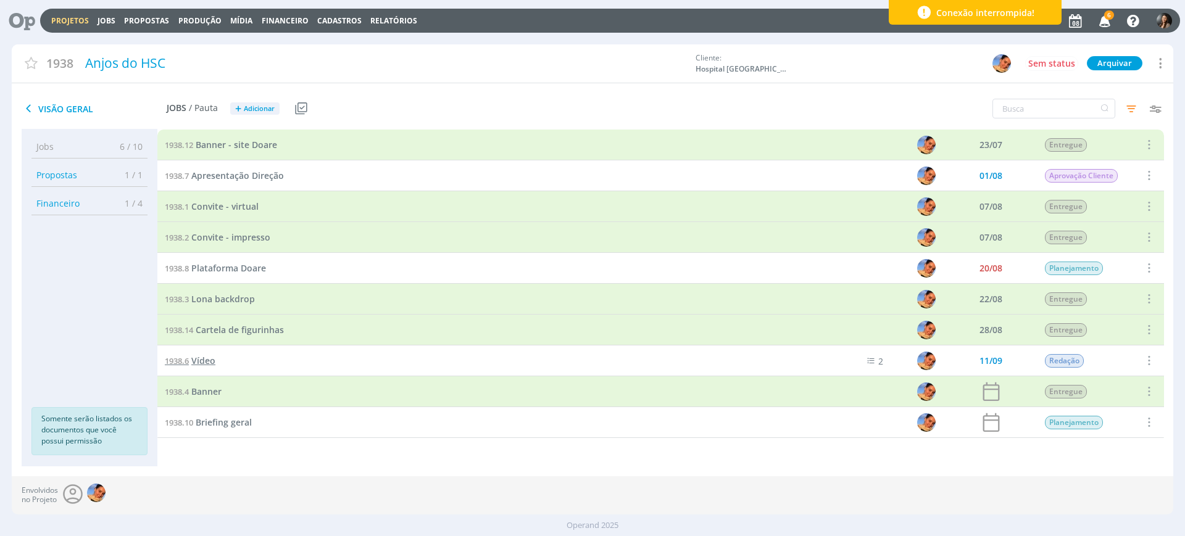
click at [202, 356] on span "Vídeo" at bounding box center [203, 361] width 24 height 12
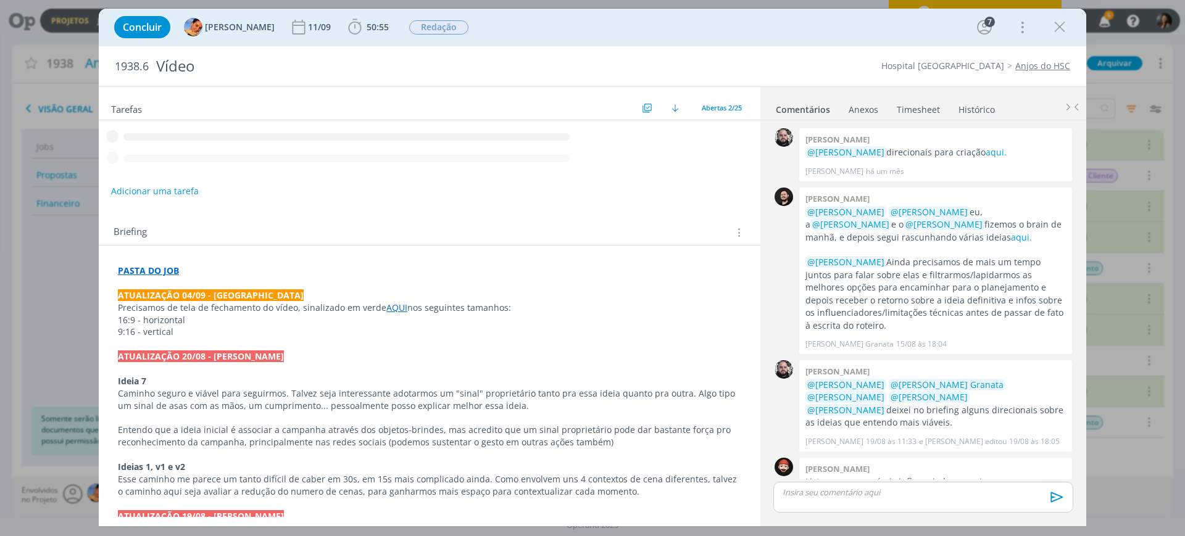
scroll to position [559, 0]
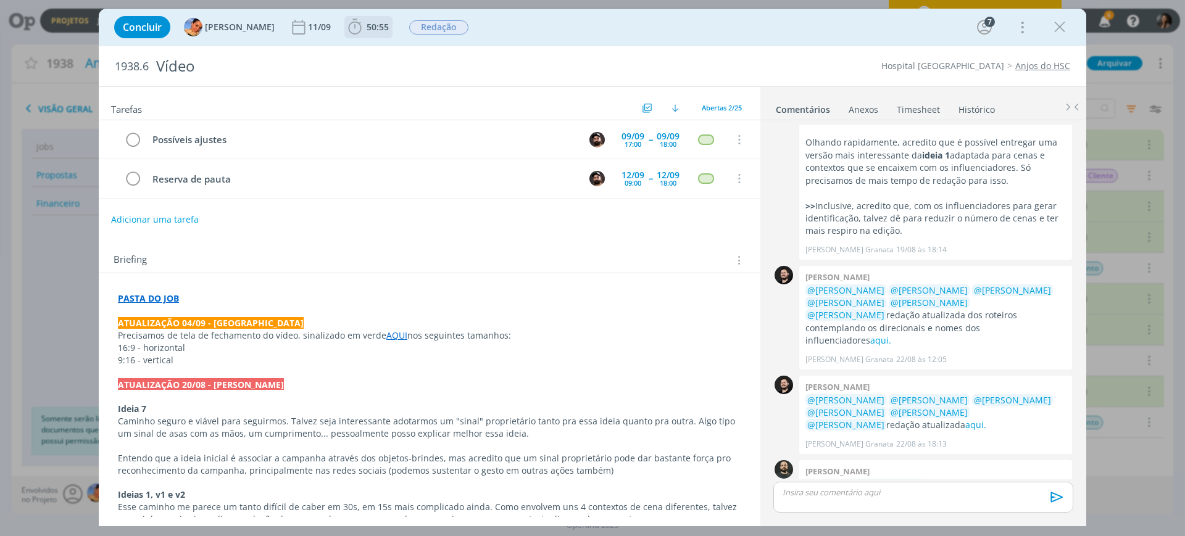
click at [351, 31] on icon "dialog" at bounding box center [355, 27] width 19 height 19
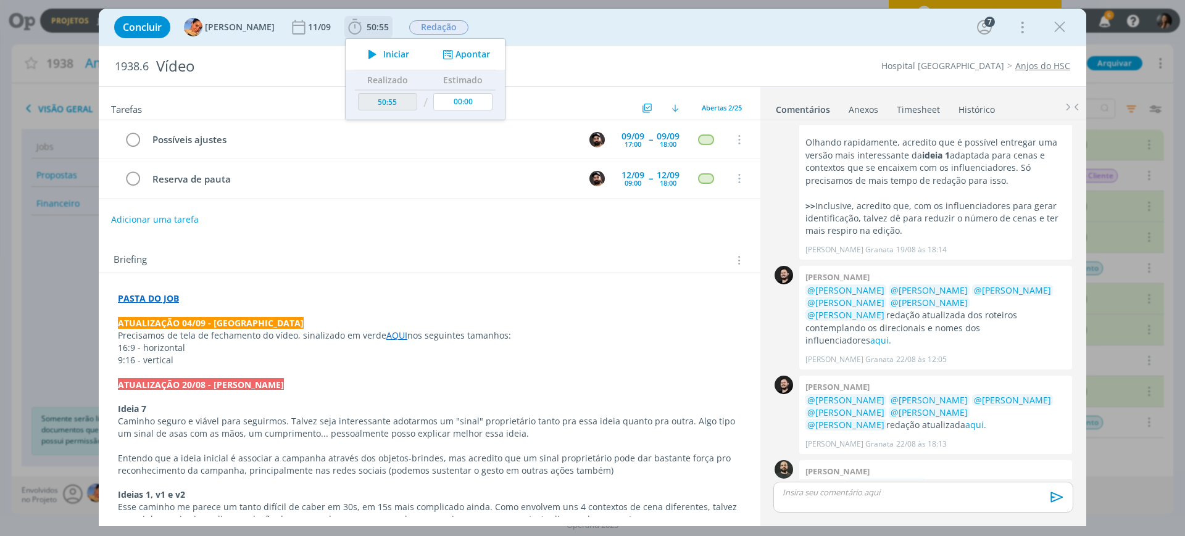
click at [478, 70] on th "Estimado" at bounding box center [462, 80] width 65 height 20
click at [460, 53] on button "Apontar" at bounding box center [464, 54] width 51 height 13
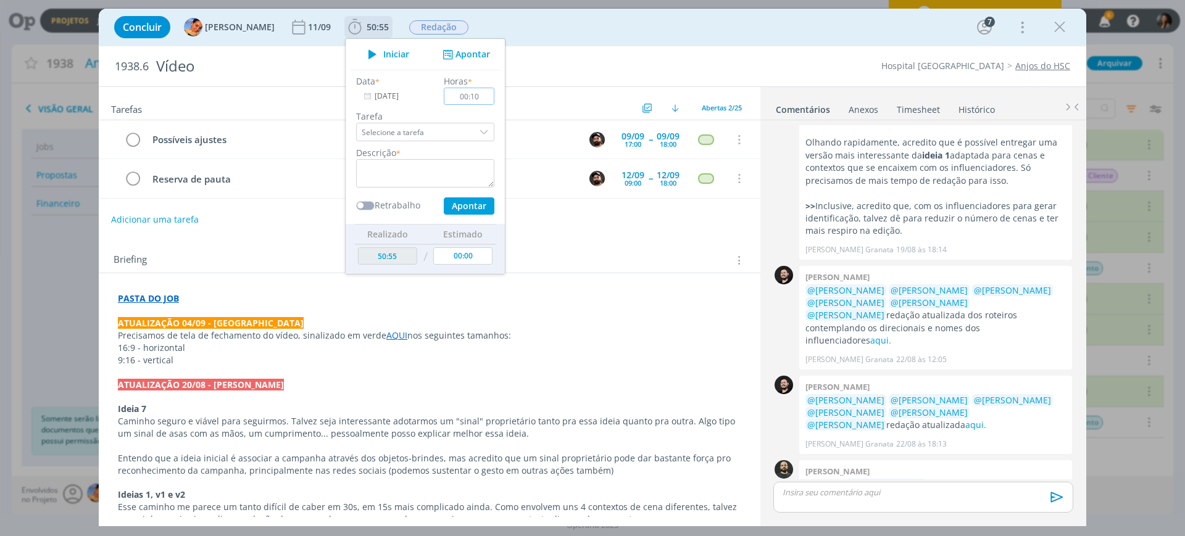
type input "00:10"
click at [410, 170] on textarea "dialog" at bounding box center [425, 173] width 138 height 28
type textarea "C"
drag, startPoint x: 454, startPoint y: 217, endPoint x: 447, endPoint y: 200, distance: 18.8
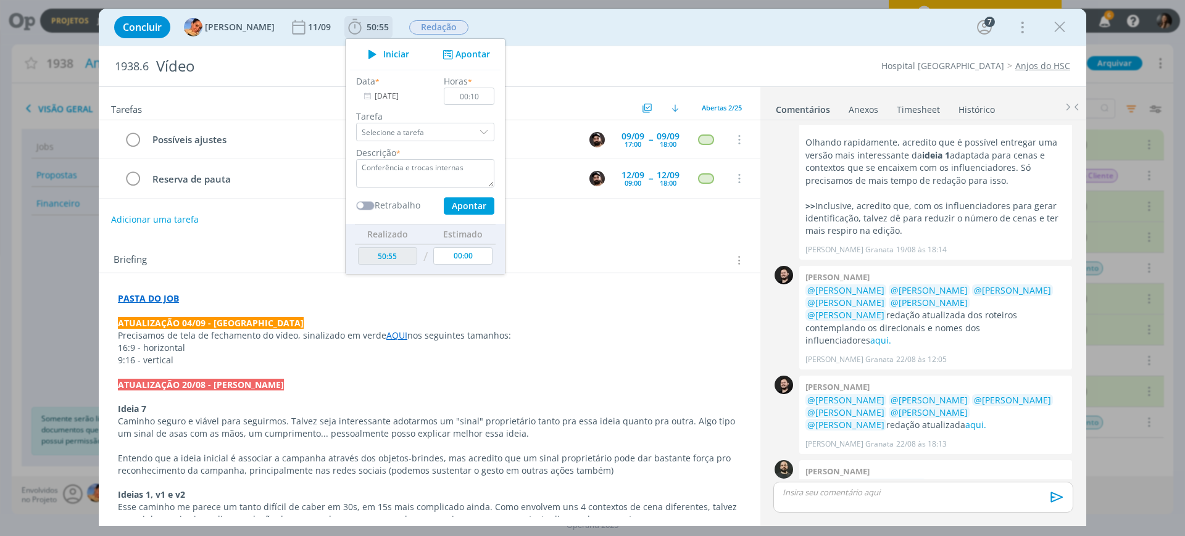
click at [454, 217] on div "Data * 08/09/2025 Horas * 00:10 Tarefa Selecione a tarefa Descrição * Conferênc…" at bounding box center [425, 147] width 151 height 154
click at [446, 199] on button "Apontar" at bounding box center [469, 205] width 51 height 17
type textarea "Conferência e trocas internas"
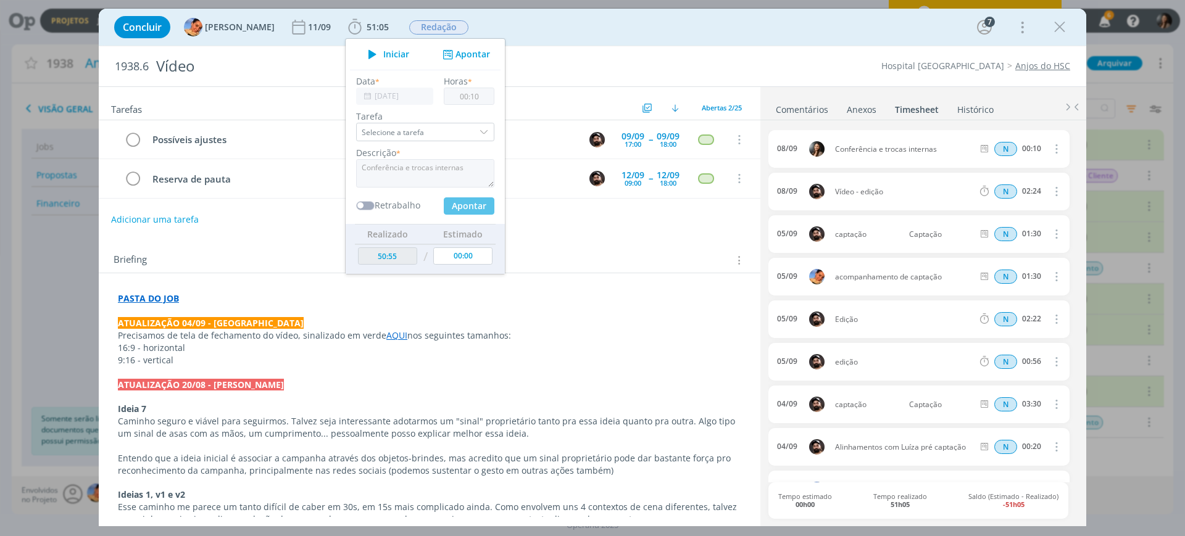
type input "00:00"
type input "51:05"
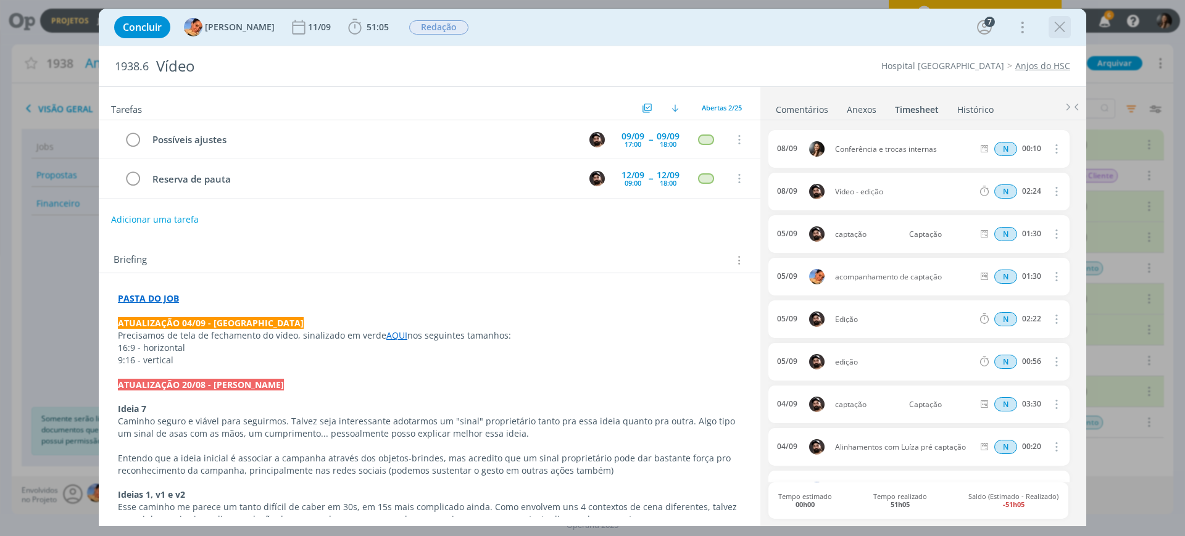
click at [1056, 23] on icon "dialog" at bounding box center [1059, 27] width 19 height 19
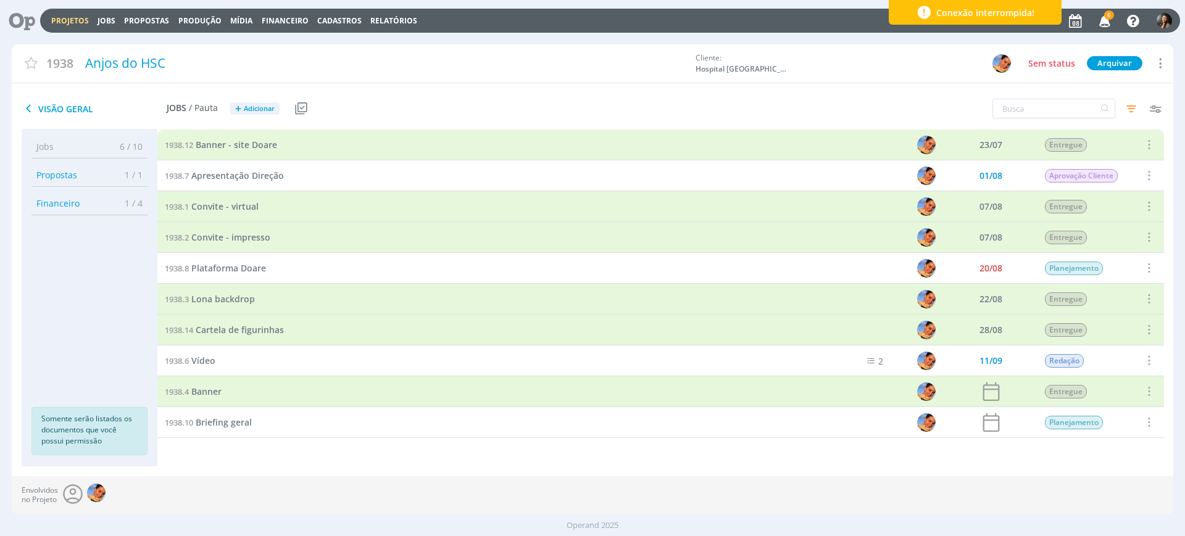
click at [19, 20] on icon at bounding box center [17, 21] width 25 height 24
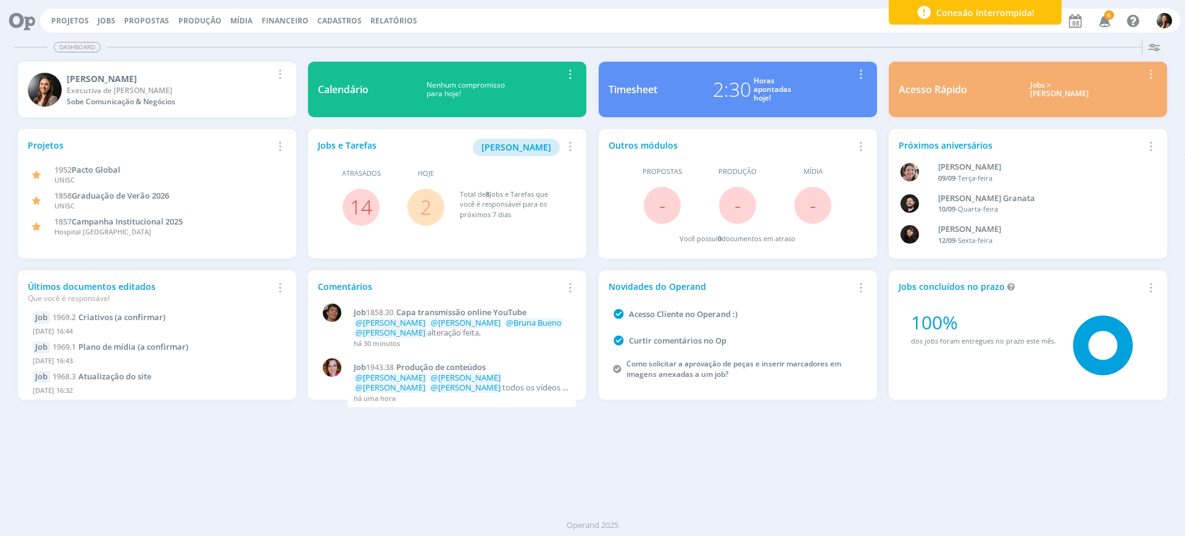
drag, startPoint x: 826, startPoint y: 402, endPoint x: 842, endPoint y: 428, distance: 30.5
click at [824, 404] on div "Novidades do Operand Remover Card Acesso Cliente no Operand :) Curtir comentári…" at bounding box center [737, 335] width 290 height 141
click at [536, 486] on div "Dashboard Salvar Selecione abaixo os cards desejados: Meus Meu Perfil Agenda Ti…" at bounding box center [592, 286] width 1185 height 502
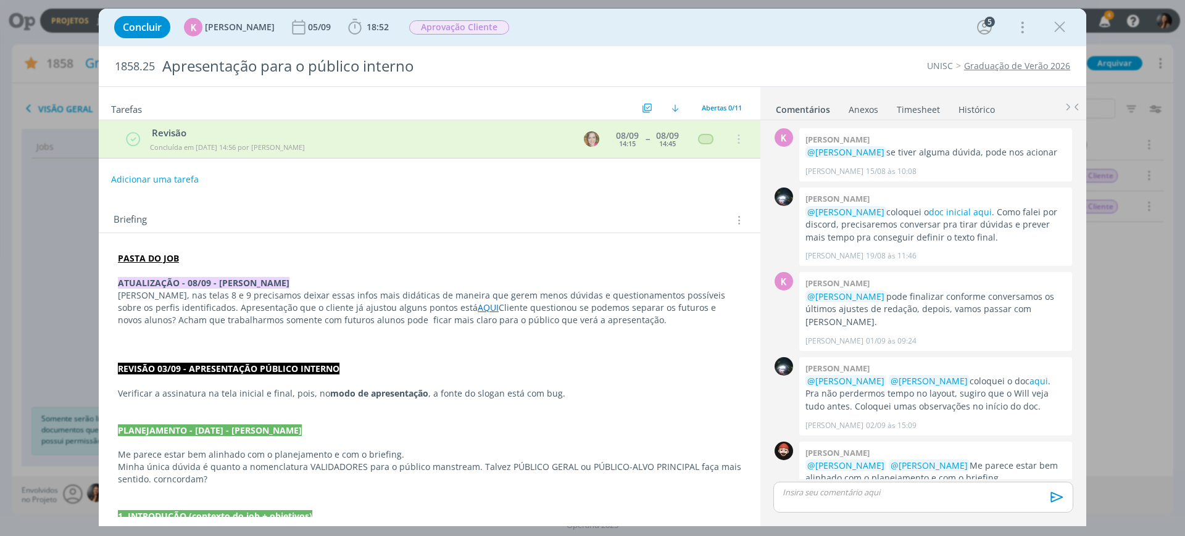
scroll to position [611, 0]
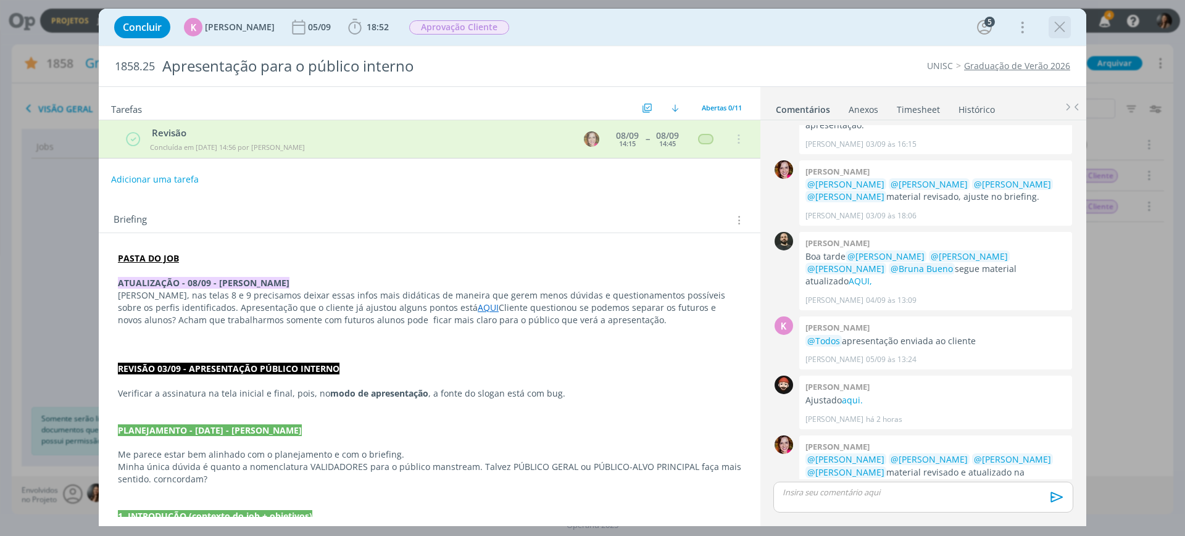
click at [1059, 27] on icon "dialog" at bounding box center [1059, 27] width 19 height 19
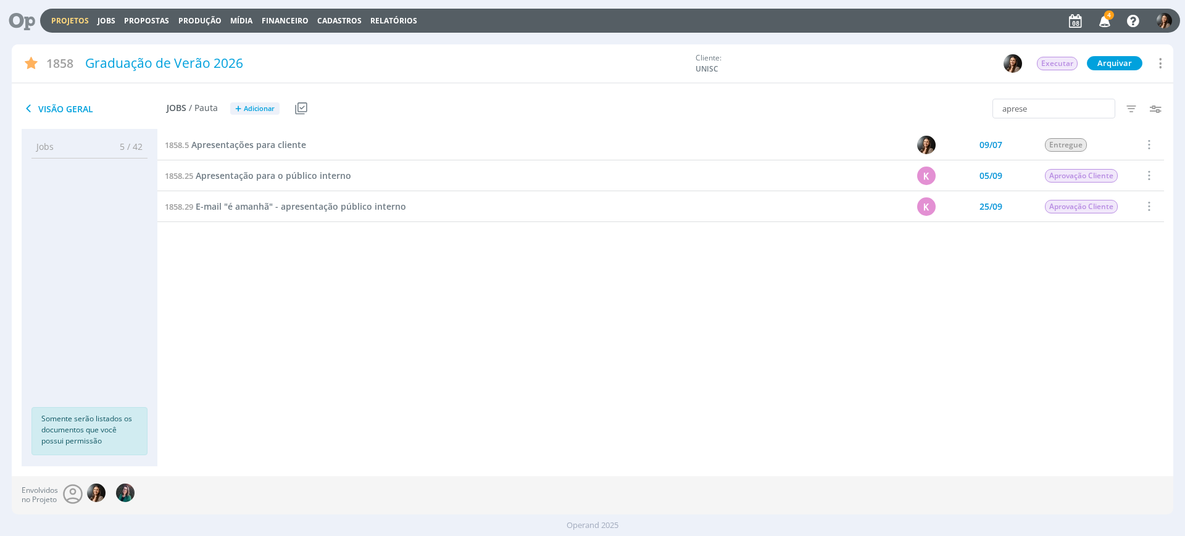
click at [66, 12] on div "Projetos Jobs Propostas Produção [GEOGRAPHIC_DATA] Financeiro Cadastros Relatór…" at bounding box center [610, 21] width 1140 height 24
drag, startPoint x: 73, startPoint y: 17, endPoint x: 81, endPoint y: 45, distance: 28.9
click at [73, 18] on link "Projetos" at bounding box center [70, 20] width 38 height 10
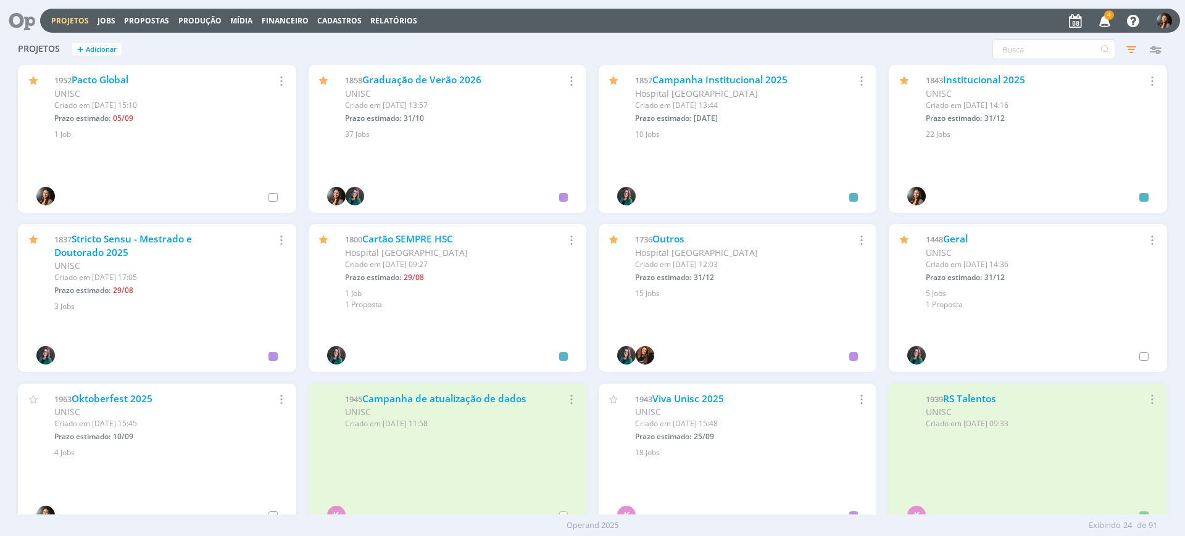
click at [368, 370] on div at bounding box center [448, 355] width 278 height 34
click at [959, 71] on div "1843 Institucional 2025 UNISC Criado em [DATE] 14:16 Prazo estimado: 31/12 Sele…" at bounding box center [1027, 102] width 278 height 75
click at [959, 78] on link "Institucional 2025" at bounding box center [984, 79] width 82 height 13
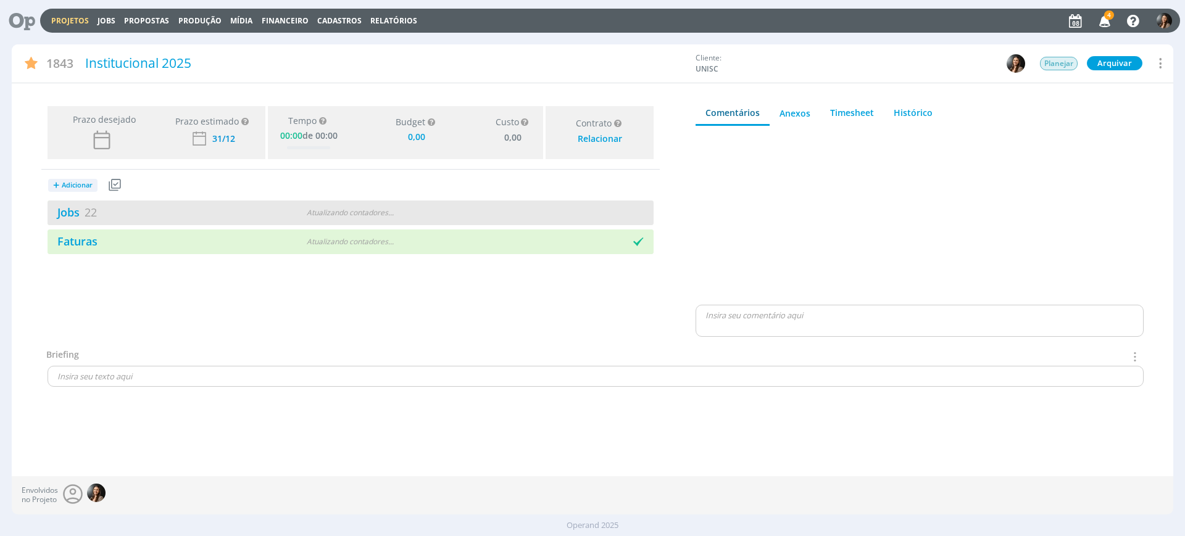
type input "0,00"
click at [553, 216] on div "Jobs 22 Atualizando contadores . . ." at bounding box center [351, 213] width 606 height 25
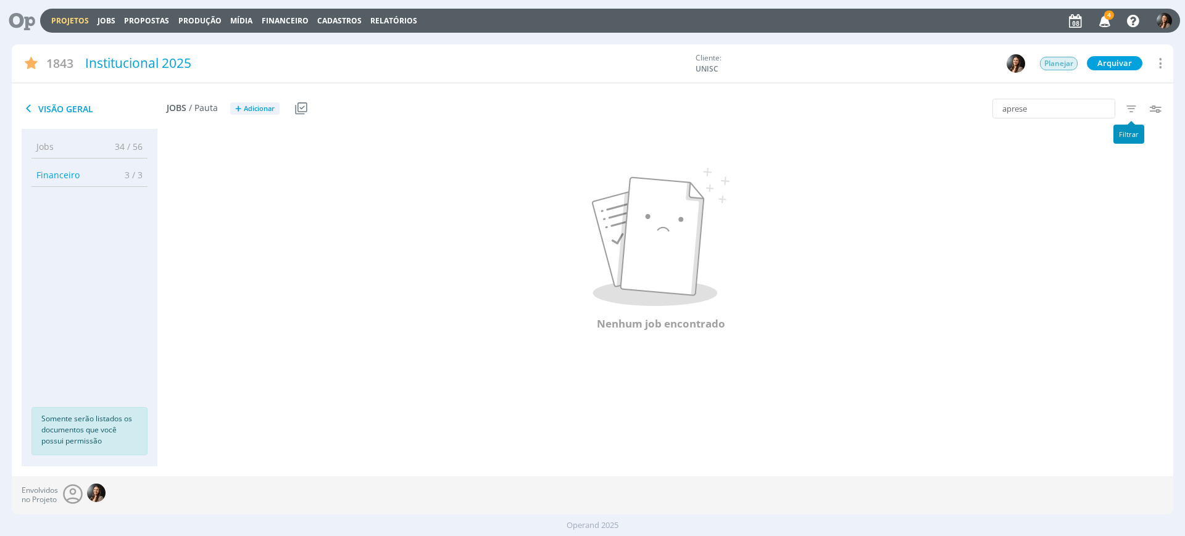
drag, startPoint x: 1138, startPoint y: 109, endPoint x: 1093, endPoint y: 143, distance: 55.9
click at [1133, 111] on icon "button" at bounding box center [1131, 108] width 22 height 22
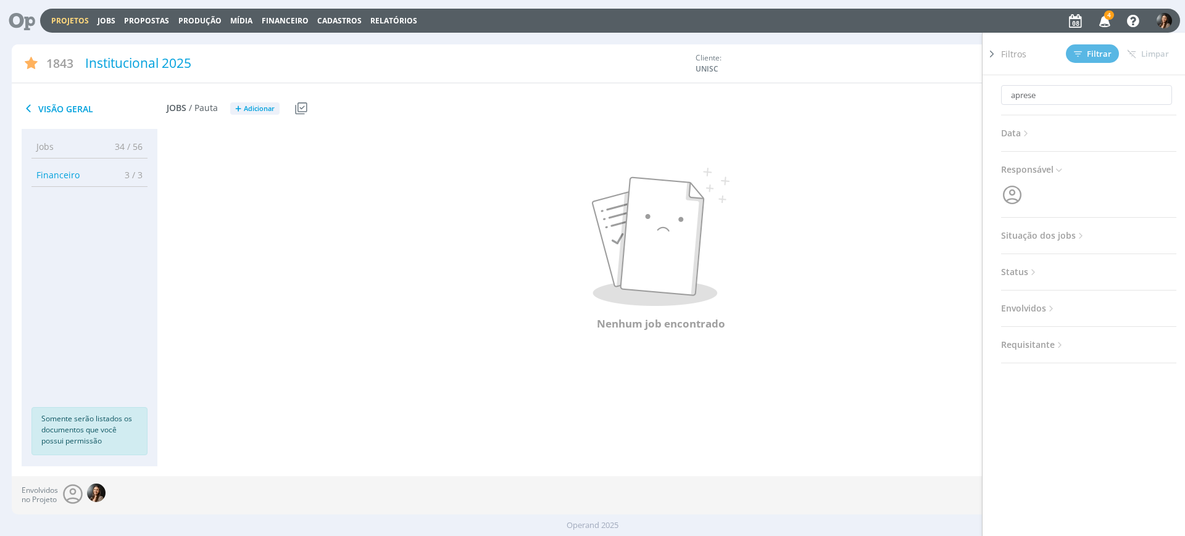
drag, startPoint x: 1058, startPoint y: 226, endPoint x: 1050, endPoint y: 236, distance: 13.6
click at [1057, 225] on div "aprese Data Personalizado a Responsável Situação dos jobs Abertos Concluídos Ca…" at bounding box center [1088, 219] width 175 height 288
click at [1048, 236] on span "Situação dos jobs" at bounding box center [1043, 236] width 85 height 16
click at [1075, 265] on span at bounding box center [1081, 269] width 25 height 12
click at [1087, 50] on span "Filtrar" at bounding box center [1093, 54] width 38 height 8
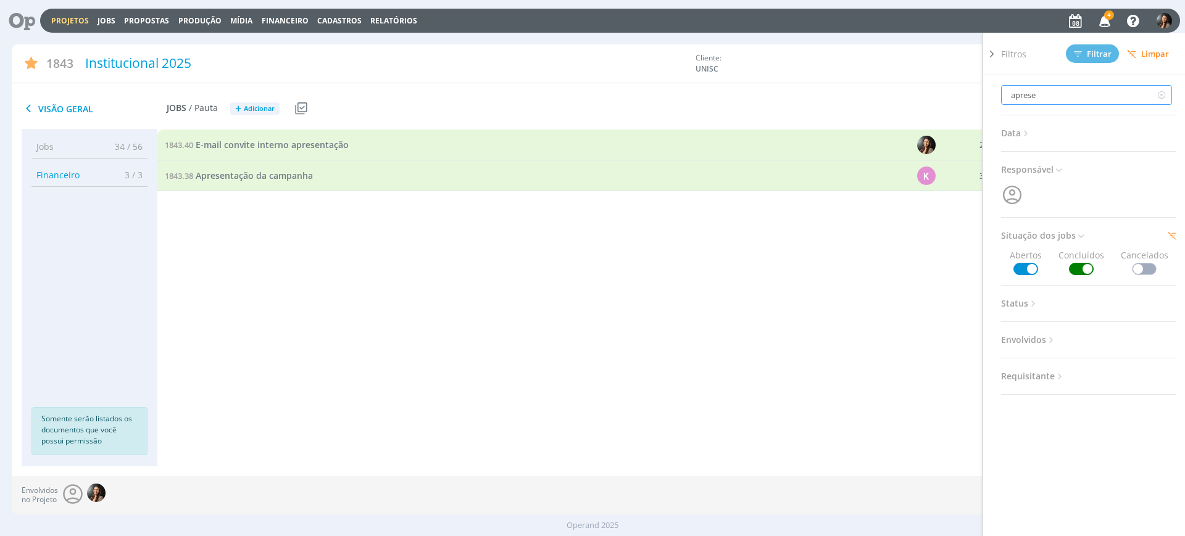
drag, startPoint x: 1039, startPoint y: 98, endPoint x: 968, endPoint y: 89, distance: 71.6
click at [968, 89] on div "Visão Geral Jobs / Pauta + Adicionar Usar Job de template Criar template a part…" at bounding box center [592, 109] width 1161 height 41
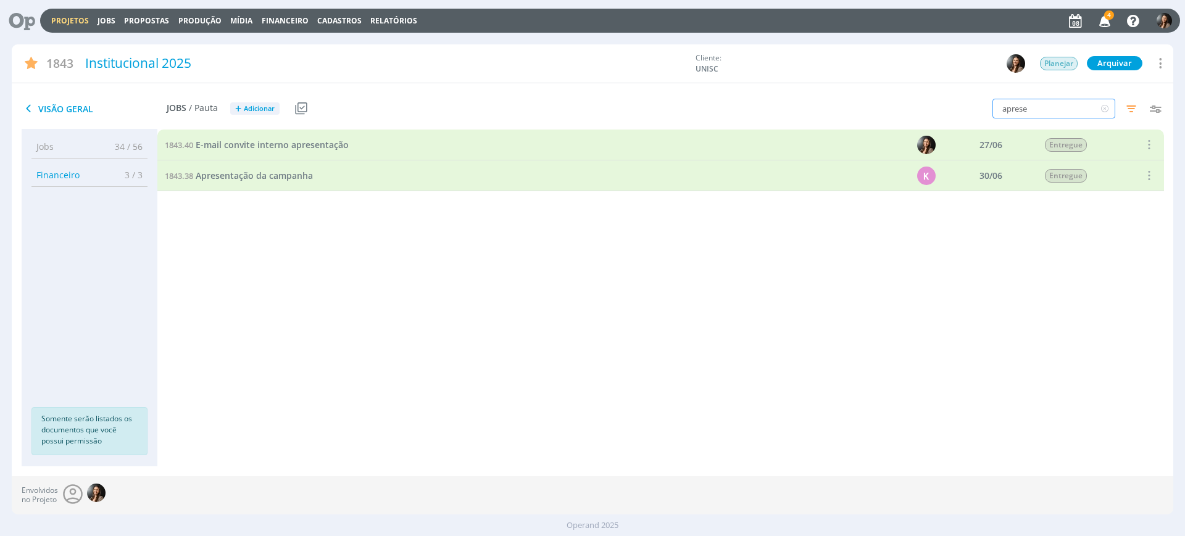
click at [1026, 112] on input "aprese" at bounding box center [1053, 109] width 123 height 20
drag, startPoint x: 1055, startPoint y: 109, endPoint x: 992, endPoint y: 106, distance: 63.6
click at [992, 106] on div "apresen Filtros Filtrar Limpar apresen Data Personalizado a Responsável Situaçã…" at bounding box center [979, 109] width 387 height 31
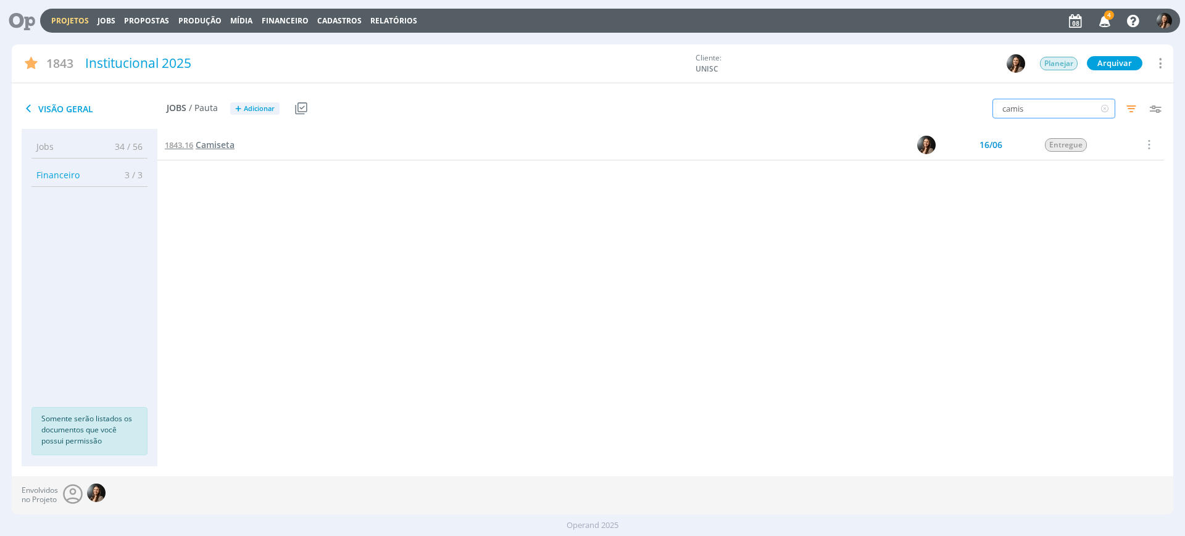
type input "camis"
click at [200, 139] on span "Camiseta" at bounding box center [215, 145] width 39 height 12
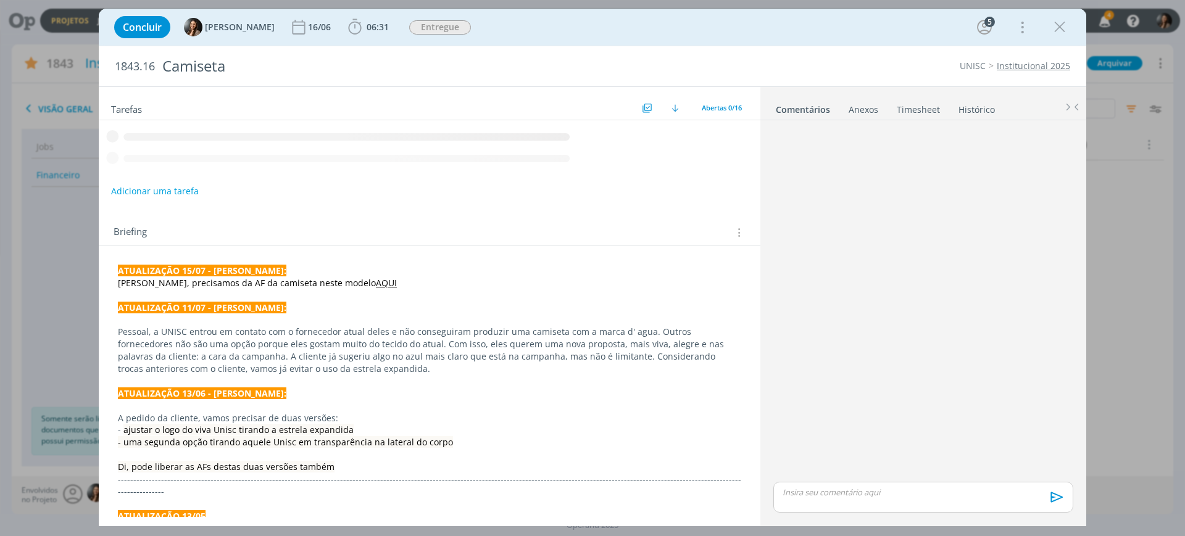
scroll to position [742, 0]
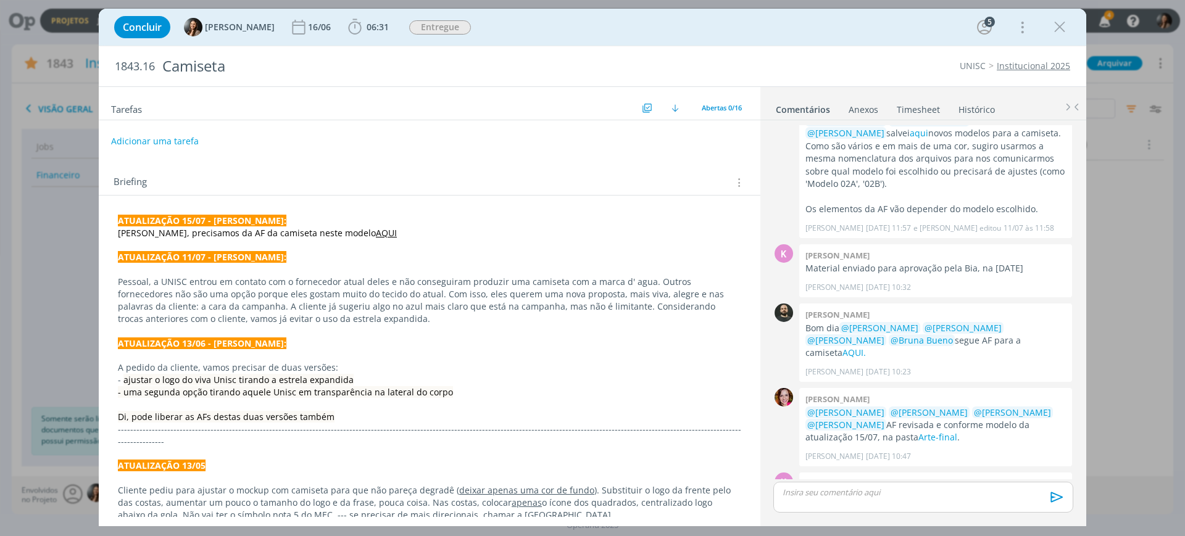
click at [376, 231] on link "AQUI" at bounding box center [386, 233] width 21 height 12
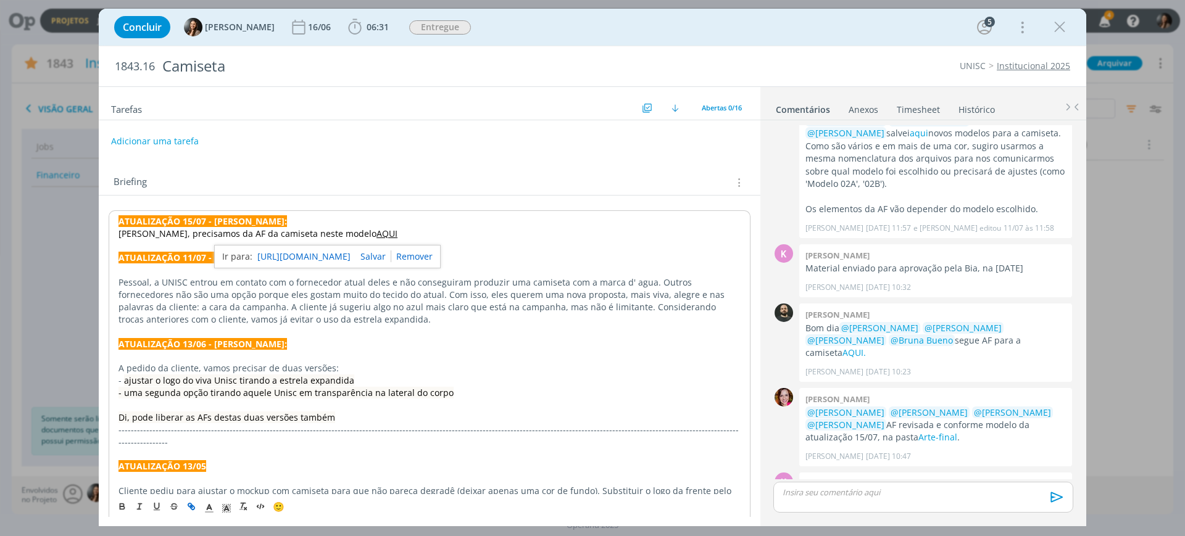
click at [350, 258] on link "https://sobeae.sharepoint.com/:i:/s/SOBEAE/EeGJwj_tIylNn9BfWFncnQMBAXwtvKwb6FWm…" at bounding box center [303, 257] width 93 height 16
drag, startPoint x: 1059, startPoint y: 24, endPoint x: 259, endPoint y: 12, distance: 801.0
click at [1055, 24] on icon "dialog" at bounding box center [1059, 27] width 19 height 19
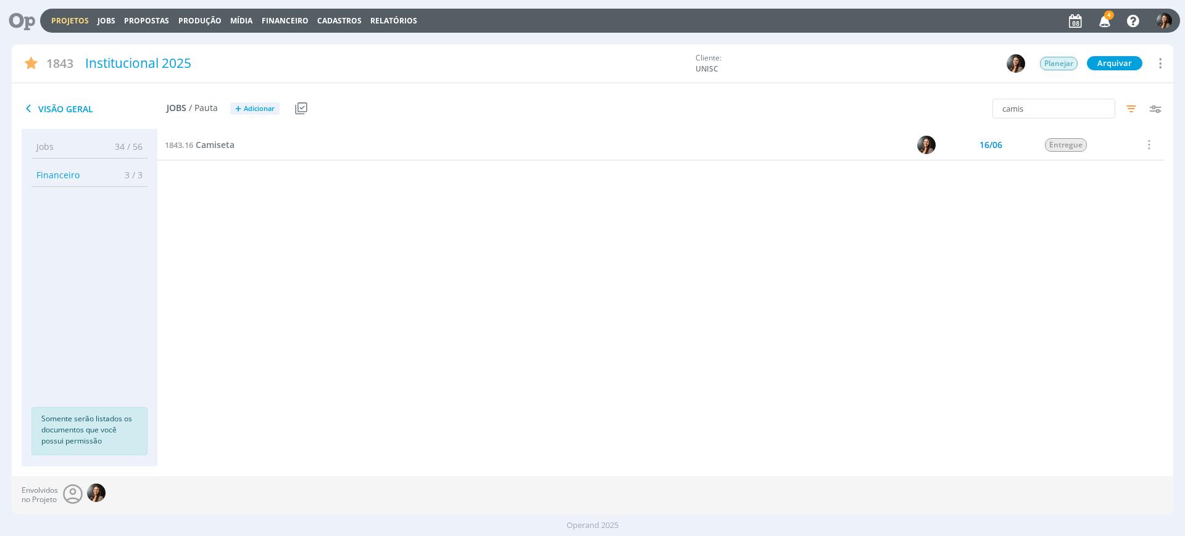
click at [372, 357] on div "1843.40 E-mail convite interno apresentação 27/06 Entregue Selecionar Reabrir 1…" at bounding box center [660, 286] width 1006 height 312
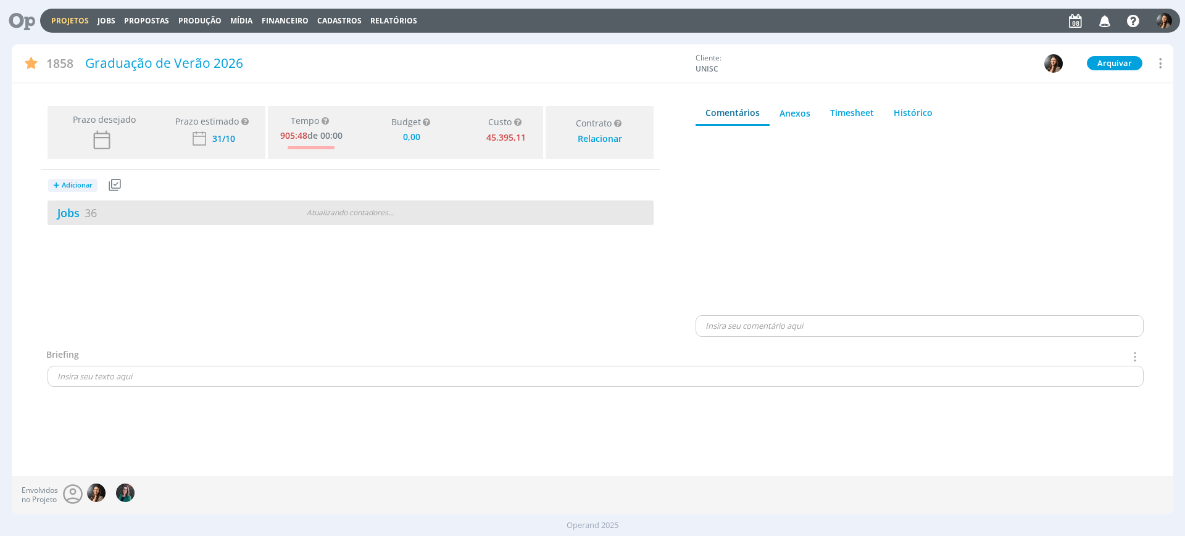
type input "0,00"
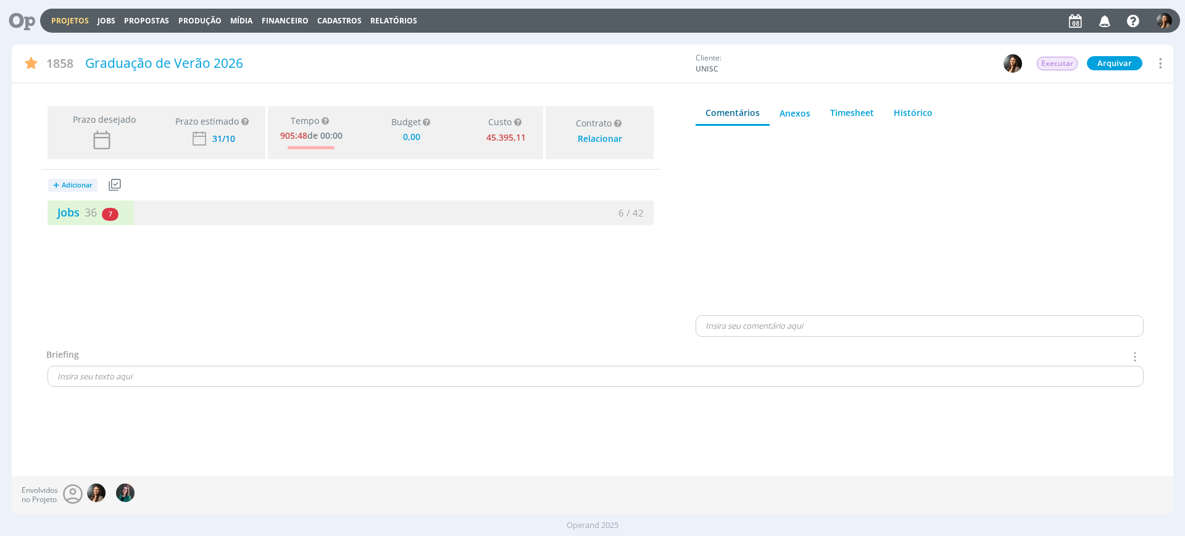
drag, startPoint x: 223, startPoint y: 222, endPoint x: 725, endPoint y: 230, distance: 501.7
click at [225, 222] on div "Jobs 36 7 atrasados 6 / 42" at bounding box center [351, 213] width 606 height 25
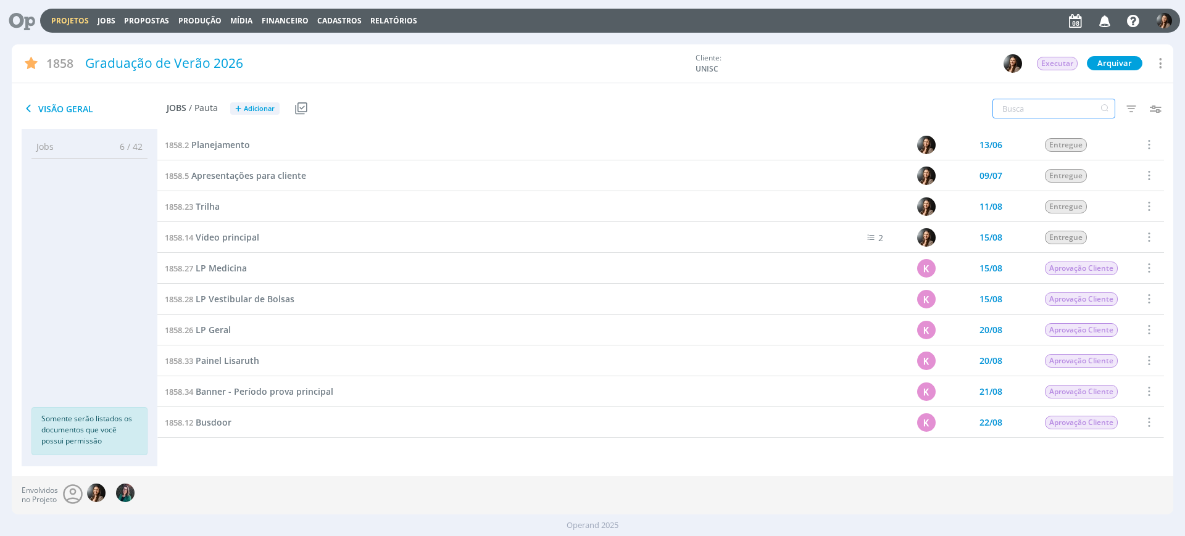
click at [1040, 110] on input "text" at bounding box center [1053, 109] width 123 height 20
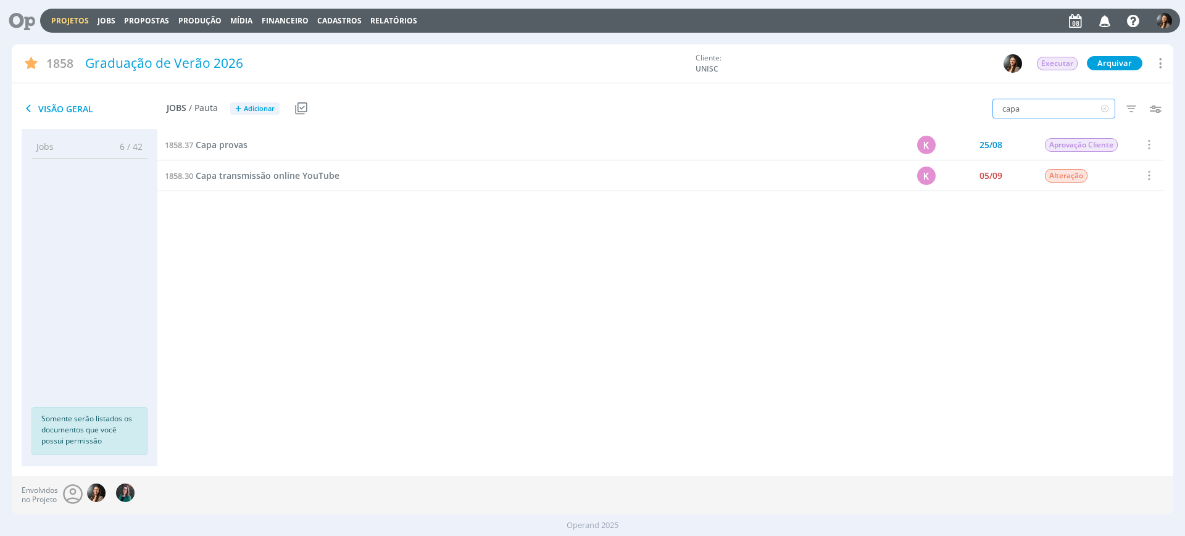
type input "capa"
drag, startPoint x: 350, startPoint y: 323, endPoint x: 325, endPoint y: 221, distance: 105.7
click at [349, 323] on div "1858.2 Planejamento 13/06 Entregue Selecionar Concluir Cancelar Iniciar timeshe…" at bounding box center [660, 286] width 1006 height 312
drag, startPoint x: 312, startPoint y: 161, endPoint x: 310, endPoint y: 170, distance: 8.8
click at [312, 162] on div "1858.30 Capa transmissão online YouTube" at bounding box center [484, 175] width 655 height 30
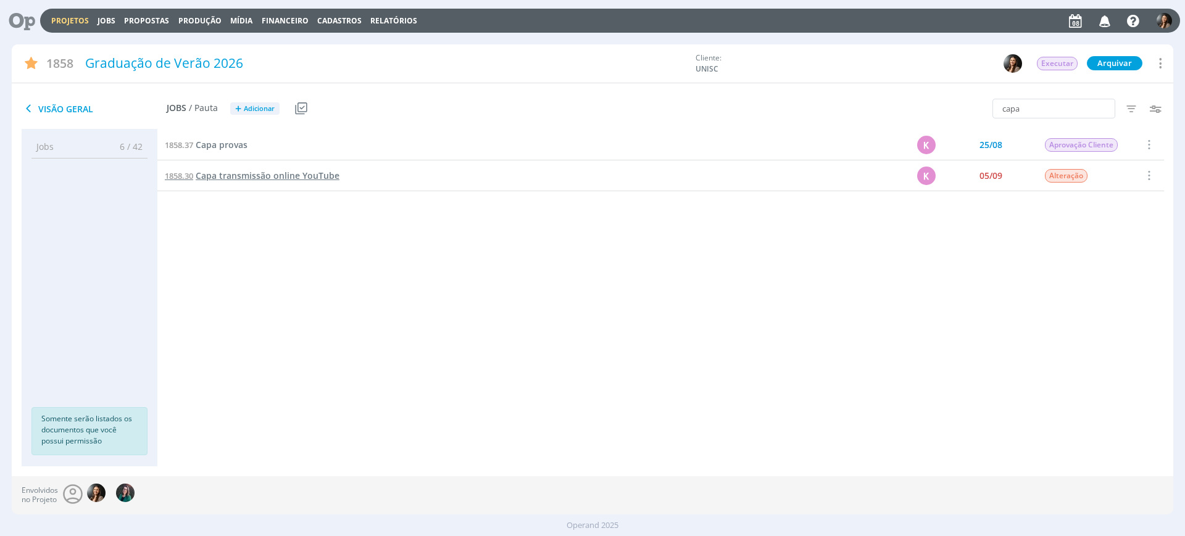
click at [312, 175] on span "Capa transmissão online YouTube" at bounding box center [268, 176] width 144 height 12
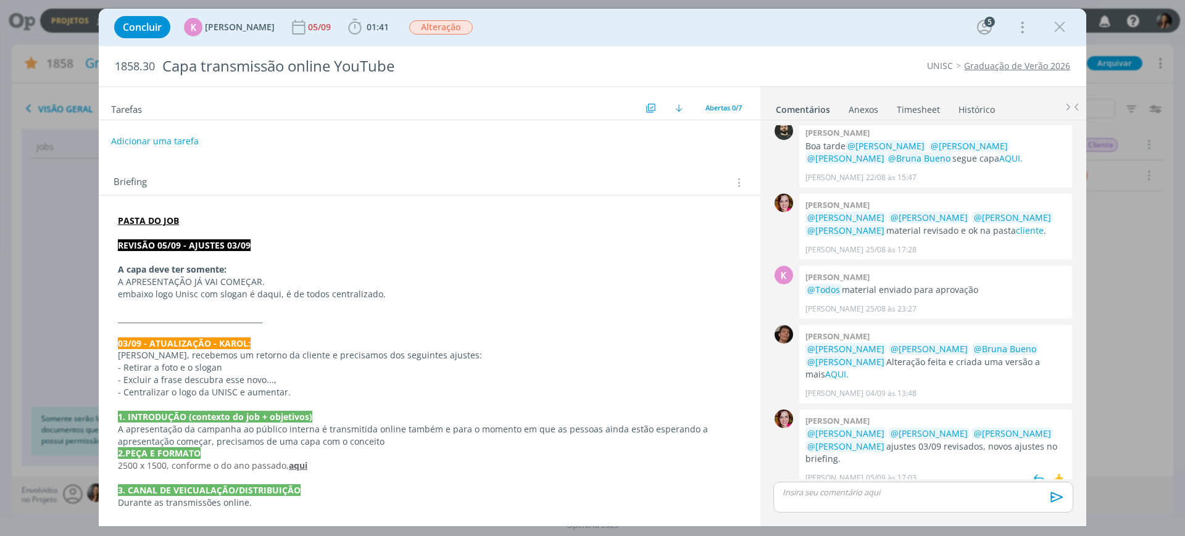
scroll to position [65, 0]
drag, startPoint x: 189, startPoint y: 288, endPoint x: 444, endPoint y: 312, distance: 255.4
click at [423, 263] on div "PASTA DO JOB REVISÃO 05/09 - AJUSTES 03/09 A capa deve ter somente: A APRESENTA…" at bounding box center [430, 490] width 642 height 560
click at [444, 313] on p "_______________________________________" at bounding box center [429, 319] width 622 height 12
drag, startPoint x: 921, startPoint y: 366, endPoint x: 982, endPoint y: 362, distance: 61.2
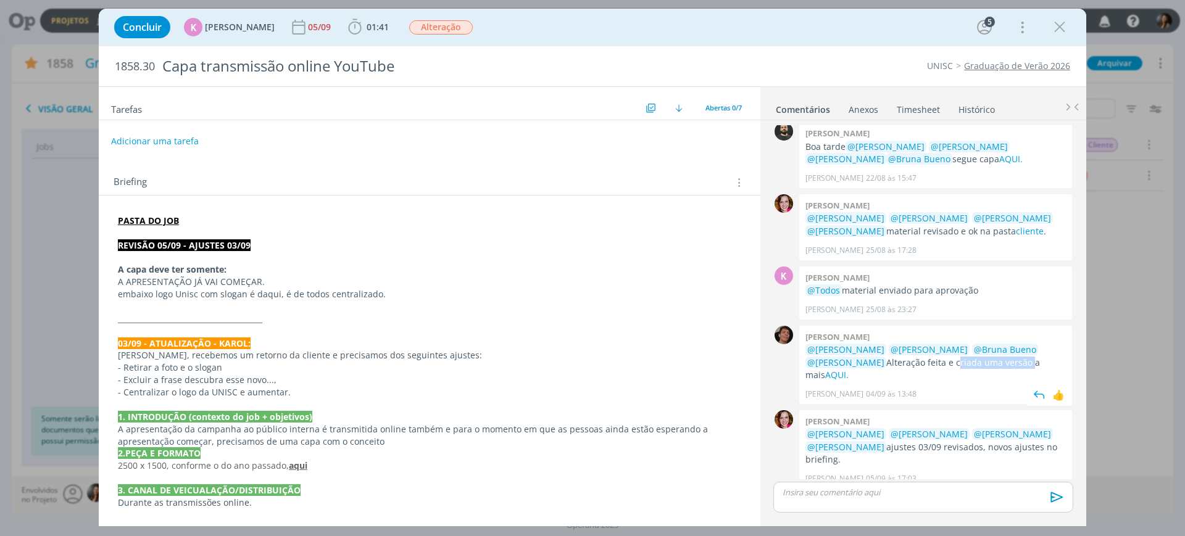
click at [982, 362] on p "@[PERSON_NAME] @[PERSON_NAME] @[PERSON_NAME] @[PERSON_NAME] Alteração feita e c…" at bounding box center [935, 363] width 260 height 38
click at [1000, 363] on p "@[PERSON_NAME] @[PERSON_NAME] @[PERSON_NAME] @[PERSON_NAME] Alteração feita e c…" at bounding box center [935, 363] width 260 height 38
click at [431, 33] on span "Alteração" at bounding box center [441, 27] width 64 height 14
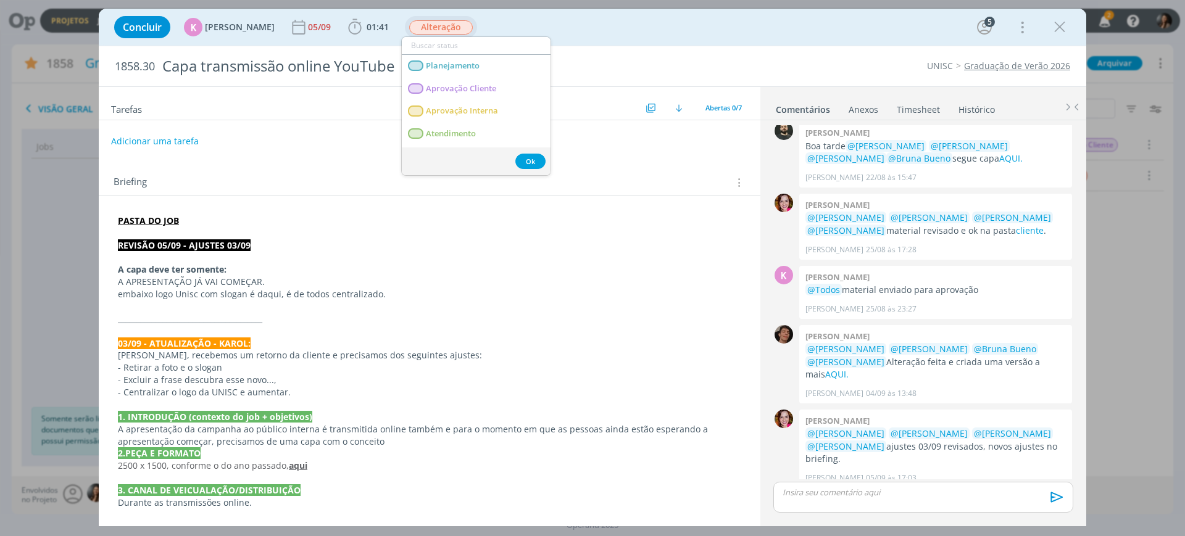
click at [445, 45] on input "dialog" at bounding box center [476, 45] width 149 height 17
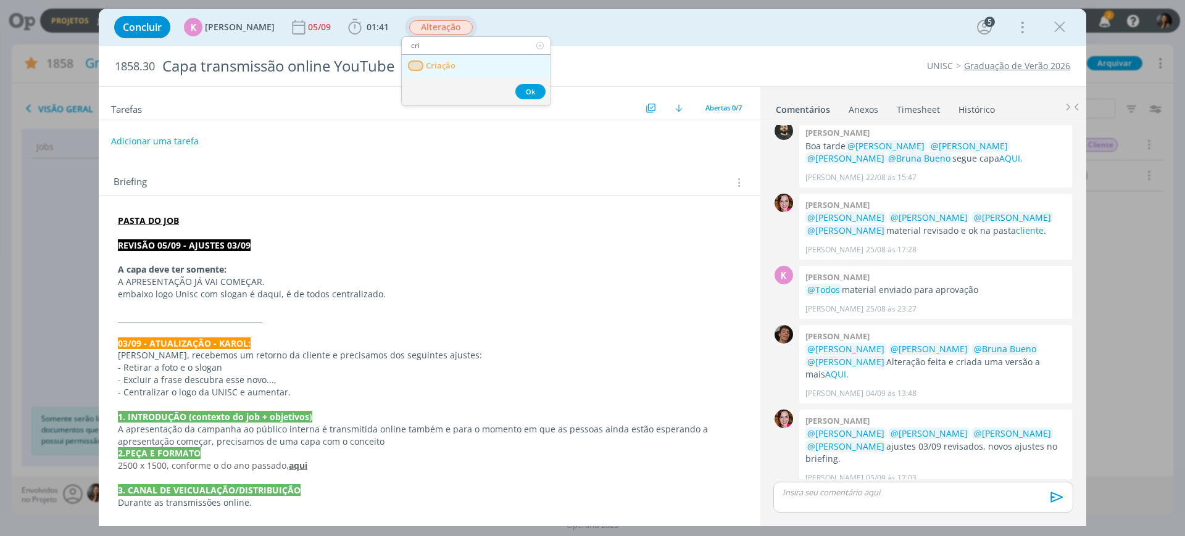
type input "cri"
drag, startPoint x: 465, startPoint y: 64, endPoint x: 481, endPoint y: 77, distance: 20.6
click at [464, 65] on link "Criação" at bounding box center [476, 66] width 149 height 23
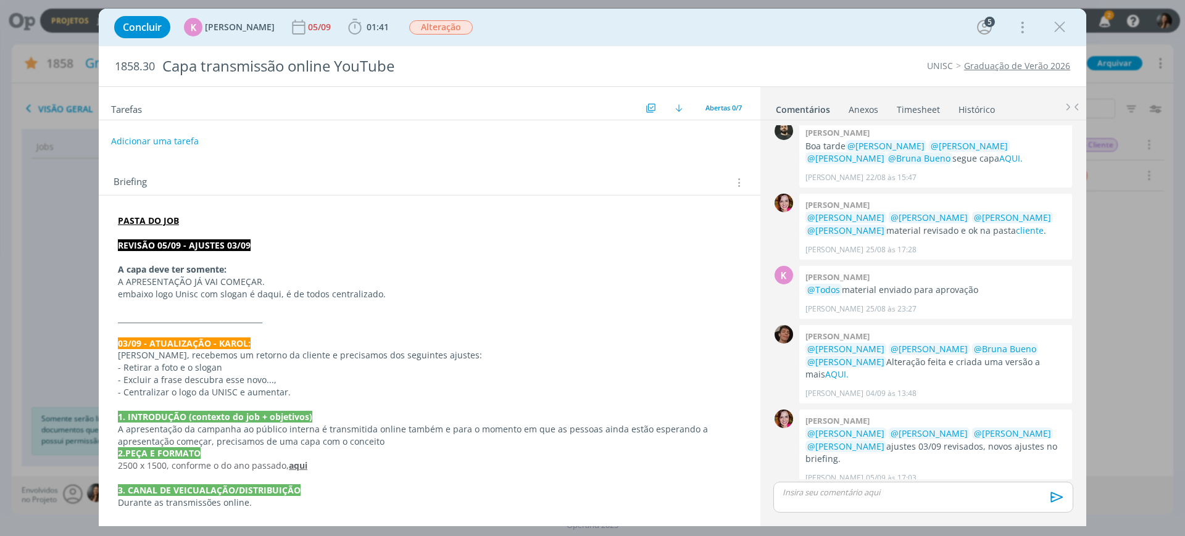
click at [168, 129] on div "dialog" at bounding box center [429, 125] width 661 height 10
click at [175, 141] on button "Adicionar uma tarefa" at bounding box center [154, 140] width 88 height 21
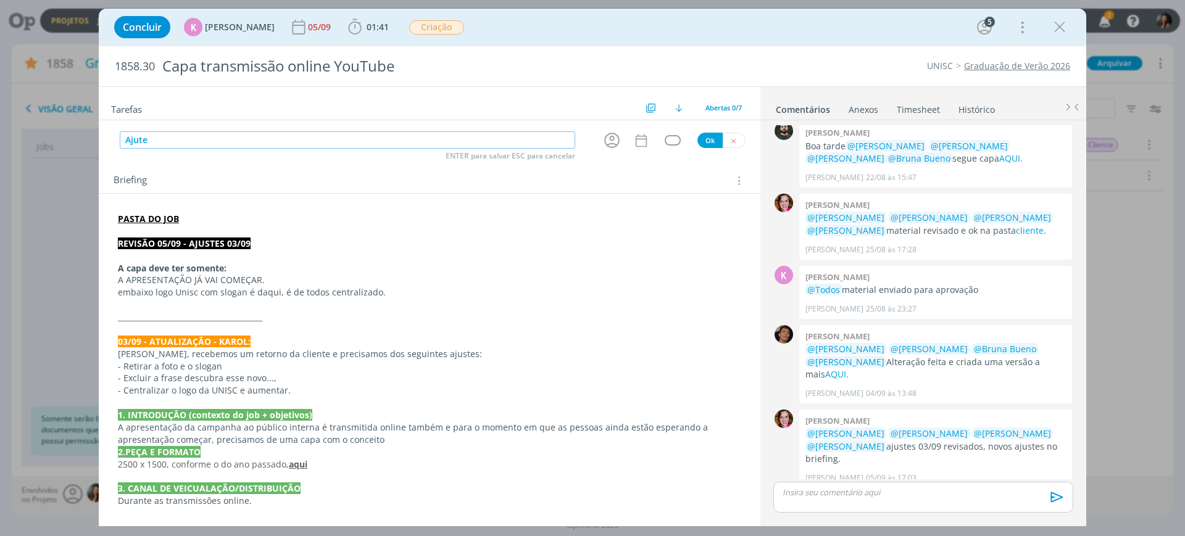
click at [140, 137] on input "Ajute" at bounding box center [347, 139] width 455 height 17
click at [608, 139] on icon "dialog" at bounding box center [611, 140] width 15 height 15
type input "Ajuste"
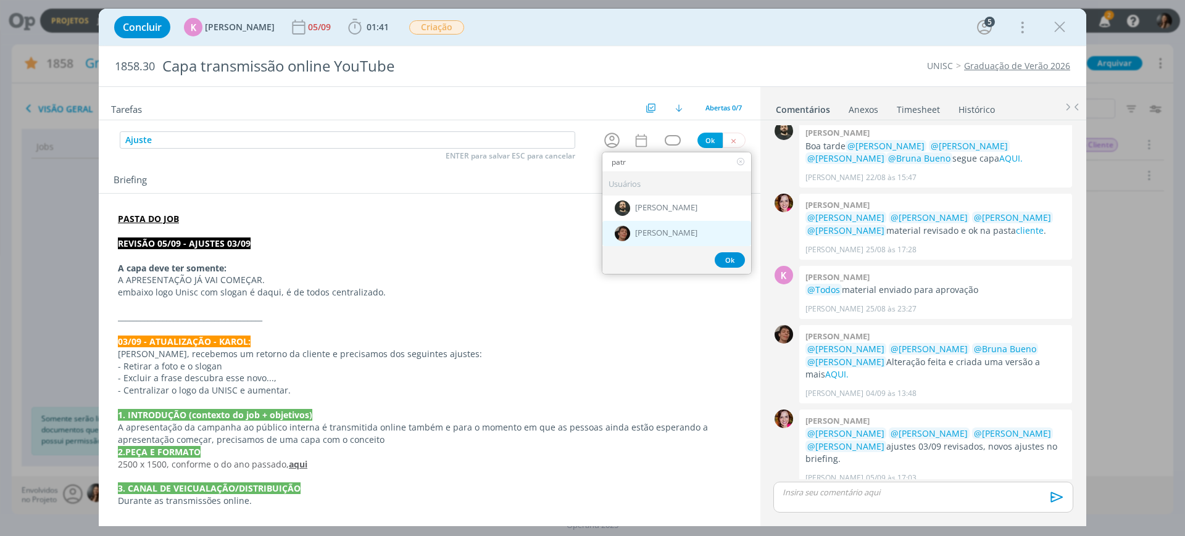
type input "patr"
click at [662, 238] on div "[PERSON_NAME]" at bounding box center [676, 233] width 149 height 25
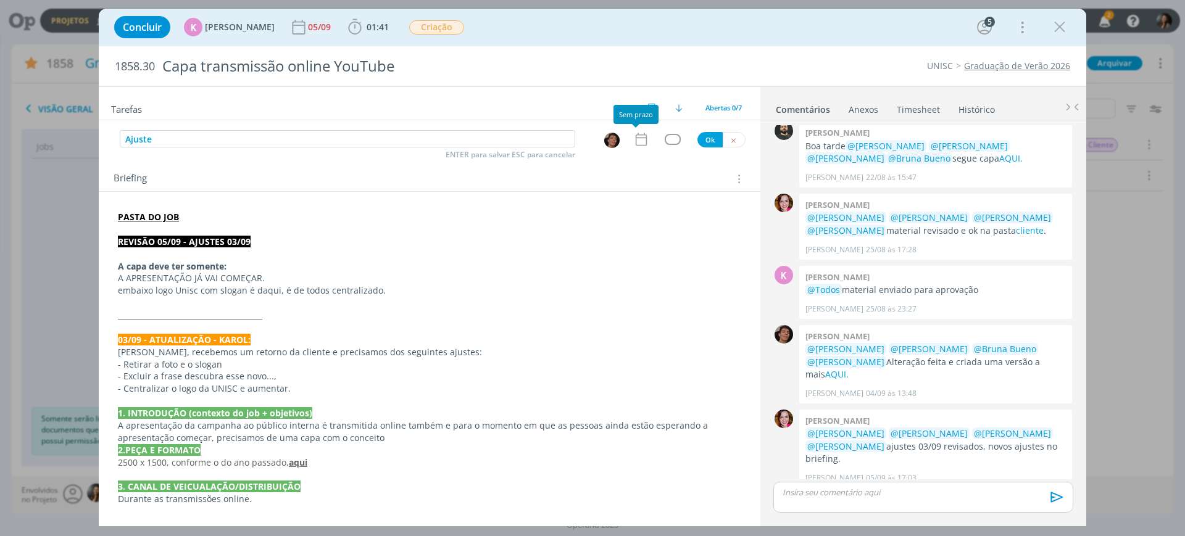
click at [639, 140] on icon "dialog" at bounding box center [641, 139] width 16 height 16
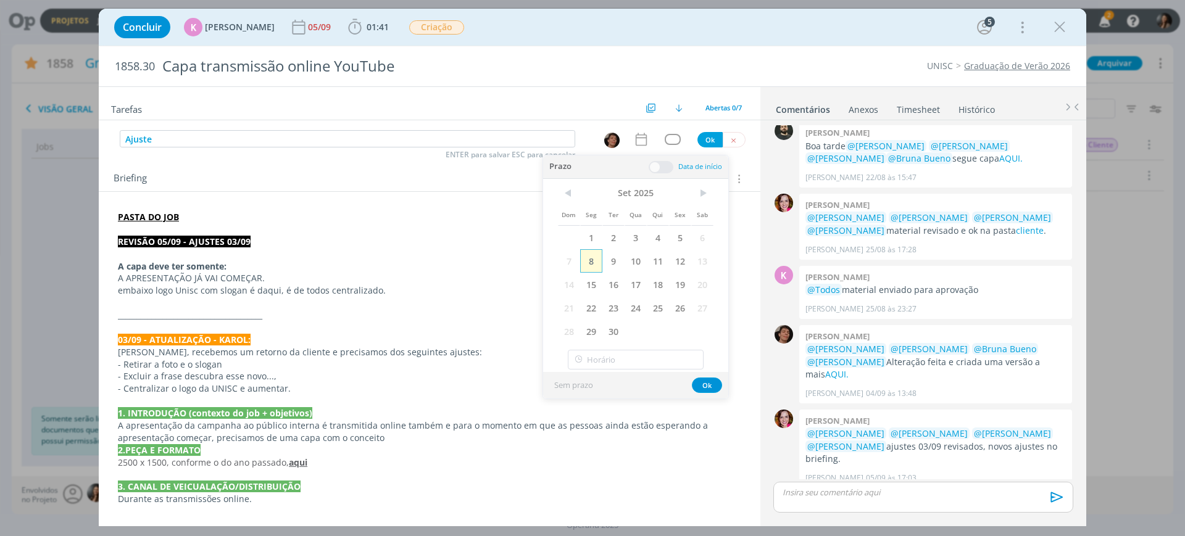
click at [592, 254] on span "8" at bounding box center [591, 260] width 22 height 23
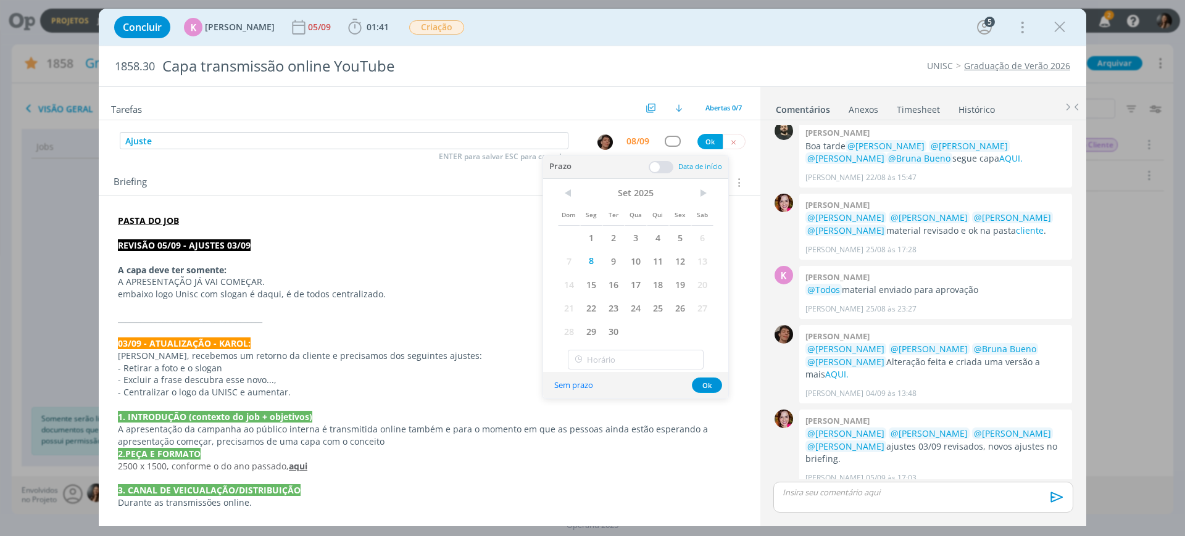
drag, startPoint x: 661, startPoint y: 166, endPoint x: 623, endPoint y: 191, distance: 45.0
click at [660, 166] on span at bounding box center [660, 167] width 25 height 12
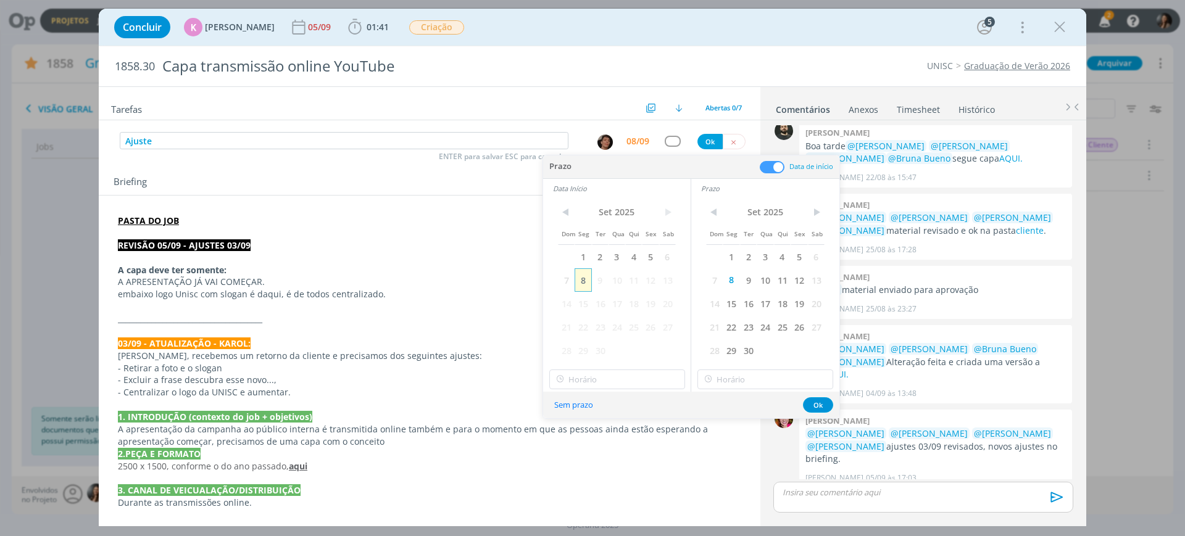
click at [581, 286] on span "8" at bounding box center [582, 279] width 17 height 23
click at [816, 402] on button "Ok" at bounding box center [818, 404] width 30 height 15
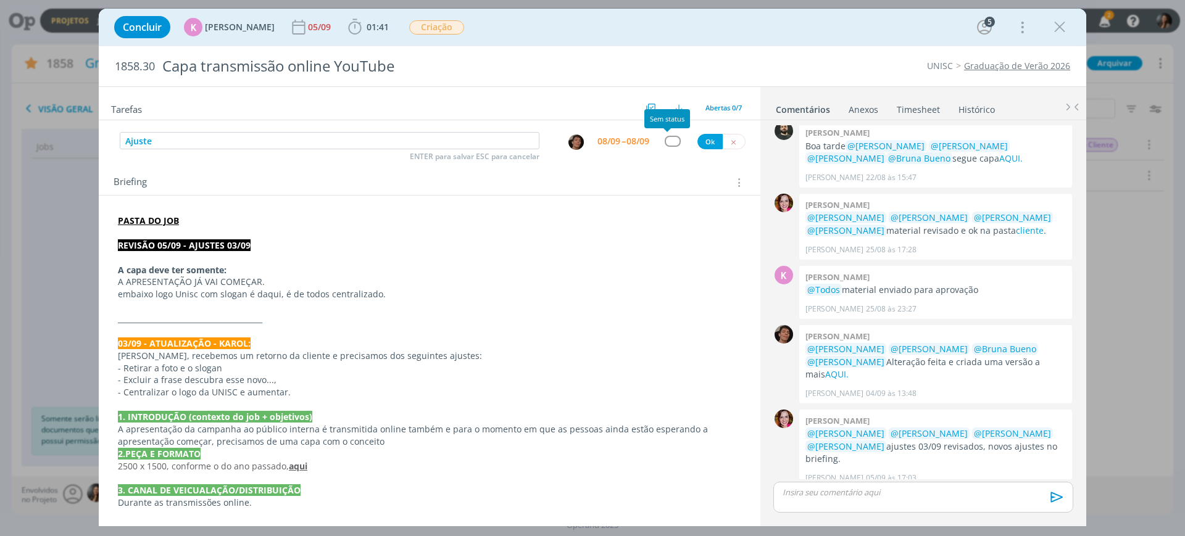
click at [670, 139] on div "dialog" at bounding box center [672, 141] width 15 height 10
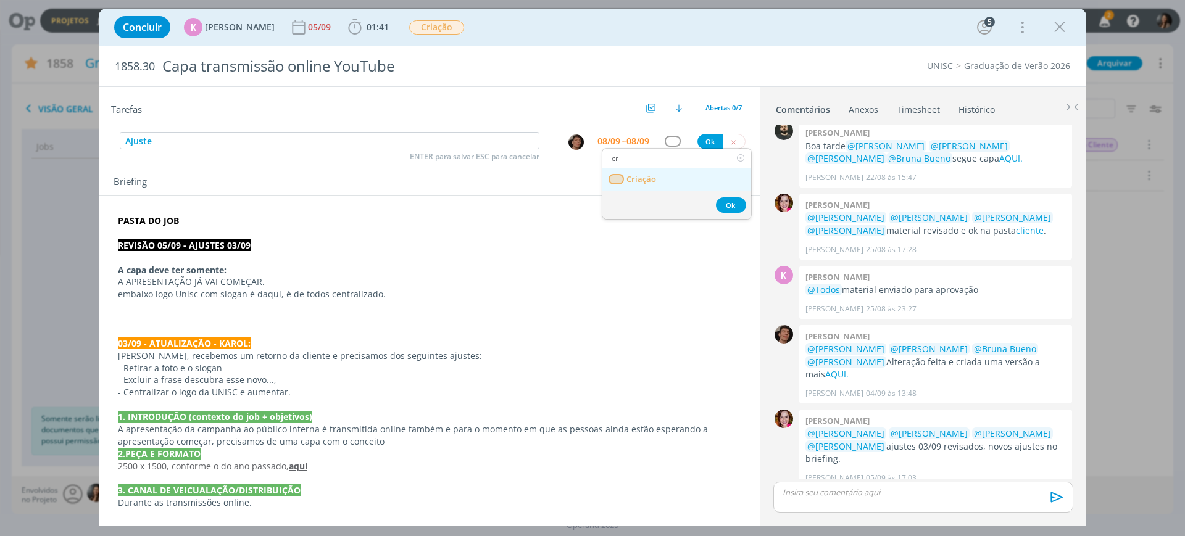
type input "cr"
drag, startPoint x: 648, startPoint y: 176, endPoint x: 638, endPoint y: 168, distance: 12.8
click at [647, 176] on span "Criação" at bounding box center [641, 180] width 30 height 10
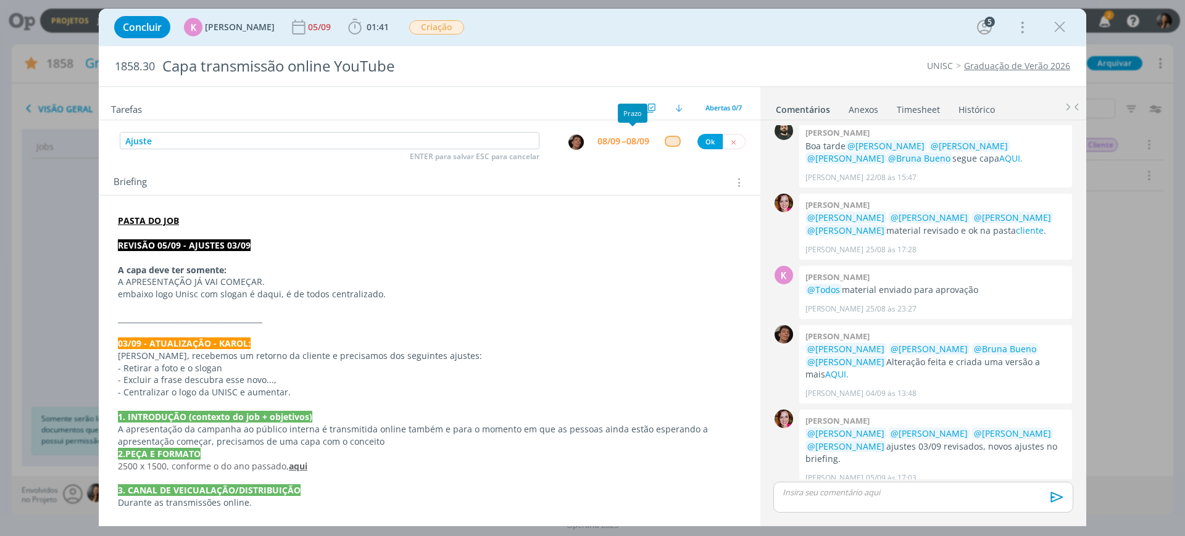
click at [613, 141] on div "08/09" at bounding box center [608, 141] width 23 height 9
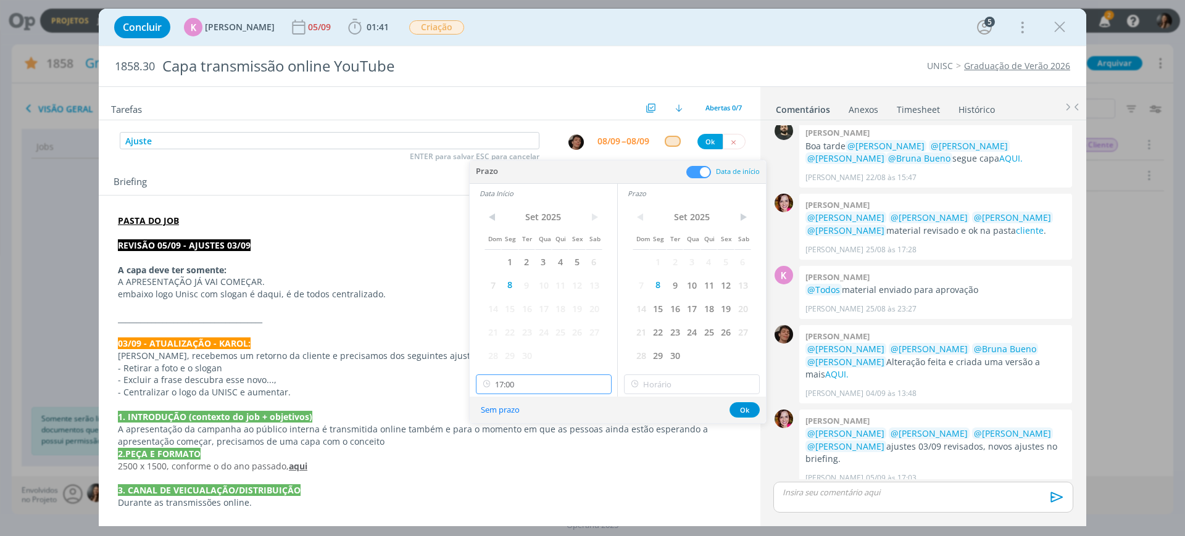
click at [500, 385] on input "17:00" at bounding box center [544, 385] width 136 height 20
click at [513, 479] on div "16:45" at bounding box center [545, 485] width 138 height 22
type input "16:45"
type input "17:00"
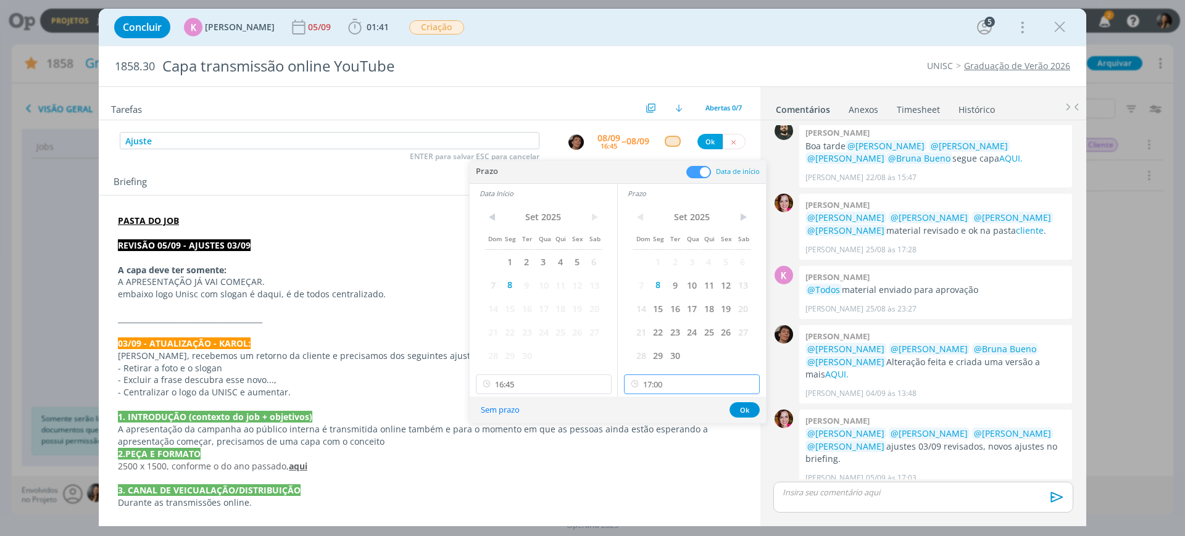
click at [671, 378] on input "17:00" at bounding box center [692, 385] width 136 height 20
click at [649, 508] on div "17:00" at bounding box center [693, 507] width 138 height 22
click at [742, 407] on button "Ok" at bounding box center [744, 409] width 30 height 15
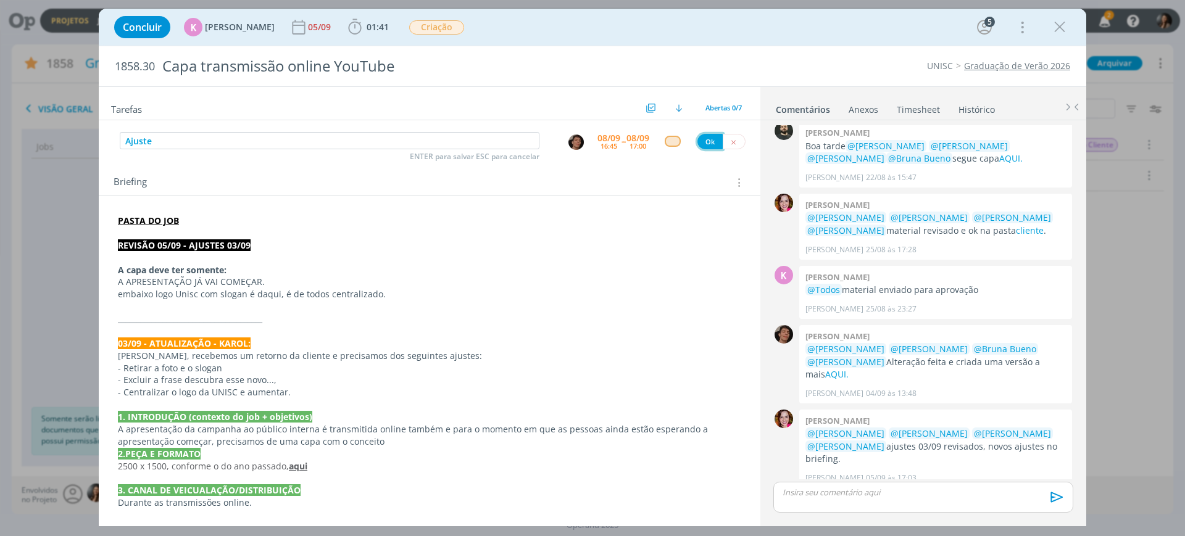
click at [697, 143] on button "Ok" at bounding box center [709, 141] width 25 height 15
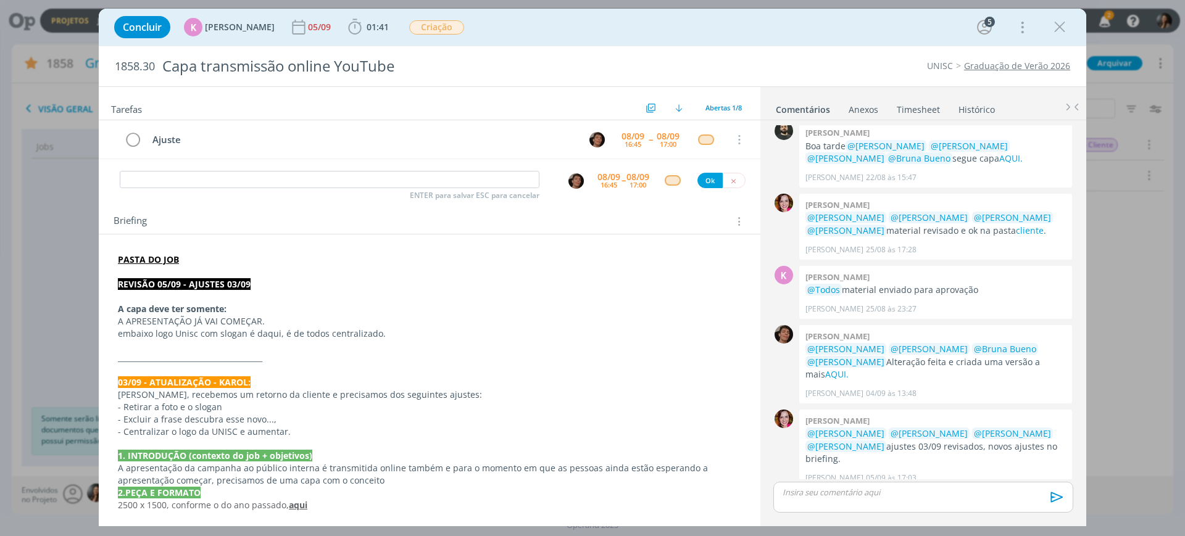
click at [141, 260] on strong "PASTA DO JOB" at bounding box center [148, 260] width 61 height 12
click at [173, 280] on link "https://sobeae.sharepoint.com/:f:/s/SOBEAE/EhkZhfCv-ShBh4zZtK0Cu5IBSqkPJAFyCXyC…" at bounding box center [198, 283] width 93 height 16
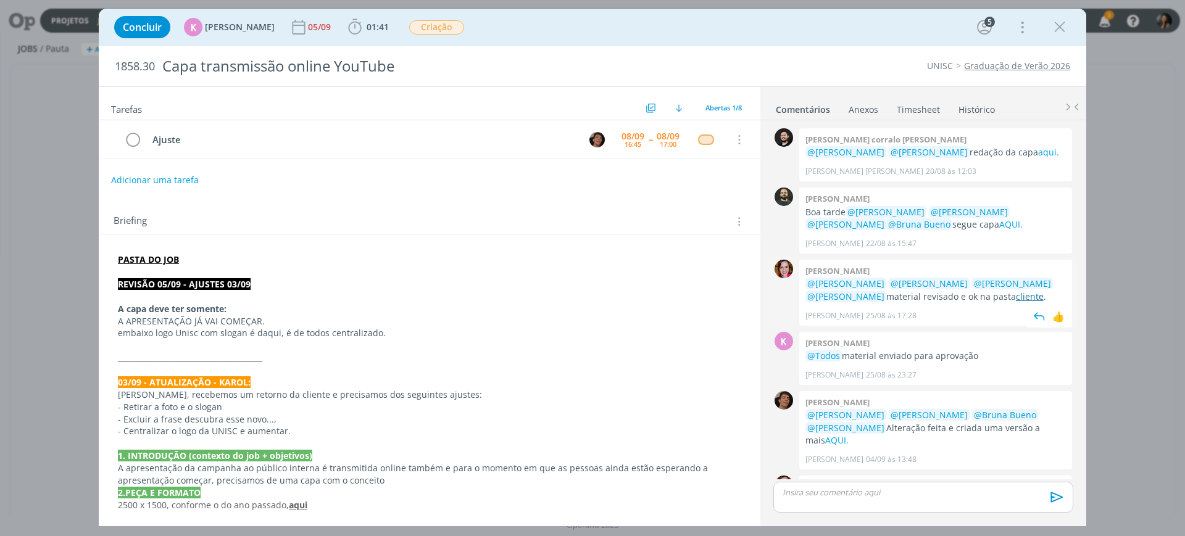
click at [1016, 294] on link "cliente" at bounding box center [1030, 297] width 28 height 12
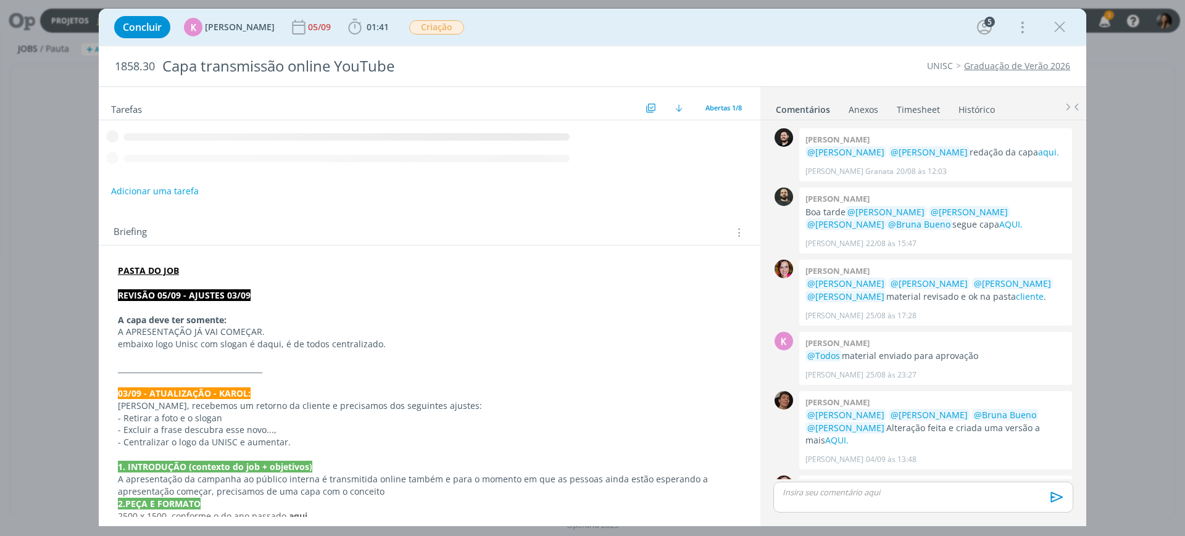
scroll to position [66, 0]
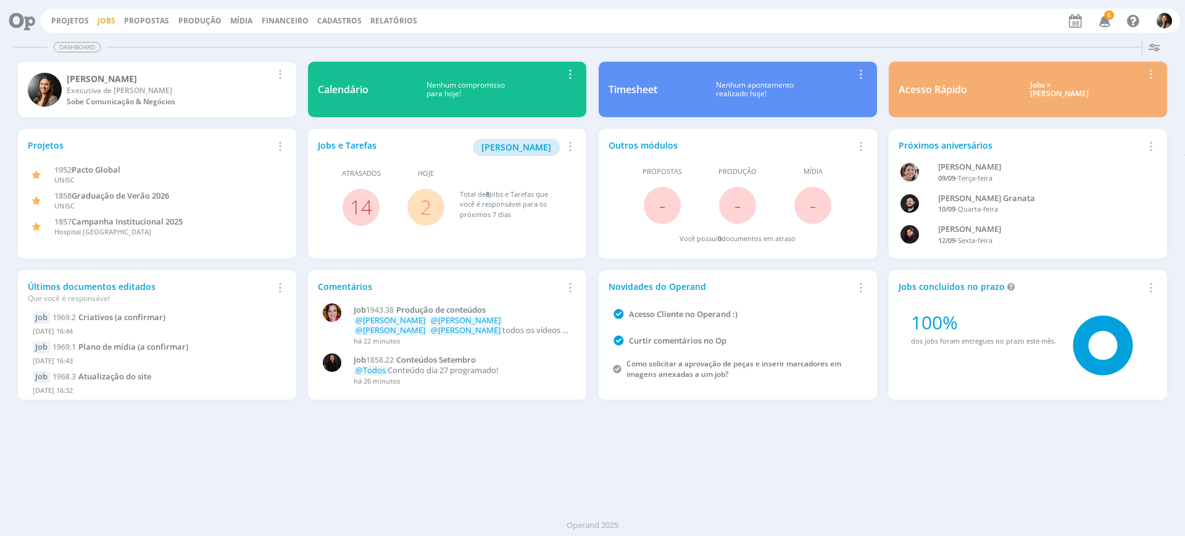
click at [103, 15] on link "Jobs" at bounding box center [106, 20] width 18 height 10
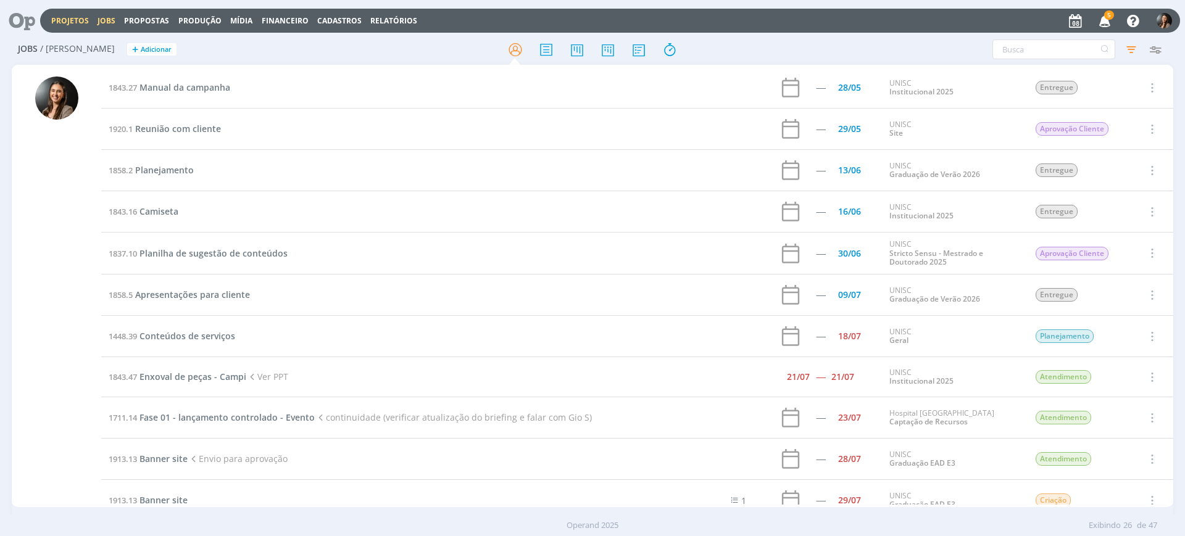
click at [80, 23] on link "Projetos" at bounding box center [70, 20] width 38 height 10
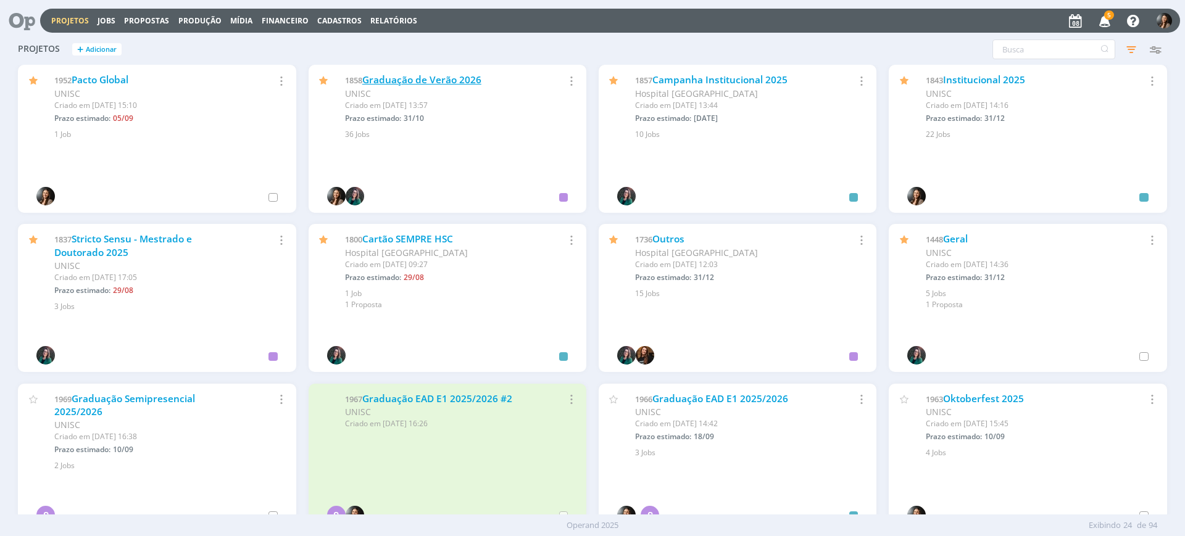
click at [429, 73] on div "1858 Graduação de Verão 2026 UNISC Criado em [DATE] 13:57 Prazo estimado: 31/10…" at bounding box center [448, 102] width 278 height 75
drag, startPoint x: 428, startPoint y: 81, endPoint x: 425, endPoint y: 87, distance: 6.9
click at [426, 81] on link "Graduação de Verão 2026" at bounding box center [421, 79] width 119 height 13
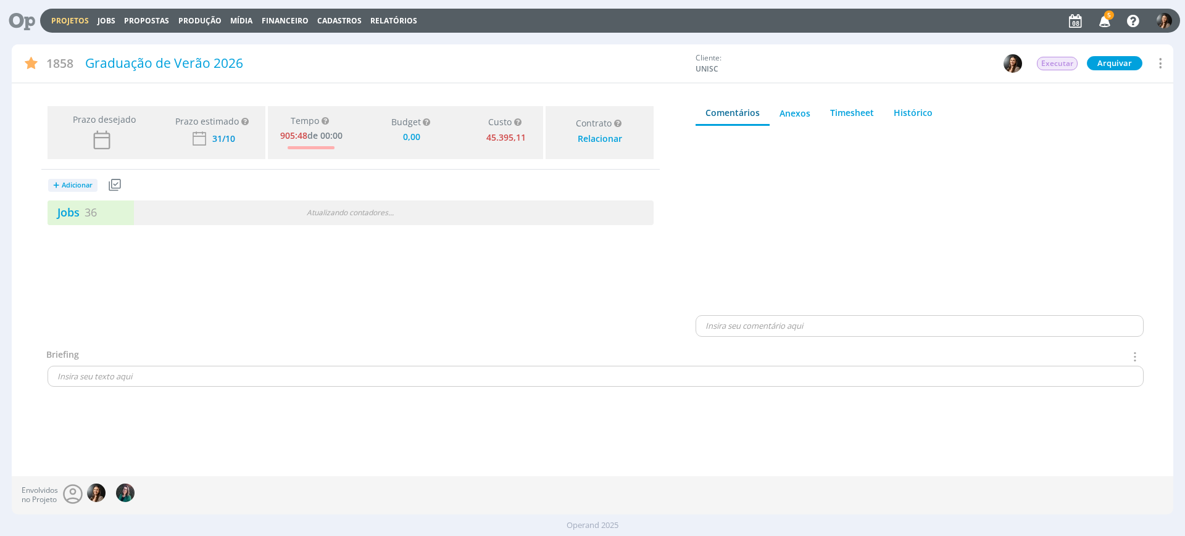
type input "0,00"
click at [381, 218] on div "6 / 42" at bounding box center [501, 213] width 303 height 14
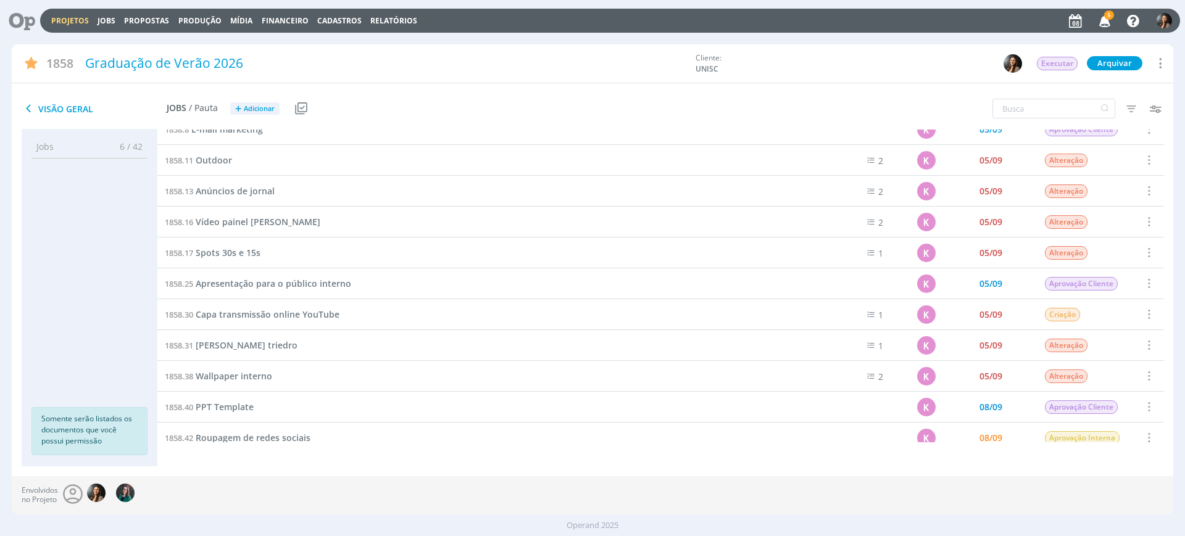
scroll to position [674, 0]
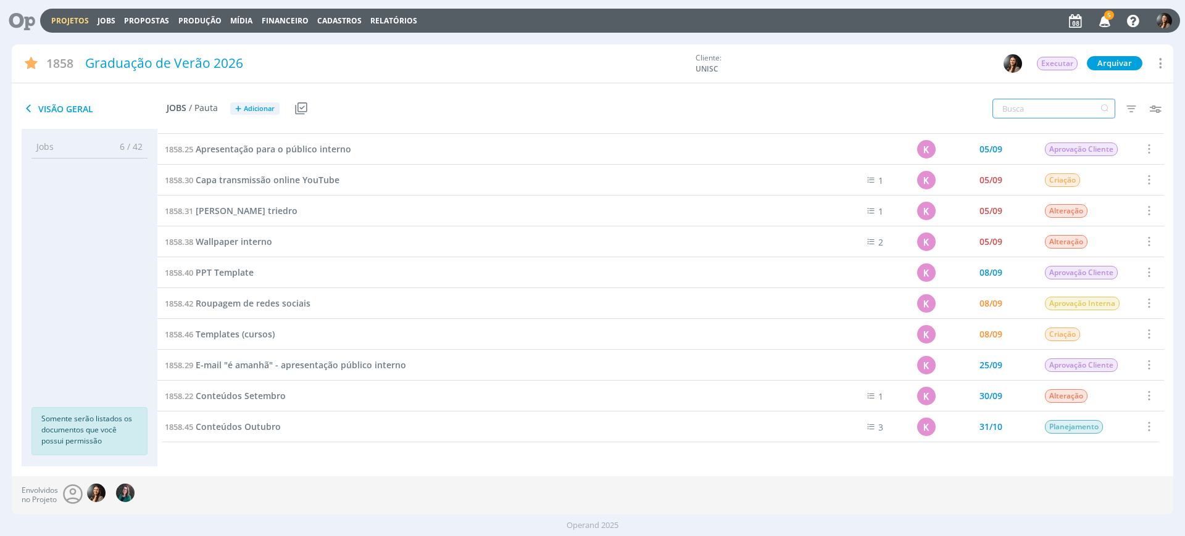
click at [1077, 114] on input "text" at bounding box center [1053, 109] width 123 height 20
click at [1067, 107] on input "text" at bounding box center [1053, 109] width 123 height 20
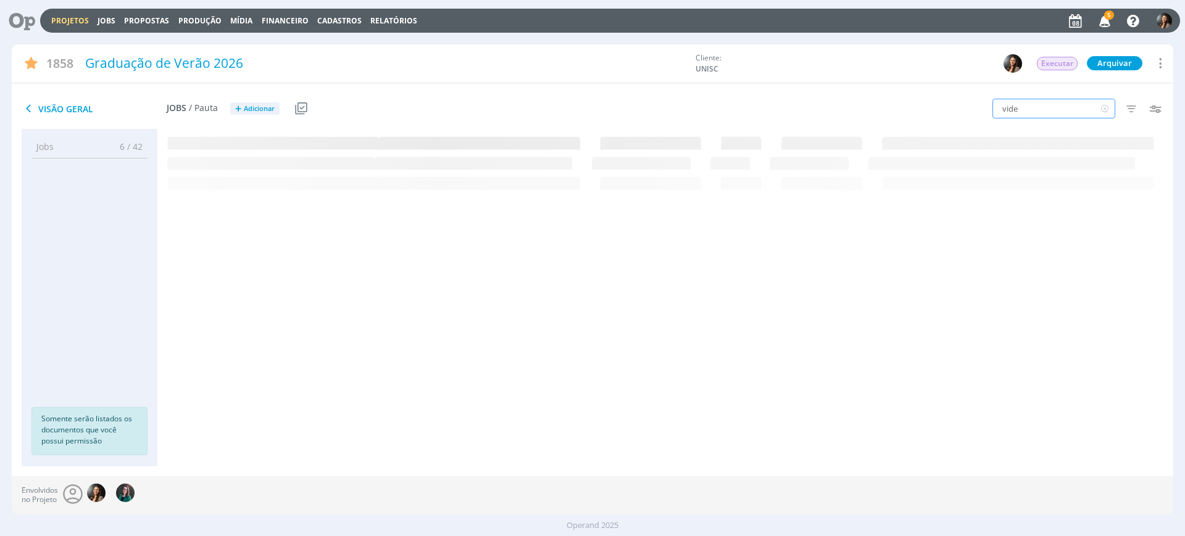
scroll to position [0, 0]
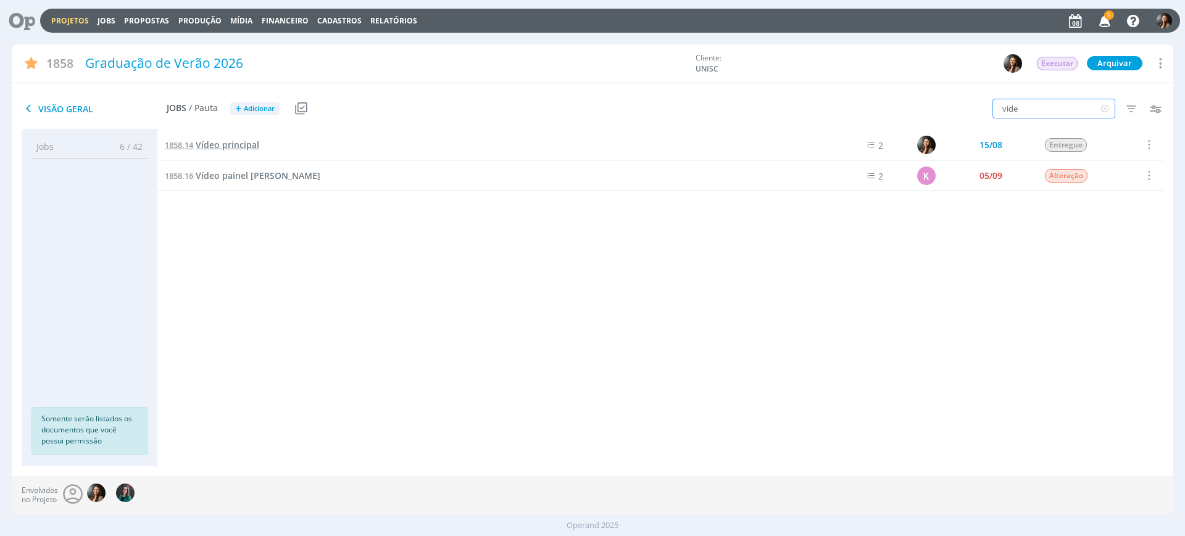
type input "vide"
click at [210, 139] on span "Vídeo principal" at bounding box center [228, 145] width 64 height 12
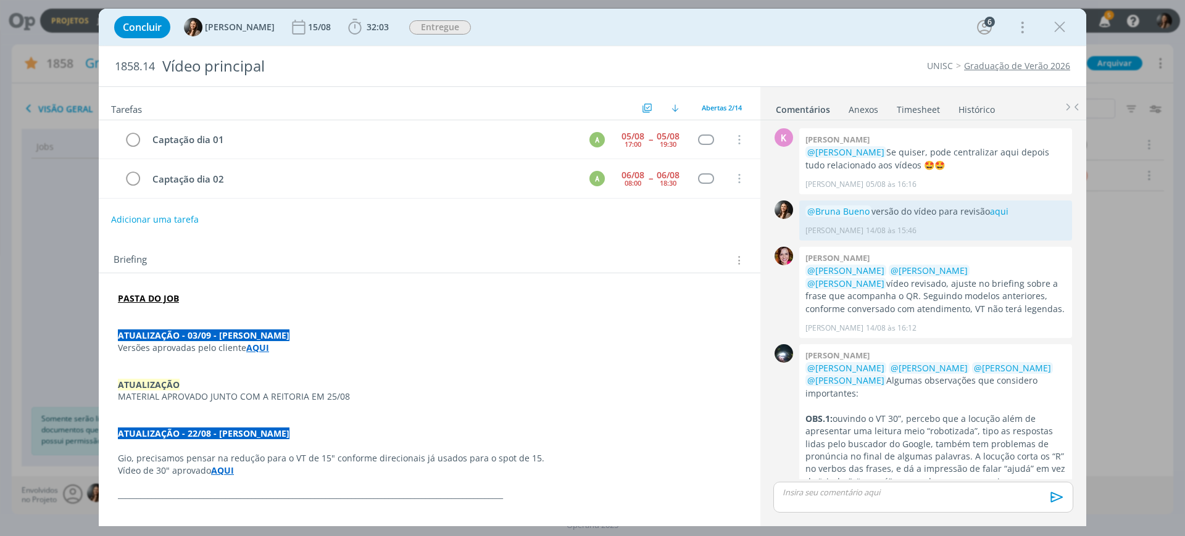
scroll to position [224, 0]
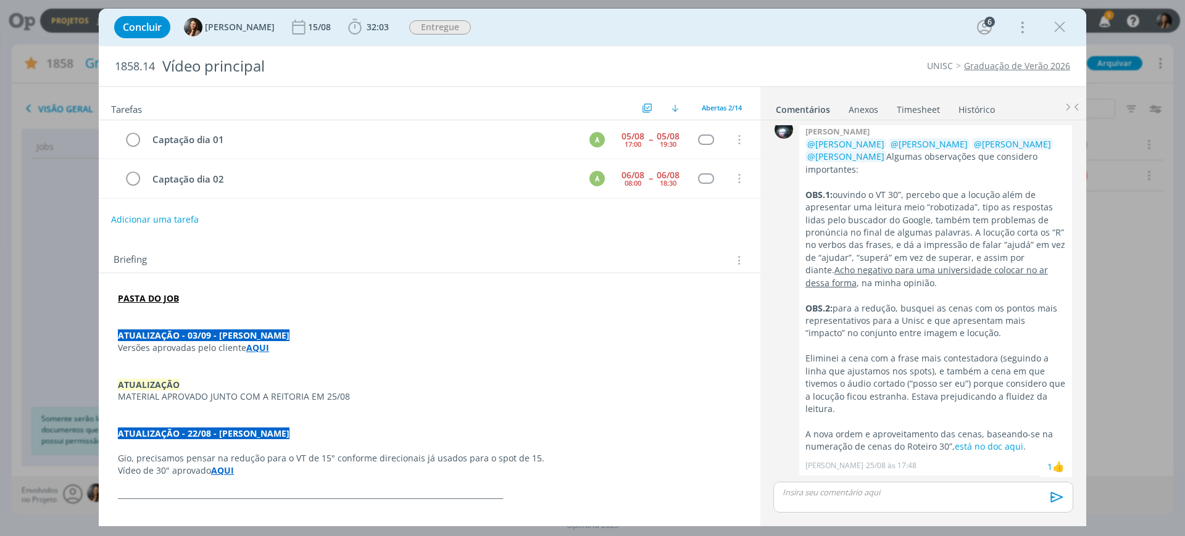
click at [907, 110] on link "Timesheet" at bounding box center [918, 107] width 44 height 18
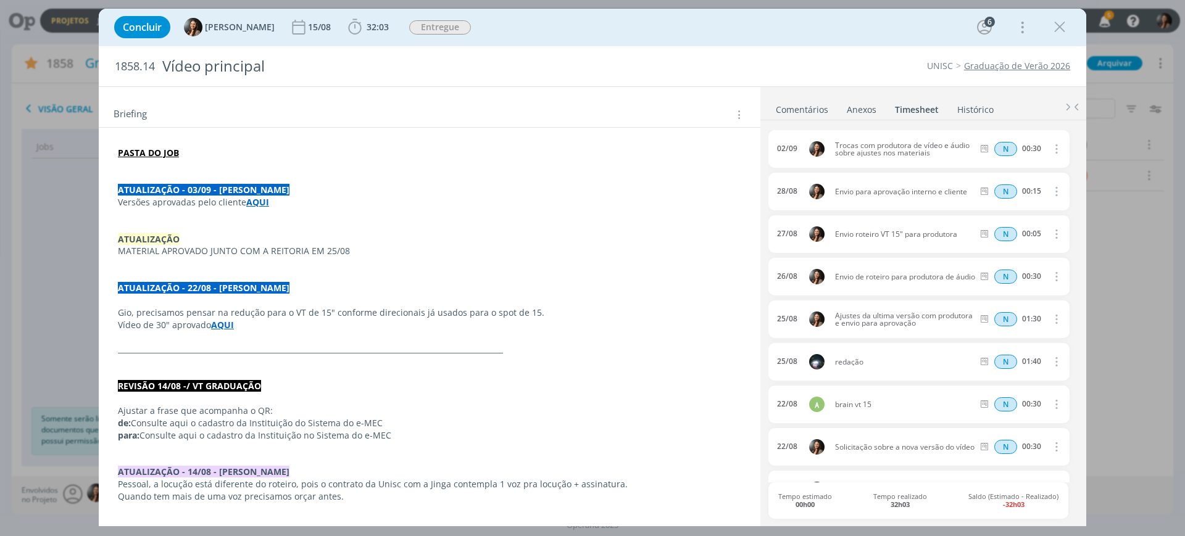
scroll to position [0, 0]
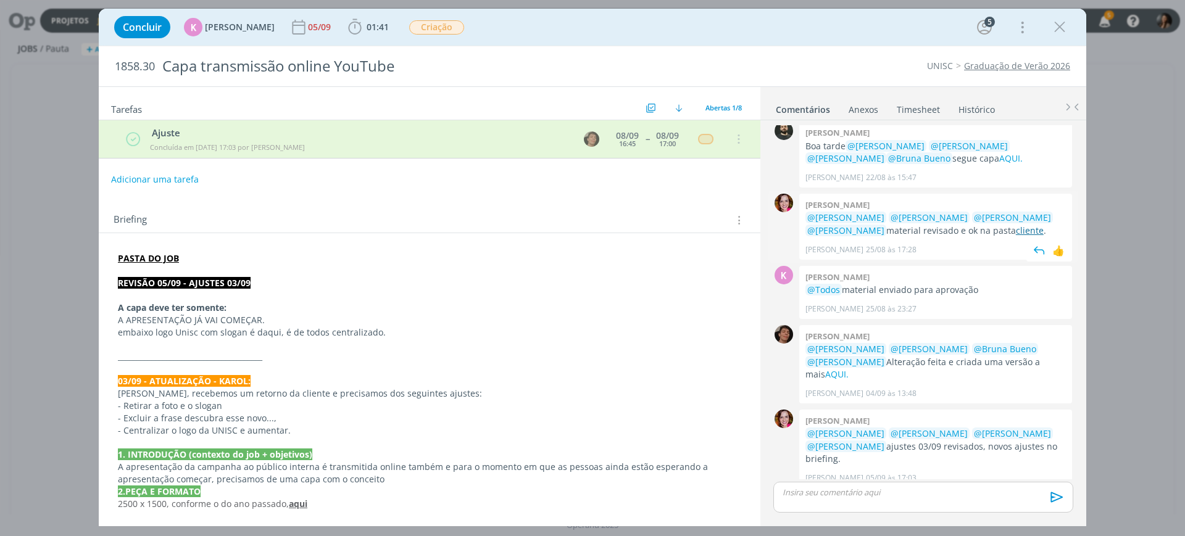
scroll to position [138, 0]
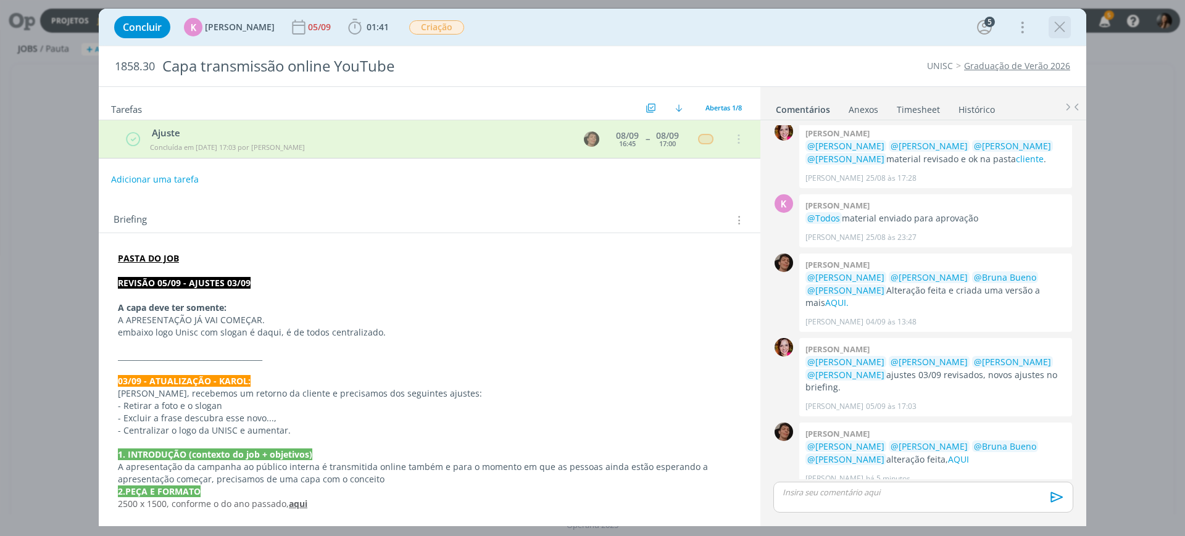
click at [1062, 37] on div "dialog" at bounding box center [1059, 27] width 22 height 22
click at [1059, 28] on icon "dialog" at bounding box center [1059, 27] width 19 height 19
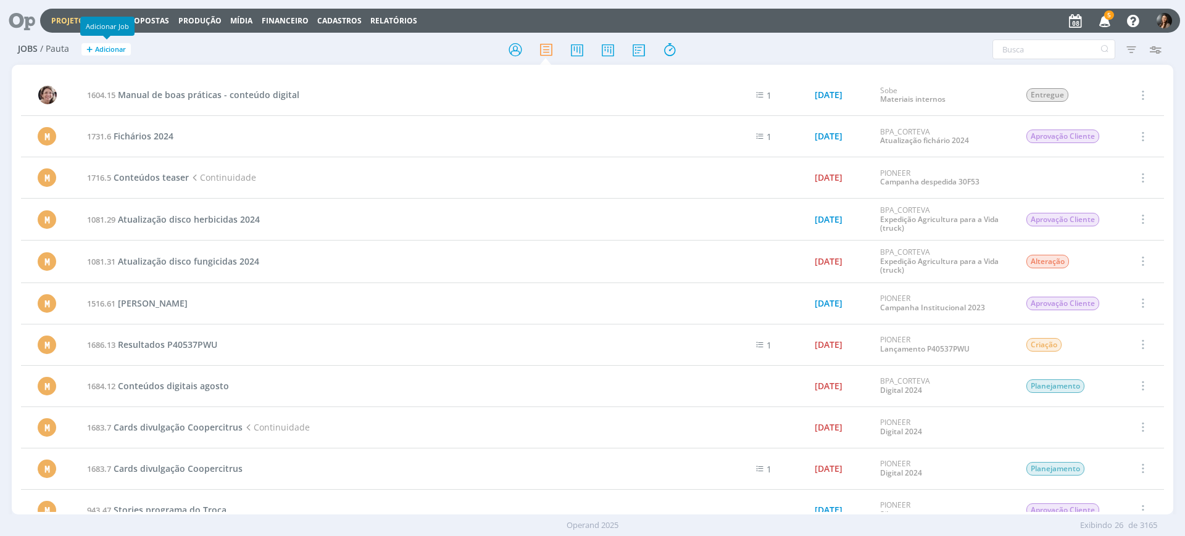
click at [78, 15] on link "Projetos" at bounding box center [70, 20] width 38 height 10
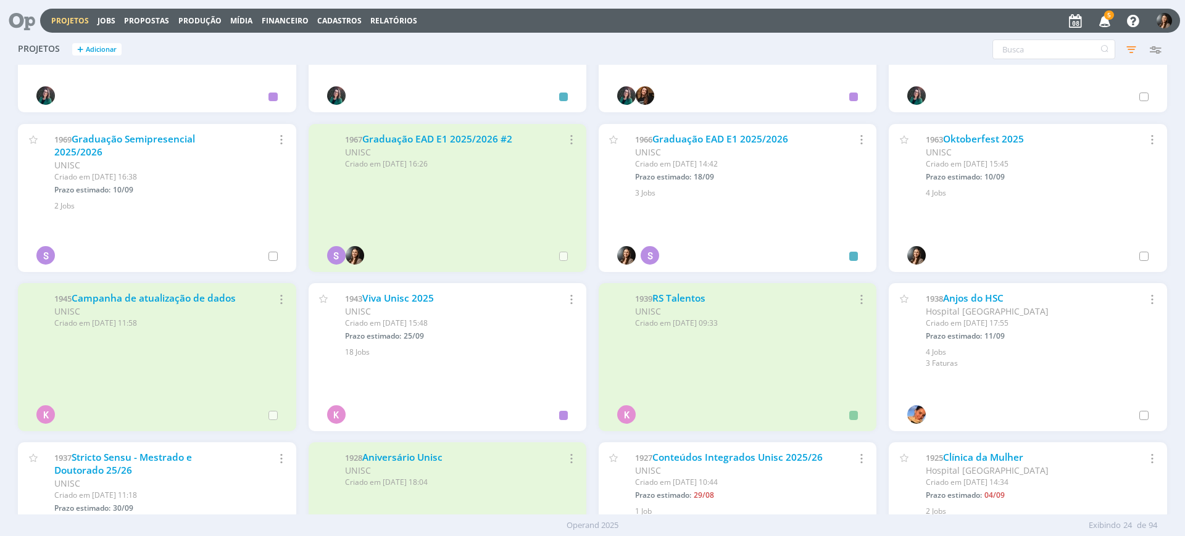
scroll to position [386, 0]
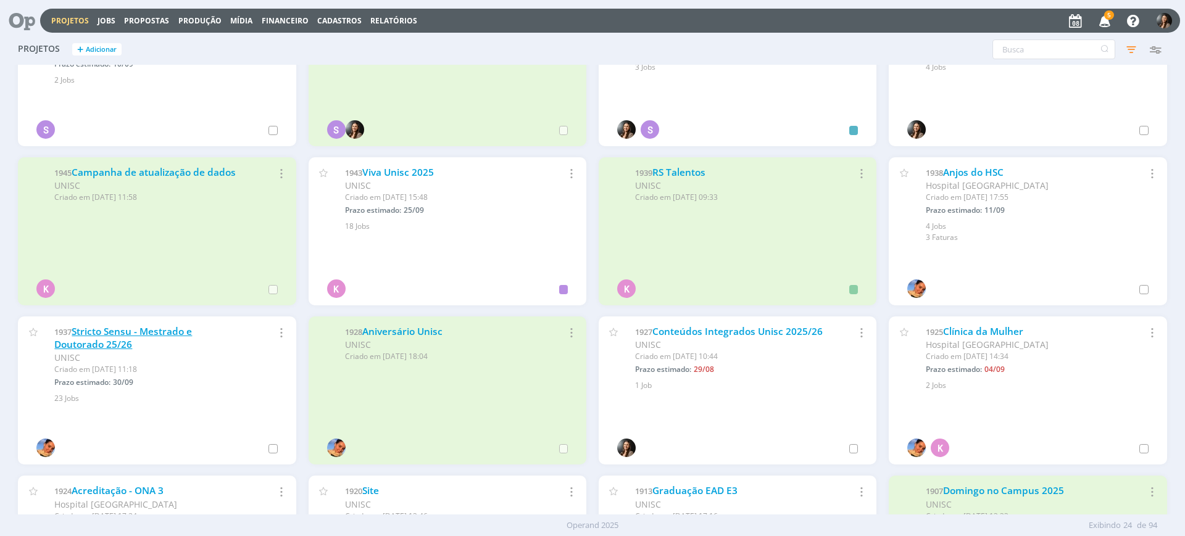
click at [87, 345] on link "Stricto Sensu - Mestrado e Doutorado 25/26" at bounding box center [123, 338] width 138 height 27
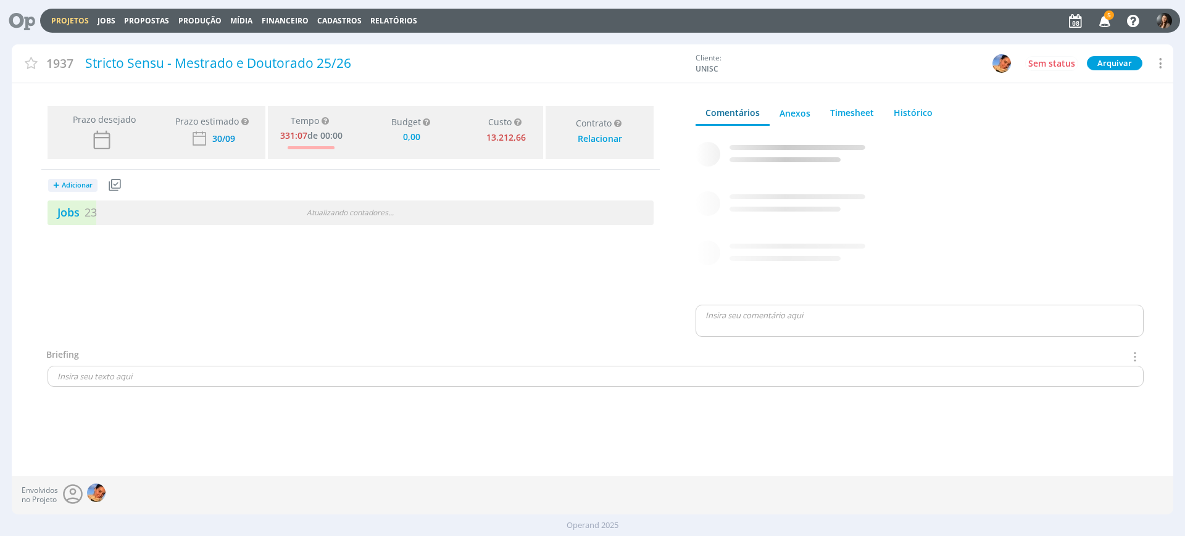
type input "0,00"
click at [416, 281] on div "Prazo desejado Prazo estimado Prazo estimado é a maior data dentre todos os job…" at bounding box center [350, 224] width 677 height 247
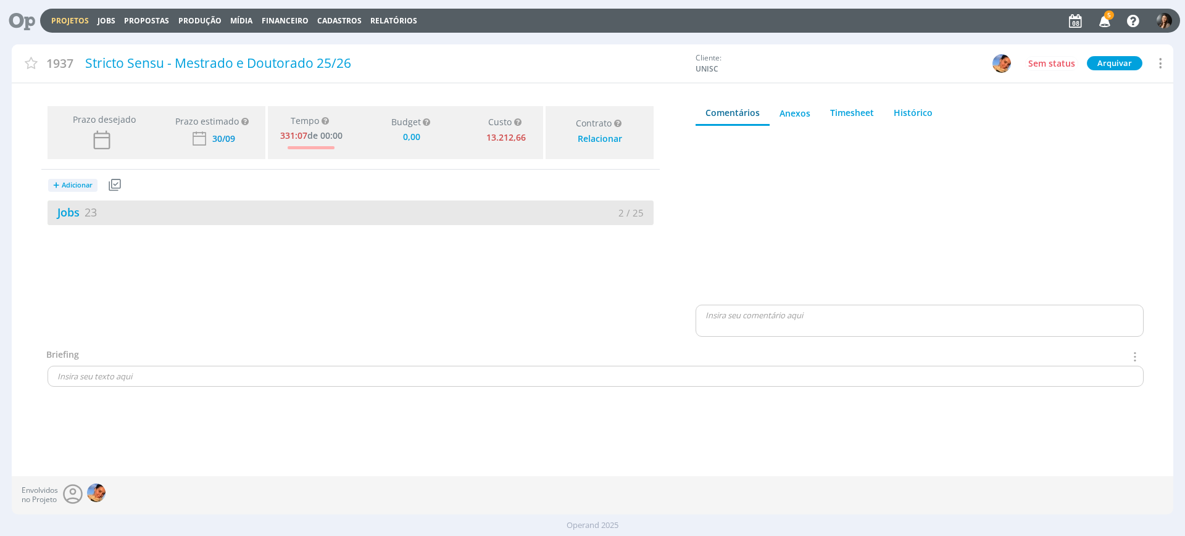
click at [429, 206] on div "2 / 25" at bounding box center [501, 213] width 303 height 14
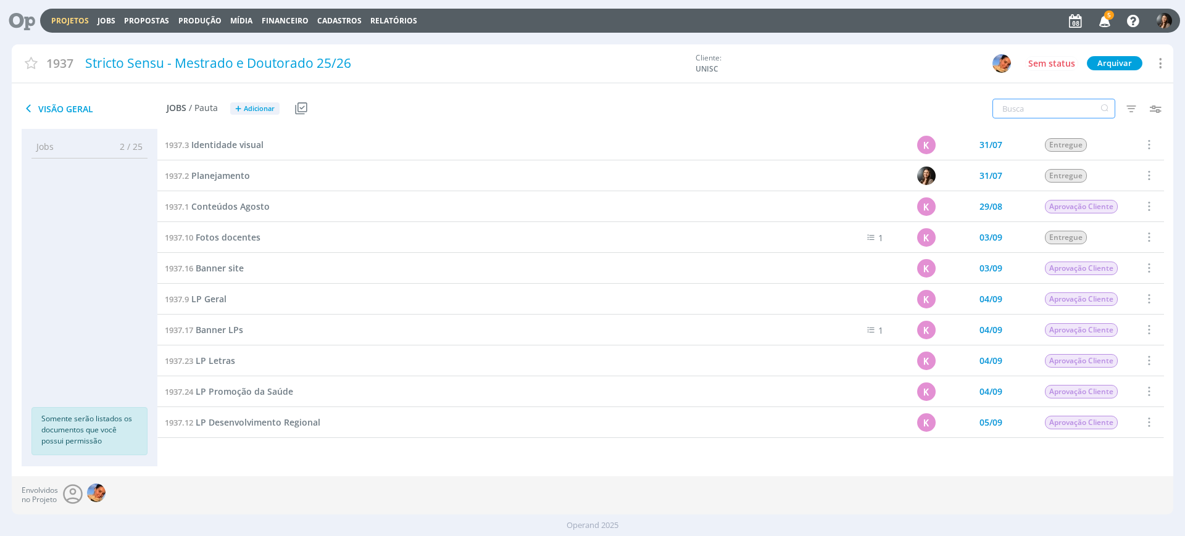
click at [1029, 110] on input "text" at bounding box center [1053, 109] width 123 height 20
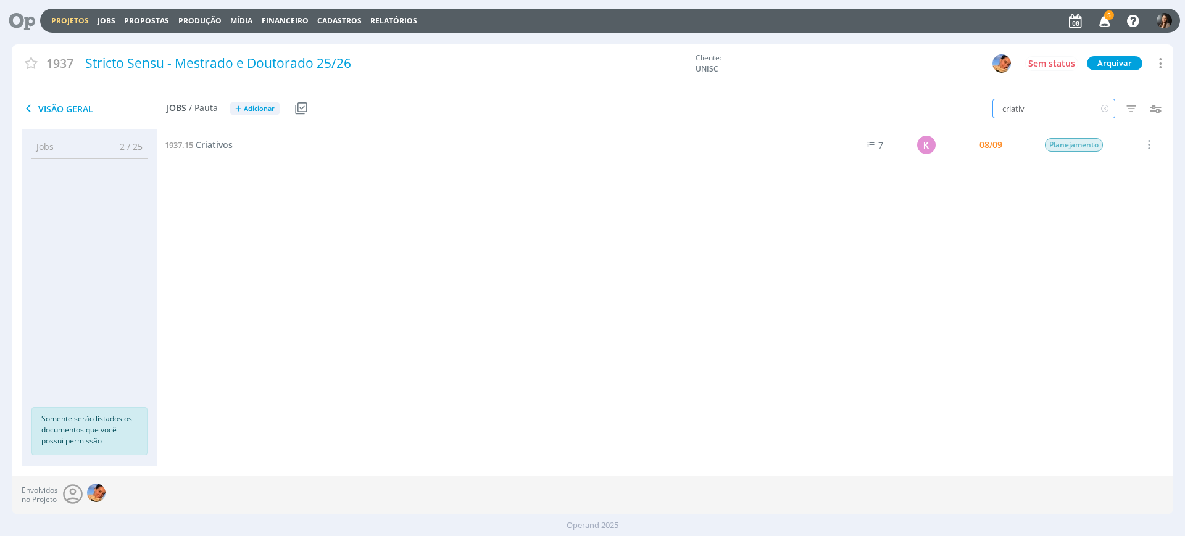
type input "criativ"
click at [207, 151] on div "1937.15 Criativos" at bounding box center [484, 145] width 655 height 30
click at [201, 146] on span "Criativos" at bounding box center [214, 145] width 37 height 12
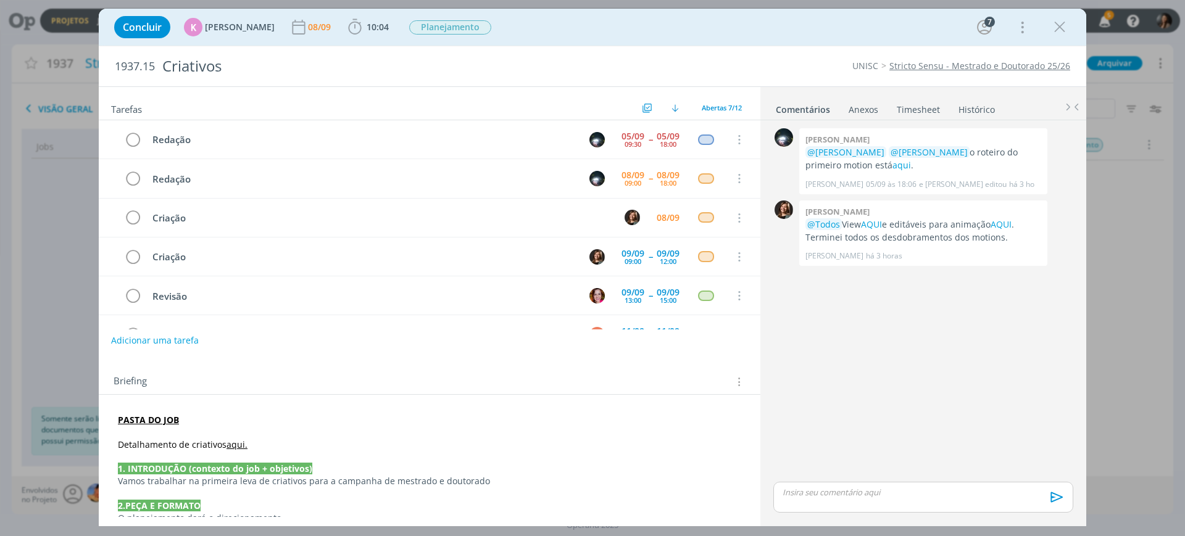
click at [926, 384] on div "0 Giovanni zacchini @Karoline Arend @Beatriz Luchese o roteiro do primeiro moti…" at bounding box center [923, 302] width 310 height 354
click at [977, 362] on div "0 Giovanni zacchini @Karoline Arend @Beatriz Luchese o roteiro do primeiro moti…" at bounding box center [923, 302] width 310 height 354
click at [998, 220] on link "AQUI" at bounding box center [1000, 224] width 21 height 12
click at [153, 338] on button "Adicionar uma tarefa" at bounding box center [154, 339] width 88 height 21
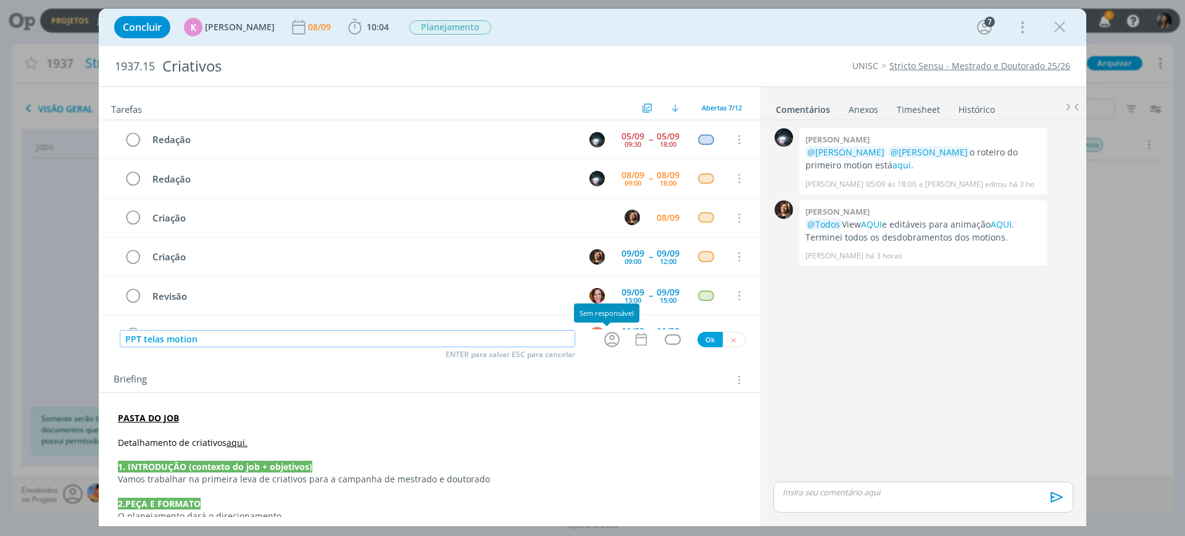
click at [611, 345] on icon "dialog" at bounding box center [611, 339] width 15 height 15
type input "PPT telas motion"
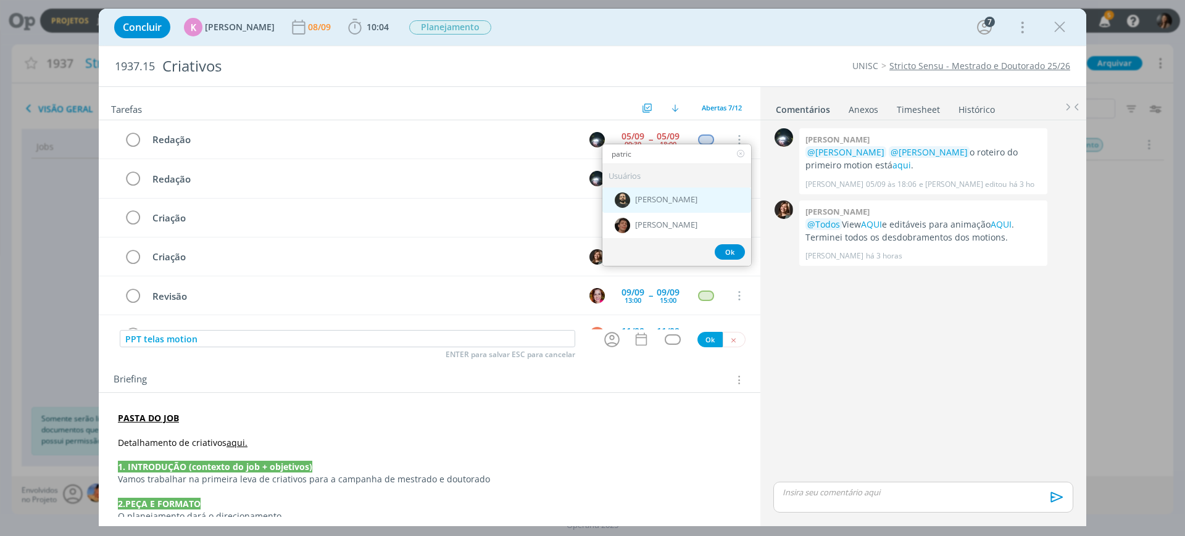
type input "patric"
click at [688, 197] on div "[PERSON_NAME]" at bounding box center [676, 200] width 149 height 25
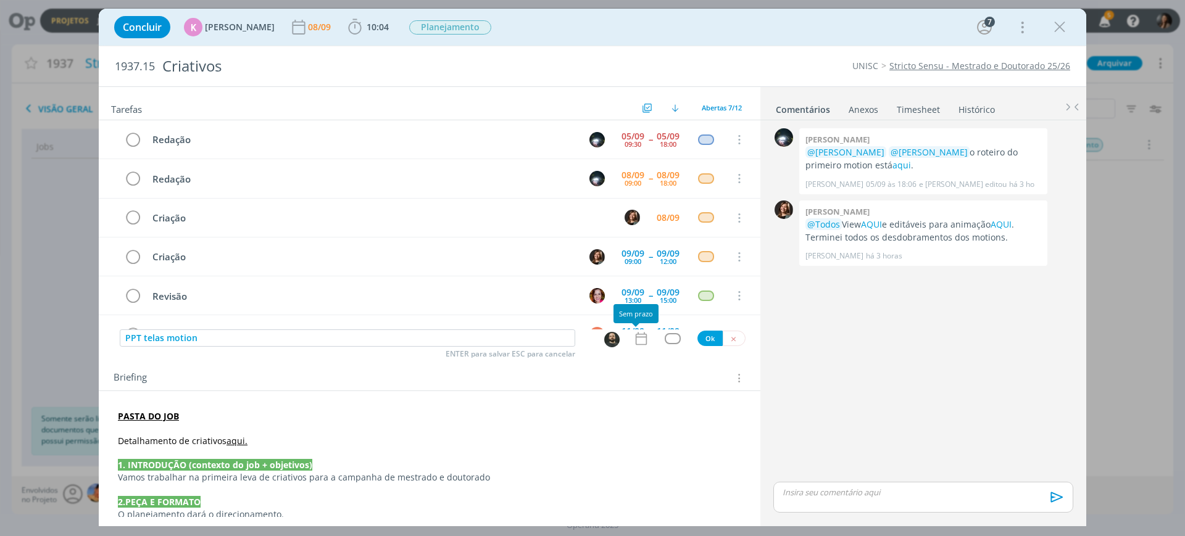
click at [643, 336] on icon "dialog" at bounding box center [641, 339] width 16 height 16
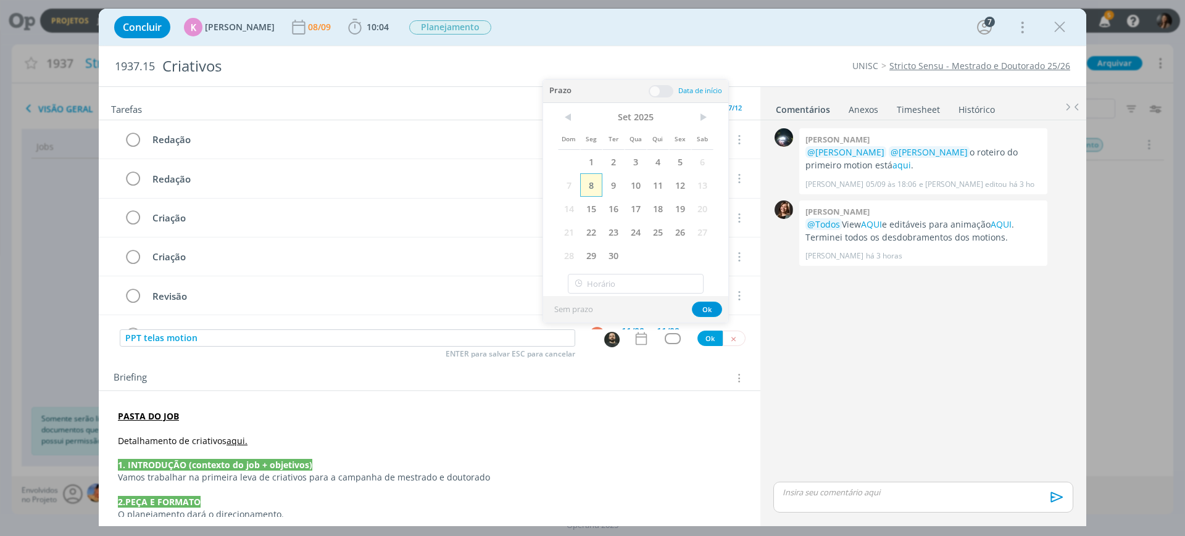
click at [589, 181] on span "8" at bounding box center [591, 184] width 22 height 23
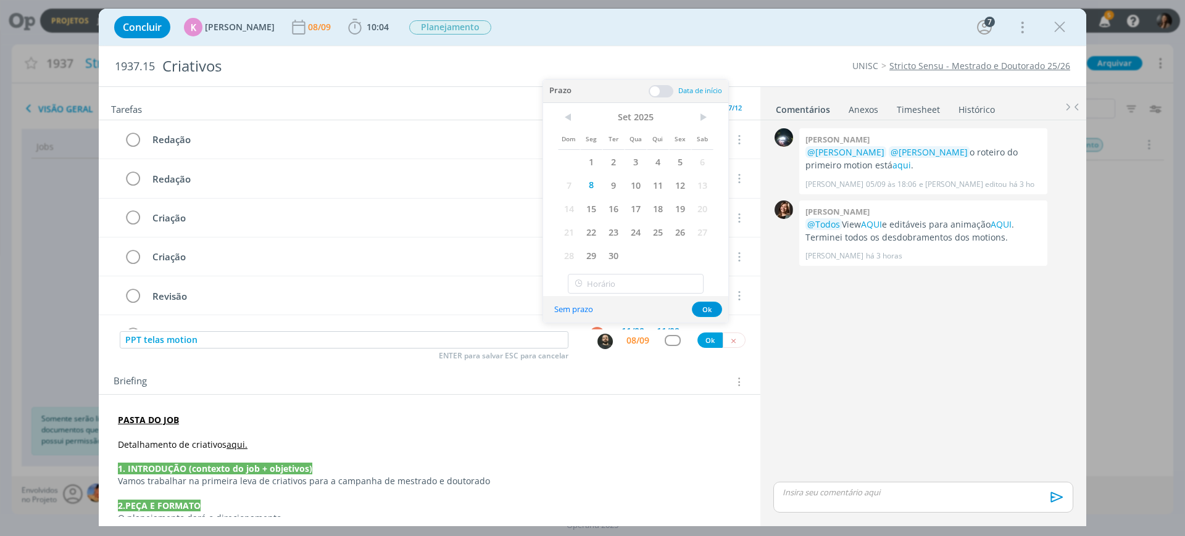
click at [668, 85] on div at bounding box center [660, 91] width 25 height 12
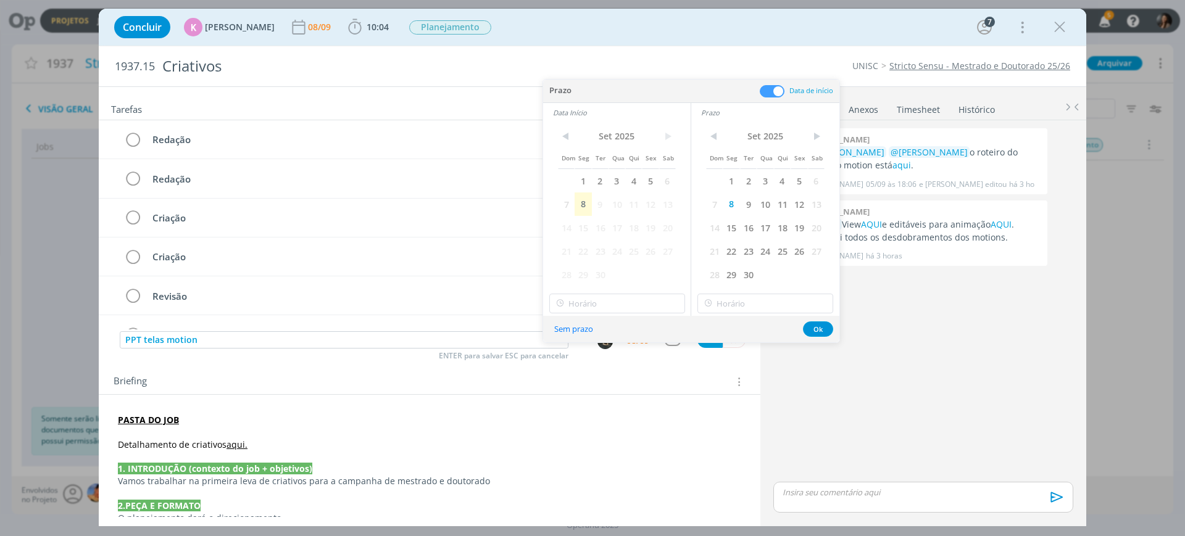
click at [666, 86] on div "Prazo Data de início" at bounding box center [691, 91] width 296 height 23
click at [581, 201] on span "8" at bounding box center [582, 204] width 17 height 23
click at [618, 299] on input "18:00" at bounding box center [617, 304] width 136 height 20
click at [572, 355] on div "17:15" at bounding box center [619, 360] width 138 height 22
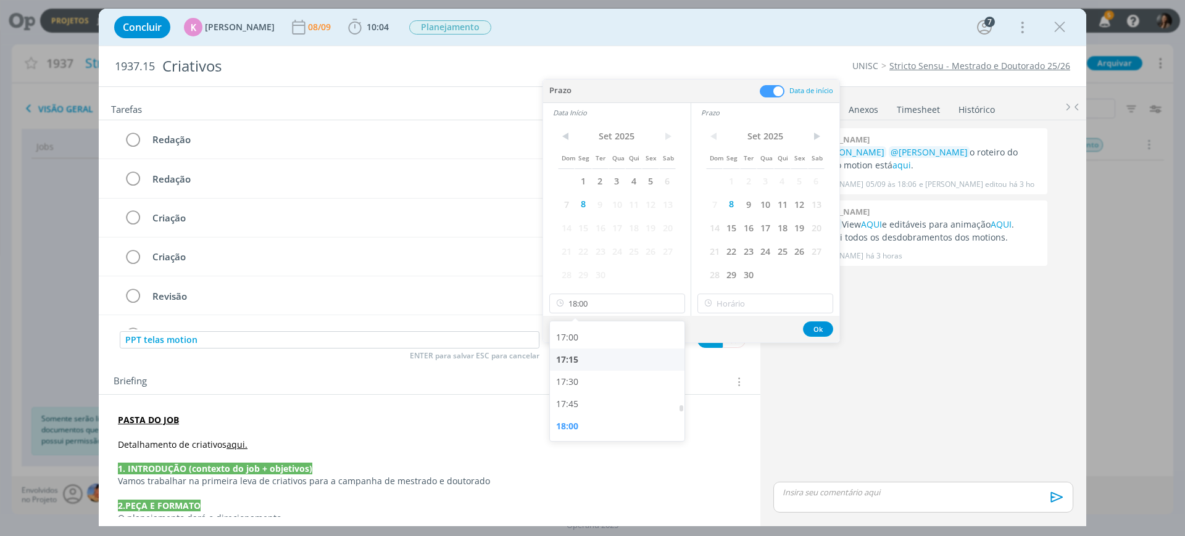
type input "17:15"
click at [724, 316] on div "Sem prazo Ok" at bounding box center [691, 329] width 296 height 27
type input "18:00"
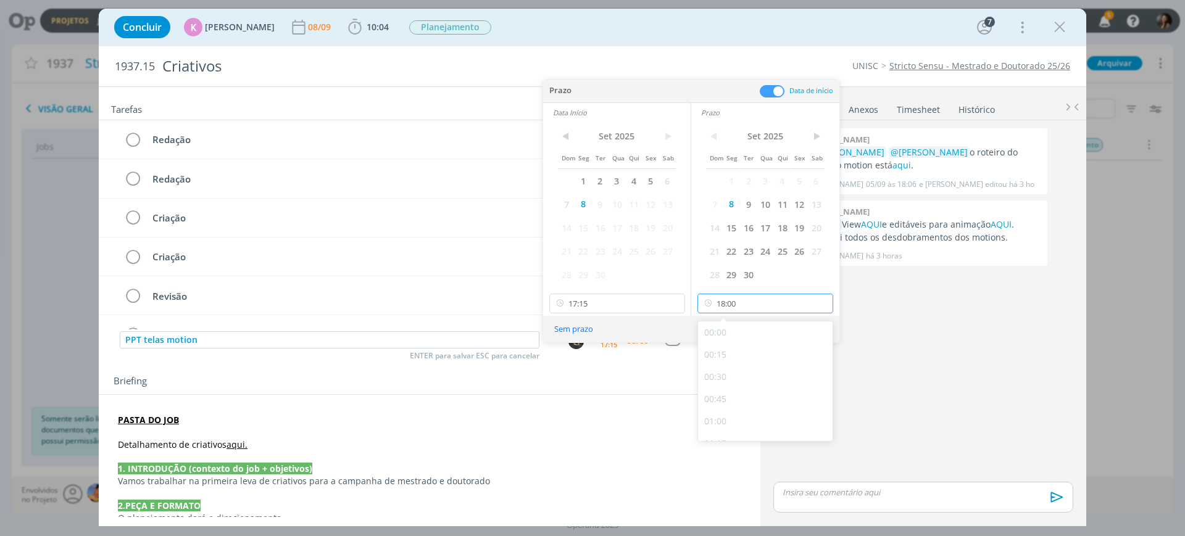
click at [726, 310] on input "18:00" at bounding box center [765, 304] width 136 height 20
click at [722, 421] on div "18:00" at bounding box center [767, 426] width 138 height 22
click at [818, 328] on button "Ok" at bounding box center [818, 328] width 30 height 15
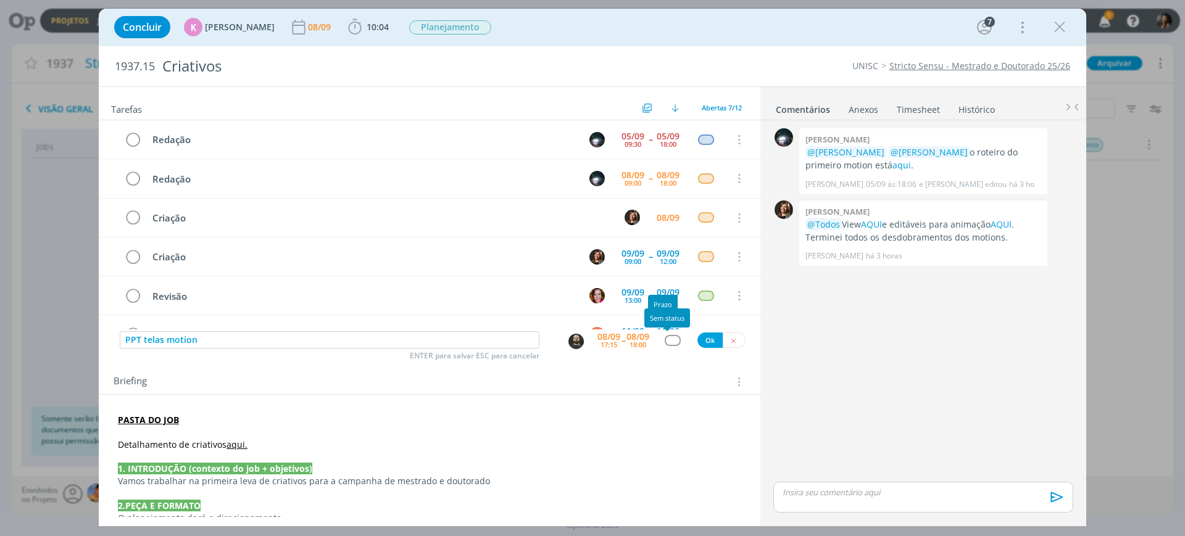
drag, startPoint x: 653, startPoint y: 342, endPoint x: 671, endPoint y: 344, distance: 17.5
click at [654, 342] on div "dialog" at bounding box center [672, 340] width 37 height 10
click at [671, 344] on div "dialog" at bounding box center [672, 340] width 15 height 10
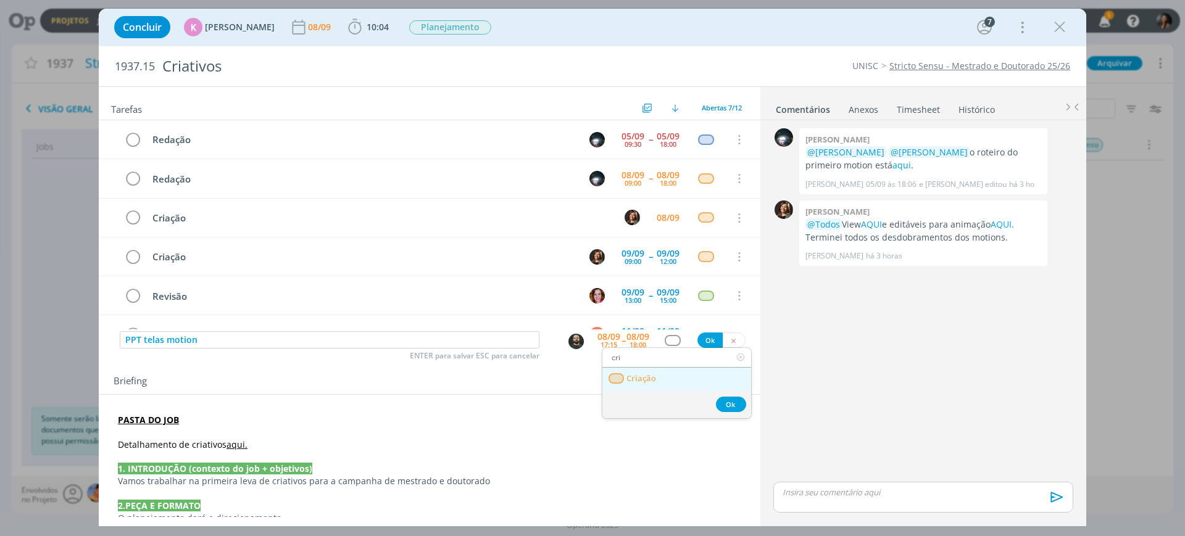
type input "cri"
click at [655, 376] on span "Criação" at bounding box center [641, 379] width 30 height 10
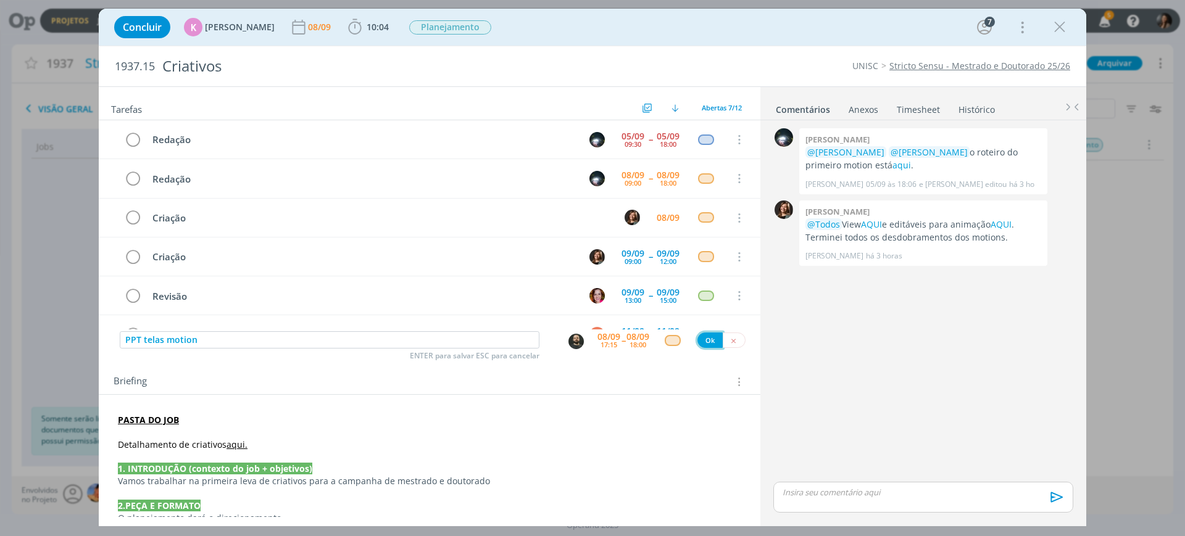
click at [704, 333] on button "Ok" at bounding box center [709, 340] width 25 height 15
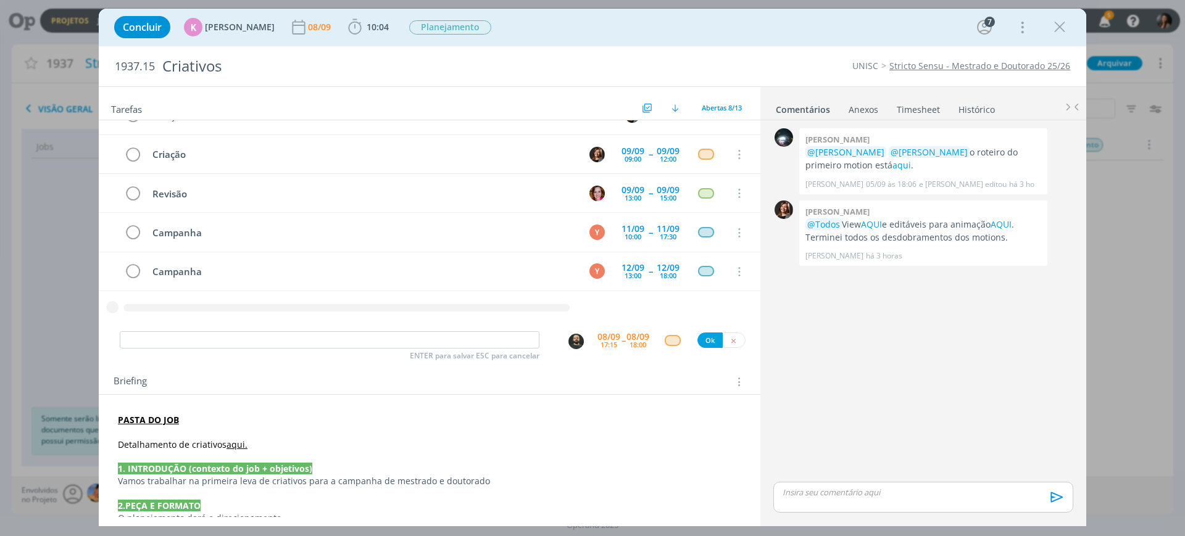
click at [882, 296] on div "0 Giovanni zacchini @Karoline Arend @Beatriz Luchese o roteiro do primeiro moti…" at bounding box center [923, 302] width 310 height 354
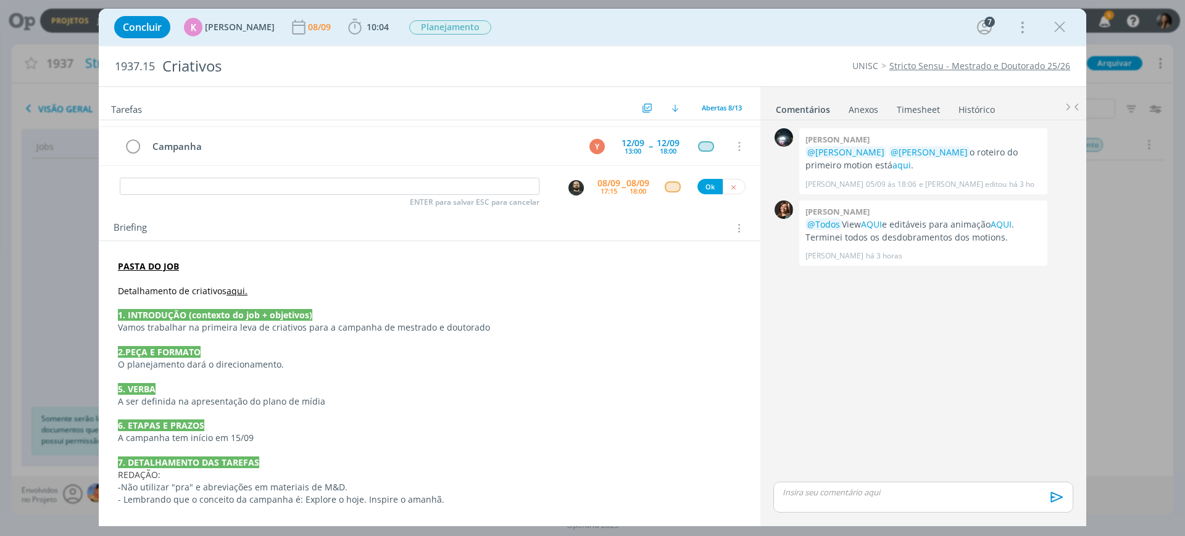
scroll to position [154, 0]
click at [235, 288] on link "aqui." at bounding box center [236, 290] width 21 height 12
click at [236, 313] on link "https://sobeae.sharepoint.com/:w:/s/SOBEAE/Ede2yWIF7l5Lt2c6FvuEhs8BWqEf-89r1IWf…" at bounding box center [198, 314] width 93 height 16
drag, startPoint x: 469, startPoint y: 442, endPoint x: 505, endPoint y: 442, distance: 36.4
click at [469, 440] on p "A campanha tem início em 15/09" at bounding box center [429, 438] width 622 height 12
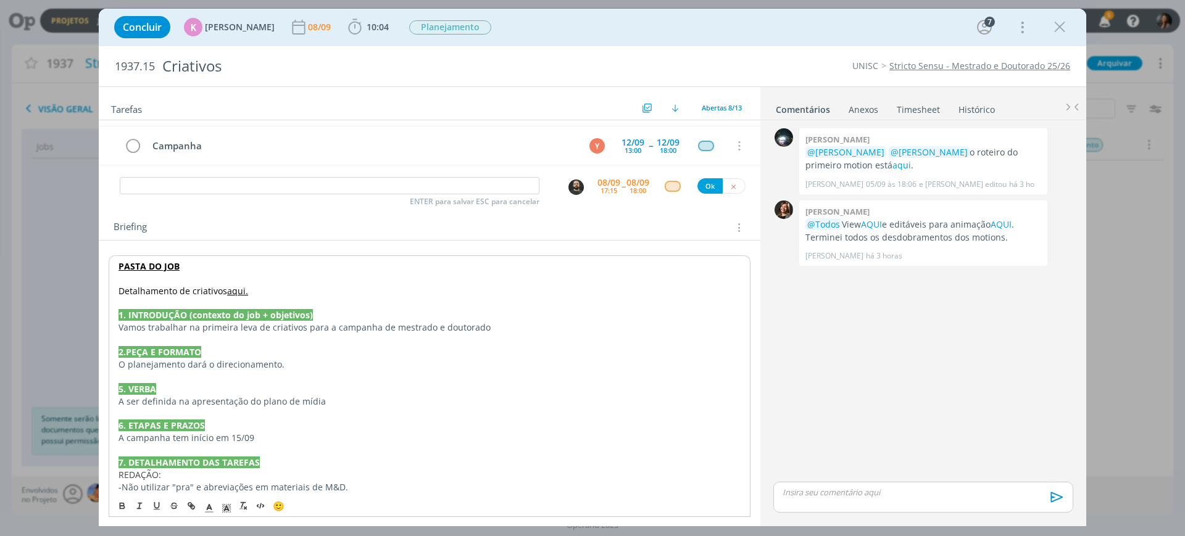
drag, startPoint x: 948, startPoint y: 459, endPoint x: 892, endPoint y: 313, distance: 156.4
click at [936, 441] on div "0 Giovanni zacchini @Karoline Arend @Beatriz Luchese o roteiro do primeiro moti…" at bounding box center [923, 302] width 310 height 354
click at [892, 313] on div "0 Giovanni zacchini @Karoline Arend @Beatriz Luchese o roteiro do primeiro moti…" at bounding box center [923, 302] width 310 height 354
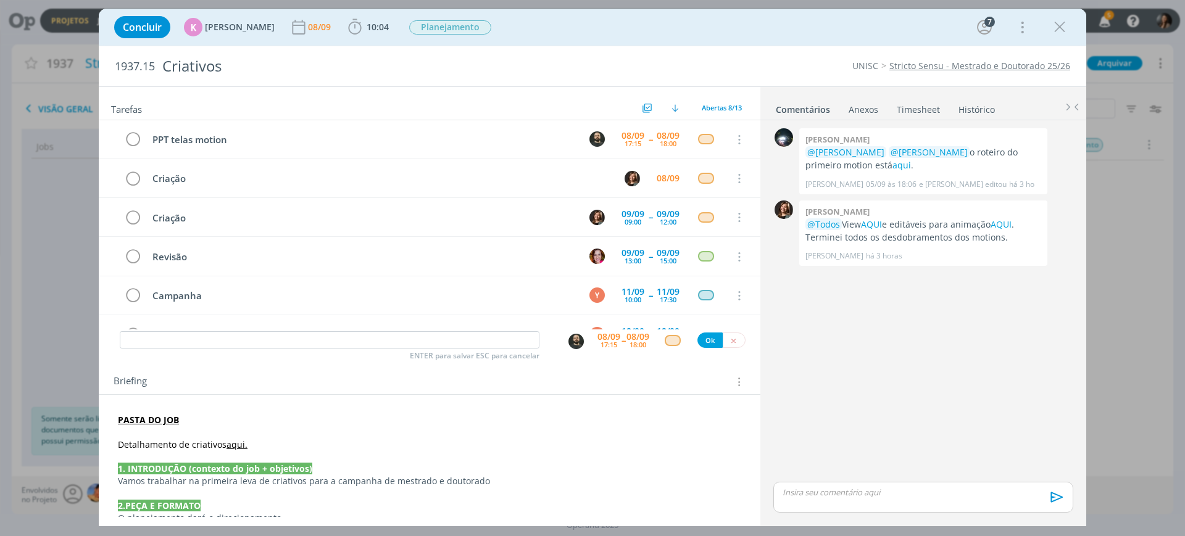
scroll to position [36, 0]
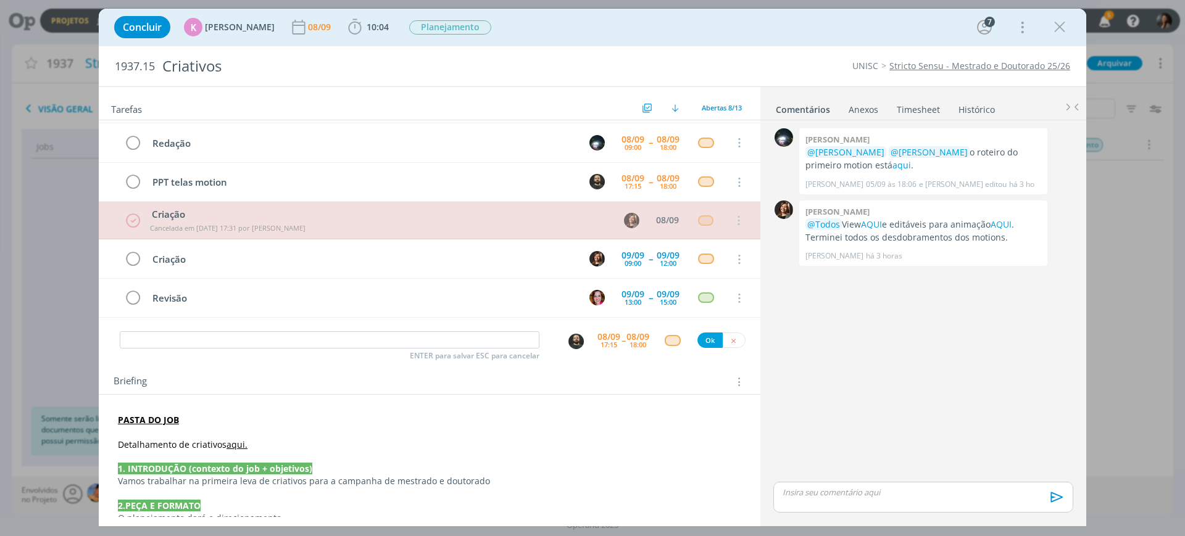
drag, startPoint x: 972, startPoint y: 340, endPoint x: 972, endPoint y: 347, distance: 7.4
click at [971, 341] on div "0 Giovanni zacchini @Karoline Arend @Beatriz Luchese o roteiro do primeiro moti…" at bounding box center [923, 302] width 310 height 354
click at [912, 373] on div "0 Giovanni zacchini @Karoline Arend @Beatriz Luchese o roteiro do primeiro moti…" at bounding box center [923, 302] width 310 height 354
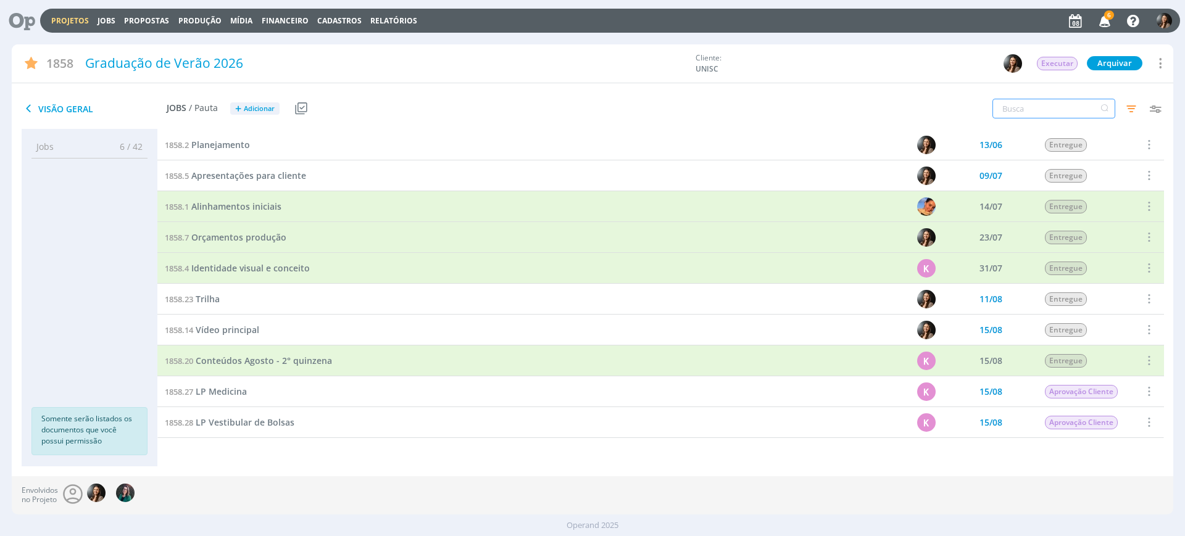
click at [1022, 107] on input "text" at bounding box center [1053, 109] width 123 height 20
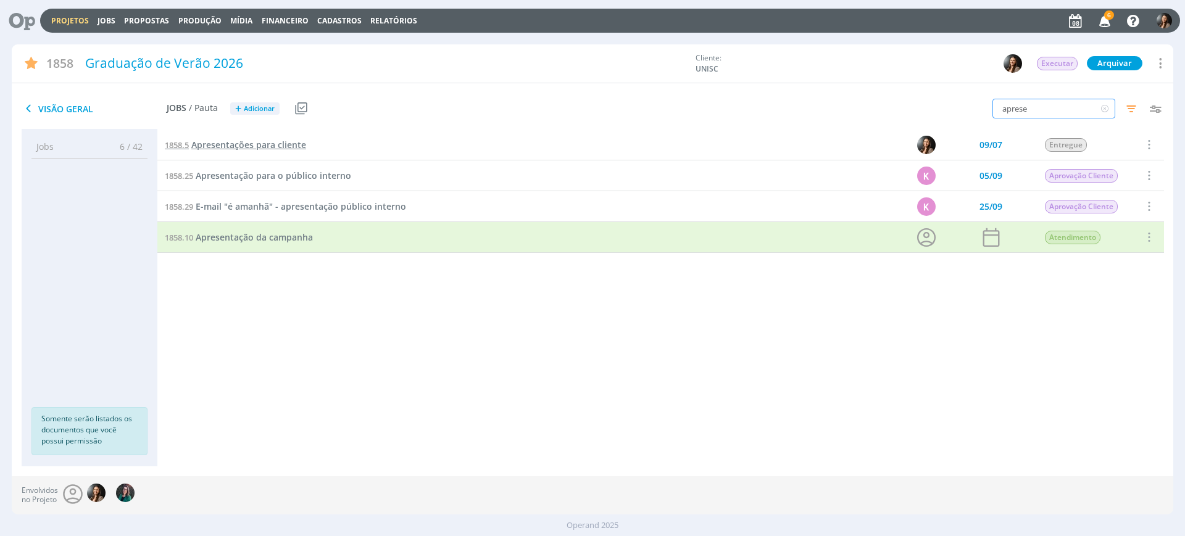
type input "aprese"
click at [260, 145] on span "Apresentações para cliente" at bounding box center [248, 145] width 115 height 12
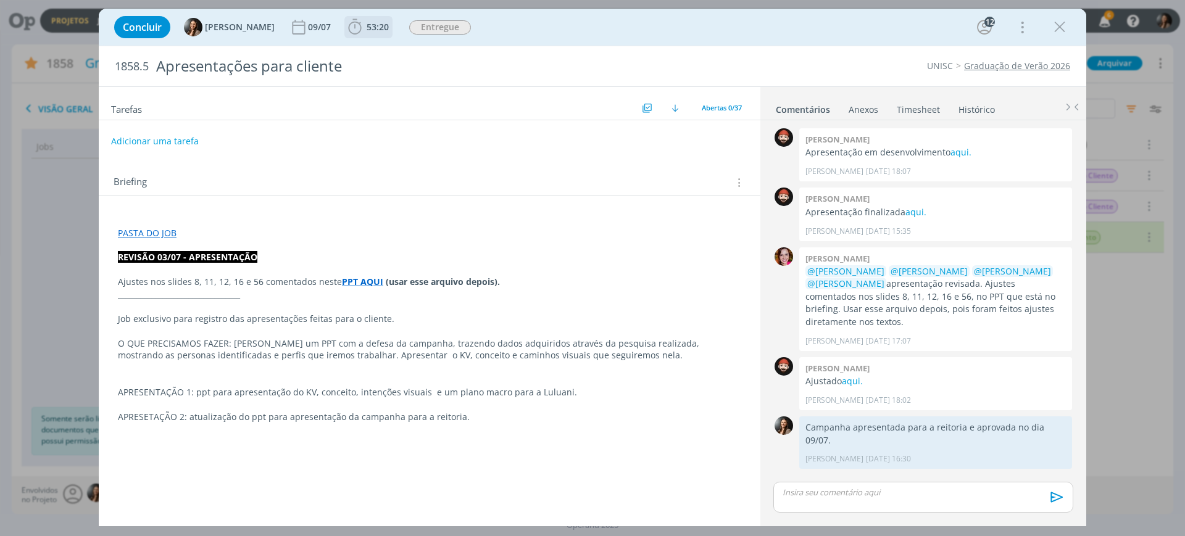
click at [371, 35] on span "53:20" at bounding box center [369, 27] width 46 height 19
click at [1054, 26] on icon "dialog" at bounding box center [1059, 27] width 19 height 19
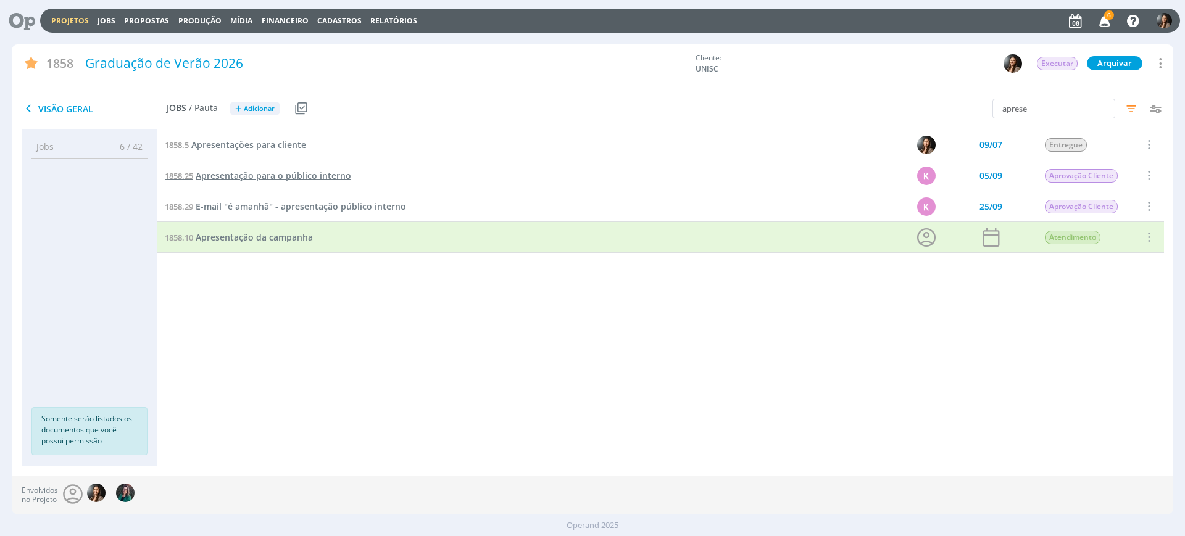
click at [289, 180] on span "Apresentação para o público interno" at bounding box center [273, 176] width 155 height 12
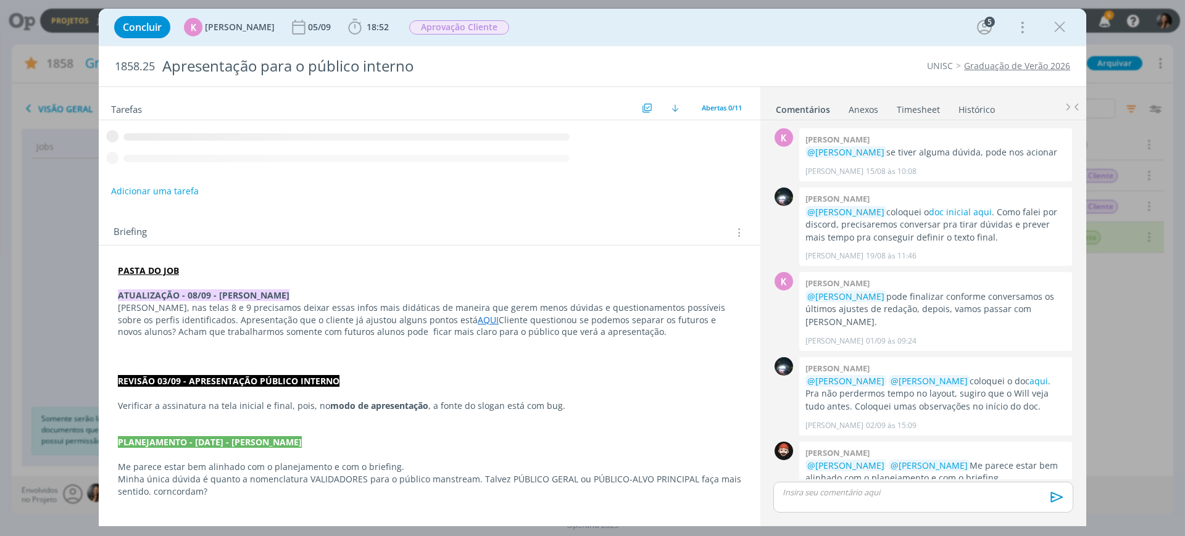
scroll to position [611, 0]
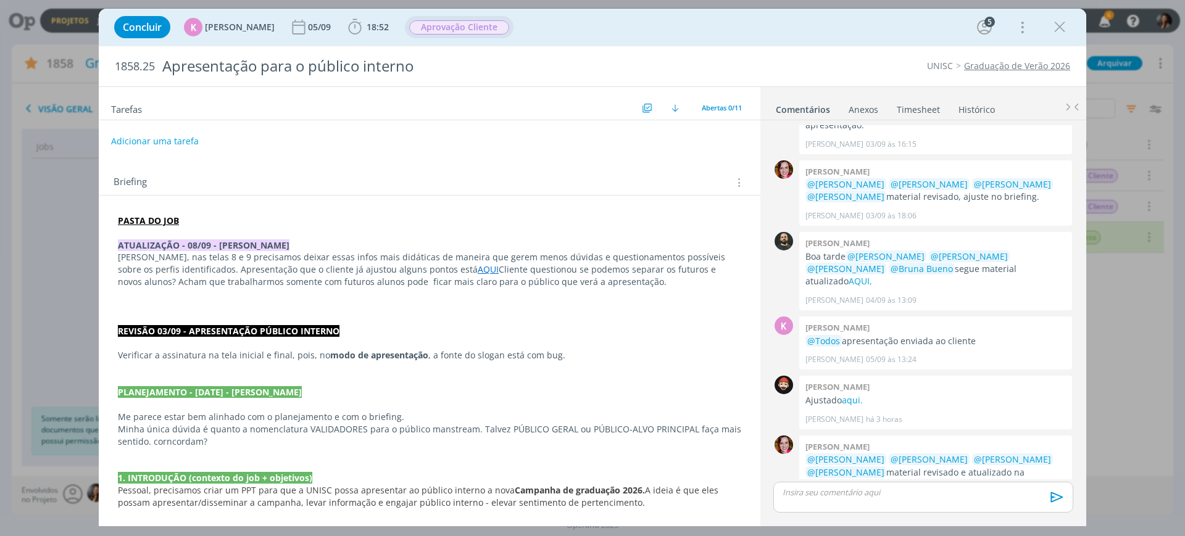
drag, startPoint x: 374, startPoint y: 29, endPoint x: 404, endPoint y: 32, distance: 29.8
click at [374, 28] on span "18:52" at bounding box center [378, 27] width 22 height 12
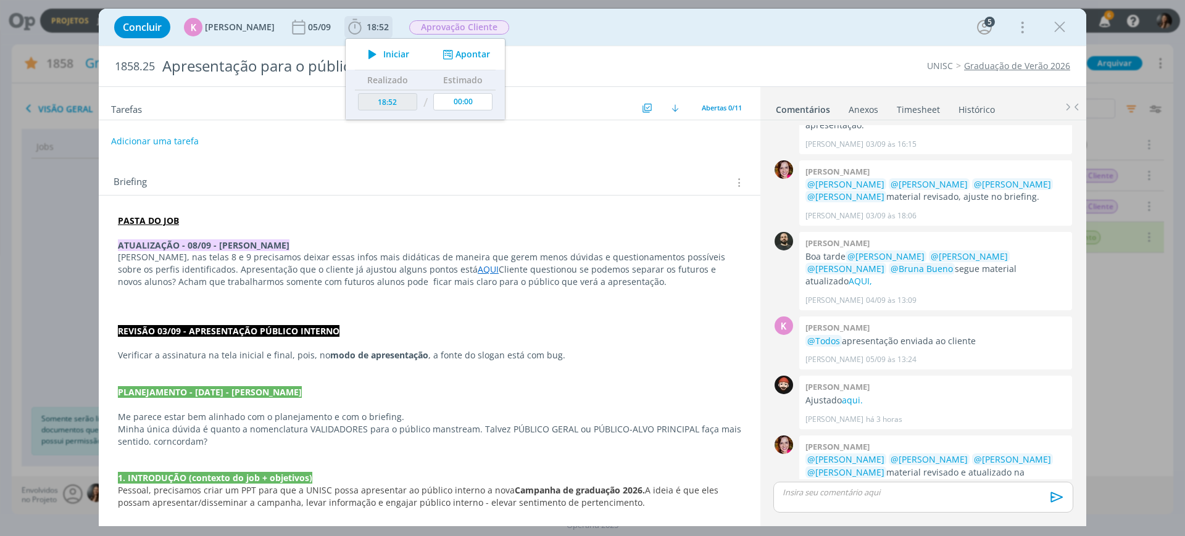
drag, startPoint x: 452, startPoint y: 56, endPoint x: 466, endPoint y: 56, distance: 14.8
click at [452, 56] on button "Apontar" at bounding box center [464, 54] width 51 height 13
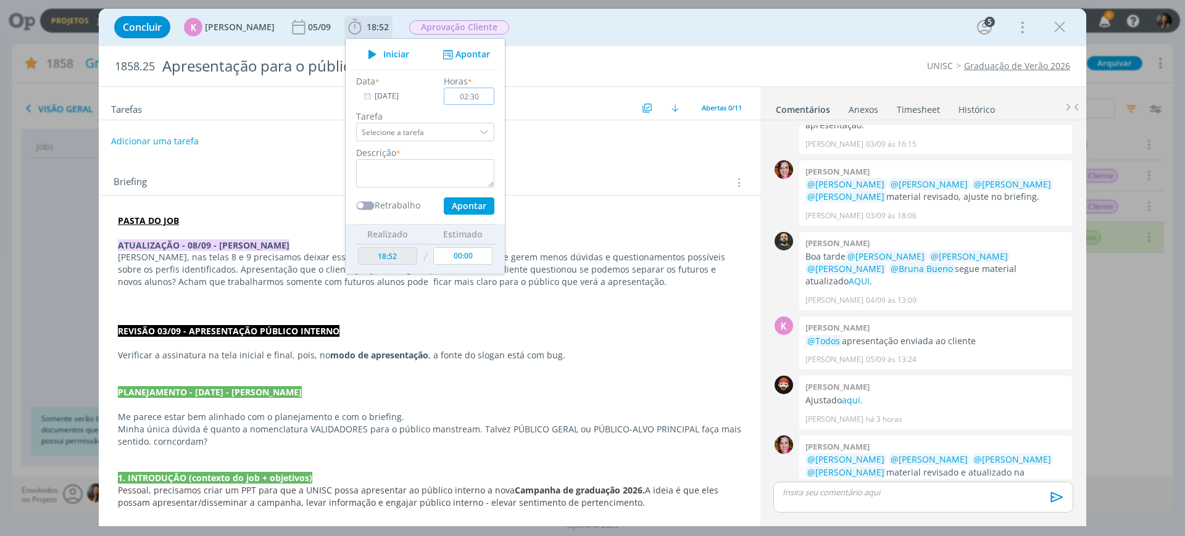
type input "02:30"
click at [396, 159] on textarea "dialog" at bounding box center [425, 173] width 138 height 28
drag, startPoint x: 478, startPoint y: 98, endPoint x: 446, endPoint y: 97, distance: 31.5
click at [446, 97] on input "02:30" at bounding box center [469, 96] width 51 height 17
click at [470, 202] on button "Apontar" at bounding box center [469, 205] width 51 height 17
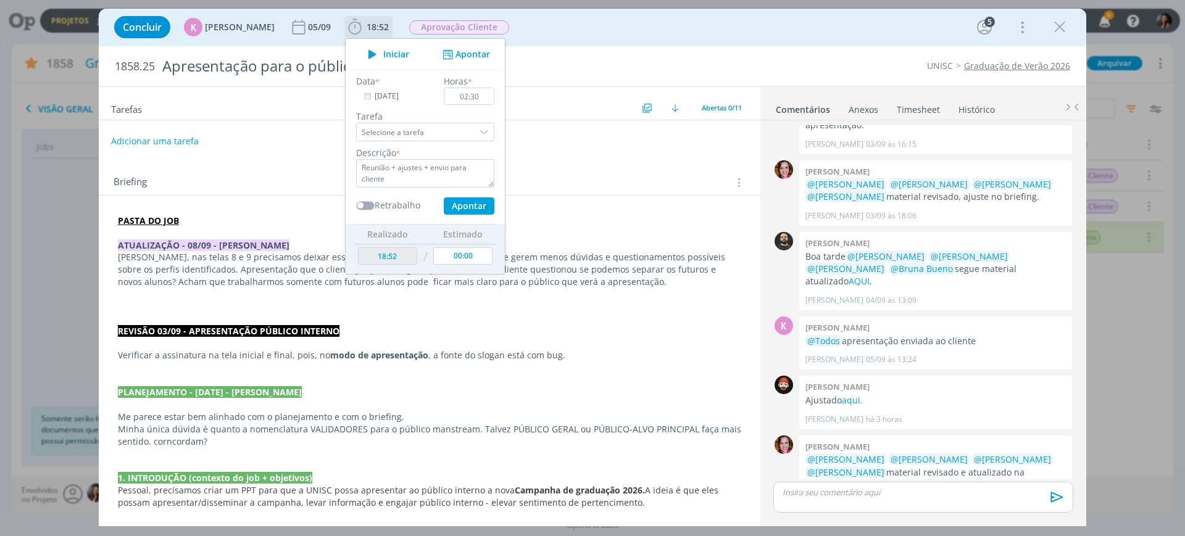
type textarea "Reunião + ajustes + envio para cliente"
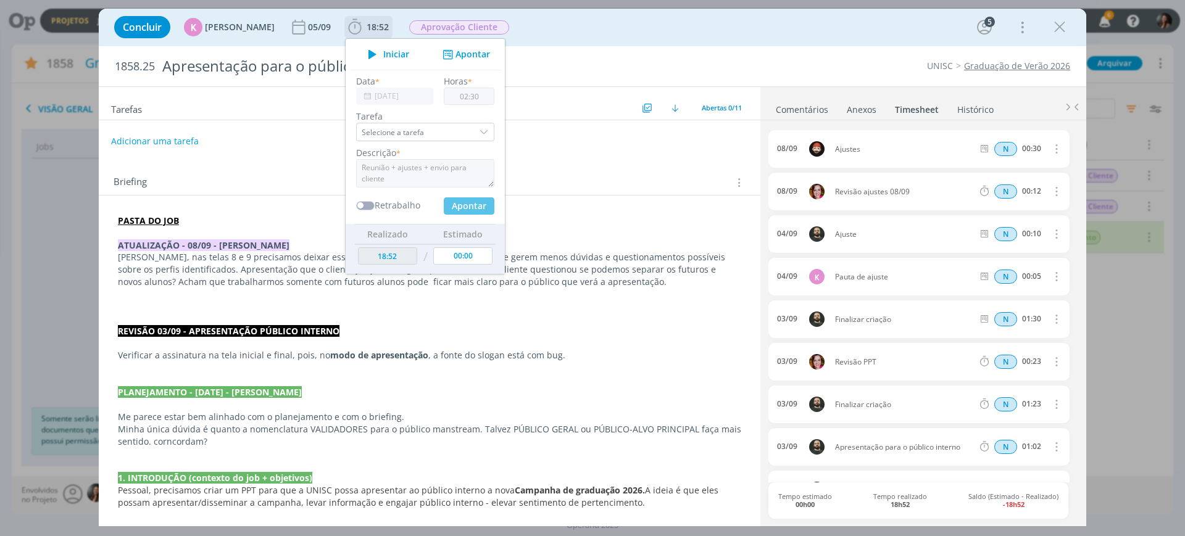
type input "00:00"
type input "21:22"
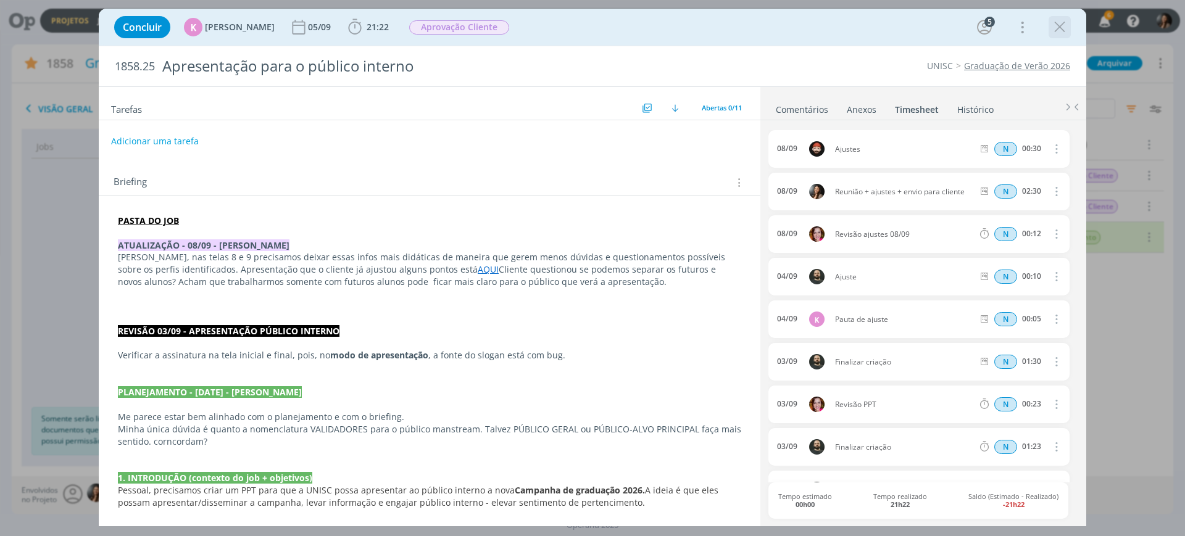
click at [1060, 25] on icon "dialog" at bounding box center [1059, 27] width 19 height 19
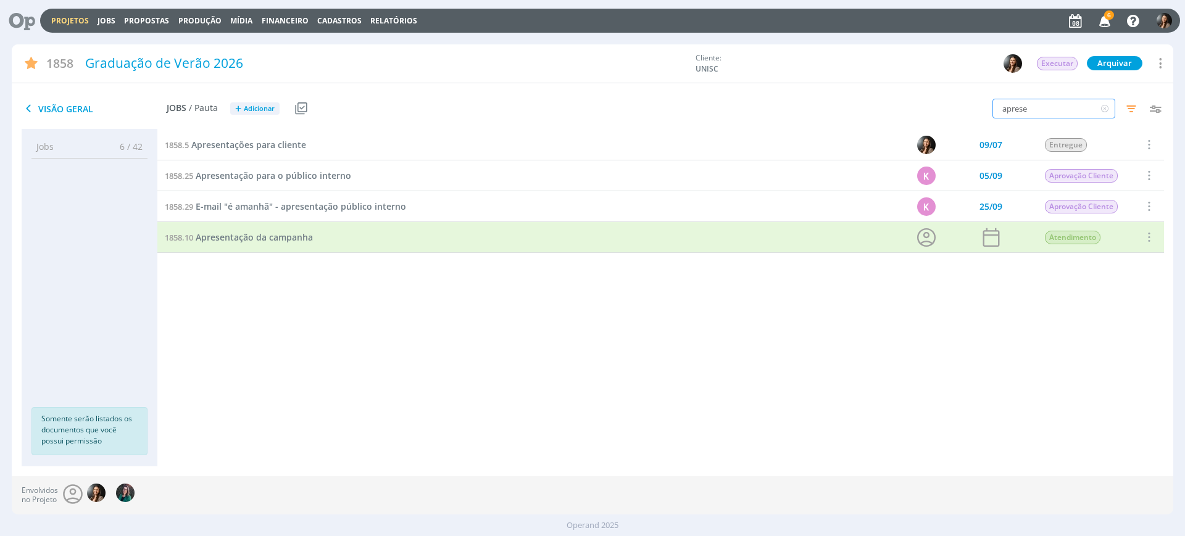
drag, startPoint x: 1003, startPoint y: 88, endPoint x: 982, endPoint y: 86, distance: 21.1
click at [982, 86] on div "1858 Graduação de Verão 2026 Cliente: UNISC Executar Arquivar Arquivar Cancelar…" at bounding box center [592, 260] width 1161 height 432
type input "b"
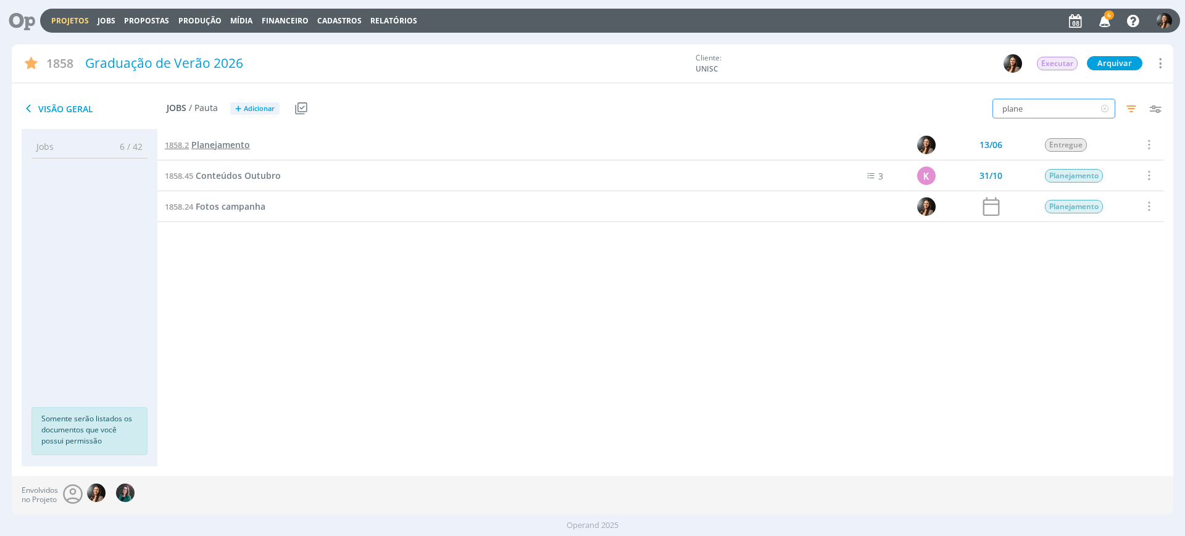
type input "plane"
click at [211, 146] on span "Planejamento" at bounding box center [220, 145] width 59 height 12
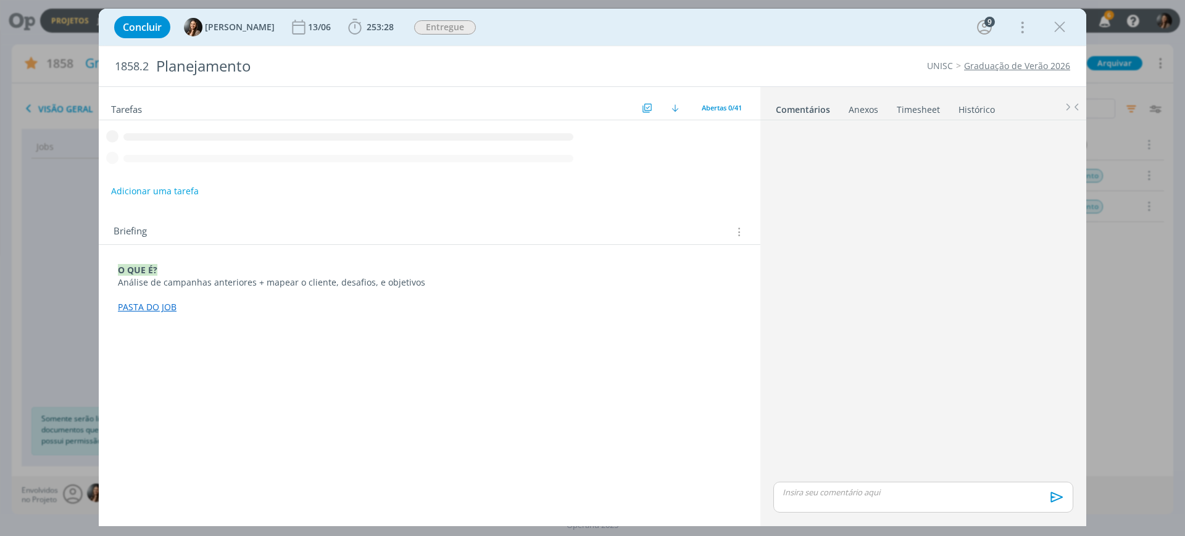
scroll to position [56, 0]
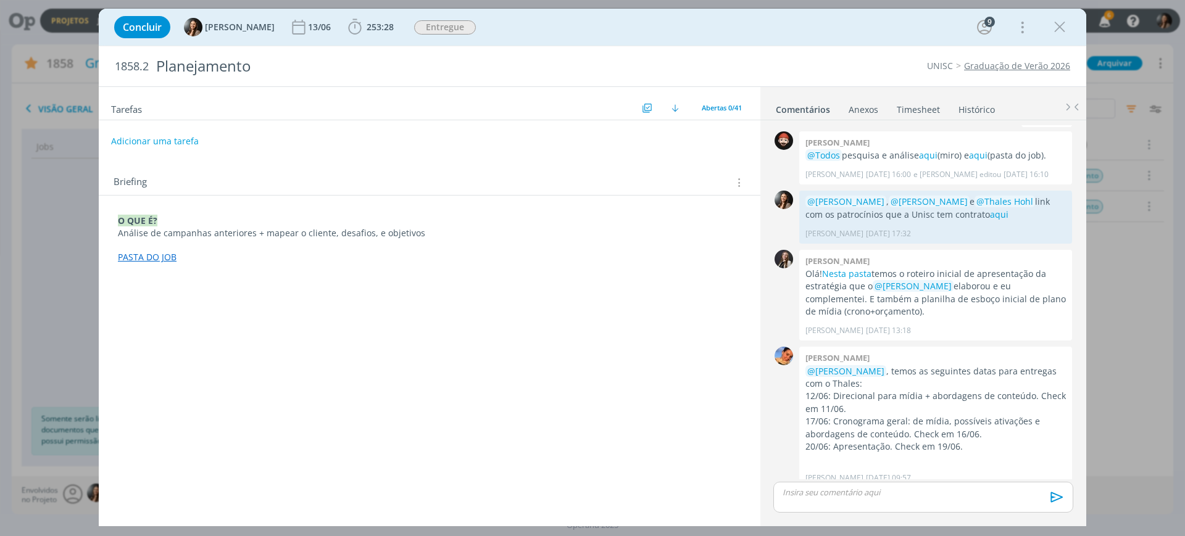
click at [917, 113] on link "Timesheet" at bounding box center [918, 107] width 44 height 18
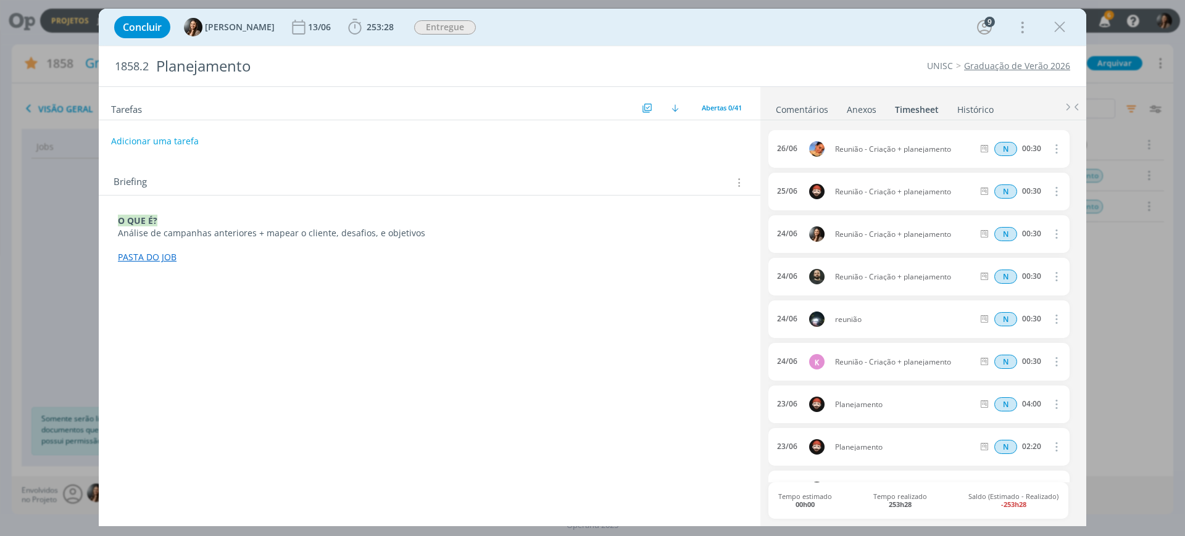
drag, startPoint x: 1059, startPoint y: 19, endPoint x: 278, endPoint y: 149, distance: 792.4
click at [1059, 20] on icon "dialog" at bounding box center [1059, 27] width 19 height 19
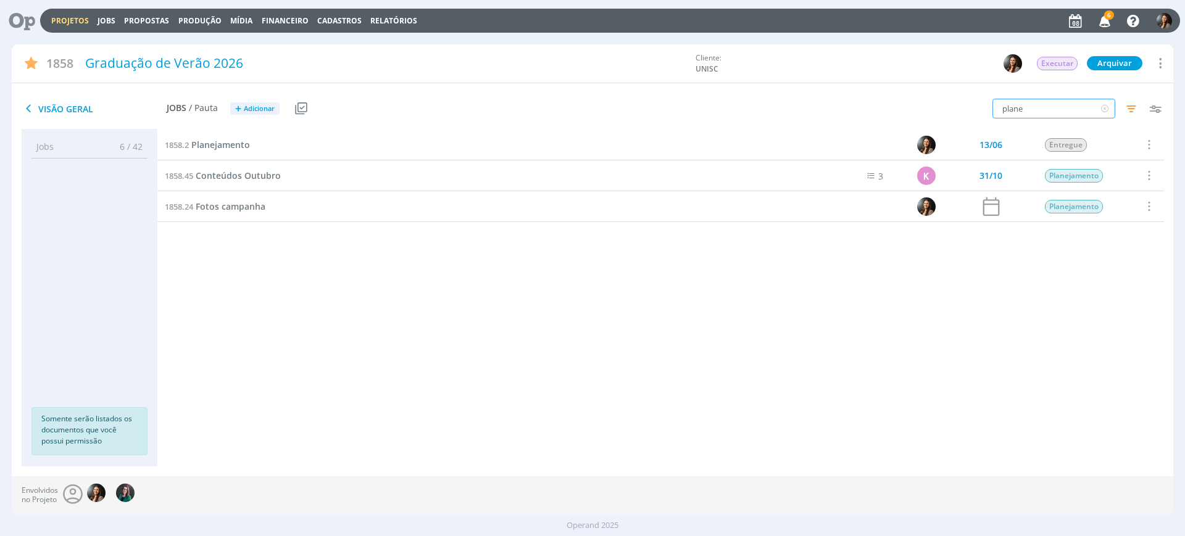
click at [1036, 107] on input "plane" at bounding box center [1053, 109] width 123 height 20
drag, startPoint x: 1021, startPoint y: 113, endPoint x: 996, endPoint y: 96, distance: 30.6
click at [993, 92] on div "Visão Geral Jobs / Pauta + Adicionar Usar Job de template Criar template a part…" at bounding box center [592, 109] width 1161 height 41
click at [1028, 108] on input "plane" at bounding box center [1053, 109] width 123 height 20
drag, startPoint x: 1026, startPoint y: 107, endPoint x: 988, endPoint y: 101, distance: 38.1
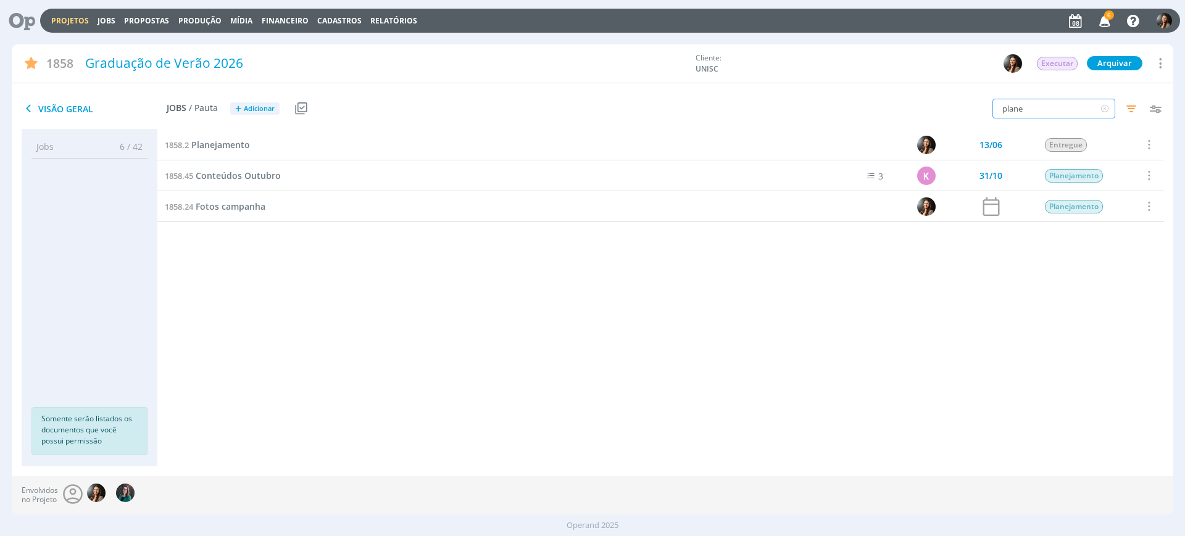
click at [988, 101] on div "plane Filtros Filtrar Limpar plane Data Personalizado a Responsável Situação do…" at bounding box center [979, 109] width 387 height 31
type input "b"
type input "plan"
click at [223, 143] on span "Planejamento" at bounding box center [220, 145] width 59 height 12
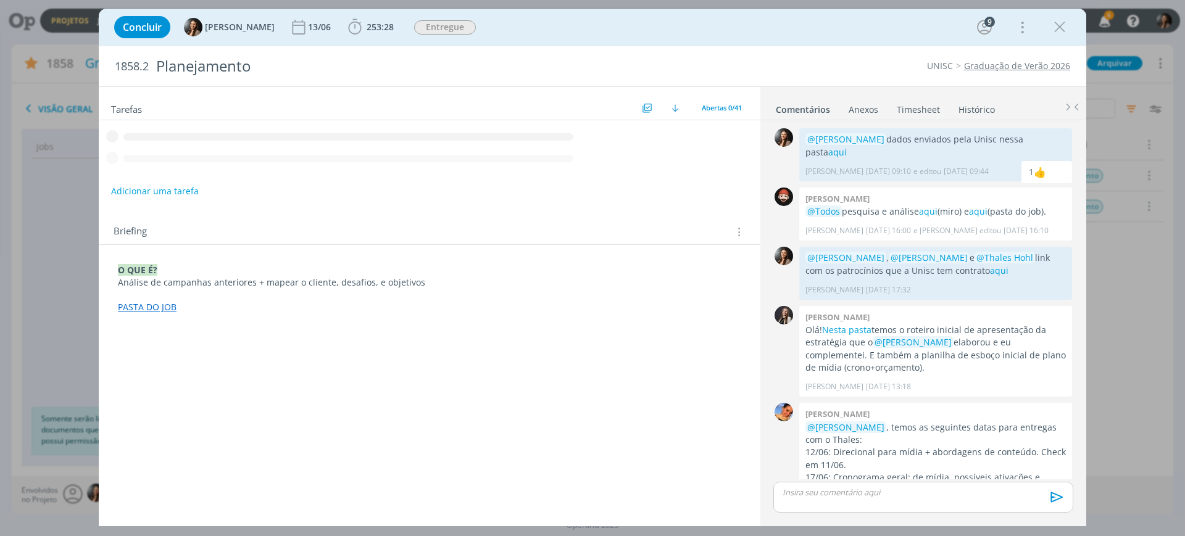
scroll to position [56, 0]
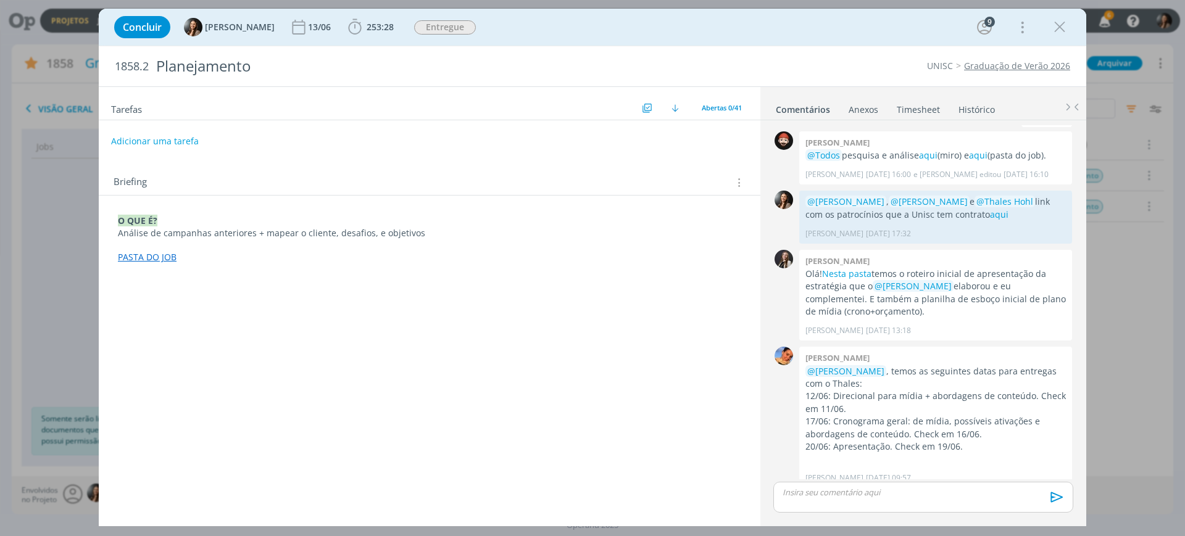
click at [915, 100] on link "Timesheet" at bounding box center [918, 107] width 44 height 18
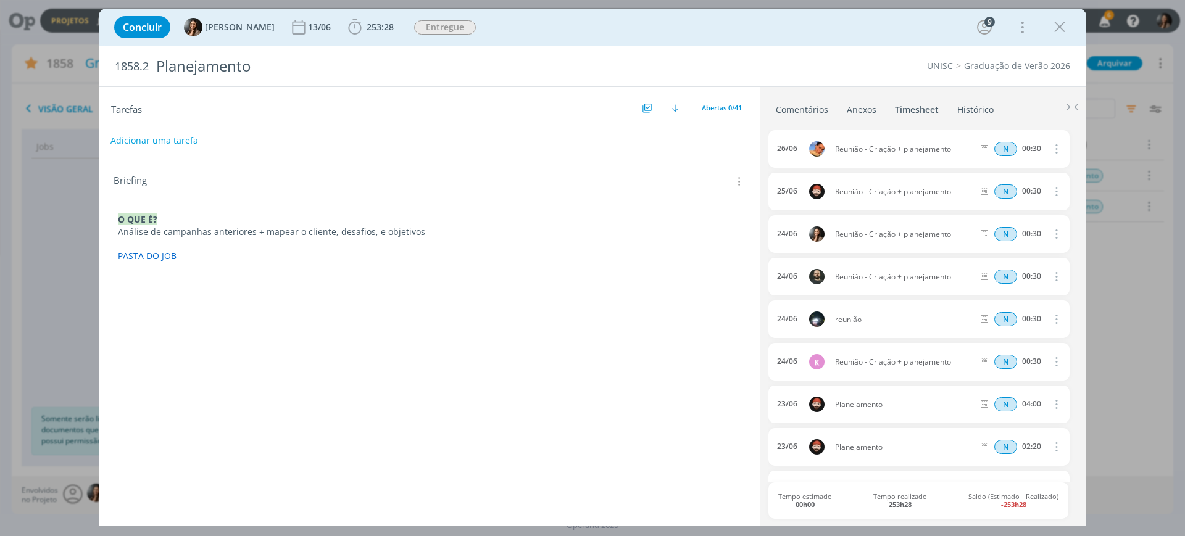
click at [162, 139] on button "Adicionar uma tarefa" at bounding box center [154, 140] width 88 height 21
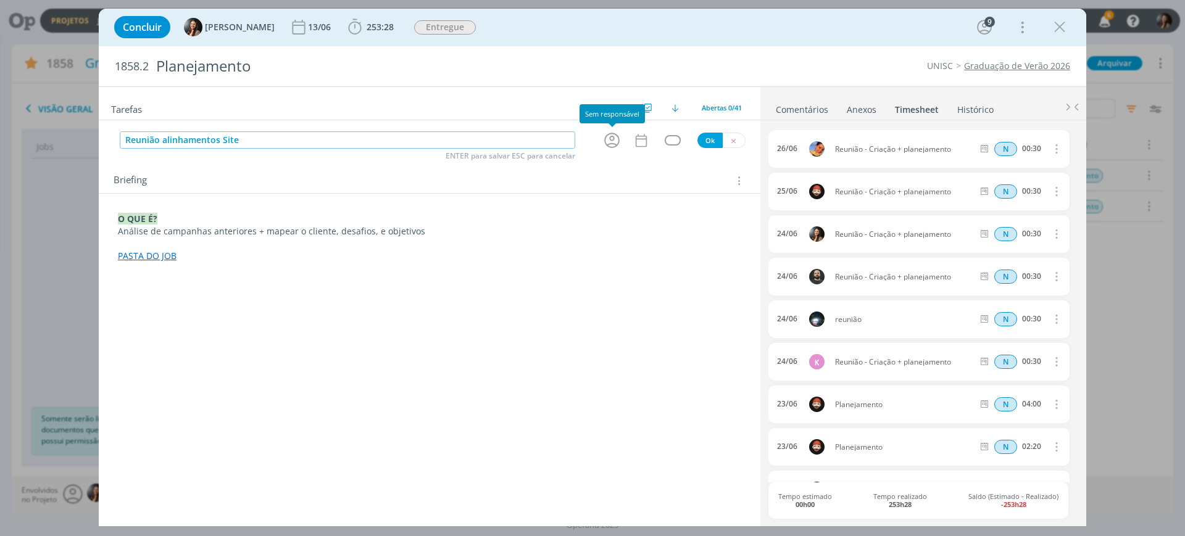
click at [603, 143] on icon "dialog" at bounding box center [611, 140] width 19 height 19
type input "Reunião alinhamentos Site"
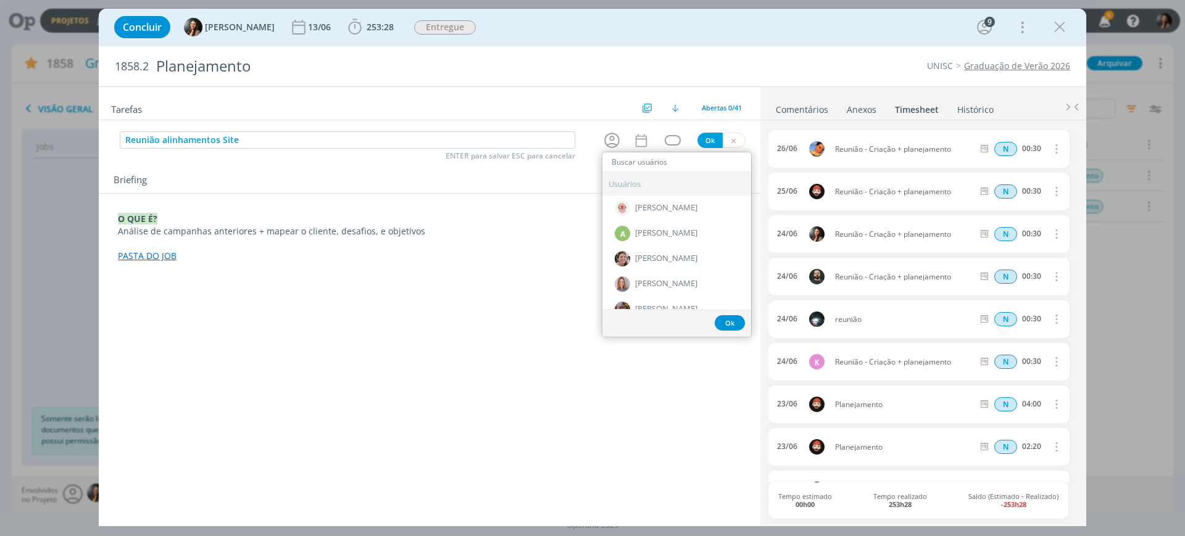
click at [648, 167] on input "dialog" at bounding box center [676, 162] width 149 height 17
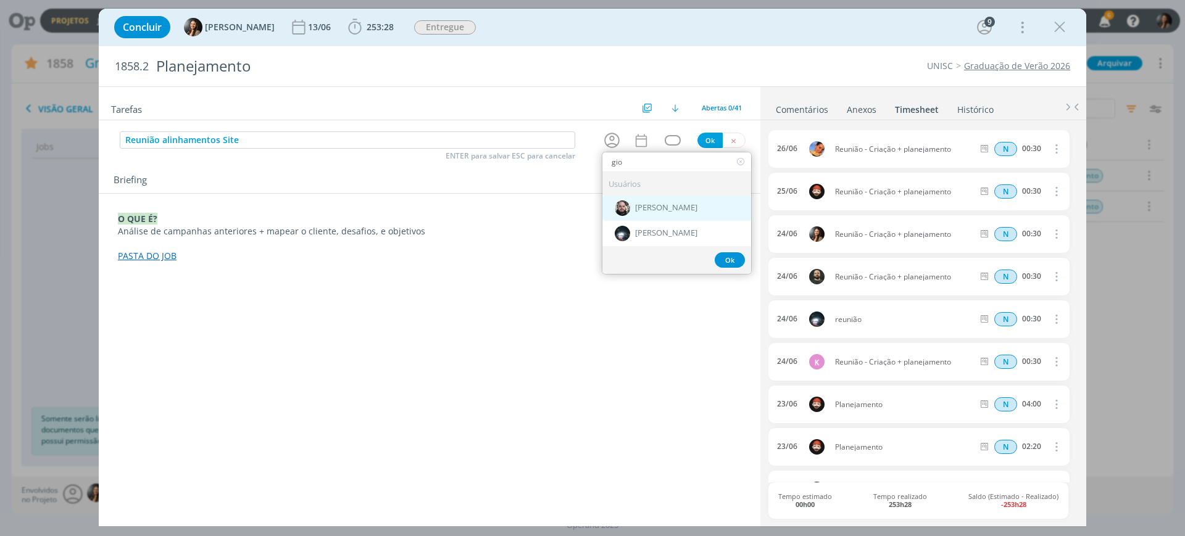
type input "gio"
click at [661, 210] on span "[PERSON_NAME]" at bounding box center [666, 209] width 62 height 10
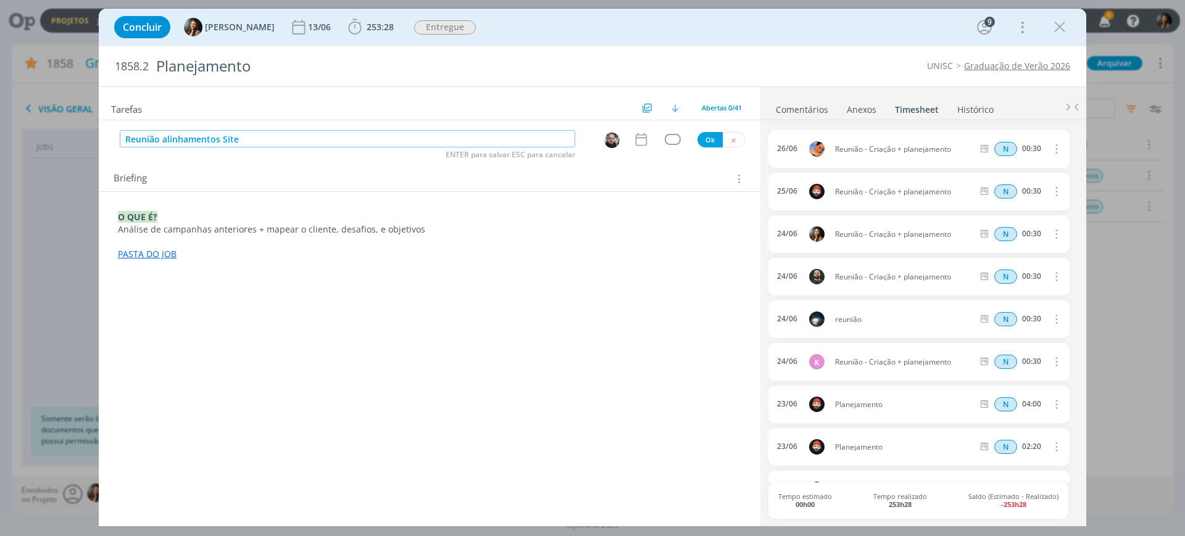
click at [283, 135] on input "Reunião alinhamentos Site" at bounding box center [347, 138] width 455 height 17
type input "Reunião alinhamentos Site presencial, semi e EAD"
click at [640, 143] on icon "dialog" at bounding box center [641, 139] width 16 height 16
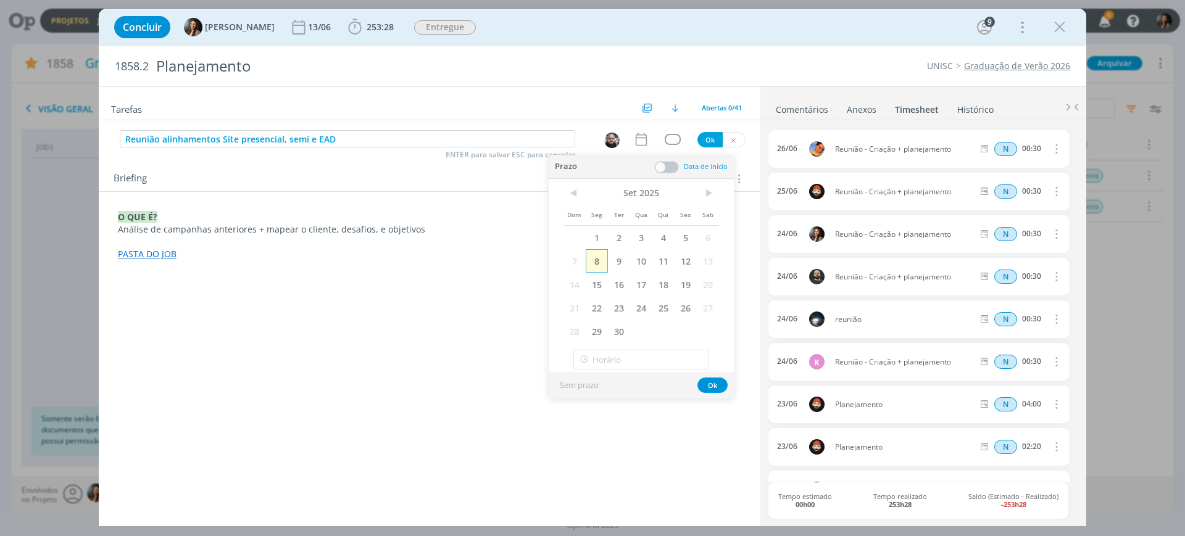
click at [599, 258] on span "8" at bounding box center [597, 260] width 22 height 23
type input "18:00"
click at [621, 357] on input "18:00" at bounding box center [641, 360] width 136 height 20
click at [614, 360] on input "18:00" at bounding box center [641, 360] width 136 height 20
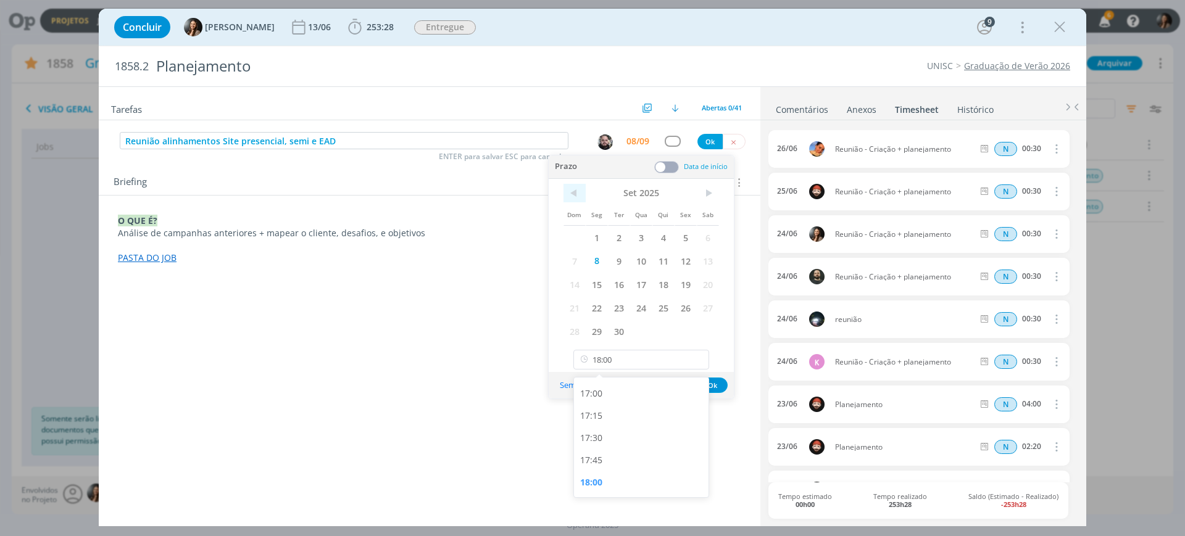
click at [573, 187] on span "<" at bounding box center [574, 193] width 22 height 19
click at [708, 196] on span ">" at bounding box center [708, 193] width 22 height 19
click at [602, 259] on span "8" at bounding box center [597, 260] width 22 height 23
click at [665, 164] on span at bounding box center [666, 167] width 25 height 12
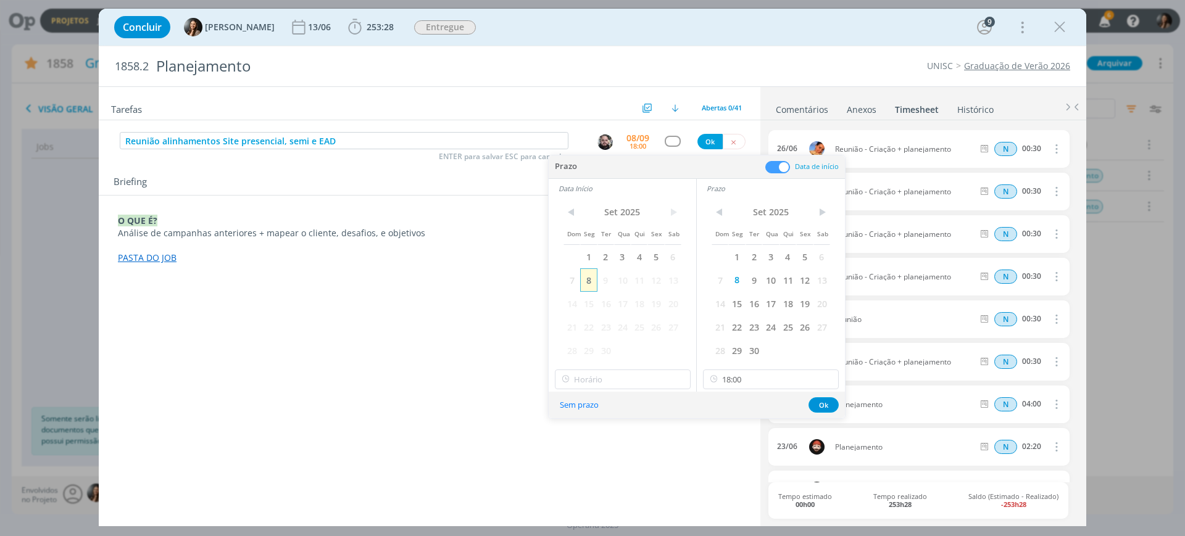
click at [589, 284] on span "8" at bounding box center [588, 279] width 17 height 23
drag, startPoint x: 616, startPoint y: 377, endPoint x: 615, endPoint y: 371, distance: 6.3
click at [617, 378] on input "18:00" at bounding box center [623, 380] width 136 height 20
click at [590, 476] on div "09:00" at bounding box center [624, 474] width 138 height 22
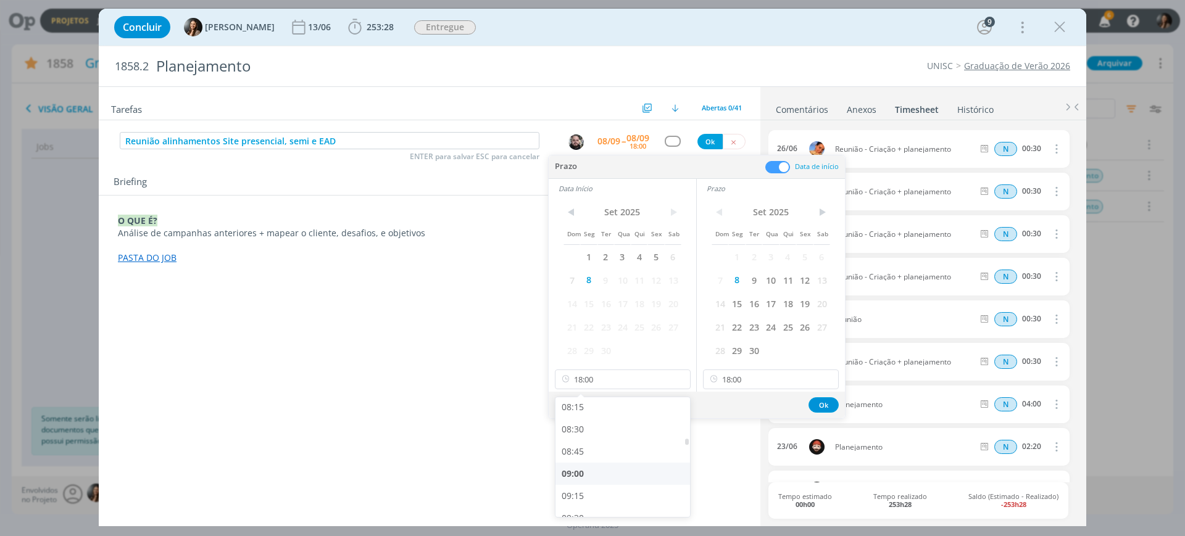
type input "09:00"
click at [764, 382] on input "18:00" at bounding box center [771, 380] width 136 height 20
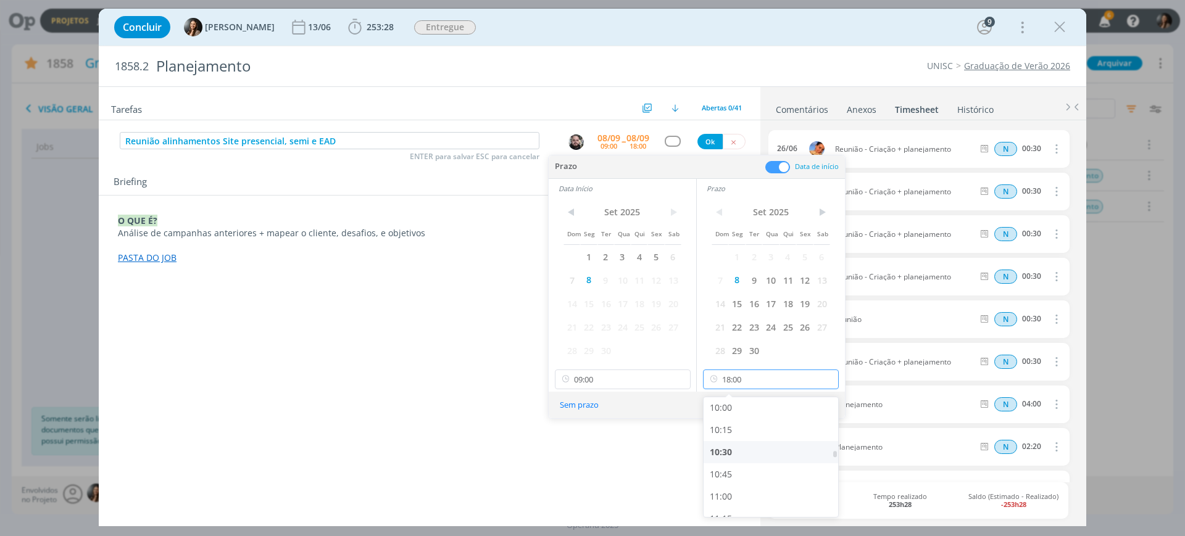
scroll to position [888, 0]
click at [731, 415] on div "10:00" at bounding box center [772, 408] width 138 height 22
type input "10:00"
click at [607, 383] on input "09:00" at bounding box center [623, 380] width 136 height 20
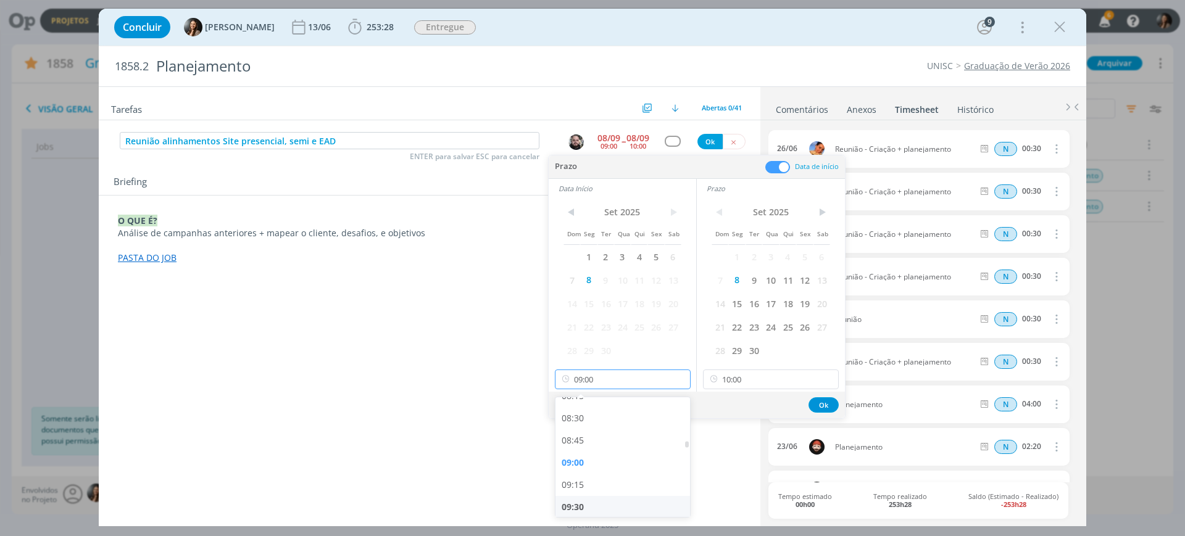
scroll to position [783, 0]
click at [581, 446] on div "09:15" at bounding box center [624, 447] width 138 height 22
type input "09:15"
click at [822, 403] on button "Ok" at bounding box center [823, 404] width 30 height 15
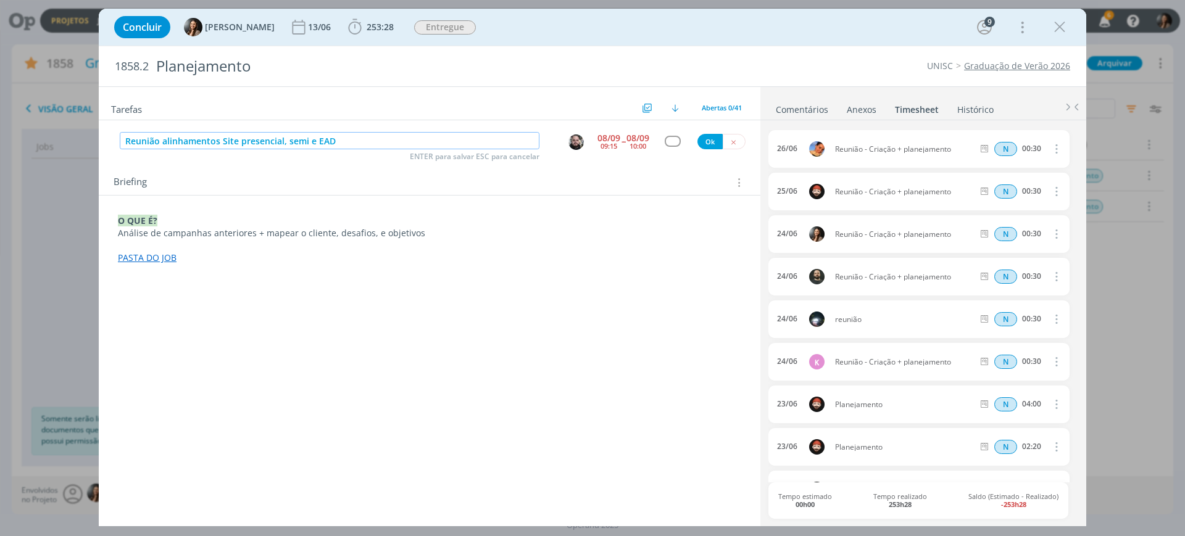
drag, startPoint x: 304, startPoint y: 134, endPoint x: 85, endPoint y: 103, distance: 220.6
click at [85, 103] on div "Concluir Beatriz Luchese 13/06 253:28 Iniciar Apontar Data * 08/09/2025 Horas *…" at bounding box center [592, 268] width 1185 height 536
drag, startPoint x: 610, startPoint y: 440, endPoint x: 513, endPoint y: 178, distance: 279.3
click at [603, 413] on div "Tarefas Usar Job de template Criar template a partir deste job Visualizar Templ…" at bounding box center [429, 302] width 661 height 430
click at [367, 14] on div "Concluir Beatriz Luchese 13/06 253:28 Iniciar Apontar Data * 08/09/2025 Horas *…" at bounding box center [592, 27] width 969 height 30
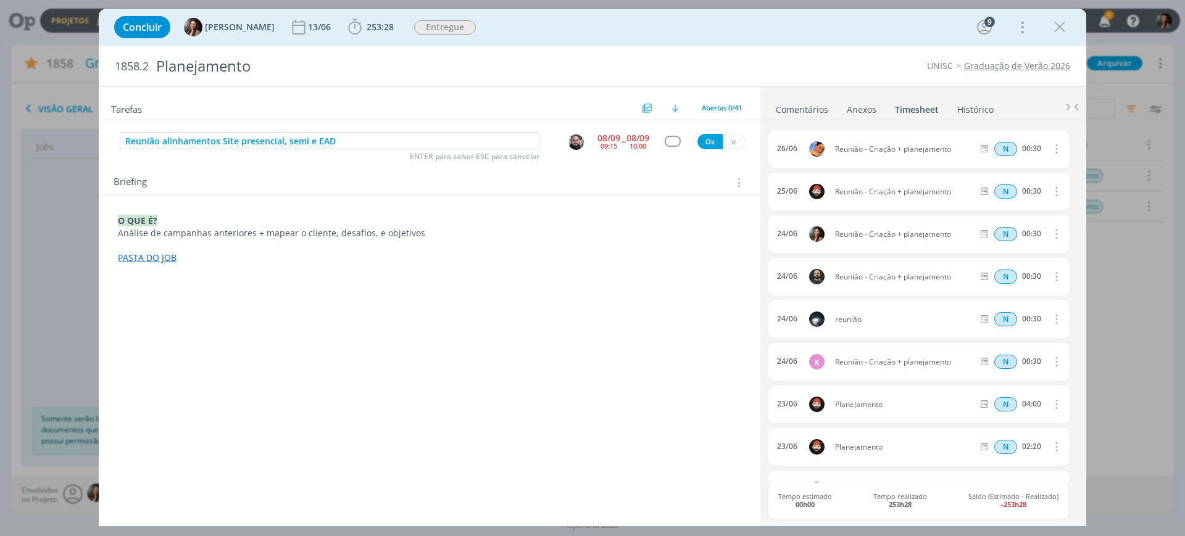
drag, startPoint x: 391, startPoint y: 200, endPoint x: 462, endPoint y: 186, distance: 71.8
click at [389, 194] on div "Briefing Briefings Predefinidos Versões do Briefing Ver Briefing do Projeto O Q…" at bounding box center [429, 217] width 661 height 111
click at [481, 191] on div "Briefing Briefings Predefinidos Versões do Briefing Ver Briefing do Projeto" at bounding box center [429, 178] width 661 height 33
click at [706, 150] on div "Reunião alinhamentos Site presencial, semi e EAD ENTER para salvar ESC para can…" at bounding box center [429, 141] width 661 height 22
click at [707, 144] on button "Ok" at bounding box center [709, 141] width 25 height 15
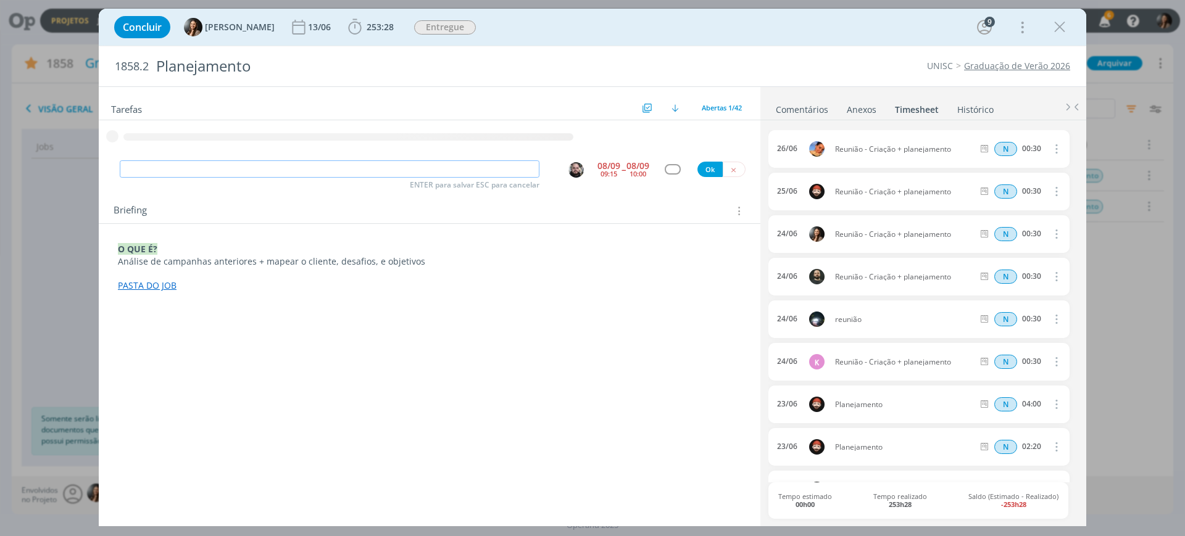
click at [215, 172] on input "dialog" at bounding box center [330, 168] width 420 height 17
paste input "Reunião alinhamentos Site presencial, semi e EAD"
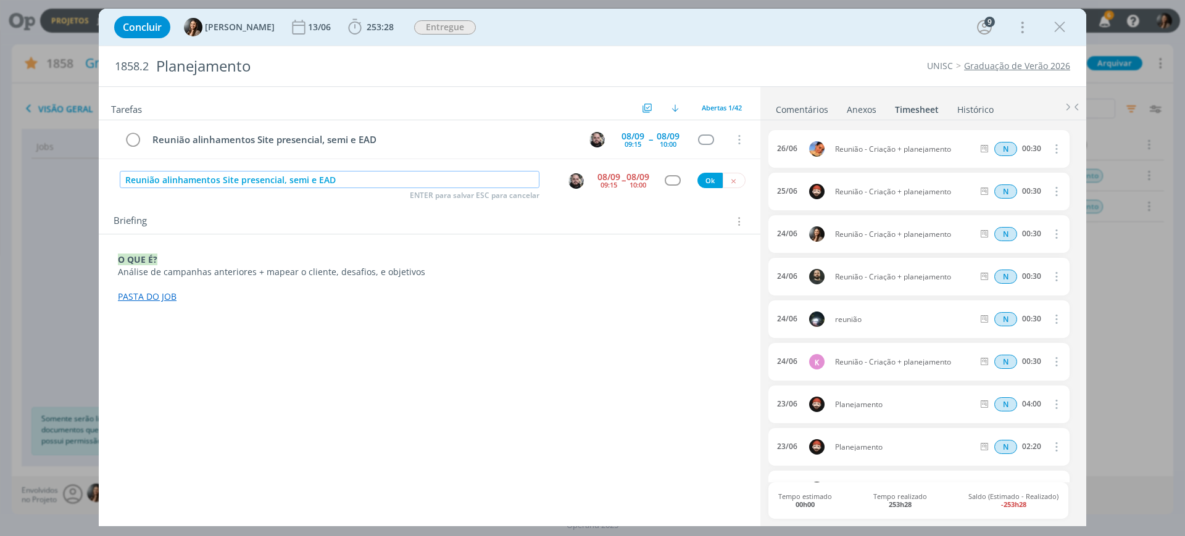
drag, startPoint x: 239, startPoint y: 181, endPoint x: 285, endPoint y: 188, distance: 46.2
click at [285, 188] on div "Reunião alinhamentos Site presencial, semi e EAD ENTER para salvar ESC para can…" at bounding box center [330, 180] width 420 height 19
drag, startPoint x: 297, startPoint y: 181, endPoint x: 259, endPoint y: 176, distance: 38.6
click at [259, 176] on input "Reunião alinhamentos Site semi e EAD" at bounding box center [330, 179] width 420 height 17
type input "Reunião alinhamentos Site semi"
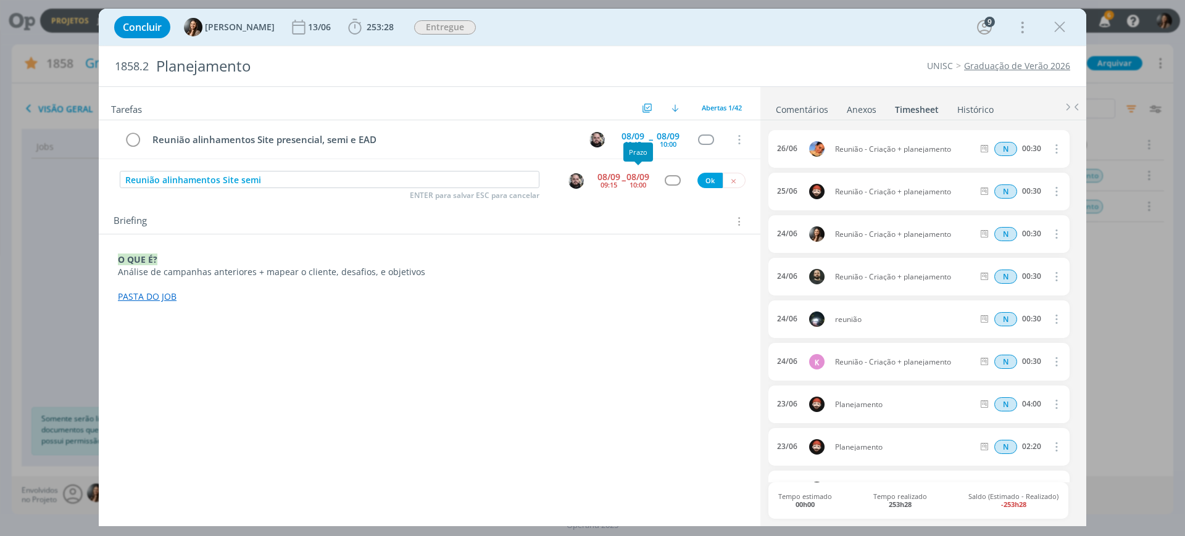
click at [624, 176] on span "--" at bounding box center [623, 180] width 4 height 12
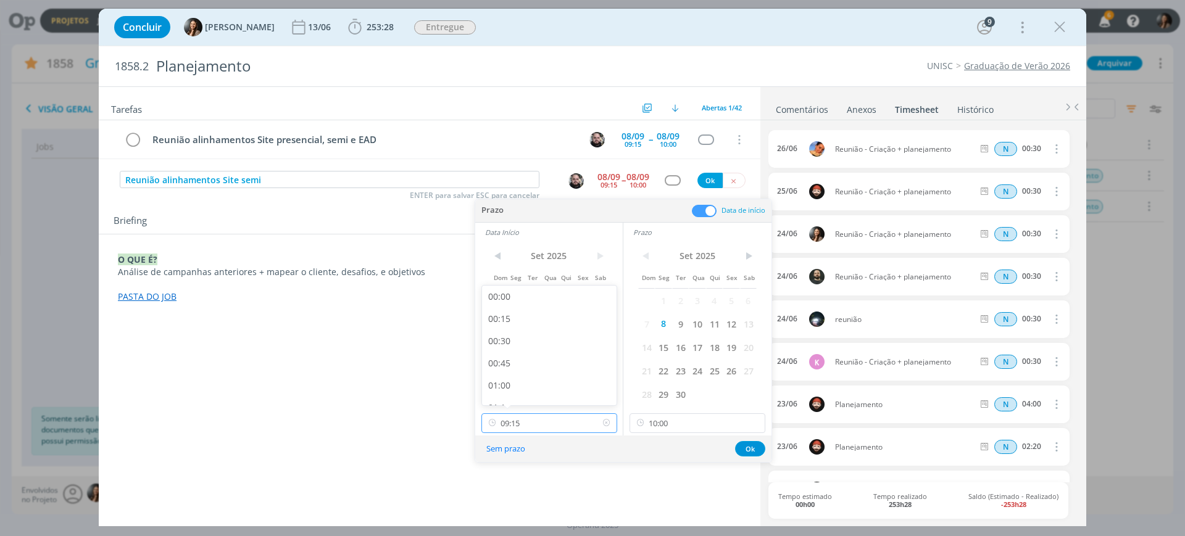
click at [595, 417] on input "09:15" at bounding box center [549, 423] width 136 height 20
click at [753, 420] on icon at bounding box center [754, 423] width 15 height 20
click at [534, 427] on input "09:15" at bounding box center [549, 423] width 136 height 20
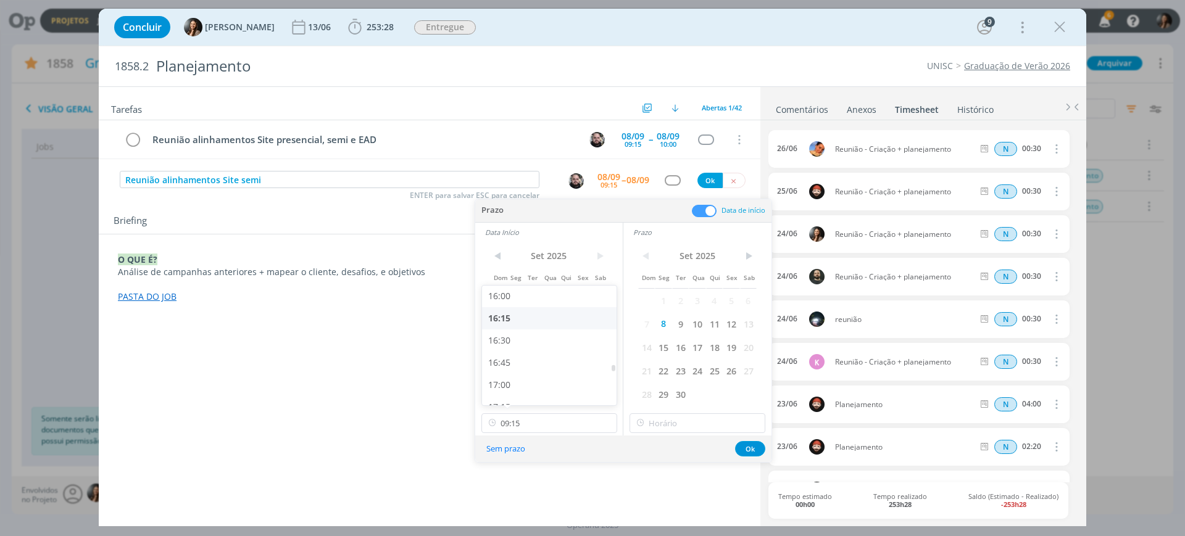
click at [508, 320] on div "16:15" at bounding box center [551, 318] width 138 height 22
click at [547, 429] on input "16:15" at bounding box center [549, 423] width 136 height 20
click at [504, 340] on div "15:45" at bounding box center [551, 346] width 138 height 22
type input "15:45"
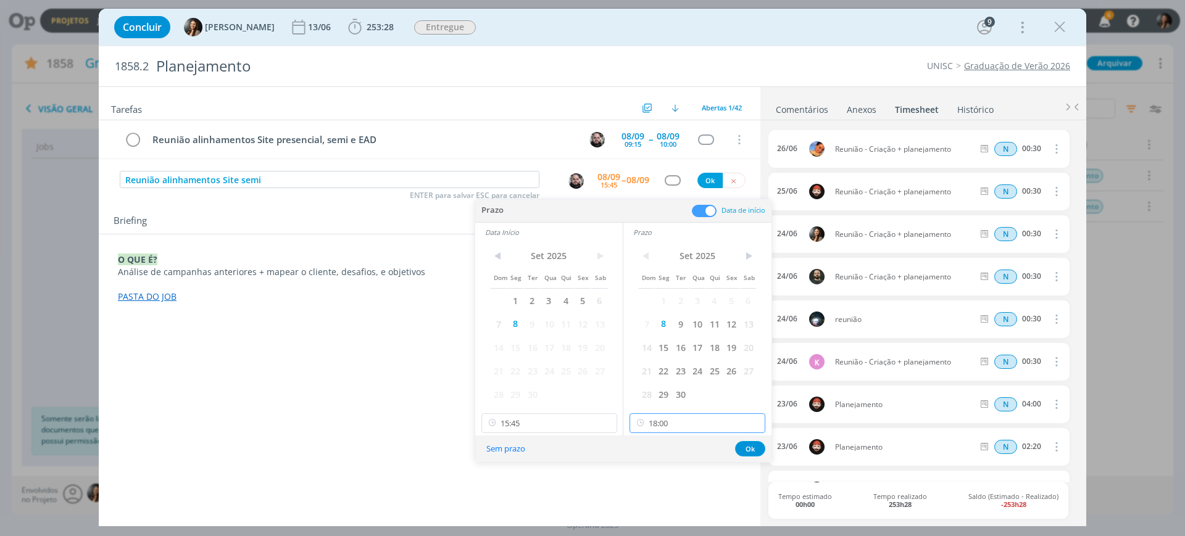
click at [657, 425] on input "18:00" at bounding box center [697, 423] width 136 height 20
click at [663, 387] on div "16:15" at bounding box center [699, 389] width 138 height 22
type input "16:15"
drag, startPoint x: 752, startPoint y: 449, endPoint x: 652, endPoint y: 283, distance: 193.8
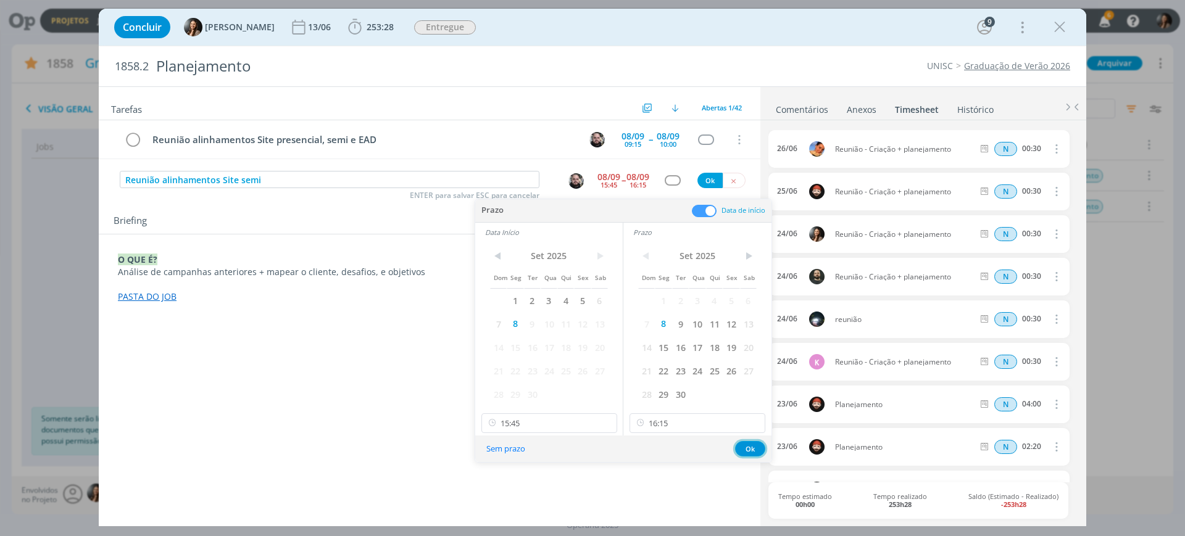
click at [750, 449] on button "Ok" at bounding box center [750, 448] width 30 height 15
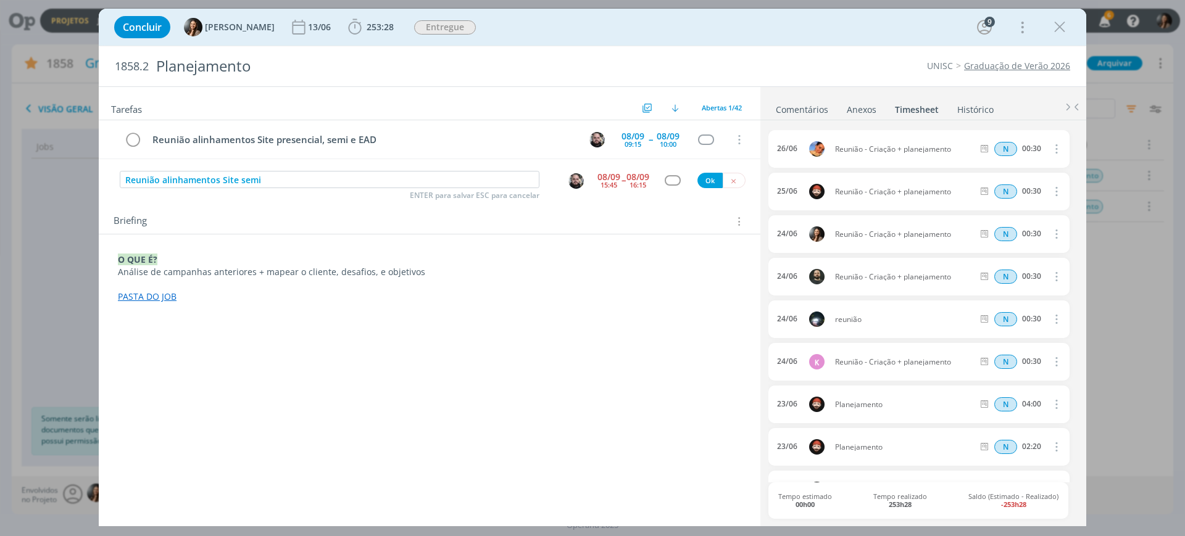
click at [697, 175] on div "Ok" at bounding box center [721, 180] width 48 height 15
click at [715, 184] on button "Ok" at bounding box center [709, 180] width 25 height 15
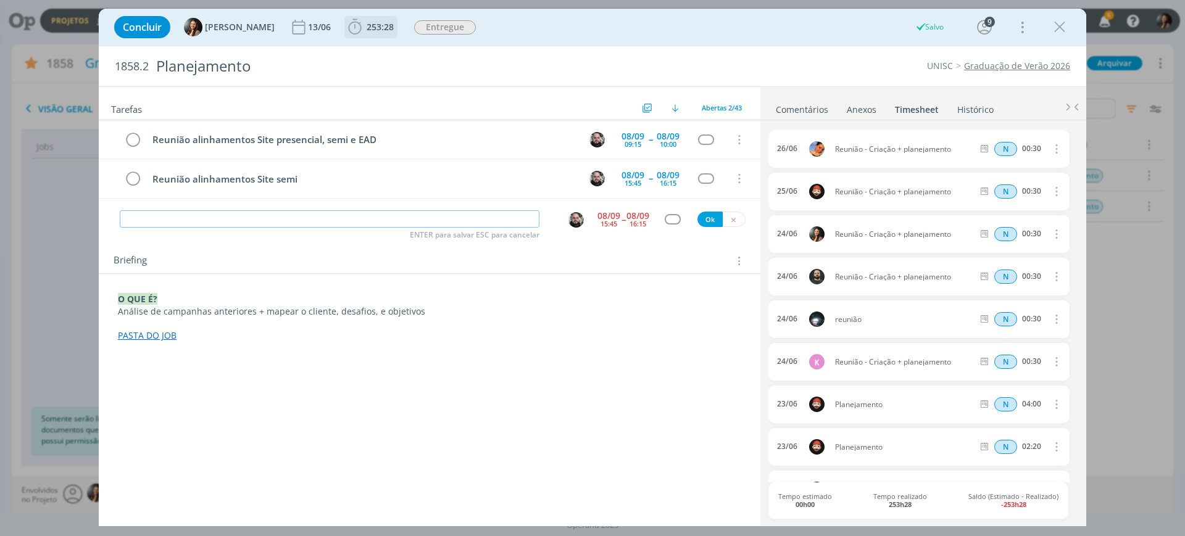
click at [375, 24] on span "253:28" at bounding box center [380, 27] width 27 height 12
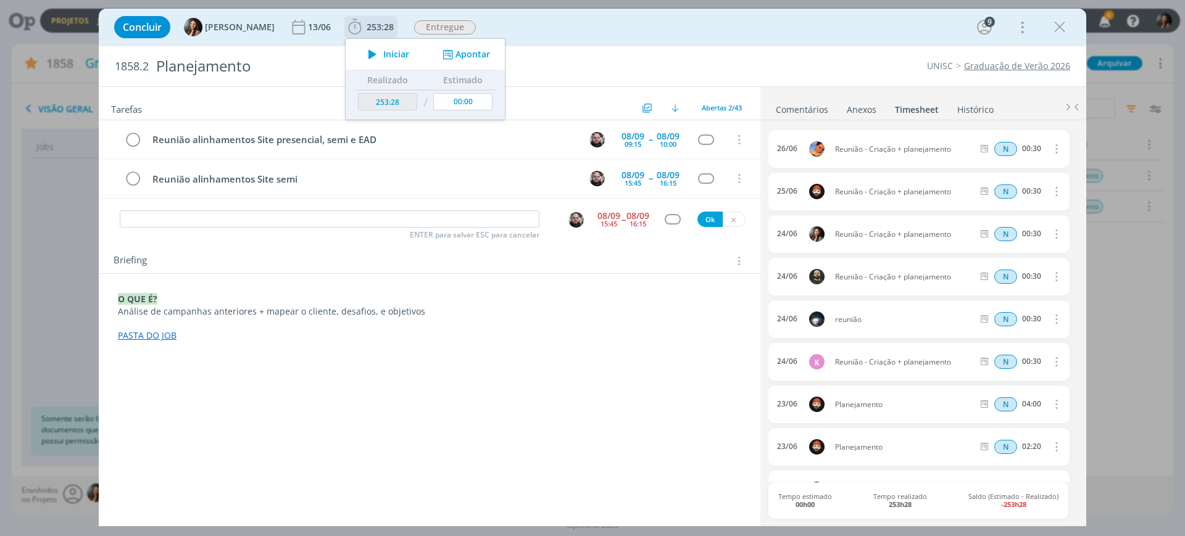
click at [455, 53] on button "Apontar" at bounding box center [464, 54] width 51 height 13
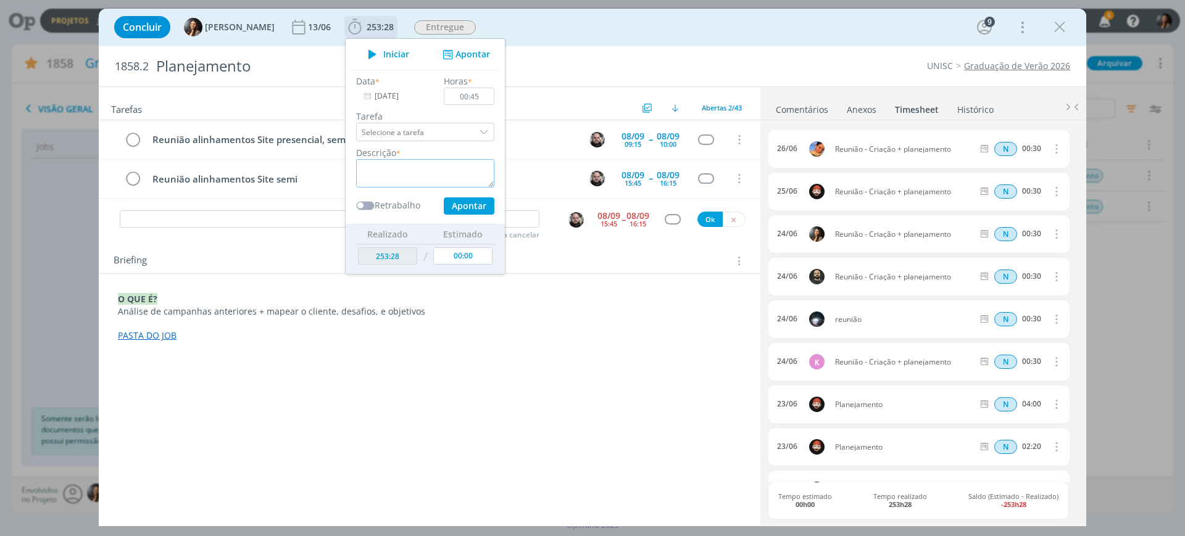
click at [408, 169] on textarea "dialog" at bounding box center [425, 173] width 138 height 28
drag, startPoint x: 479, startPoint y: 99, endPoint x: 468, endPoint y: 98, distance: 10.6
click at [468, 98] on input "00:45" at bounding box center [469, 96] width 51 height 17
type input "00:30"
click at [410, 171] on textarea "dialog" at bounding box center [425, 173] width 138 height 28
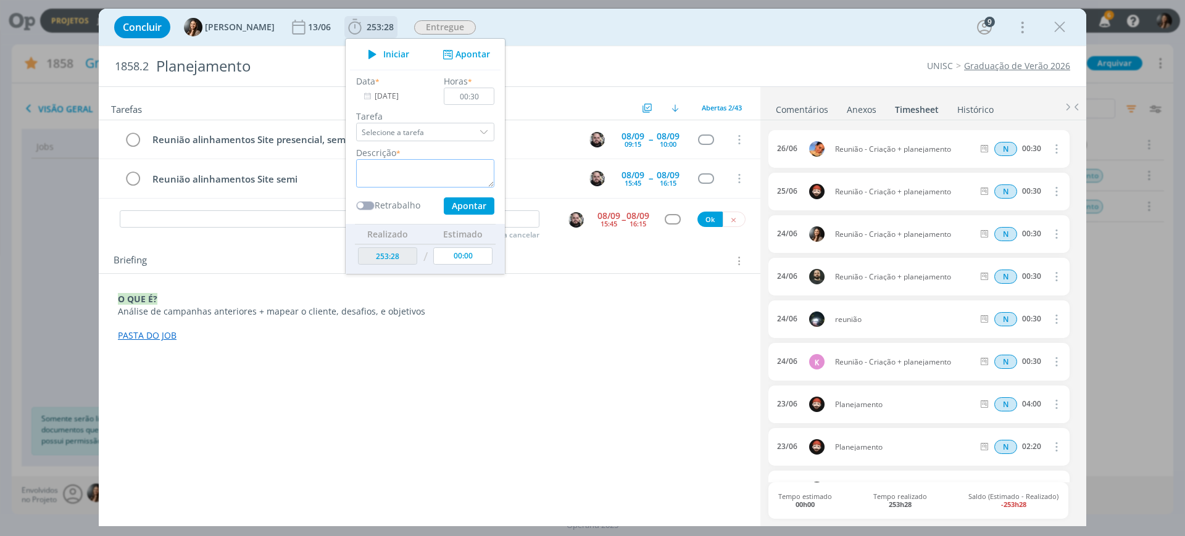
paste textarea "Reunião alinhamentos Site presencial, semi e EAD"
click at [470, 202] on button "Apontar" at bounding box center [469, 205] width 51 height 17
type textarea "Reunião alinhamentos Site presencial, semi e EAD"
type input "00:00"
type input "253:58"
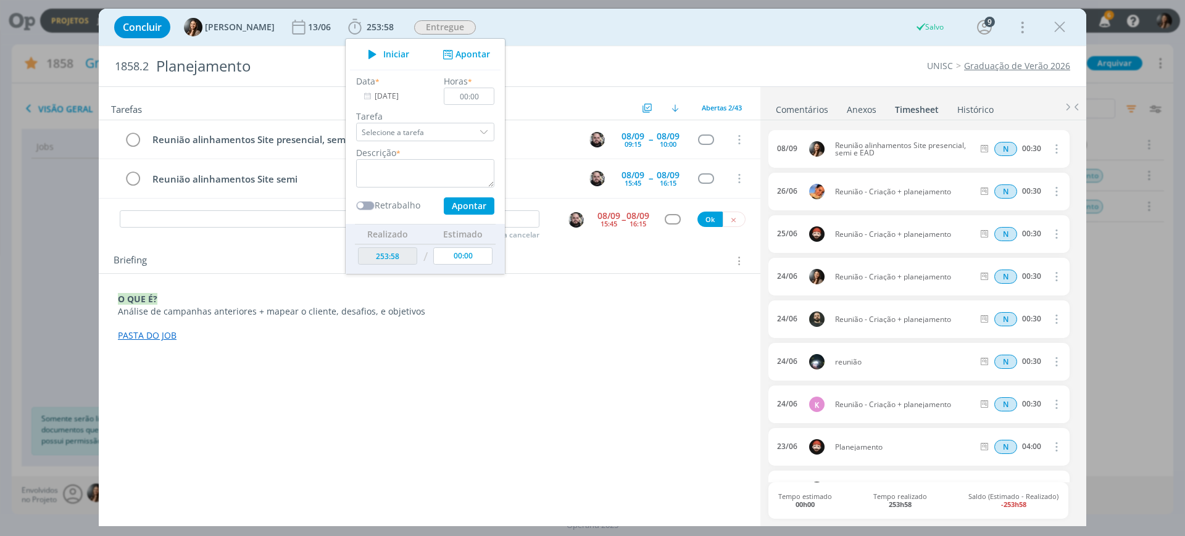
click at [638, 41] on div "Concluir Beatriz Luchese 13/06 253:58 Iniciar Apontar Data * 08/09/2025 Horas *…" at bounding box center [592, 27] width 969 height 30
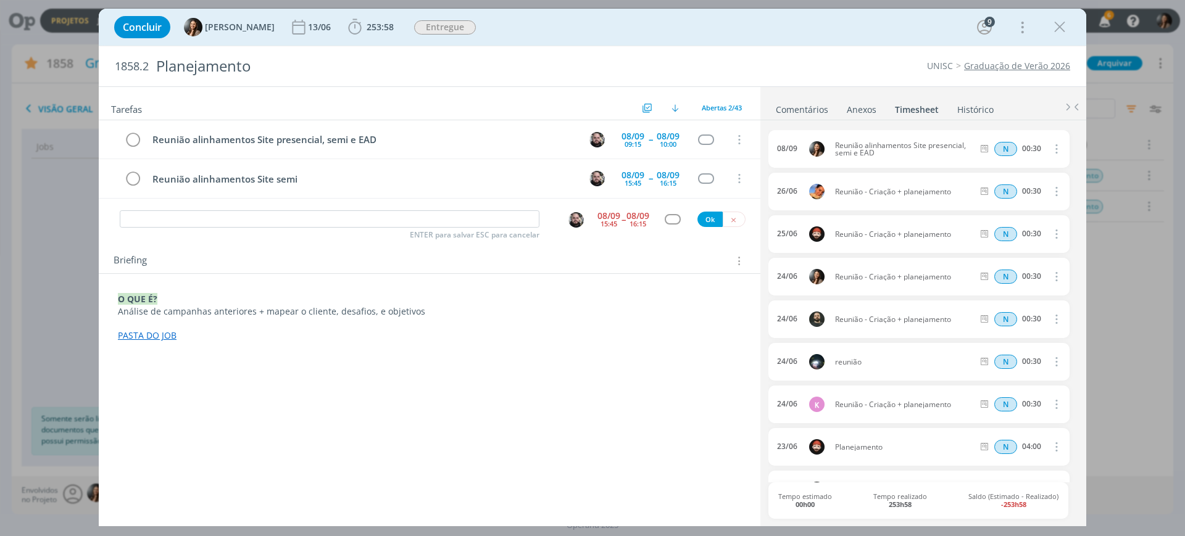
drag, startPoint x: 1061, startPoint y: 23, endPoint x: 801, endPoint y: 0, distance: 260.8
click at [1062, 25] on icon "dialog" at bounding box center [1059, 27] width 19 height 19
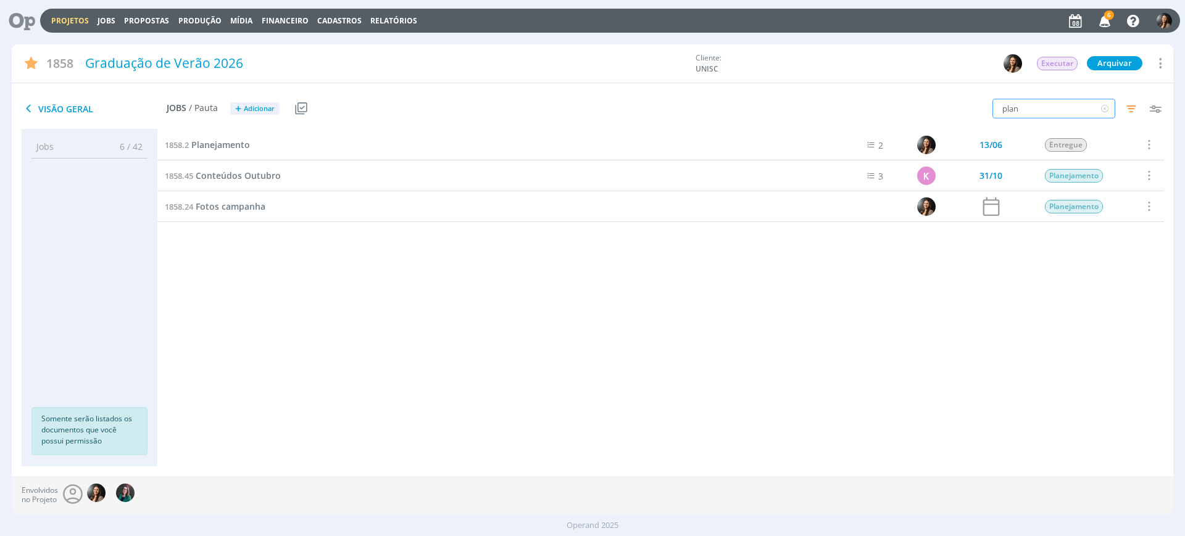
drag, startPoint x: 1017, startPoint y: 106, endPoint x: 985, endPoint y: 99, distance: 32.2
click at [985, 99] on div "plan Filtros Filtrar Limpar plan Data Personalizado a Responsável Situação dos …" at bounding box center [979, 109] width 387 height 31
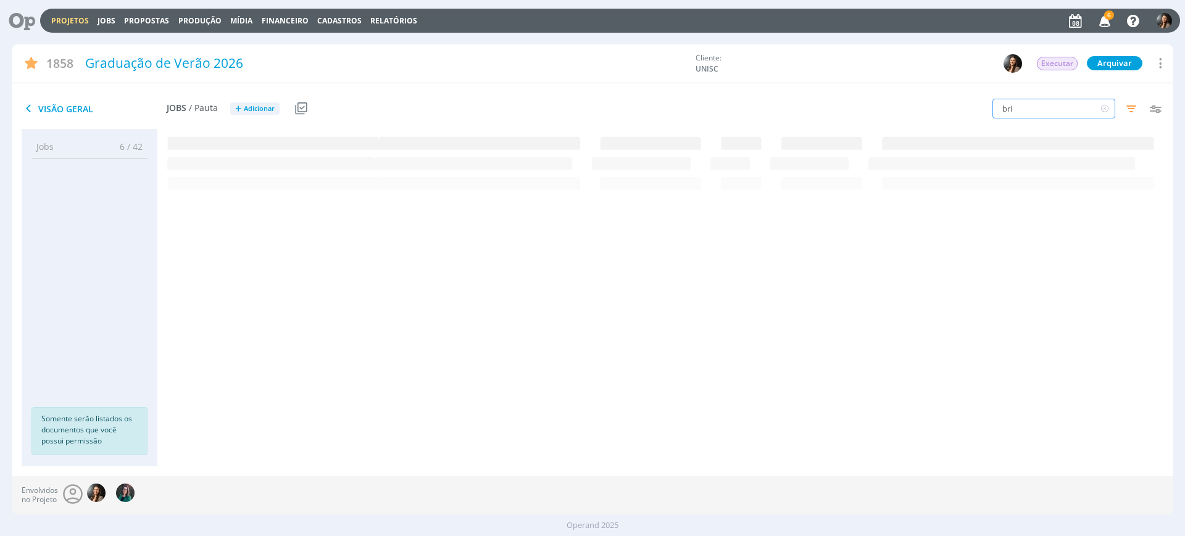
drag, startPoint x: 1025, startPoint y: 106, endPoint x: 971, endPoint y: 93, distance: 55.8
click at [971, 94] on div "bri Filtros Filtrar Limpar bri Data Personalizado a Responsável Situação dos jo…" at bounding box center [979, 109] width 387 height 31
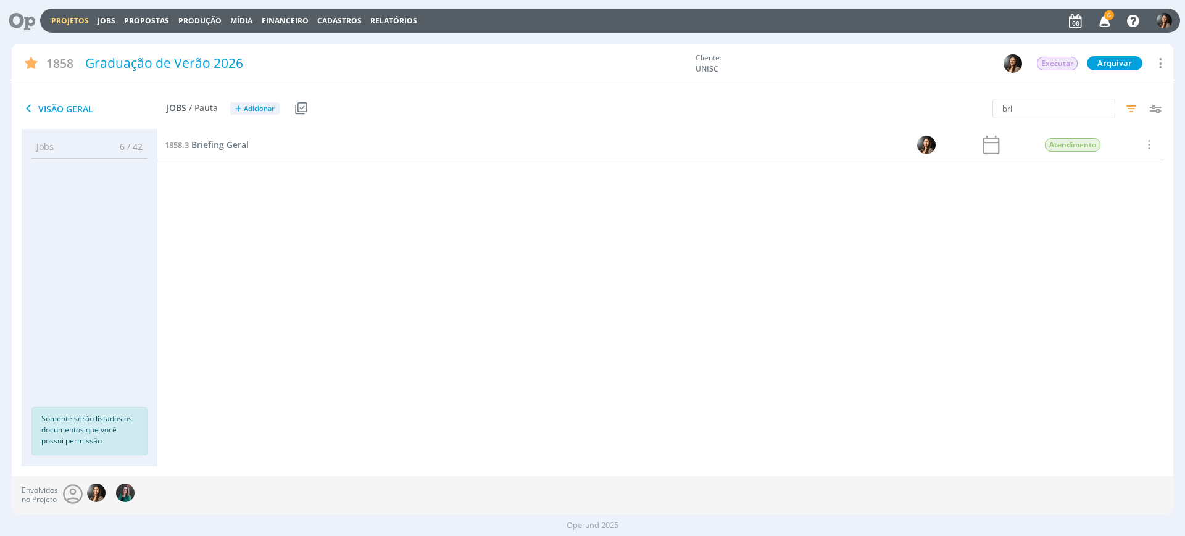
click at [737, 314] on div "1858.2 Planejamento 13/06 Entregue Selecionar Concluir Cancelar Iniciar timeshe…" at bounding box center [660, 286] width 1006 height 312
drag, startPoint x: 1024, startPoint y: 130, endPoint x: 1041, endPoint y: 115, distance: 23.2
click at [1025, 130] on div "Atendimento" at bounding box center [1077, 145] width 111 height 30
click at [1041, 115] on input "bri" at bounding box center [1053, 109] width 123 height 20
type input "b"
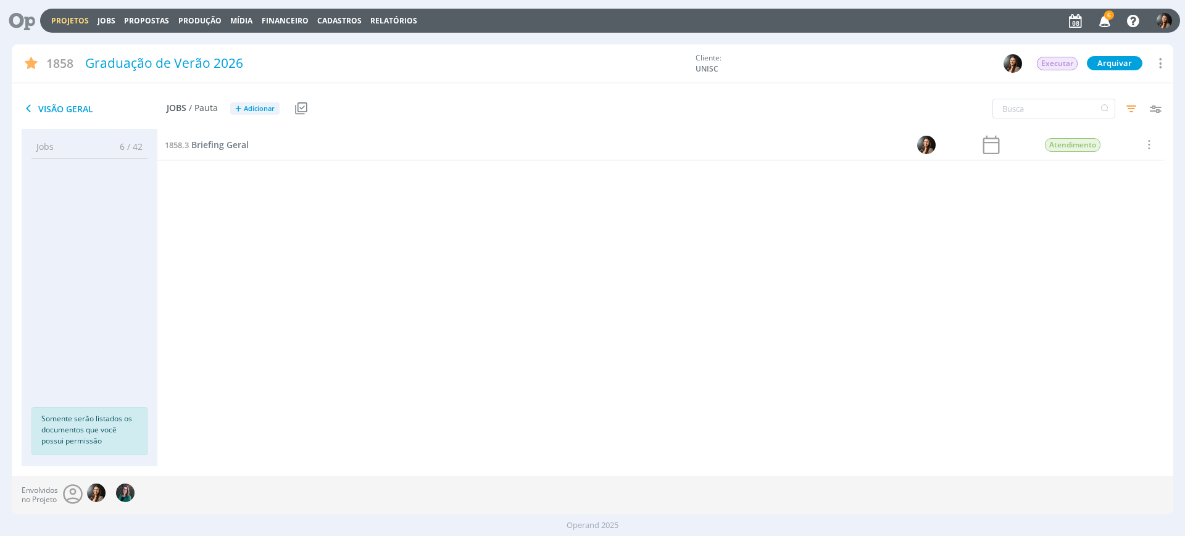
drag, startPoint x: 855, startPoint y: 341, endPoint x: 818, endPoint y: 353, distance: 38.2
click at [854, 342] on div "1858.2 Planejamento 13/06 Entregue Selecionar Concluir Cancelar Iniciar timeshe…" at bounding box center [660, 286] width 1006 height 312
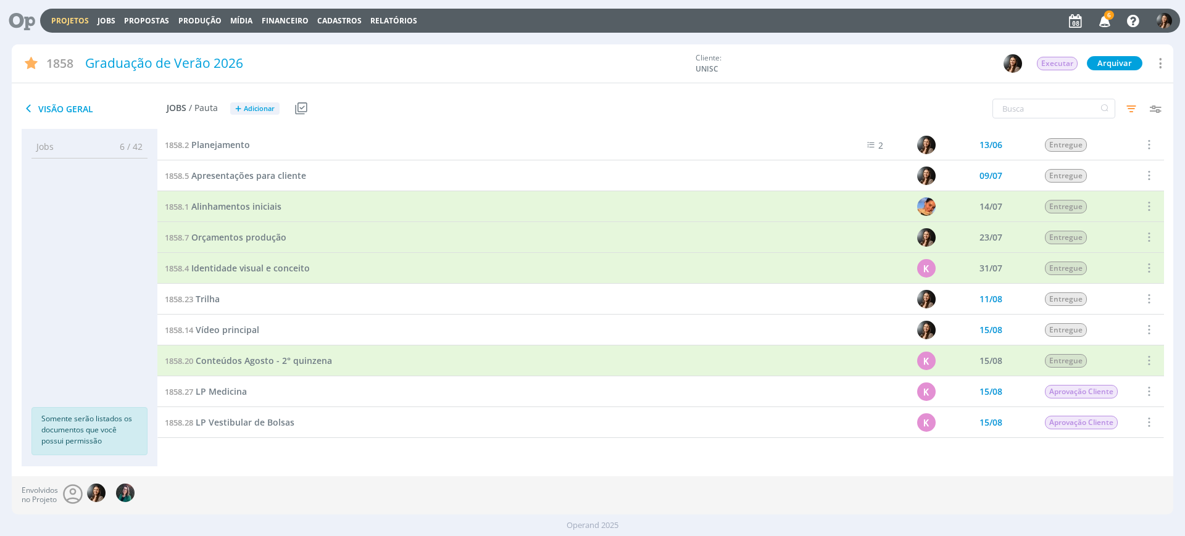
scroll to position [231, 0]
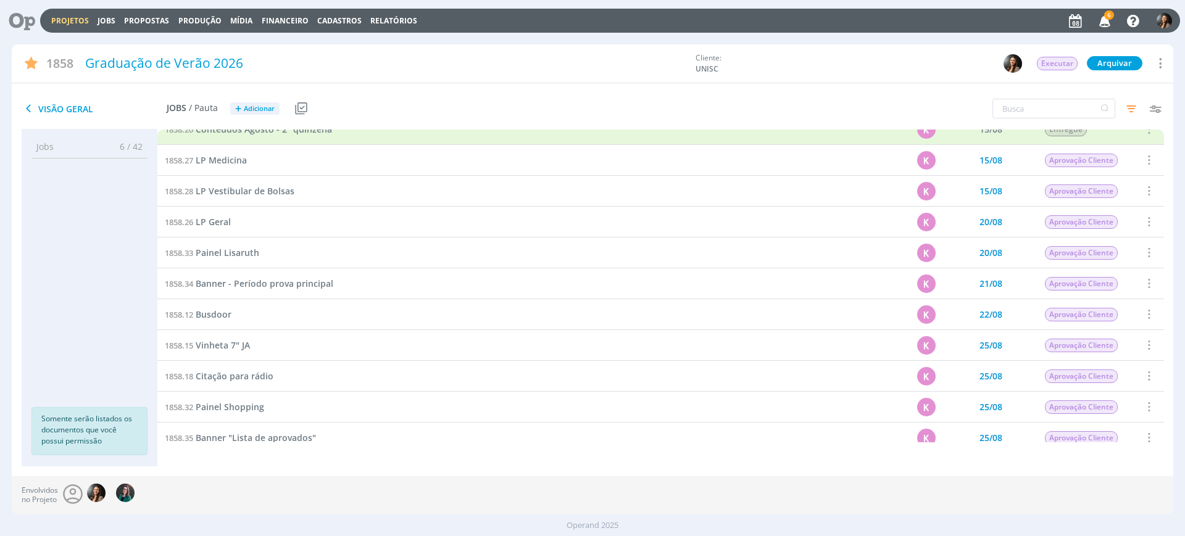
click at [1030, 96] on div "Filtros Filtrar Limpar Data Personalizado a Responsável Situação dos jobs Abert…" at bounding box center [979, 109] width 387 height 31
click at [1041, 110] on input "text" at bounding box center [1053, 109] width 123 height 20
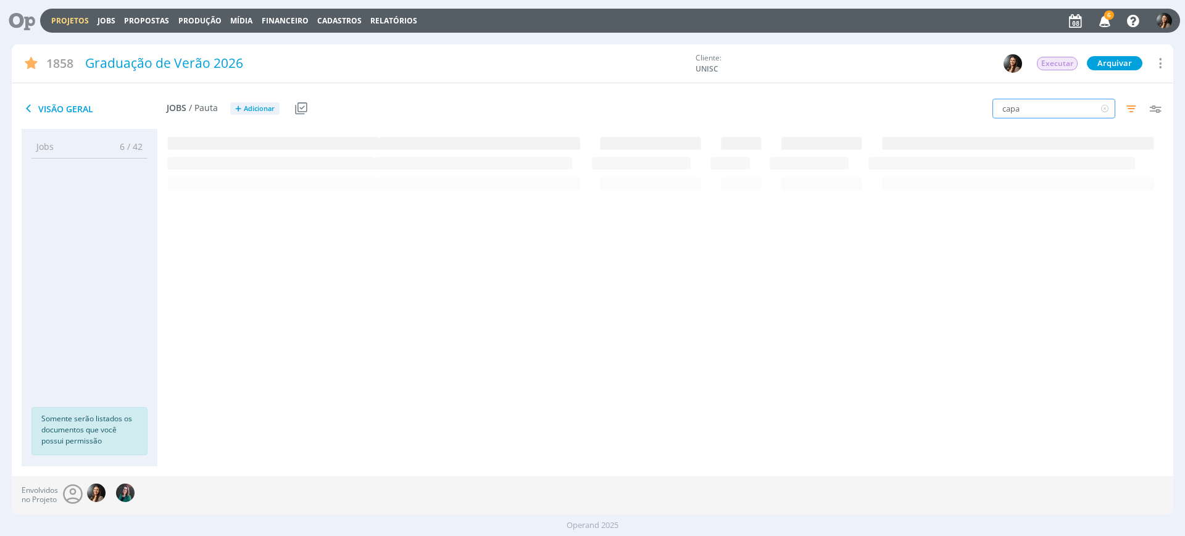
scroll to position [0, 0]
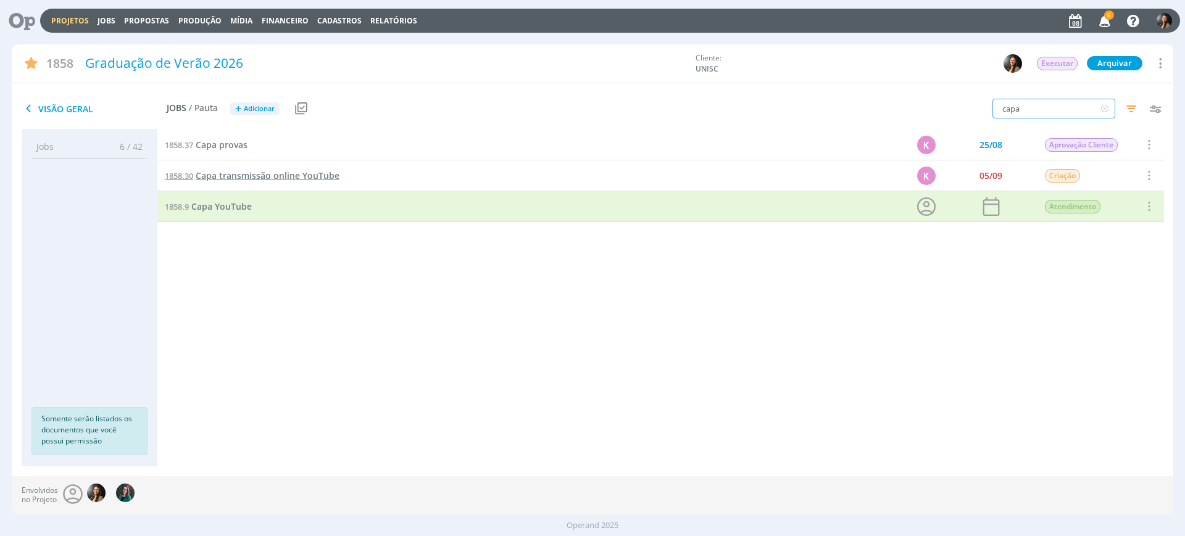
type input "capa"
click at [1049, 178] on span "Criação" at bounding box center [1062, 176] width 35 height 14
click at [1093, 265] on span "Aprovação Cliente" at bounding box center [1110, 261] width 67 height 12
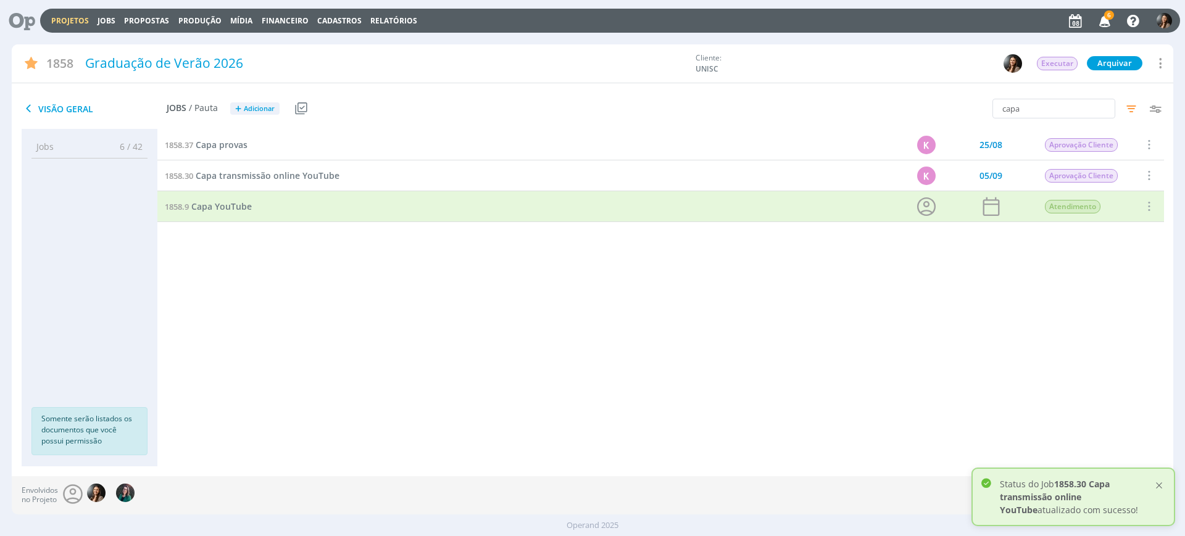
click at [1158, 482] on div at bounding box center [1158, 485] width 11 height 11
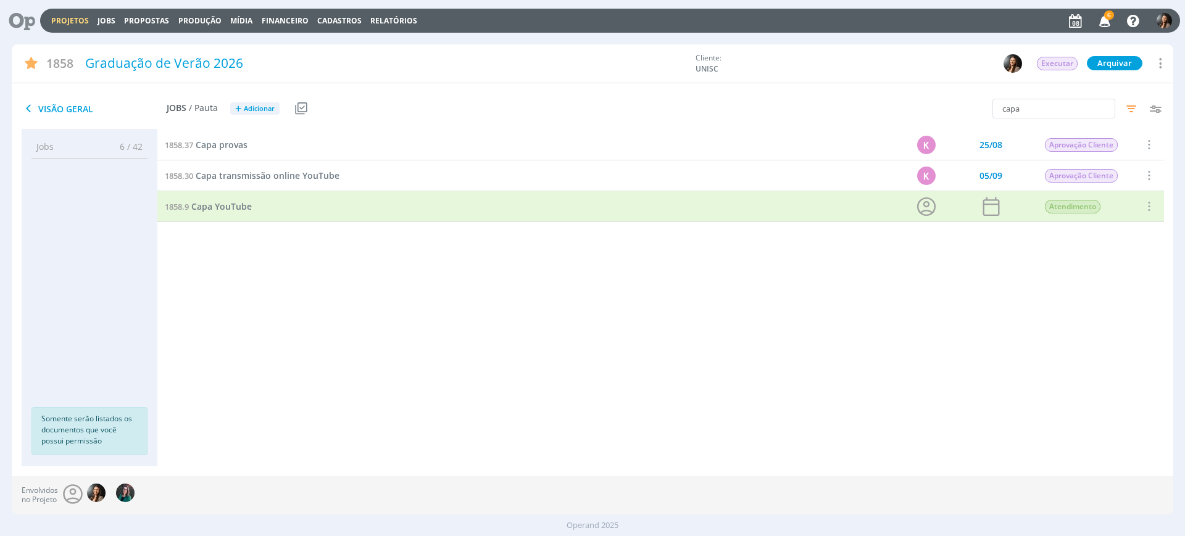
drag, startPoint x: 389, startPoint y: 210, endPoint x: 335, endPoint y: 194, distance: 56.2
click at [386, 208] on div "1858.9 Capa YouTube" at bounding box center [484, 206] width 655 height 30
click at [286, 317] on div "1858.2 Planejamento 2 13/06 Entregue Selecionar Concluir Cancelar Iniciar times…" at bounding box center [660, 286] width 1006 height 312
click at [49, 21] on button "Projetos" at bounding box center [70, 21] width 45 height 10
click at [72, 21] on link "Projetos" at bounding box center [70, 20] width 38 height 10
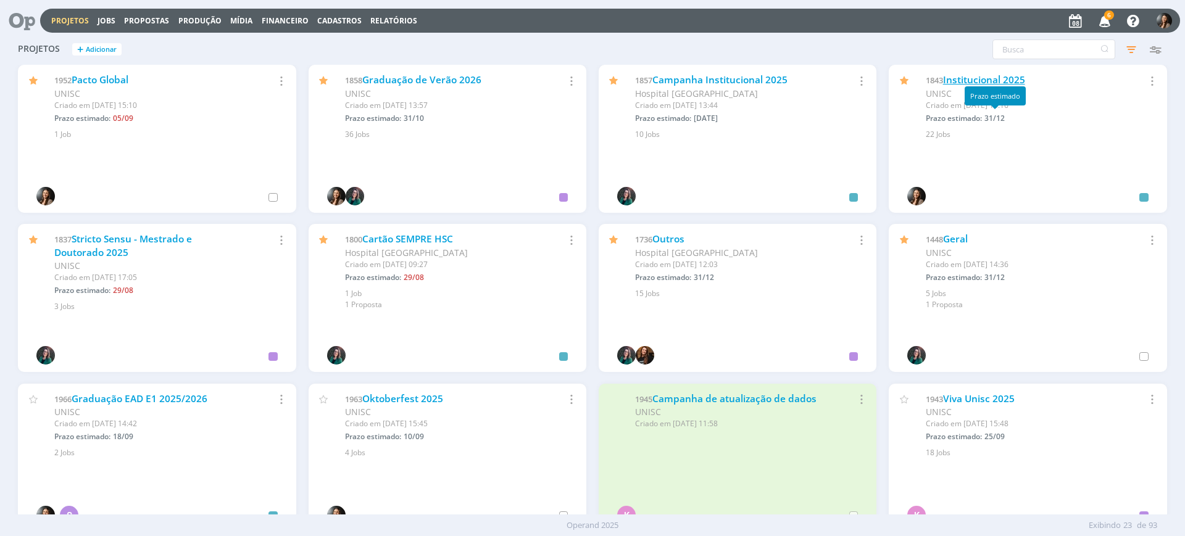
click at [996, 75] on link "Institucional 2025" at bounding box center [984, 79] width 82 height 13
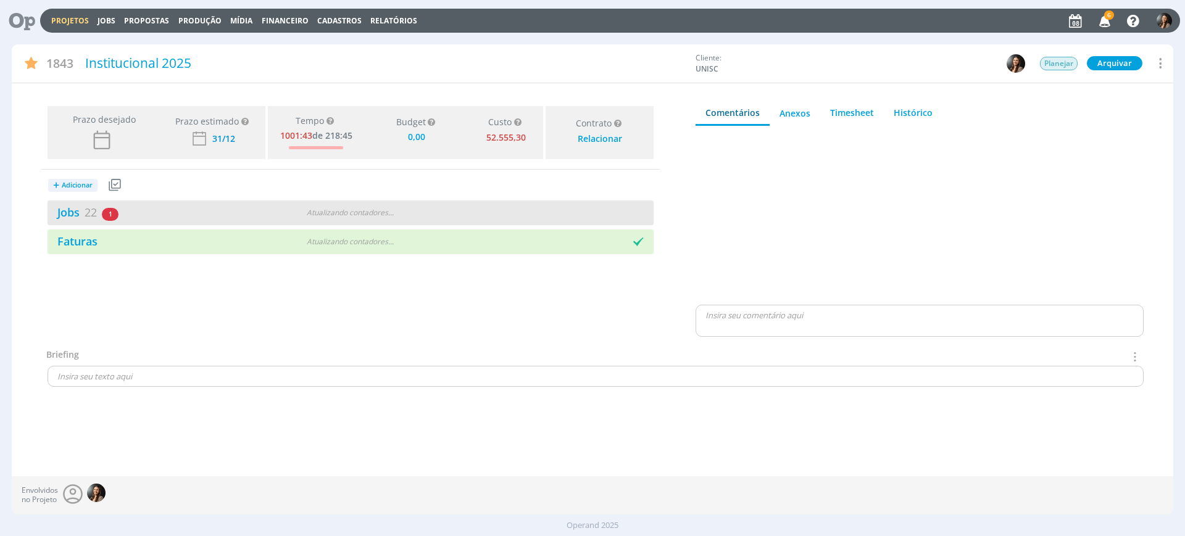
click at [507, 214] on div "Jobs 22 1 atrasado Atualizando contadores . . ." at bounding box center [351, 213] width 606 height 25
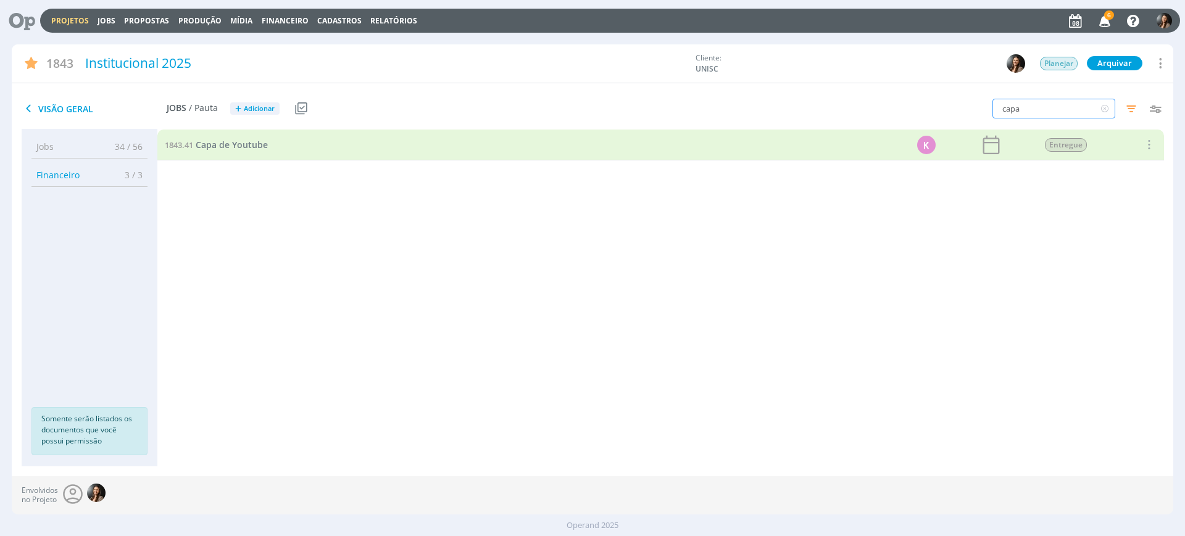
drag, startPoint x: 992, startPoint y: 99, endPoint x: 932, endPoint y: 96, distance: 60.0
click at [919, 94] on div "capa Filtros Filtrar Limpar capa Data Personalizado a Responsável Situação dos …" at bounding box center [979, 109] width 387 height 31
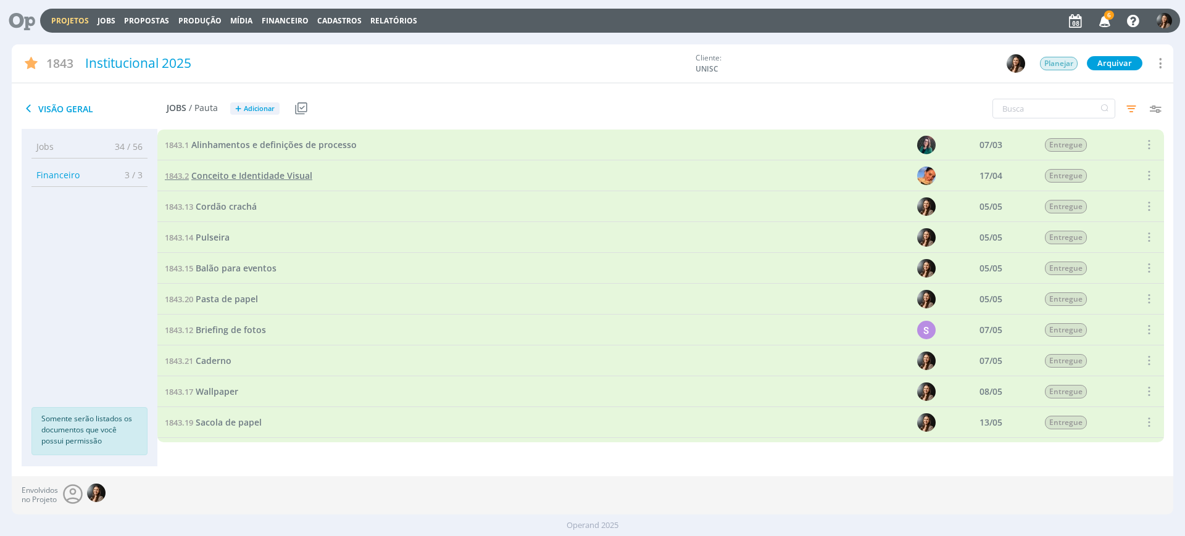
click at [264, 175] on span "Conceito e Identidade Visual" at bounding box center [251, 176] width 121 height 12
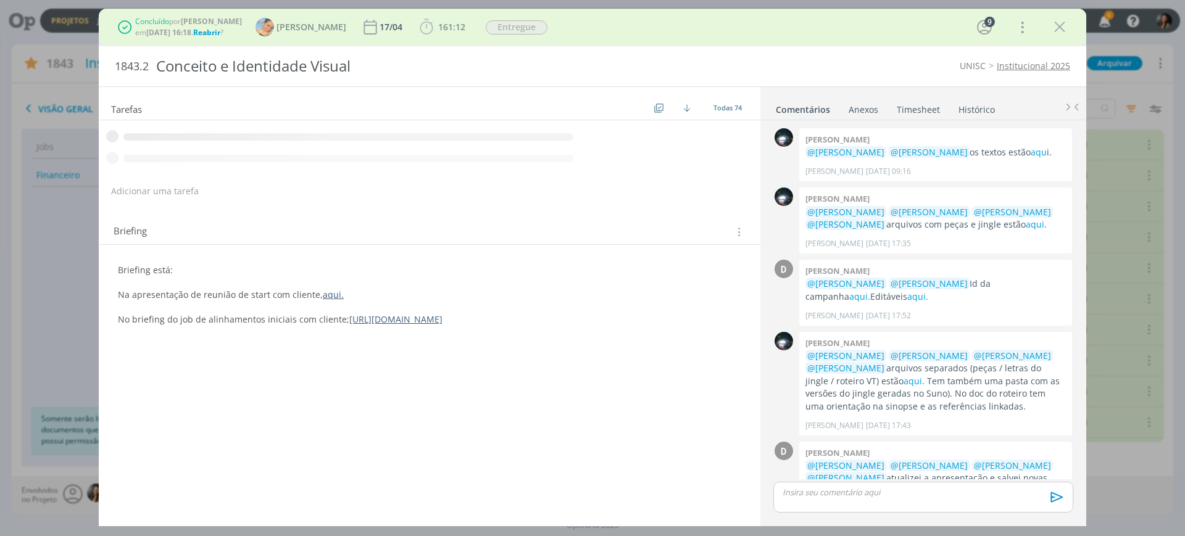
scroll to position [239, 0]
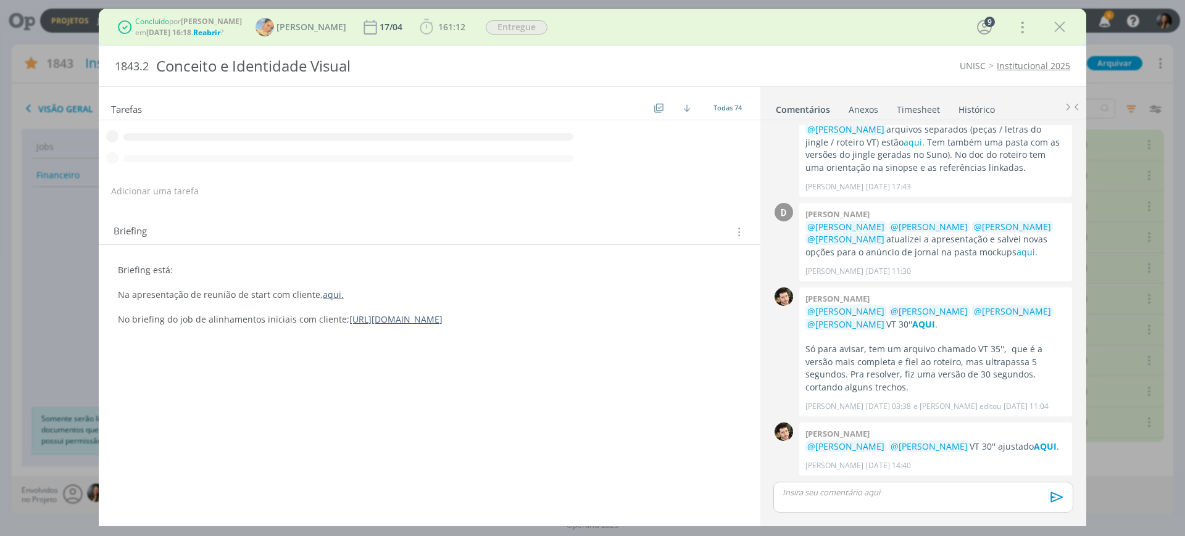
click at [440, 27] on div "161:12 Iniciar Apontar Data * 08/09/2025 Horas * 00:00 Tarefa Selecione a taref…" at bounding box center [442, 27] width 52 height 20
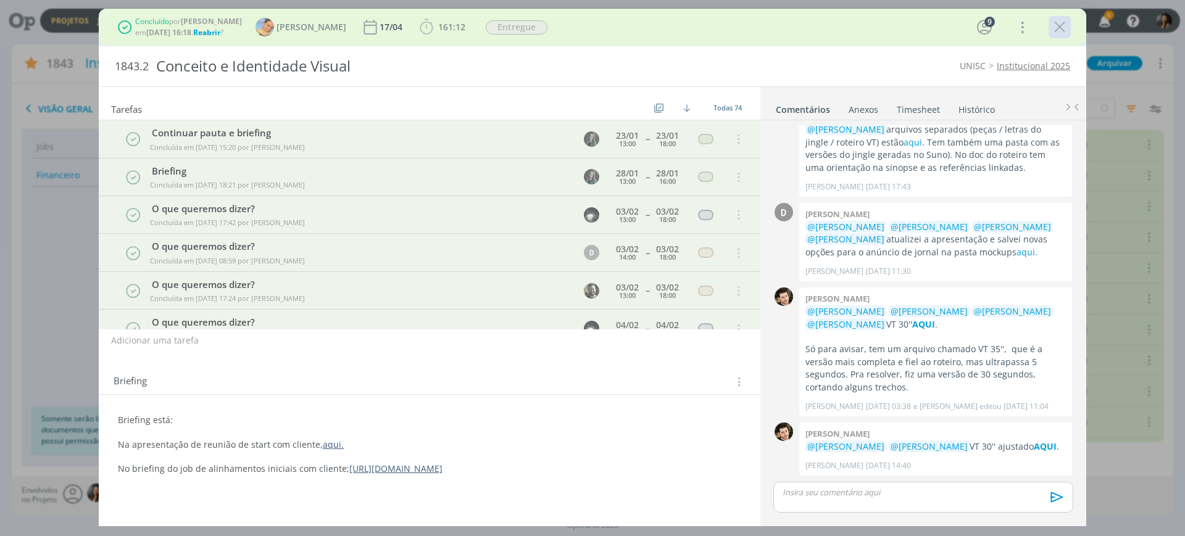
click at [1056, 20] on icon "dialog" at bounding box center [1059, 27] width 19 height 19
click at [59, 18] on div at bounding box center [592, 268] width 1185 height 536
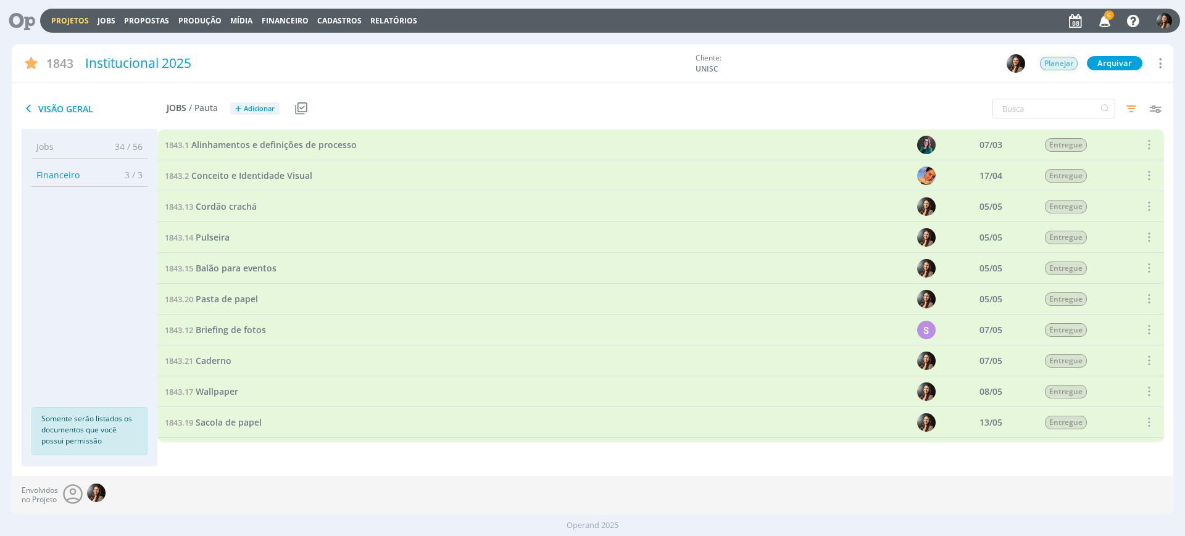
drag, startPoint x: 65, startPoint y: 23, endPoint x: 222, endPoint y: 86, distance: 168.1
click at [65, 24] on link "Projetos" at bounding box center [70, 20] width 38 height 10
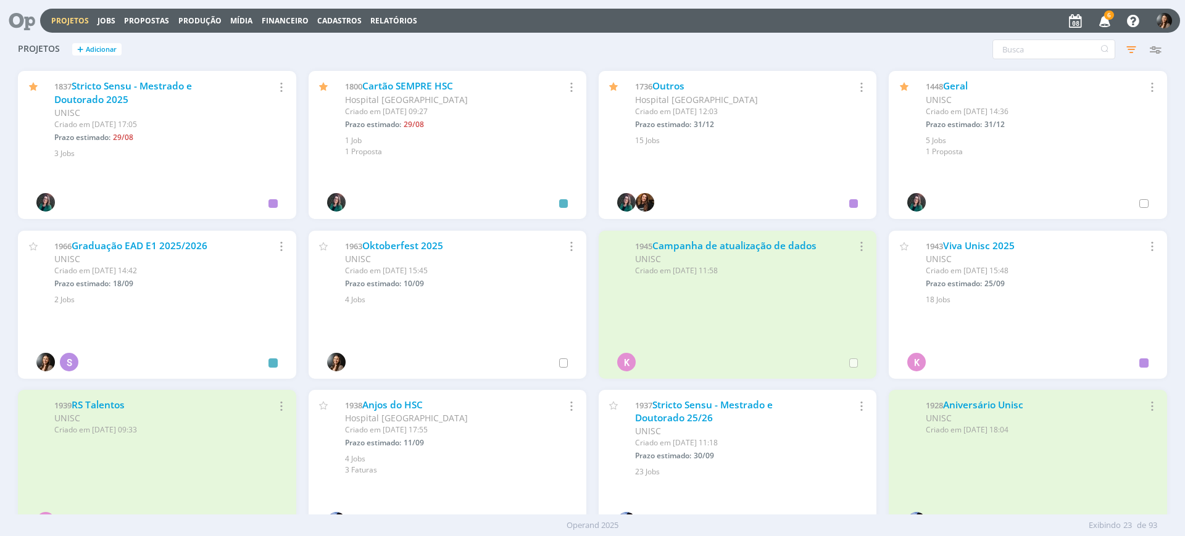
scroll to position [154, 0]
click at [959, 78] on link "Geral" at bounding box center [955, 84] width 25 height 13
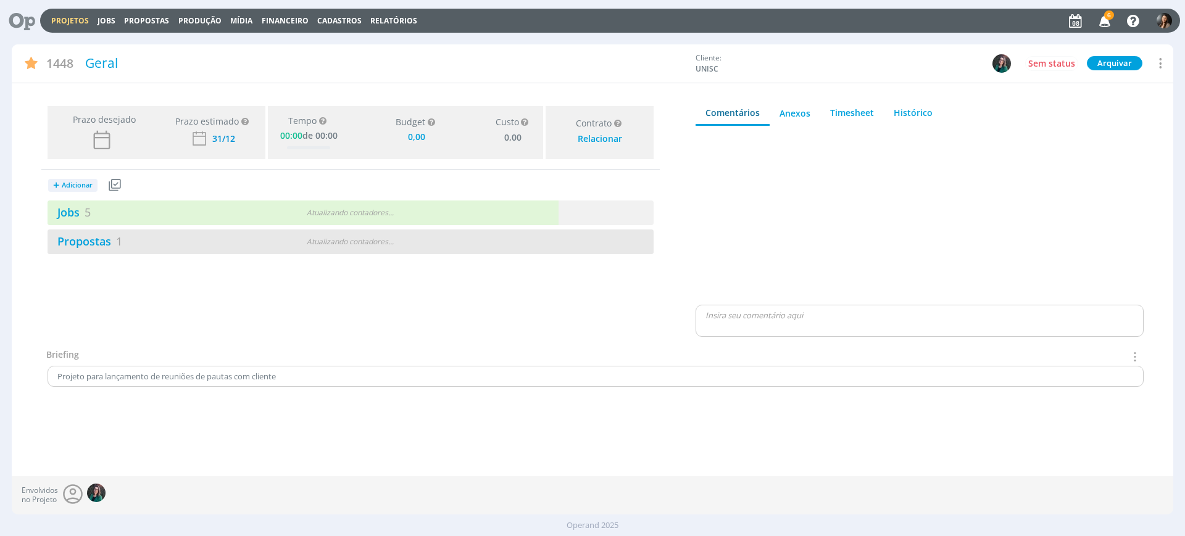
type input "0,00"
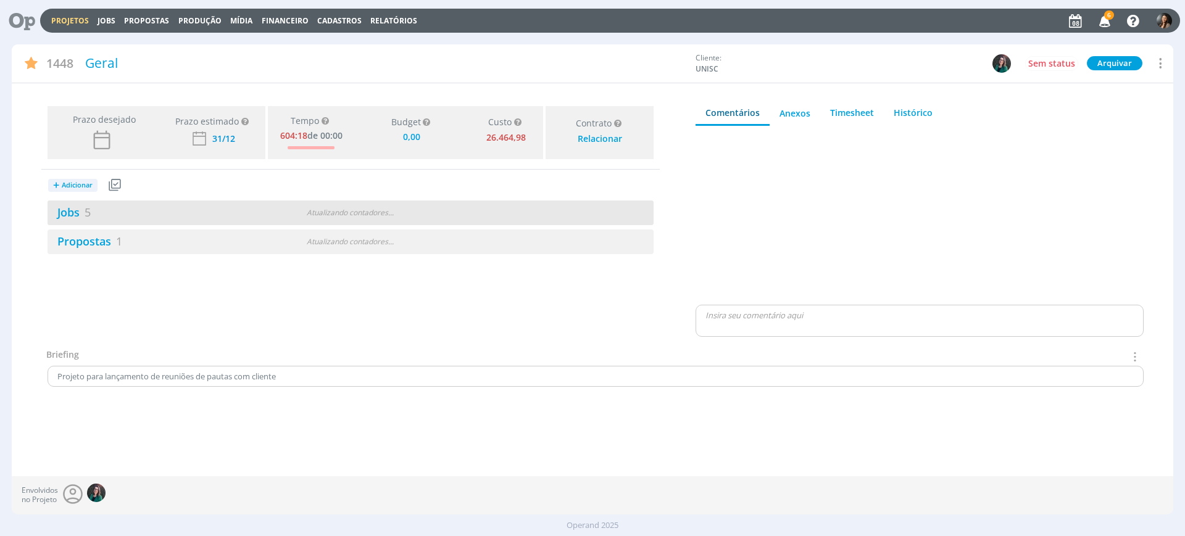
click at [459, 222] on div "Jobs 5 Atualizando contadores . . ." at bounding box center [351, 213] width 606 height 25
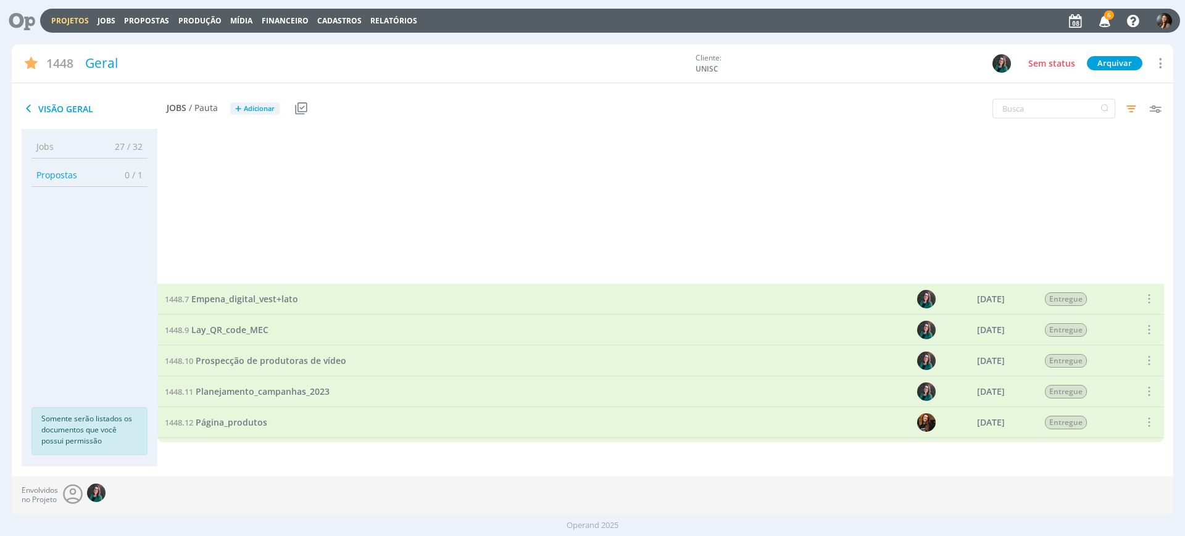
scroll to position [674, 0]
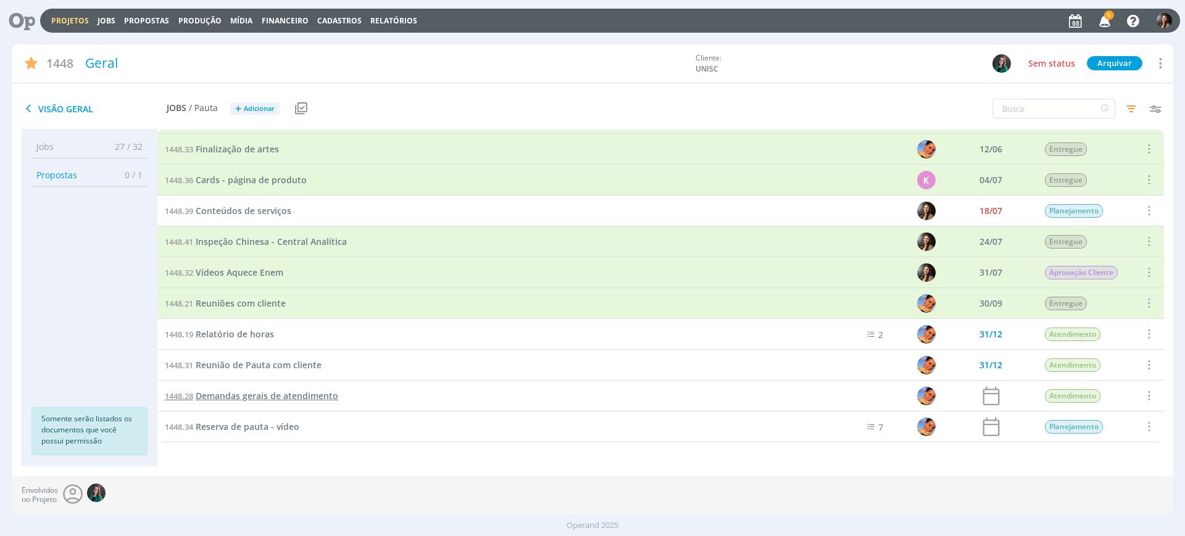
click at [294, 399] on span "Demandas gerais de atendimento" at bounding box center [267, 396] width 143 height 12
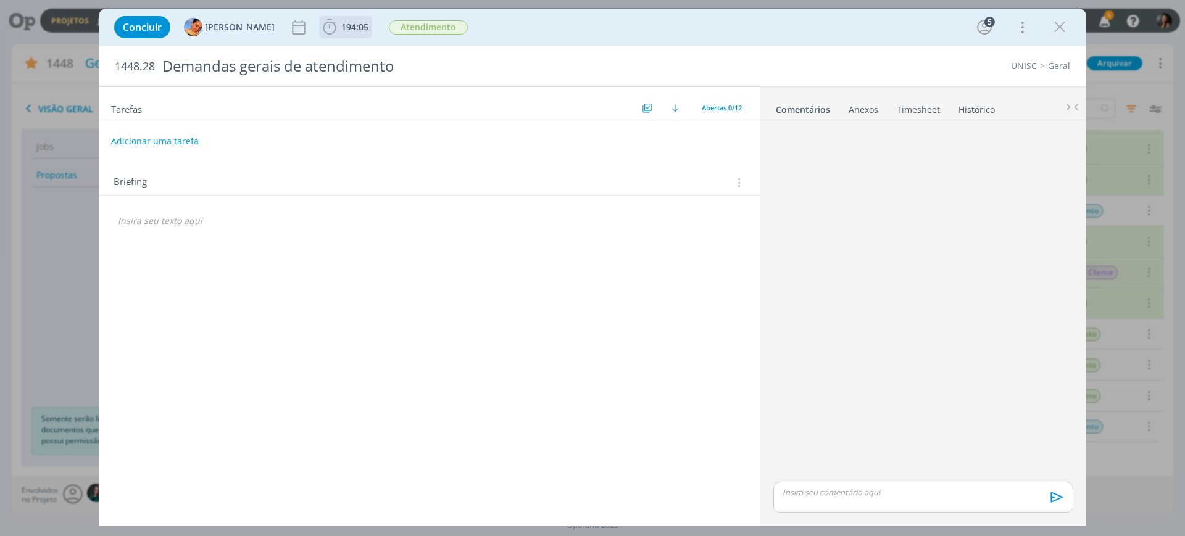
click at [341, 26] on span "194:05" at bounding box center [354, 27] width 27 height 12
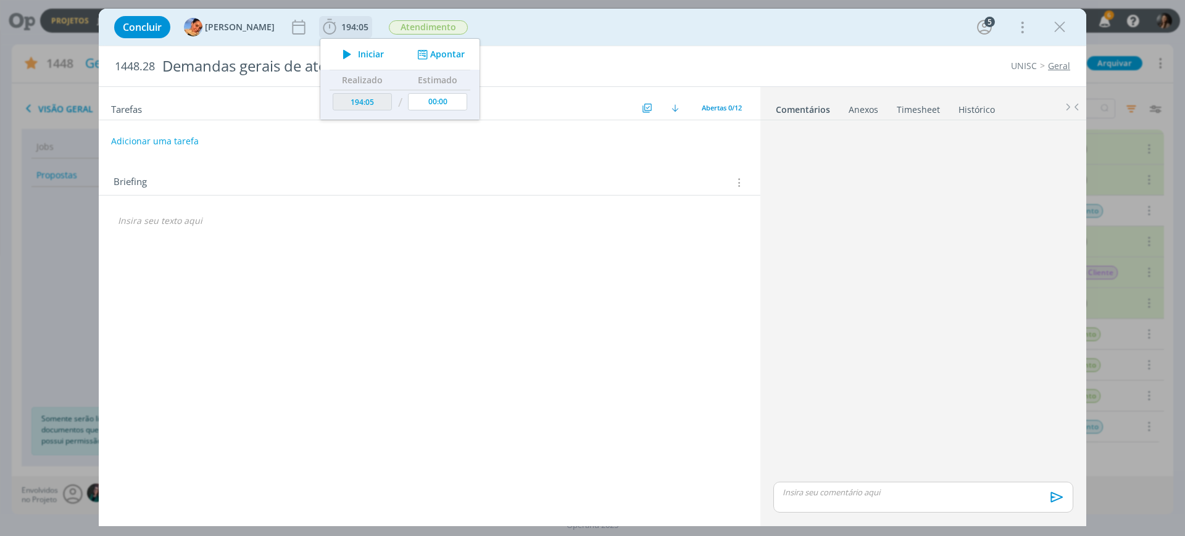
click at [448, 59] on button "Apontar" at bounding box center [439, 54] width 51 height 13
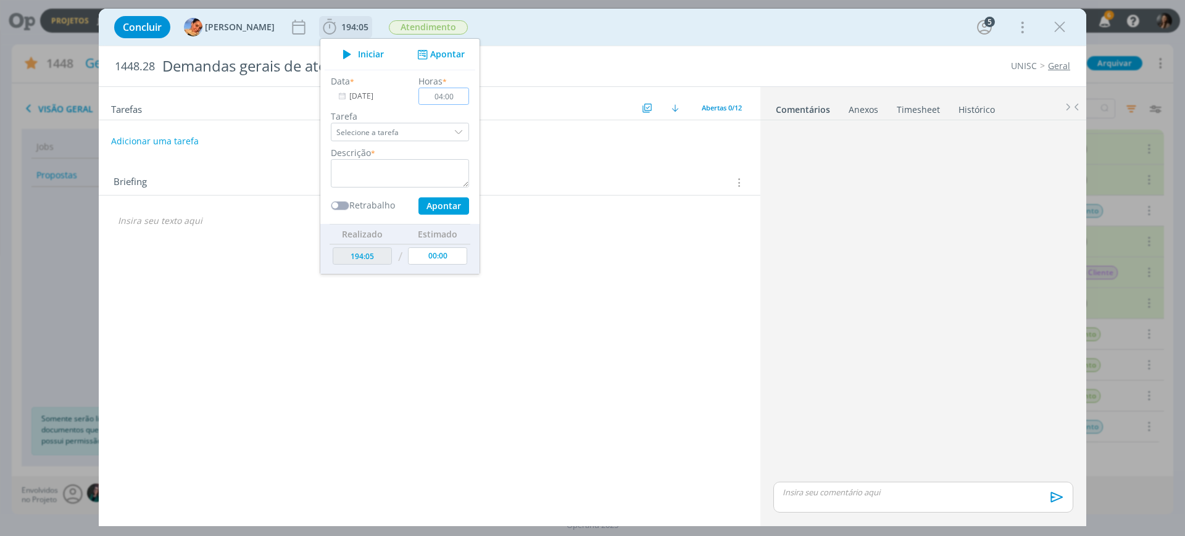
type input "04:00"
click at [421, 173] on textarea "dialog" at bounding box center [400, 173] width 138 height 28
type textarea "D"
click at [434, 214] on button "Apontar" at bounding box center [443, 205] width 51 height 17
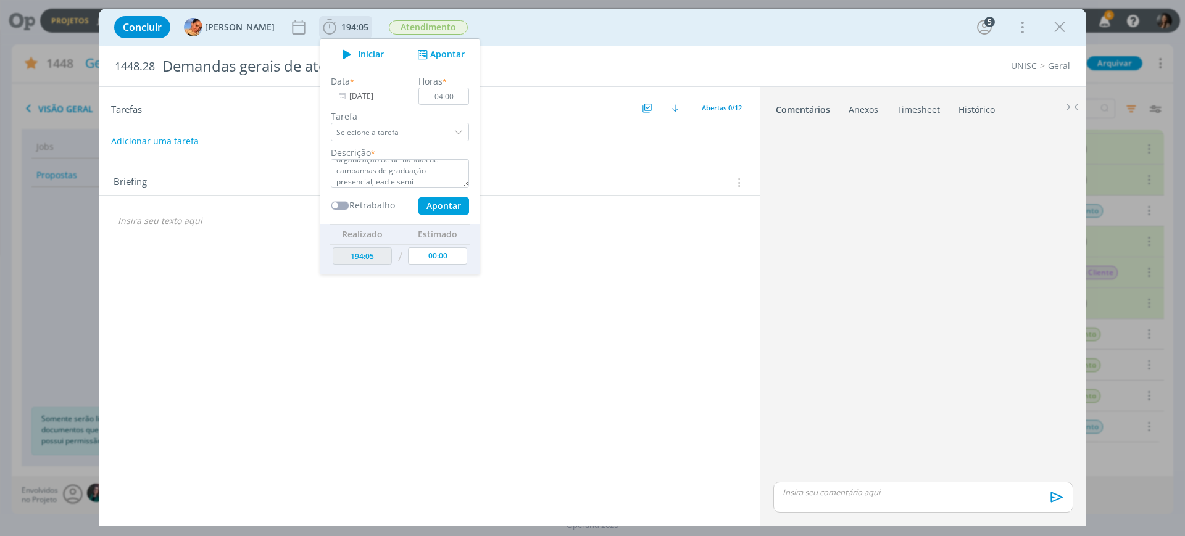
type textarea "Trocas pelo whats, e-mail e organização de demandas de campanhas de graduação p…"
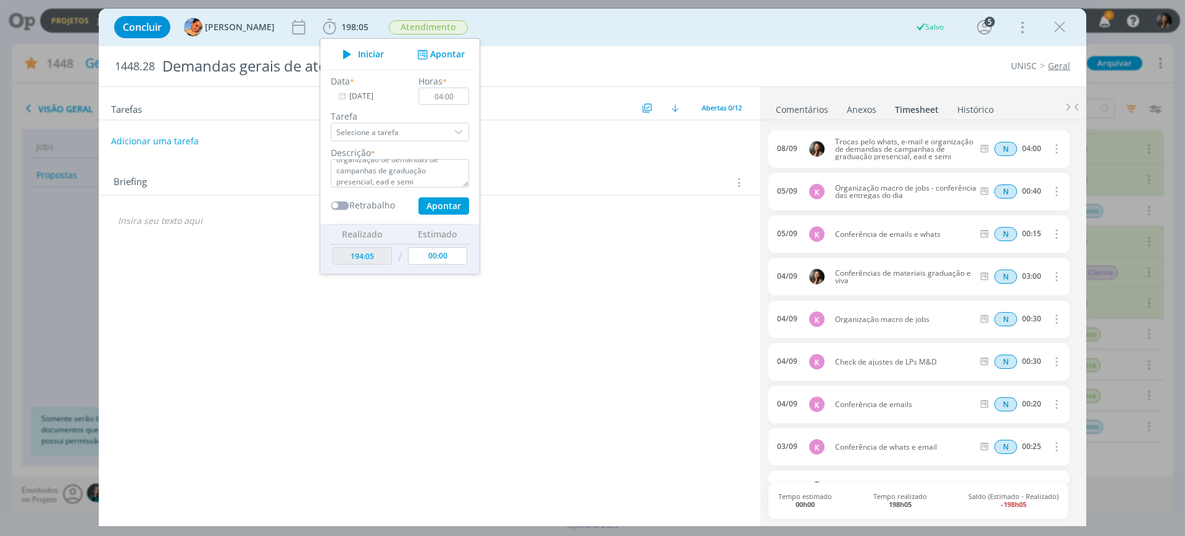
type input "00:00"
type input "198:05"
click at [1060, 25] on icon "dialog" at bounding box center [1059, 27] width 19 height 19
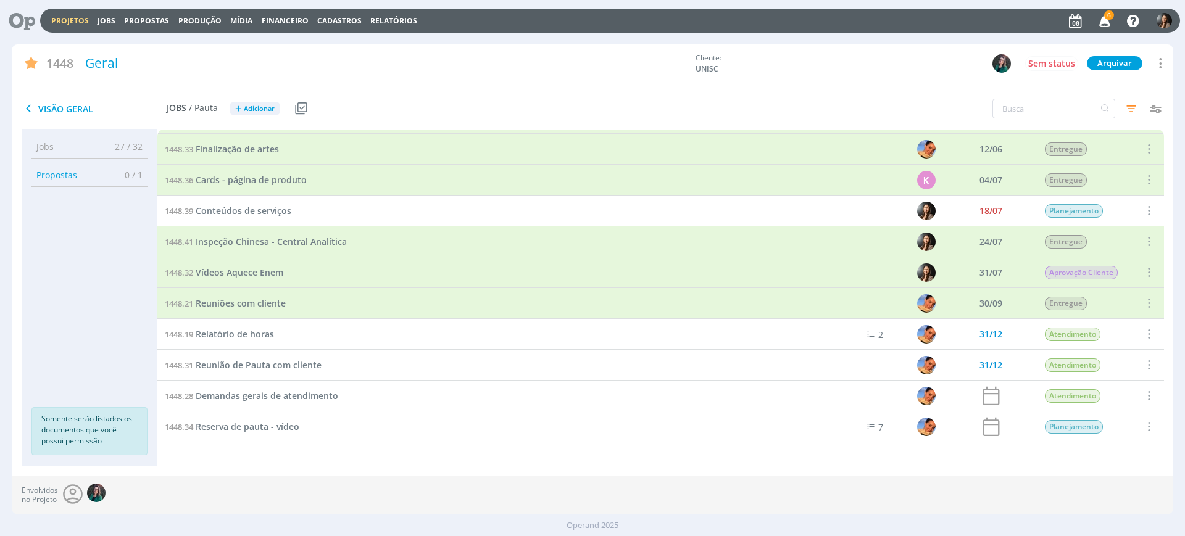
click at [62, 17] on link "Projetos" at bounding box center [70, 20] width 38 height 10
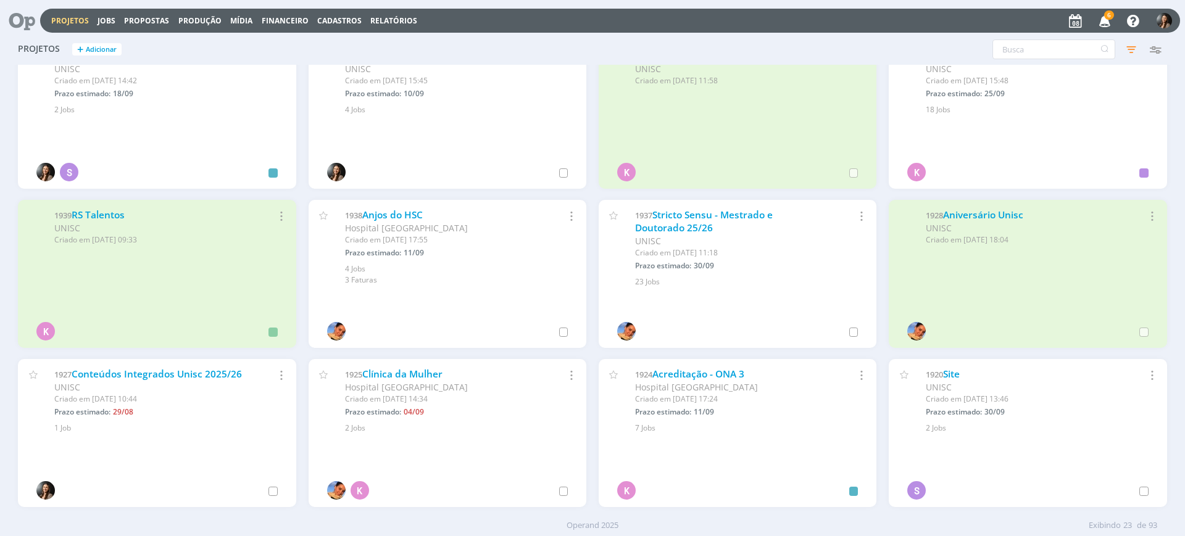
scroll to position [386, 0]
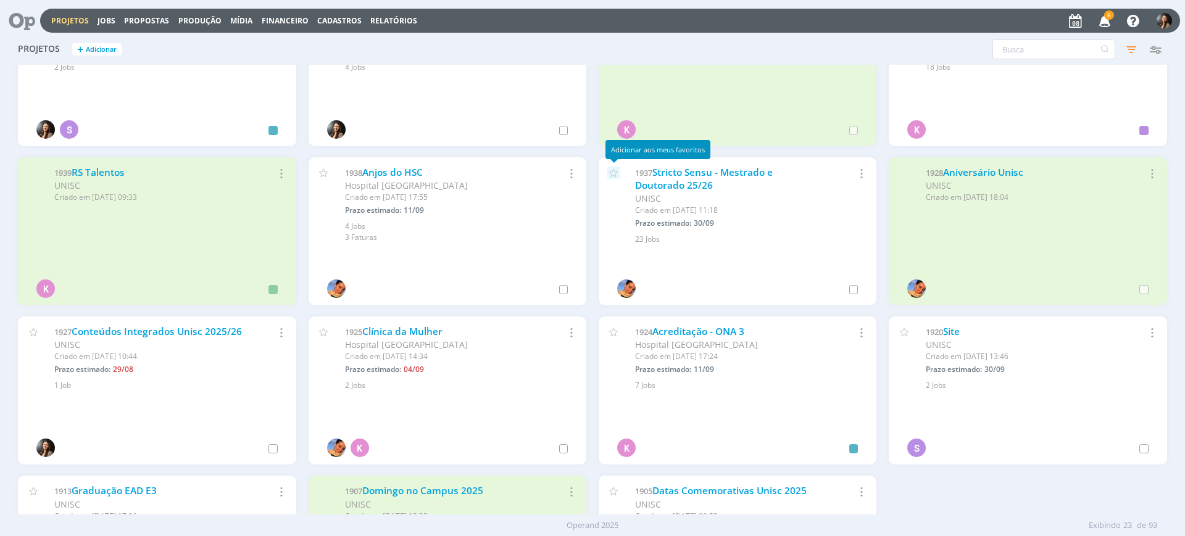
click at [607, 173] on icon at bounding box center [613, 173] width 13 height 12
click at [670, 189] on link "Stricto Sensu - Mestrado e Doutorado 25/26" at bounding box center [704, 179] width 138 height 27
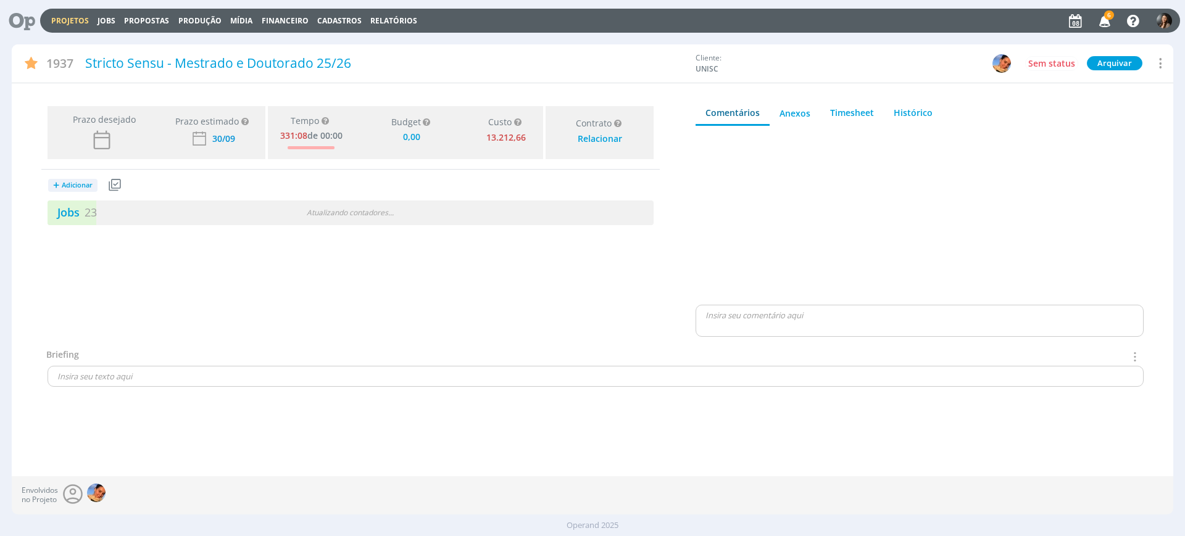
type input "0,00"
drag, startPoint x: 540, startPoint y: 212, endPoint x: 196, endPoint y: 10, distance: 399.4
click at [539, 211] on div "2 / 25" at bounding box center [501, 213] width 303 height 14
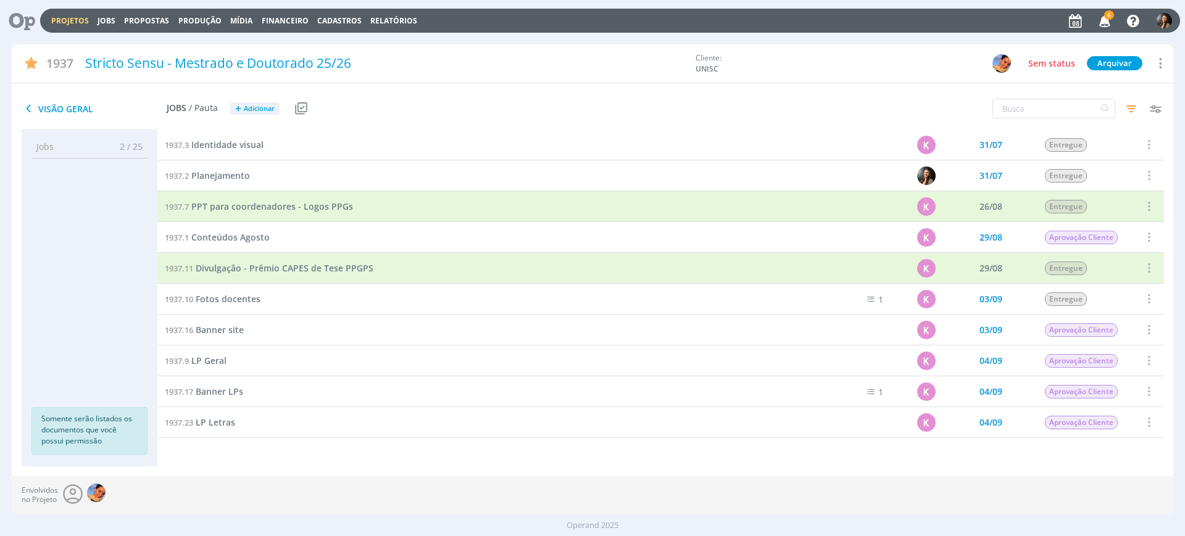
click at [1034, 97] on div "Filtros Filtrar Limpar Data Personalizado a Responsável Situação dos jobs Abert…" at bounding box center [979, 109] width 387 height 31
click at [1031, 107] on input "text" at bounding box center [1053, 109] width 123 height 20
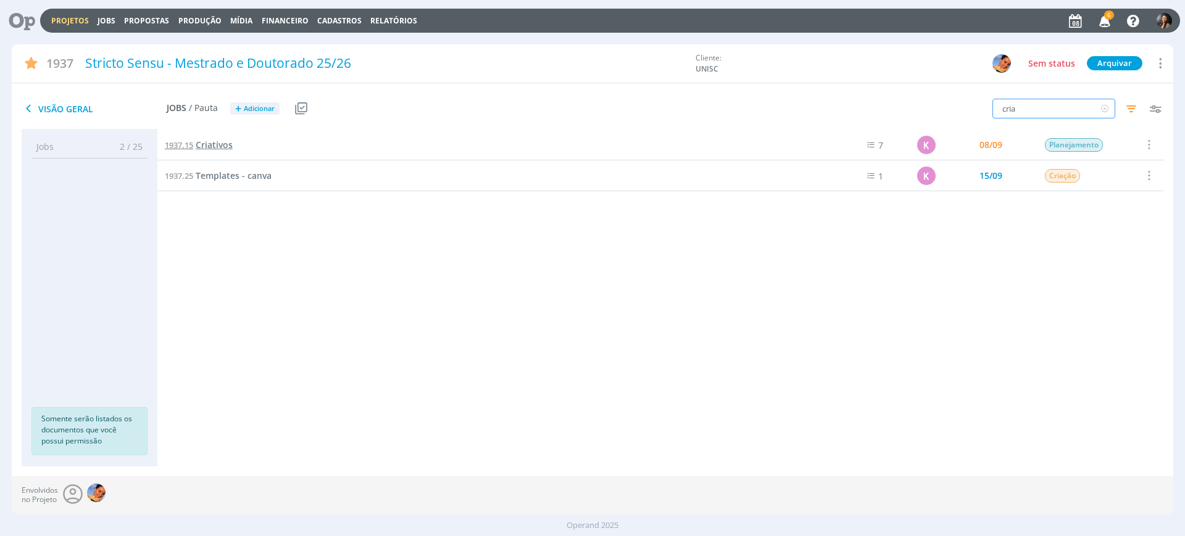
type input "cria"
click at [217, 147] on span "Criativos" at bounding box center [214, 145] width 37 height 12
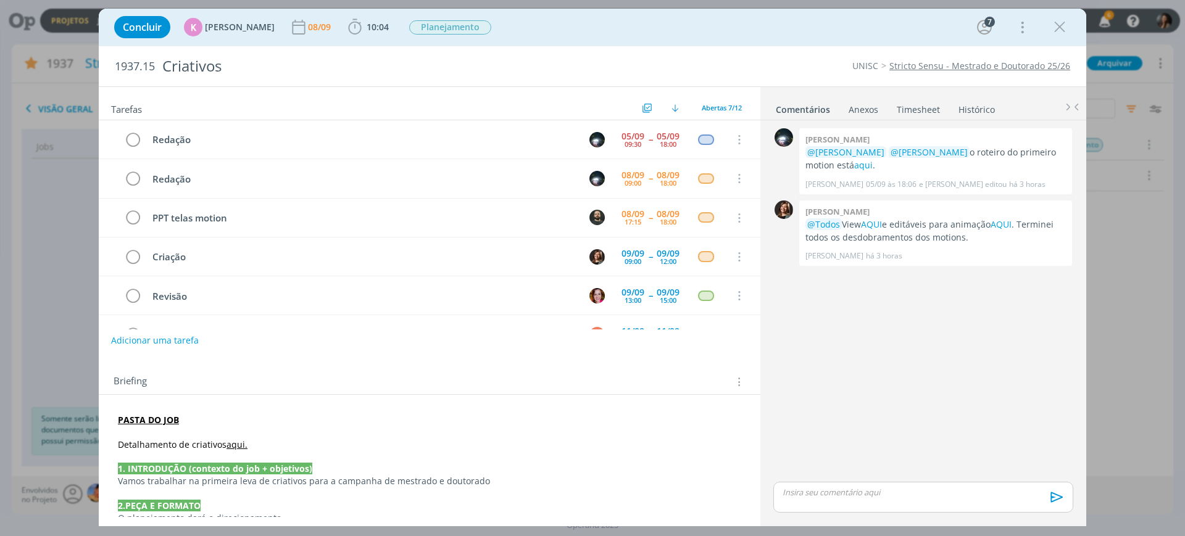
drag, startPoint x: 931, startPoint y: 363, endPoint x: 740, endPoint y: 351, distance: 191.0
click at [928, 365] on div "0 Giovanni zacchini @Karoline Arend @Beatriz Luchese o roteiro do primeiro moti…" at bounding box center [923, 302] width 310 height 354
click at [998, 220] on link "AQUI" at bounding box center [1000, 224] width 21 height 12
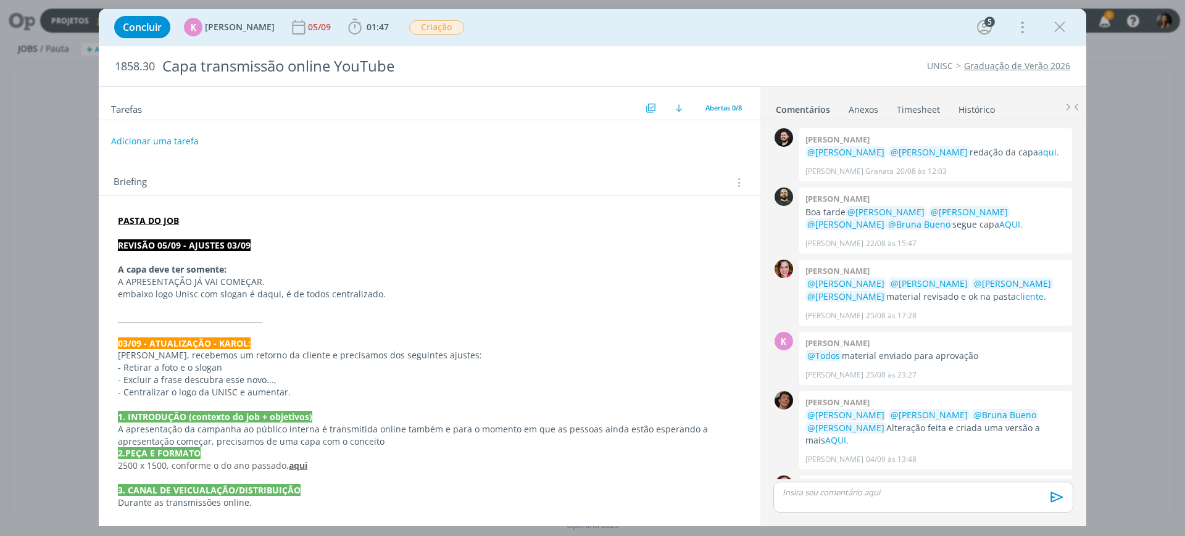
scroll to position [138, 0]
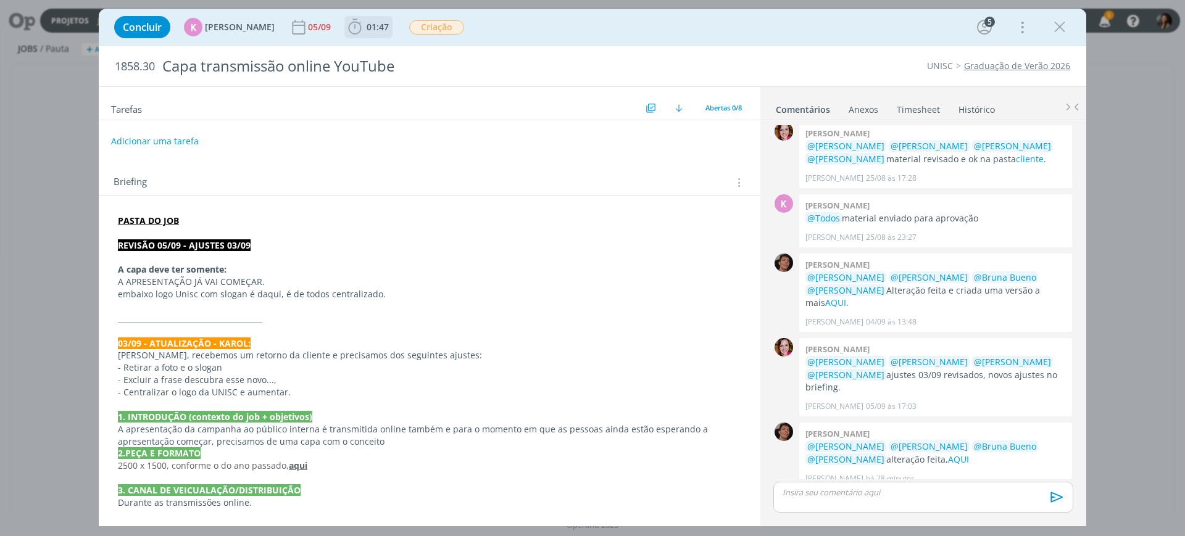
drag, startPoint x: 358, startPoint y: 28, endPoint x: 415, endPoint y: 91, distance: 85.2
click at [364, 28] on b "01:47" at bounding box center [377, 27] width 27 height 9
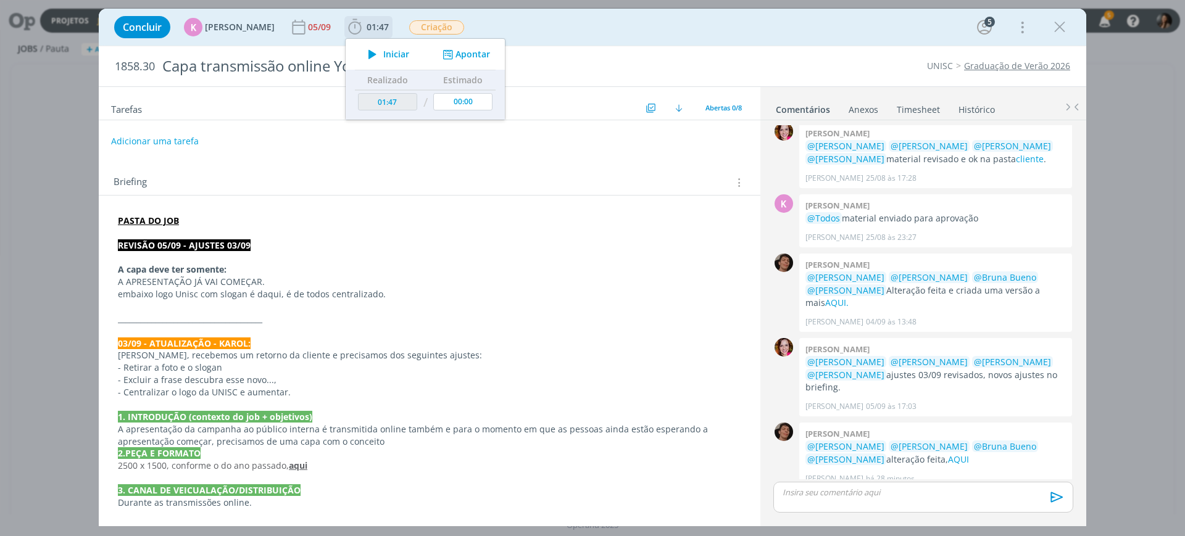
click at [452, 60] on button "Apontar" at bounding box center [464, 54] width 51 height 13
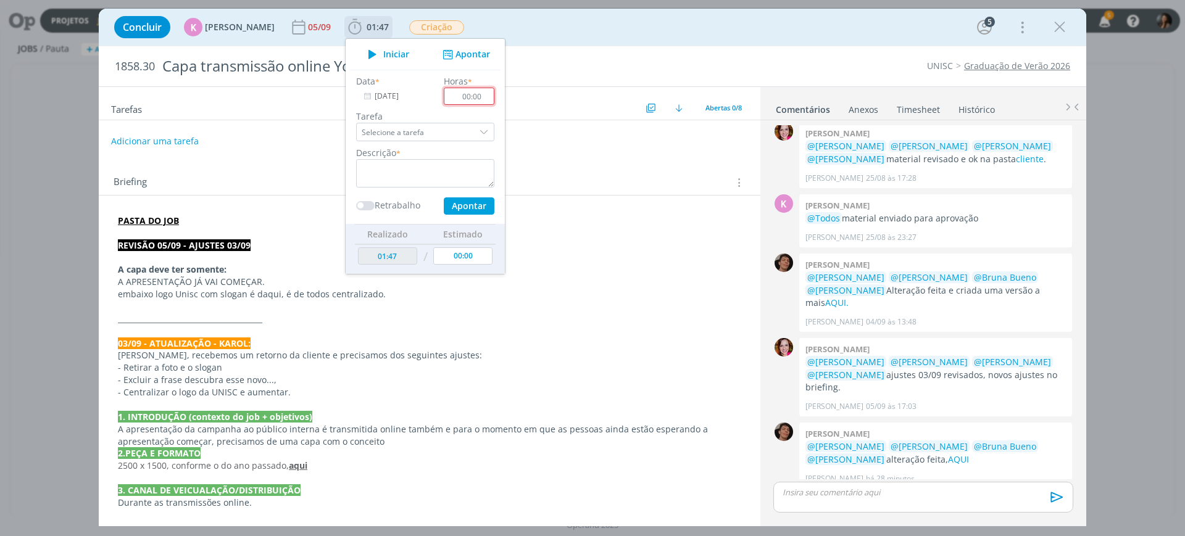
click at [474, 94] on input "00:00" at bounding box center [469, 96] width 51 height 17
type input "00:30"
click at [407, 184] on textarea "dialog" at bounding box center [425, 173] width 138 height 28
type textarea "Ajuste + envio para cliente"
click at [472, 202] on button "Apontar" at bounding box center [469, 205] width 51 height 17
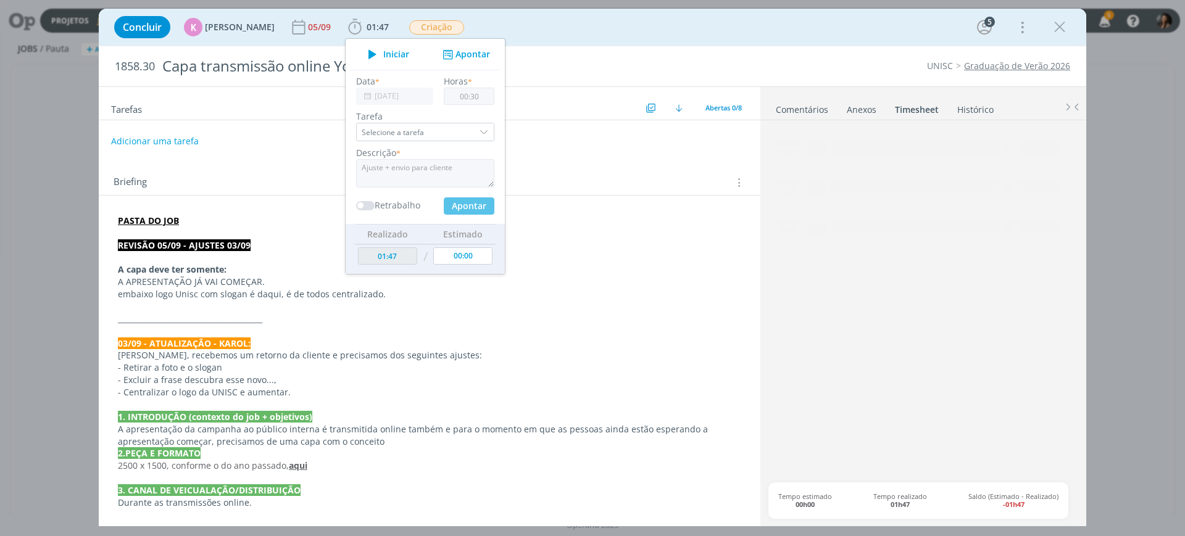
type input "02:17"
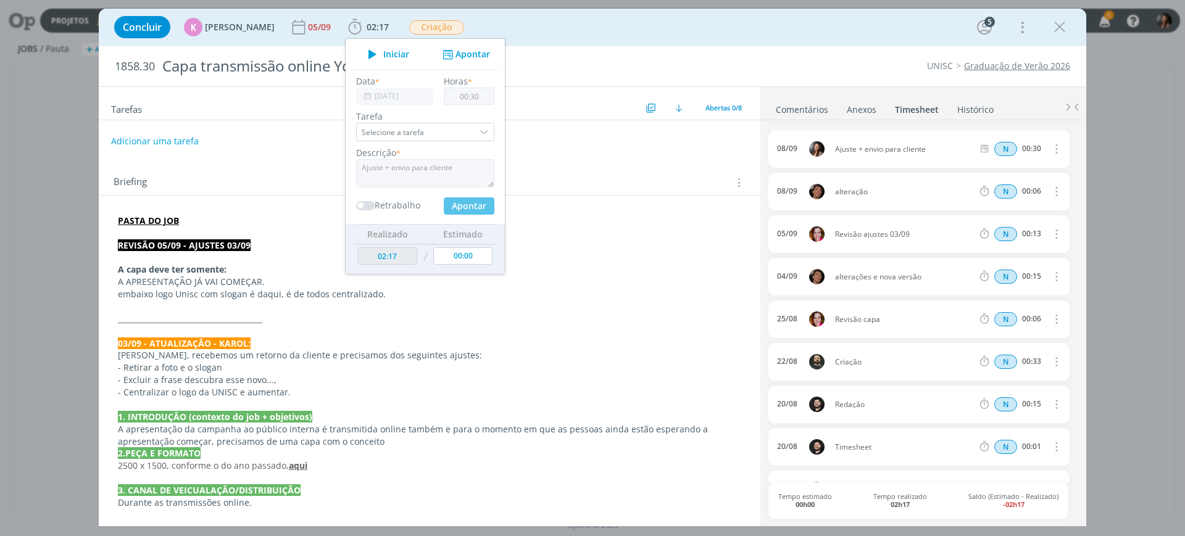
type input "00:00"
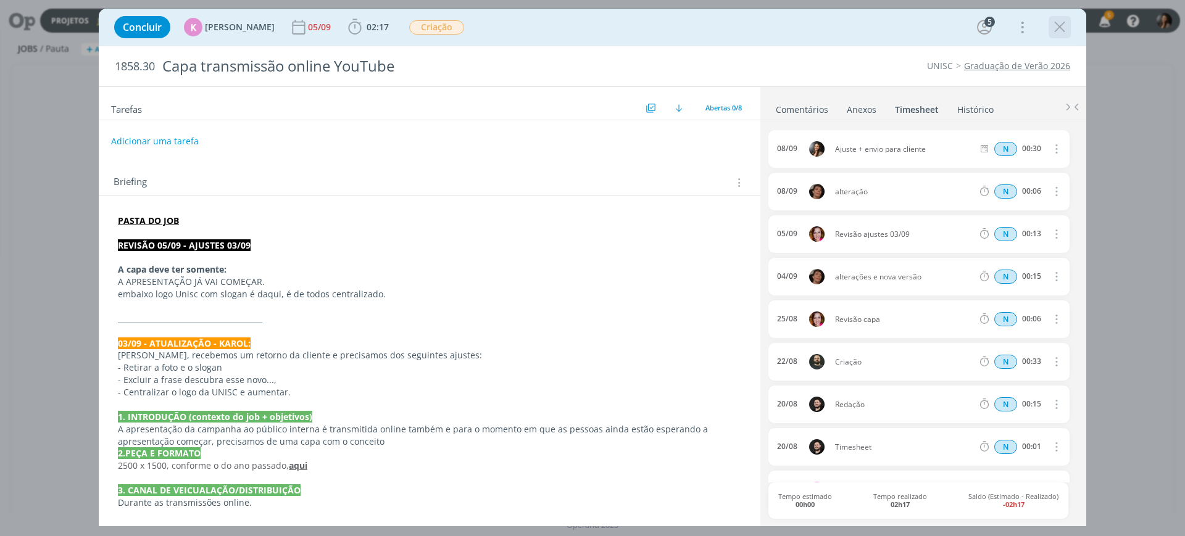
click at [1054, 26] on icon "dialog" at bounding box center [1059, 27] width 19 height 19
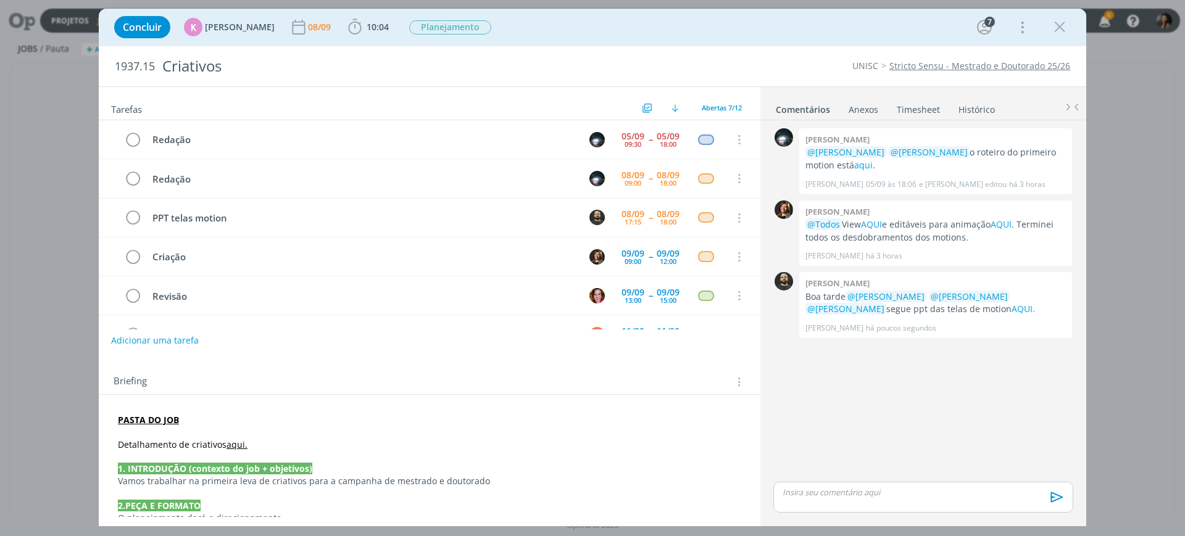
drag, startPoint x: 868, startPoint y: 398, endPoint x: 887, endPoint y: 381, distance: 24.9
click at [869, 398] on div "0 [PERSON_NAME] @[PERSON_NAME] @[PERSON_NAME] o roteiro do primeiro motion está…" at bounding box center [923, 302] width 310 height 354
click at [1011, 309] on link "AQUI." at bounding box center [1022, 309] width 23 height 12
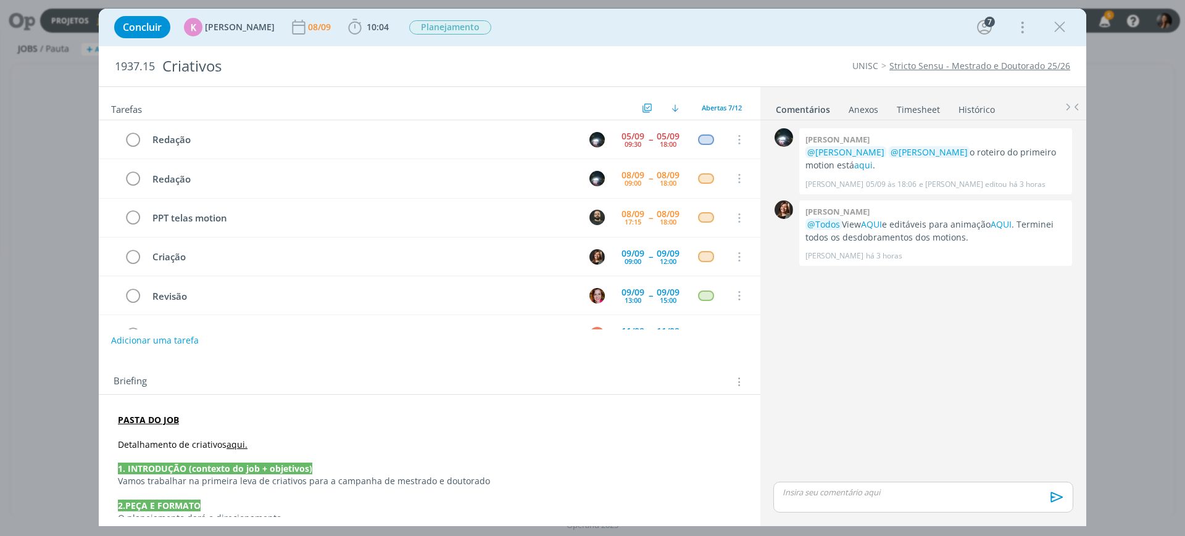
click at [874, 381] on div "0 [PERSON_NAME] @[PERSON_NAME] @[PERSON_NAME] o roteiro do primeiro motion está…" at bounding box center [923, 302] width 310 height 354
drag, startPoint x: 853, startPoint y: 369, endPoint x: 827, endPoint y: 355, distance: 29.3
click at [845, 367] on div "0 [PERSON_NAME] @[PERSON_NAME] @[PERSON_NAME] o roteiro do primeiro motion está…" at bounding box center [923, 302] width 310 height 354
click at [1007, 218] on link "AQUI" at bounding box center [1000, 224] width 21 height 12
click at [926, 328] on div "0 [PERSON_NAME] @[PERSON_NAME] @[PERSON_NAME] o roteiro do primeiro motion está…" at bounding box center [923, 302] width 310 height 354
